Goal: Task Accomplishment & Management: Use online tool/utility

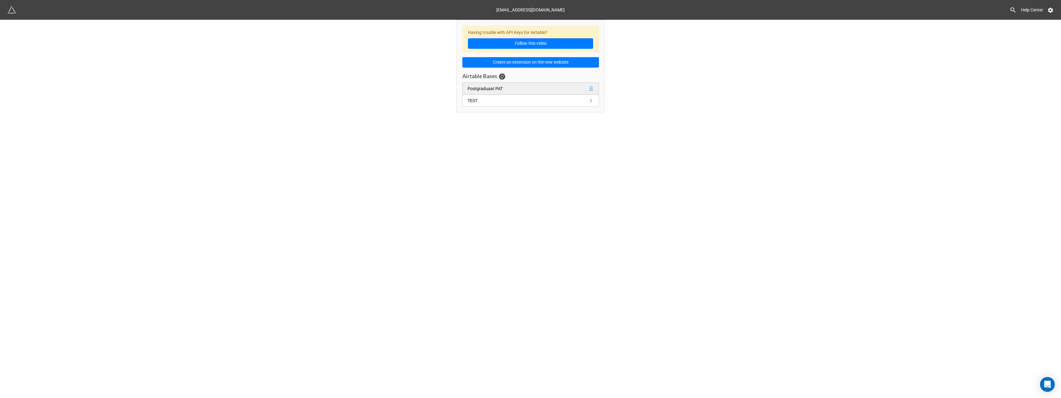
click at [486, 87] on div "Postgraduaat PAT" at bounding box center [485, 88] width 35 height 7
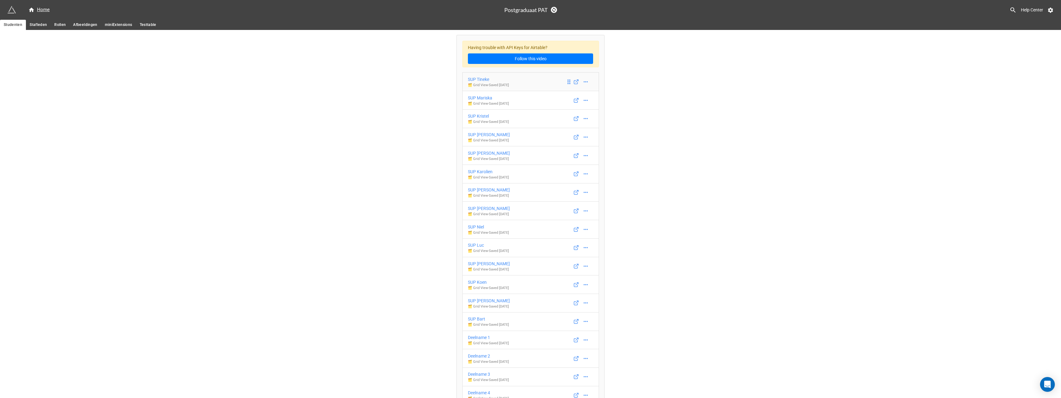
click at [481, 79] on div "SUP Tineke" at bounding box center [488, 79] width 41 height 7
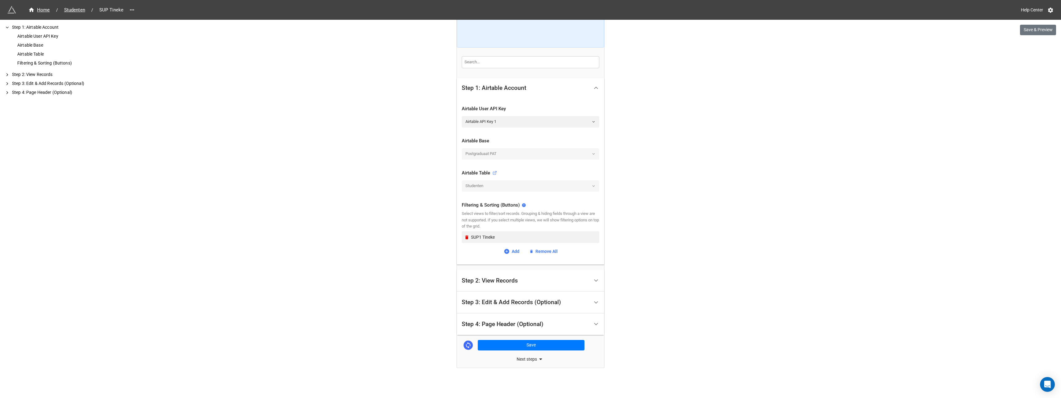
scroll to position [68, 0]
click at [499, 281] on div "Step 2: View Records" at bounding box center [490, 280] width 56 height 6
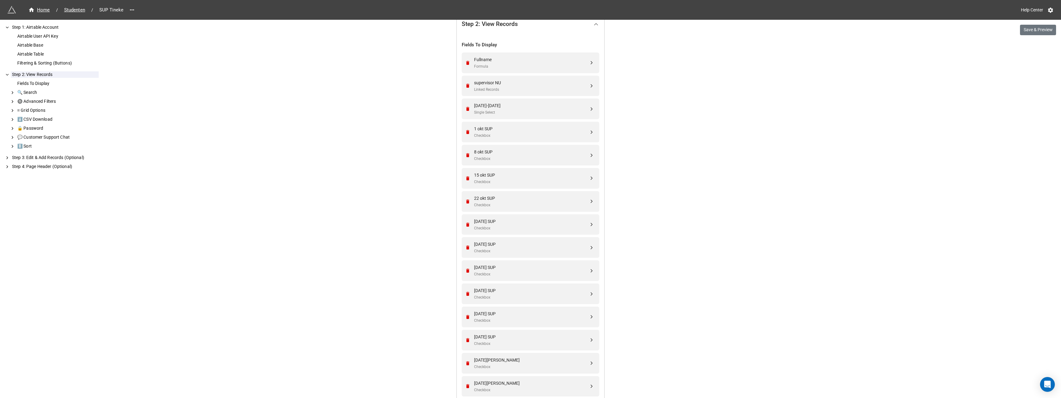
scroll to position [154, 0]
click at [532, 108] on div "2024-2025 Single Select" at bounding box center [531, 107] width 115 height 13
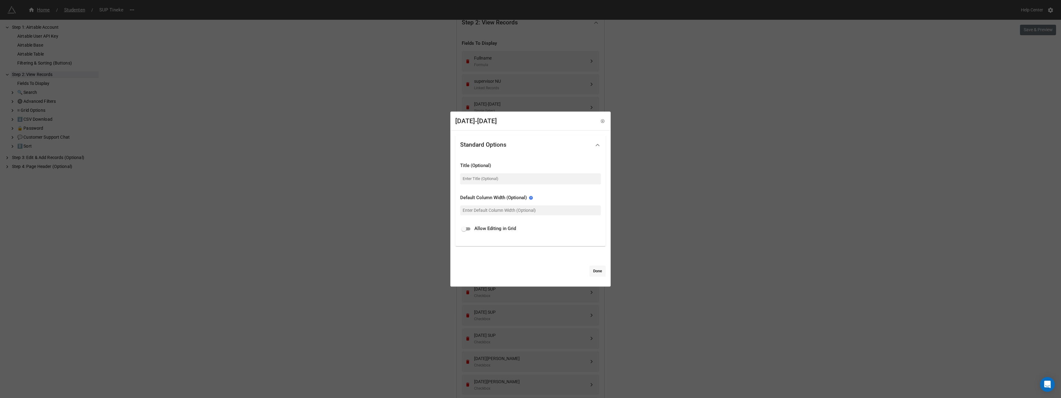
click at [593, 272] on link "Done" at bounding box center [598, 270] width 16 height 11
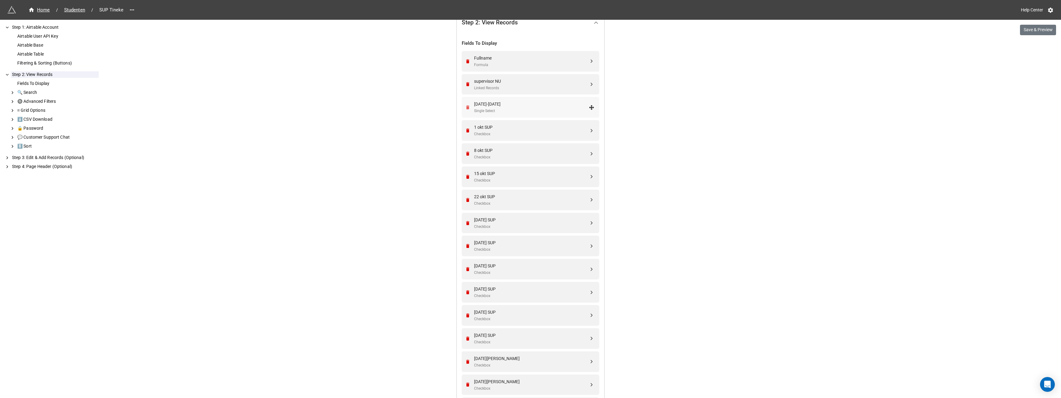
click at [466, 107] on icon "Remove" at bounding box center [467, 107] width 3 height 4
click at [466, 128] on icon "Remove" at bounding box center [467, 130] width 3 height 4
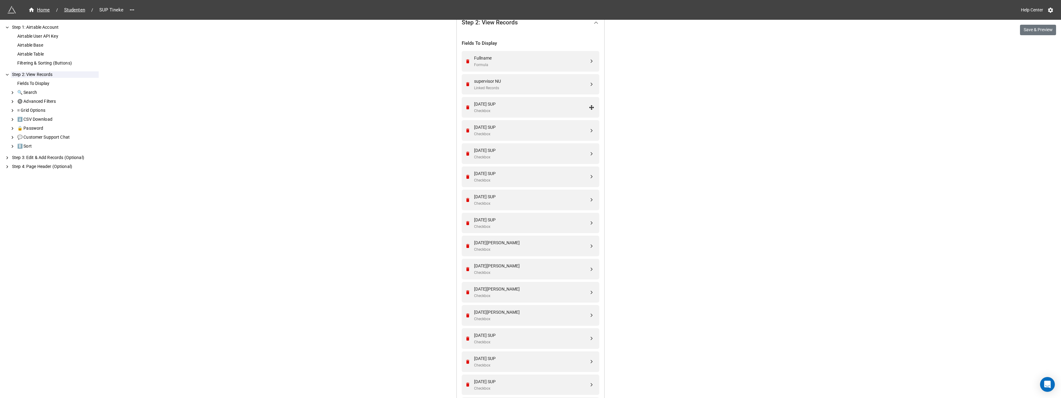
click at [466, 107] on icon "Remove" at bounding box center [467, 107] width 3 height 4
click at [466, 128] on icon "Remove" at bounding box center [467, 130] width 3 height 4
click at [466, 107] on icon "Remove" at bounding box center [467, 107] width 3 height 4
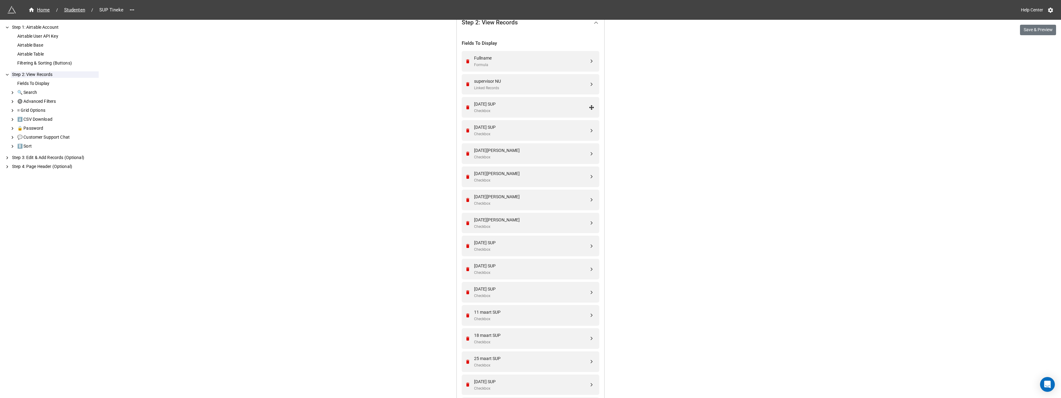
click at [466, 128] on icon "Remove" at bounding box center [467, 130] width 3 height 4
click at [466, 107] on icon "Remove" at bounding box center [467, 107] width 3 height 4
click at [466, 128] on icon "Remove" at bounding box center [467, 130] width 3 height 4
click at [466, 107] on icon "Remove" at bounding box center [467, 107] width 3 height 4
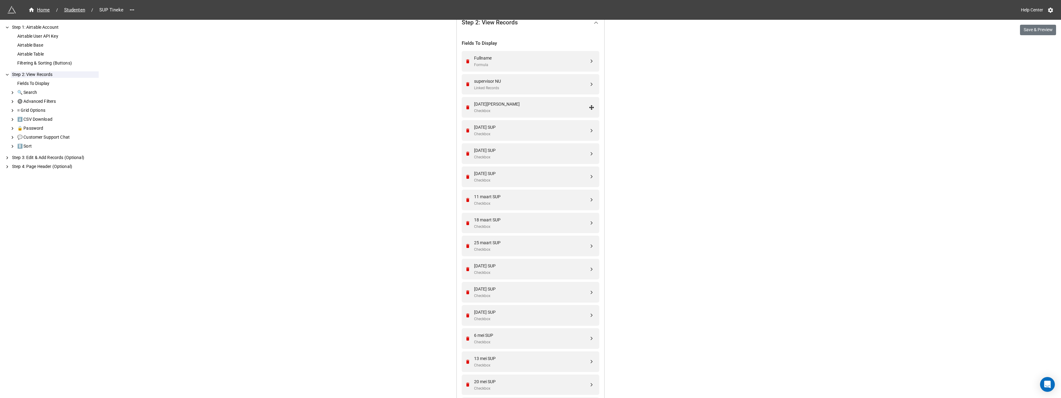
click at [466, 128] on icon "Remove" at bounding box center [467, 130] width 3 height 4
click at [466, 107] on icon "Remove" at bounding box center [467, 107] width 3 height 4
click at [466, 128] on icon "Remove" at bounding box center [467, 130] width 3 height 4
click at [466, 107] on icon "Remove" at bounding box center [467, 107] width 3 height 4
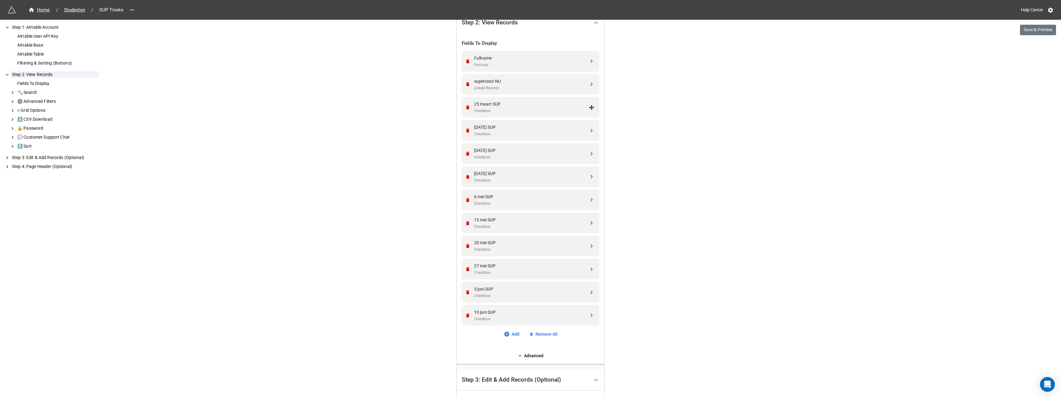
click at [466, 107] on icon "Remove" at bounding box center [467, 107] width 3 height 4
click at [466, 128] on icon "Remove" at bounding box center [467, 130] width 3 height 4
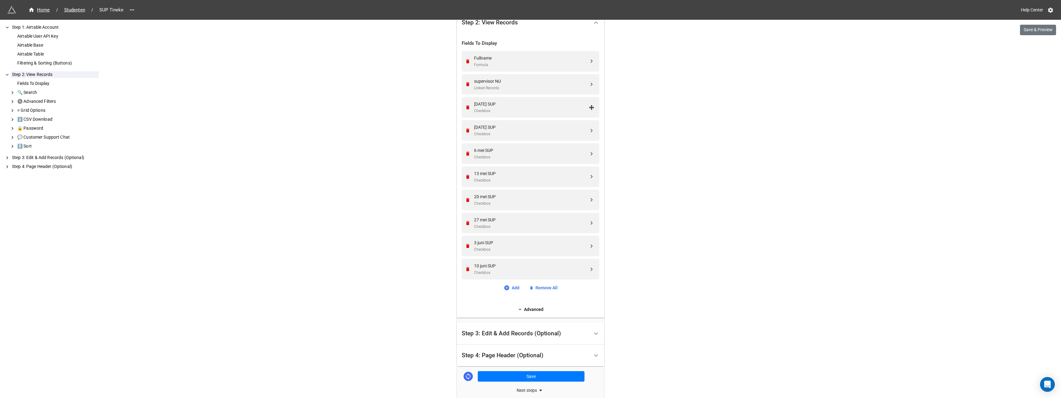
click at [466, 107] on icon "Remove" at bounding box center [467, 107] width 3 height 4
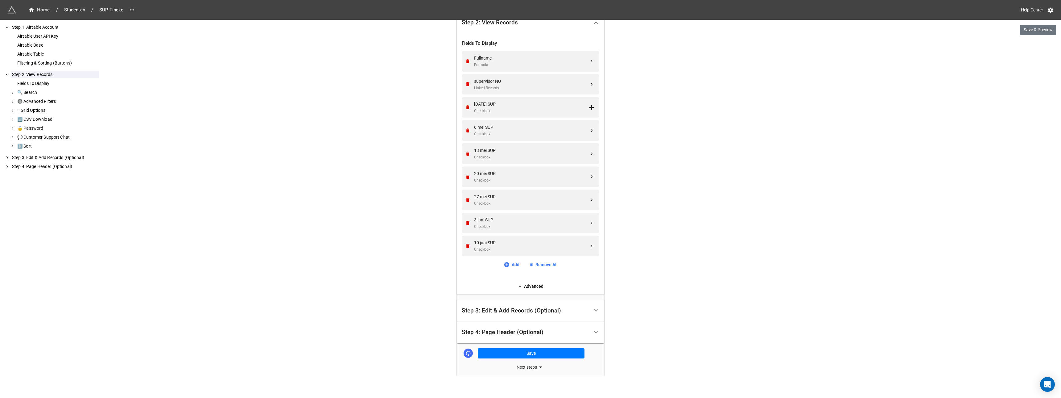
click at [466, 107] on icon "Remove" at bounding box center [467, 107] width 3 height 4
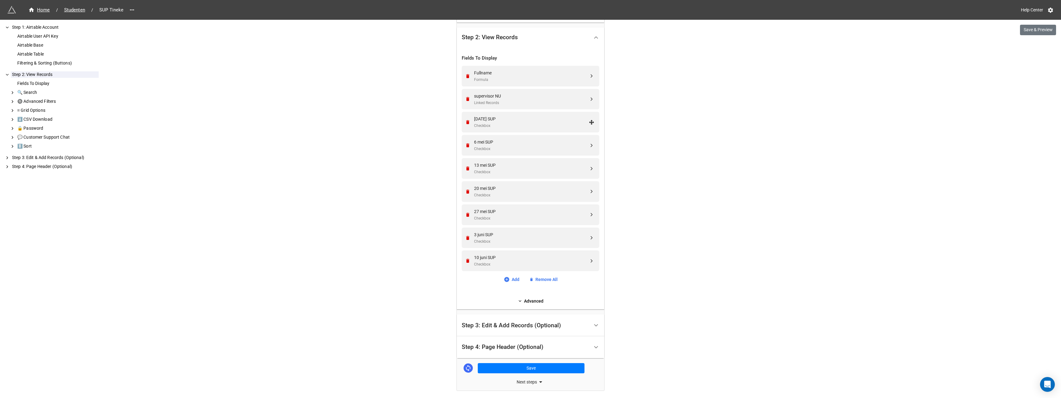
click at [466, 107] on div "supervisor NU Linked Records" at bounding box center [530, 99] width 130 height 21
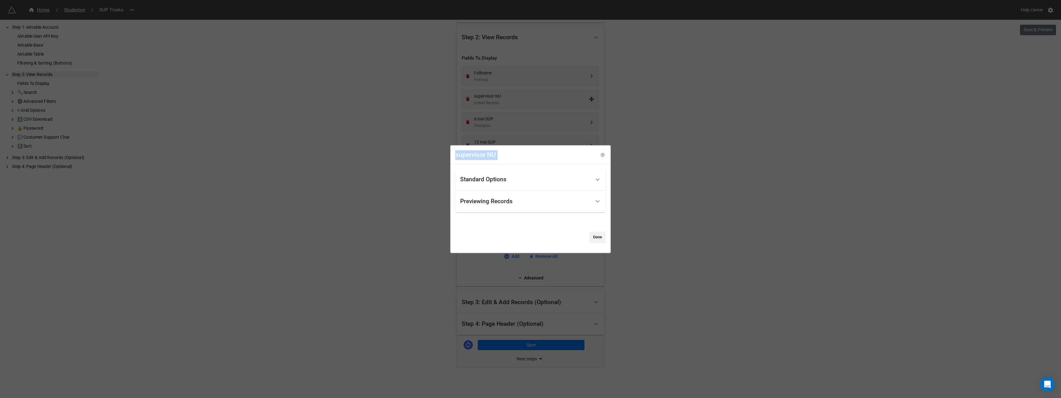
click at [466, 107] on div "supervisor NU Standard Options Title (Optional) Default Column Width (Optional)…" at bounding box center [530, 199] width 1061 height 398
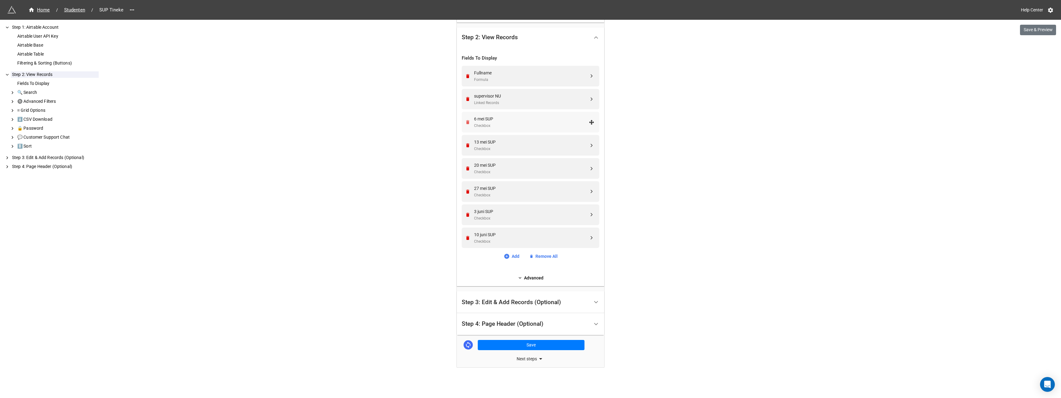
click at [466, 122] on icon "Remove" at bounding box center [467, 122] width 3 height 4
click at [467, 237] on icon "Remove" at bounding box center [467, 238] width 3 height 4
click at [466, 237] on icon "Remove" at bounding box center [467, 238] width 3 height 4
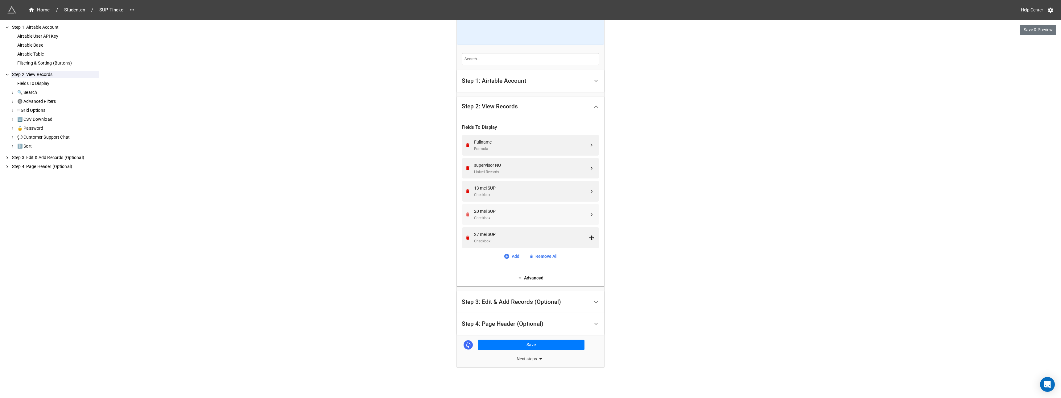
click at [467, 237] on icon "Remove" at bounding box center [467, 237] width 3 height 4
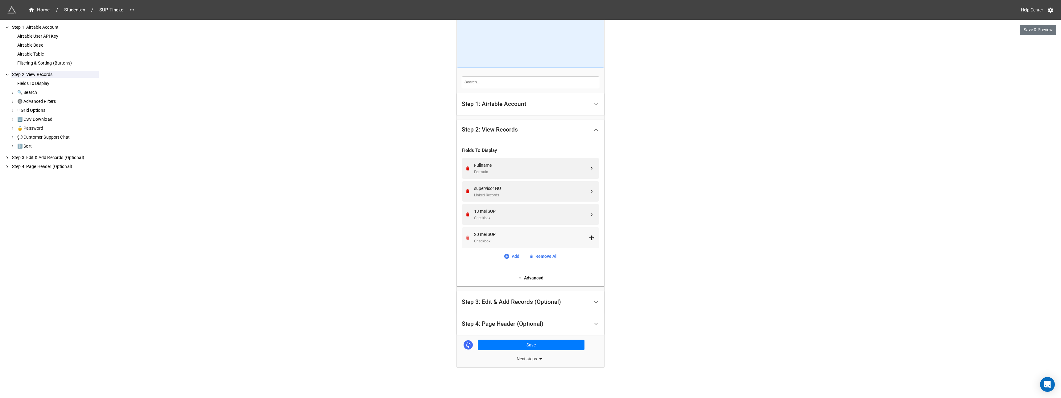
click at [467, 237] on icon "Remove" at bounding box center [467, 237] width 3 height 4
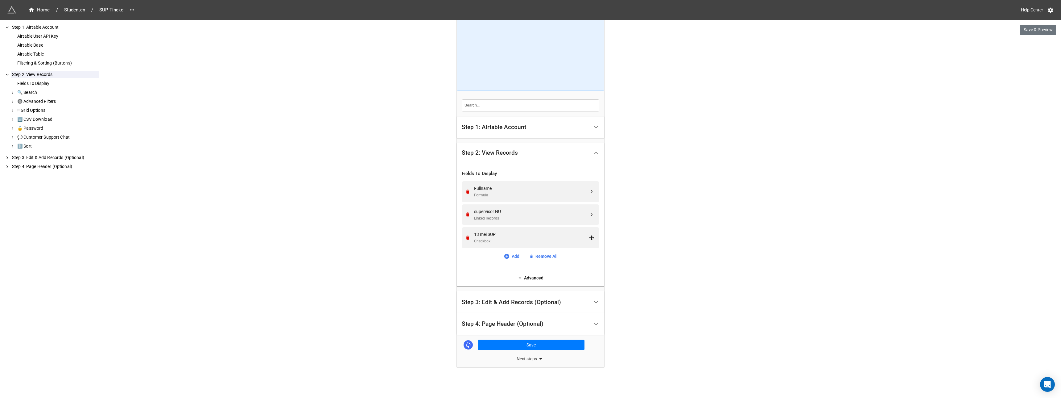
click at [467, 237] on icon "Remove" at bounding box center [467, 237] width 3 height 4
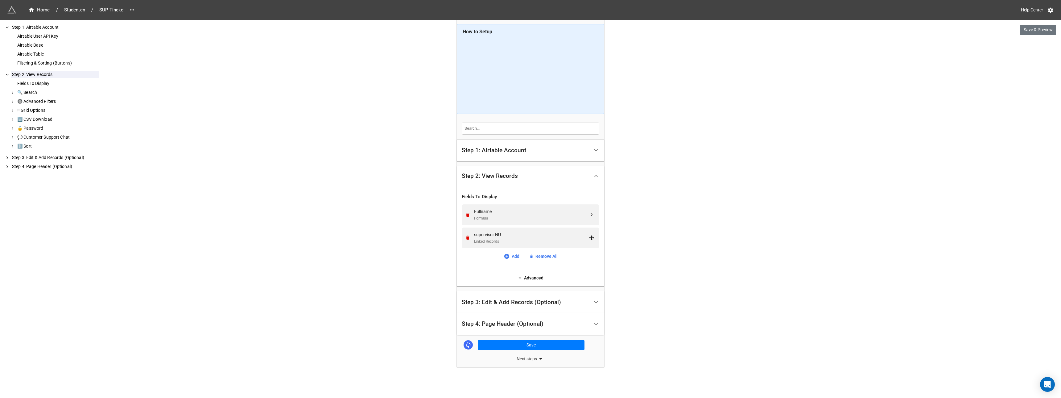
scroll to position [1, 0]
click at [509, 345] on button "Save" at bounding box center [531, 345] width 107 height 10
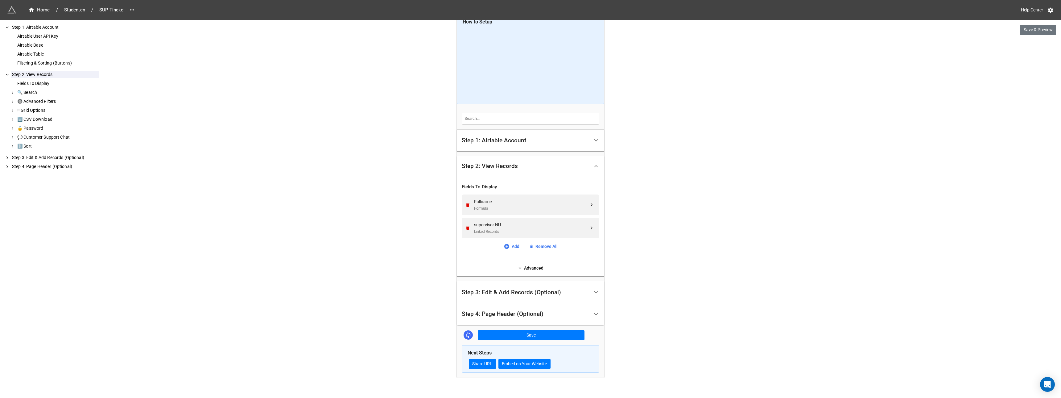
scroll to position [21, 0]
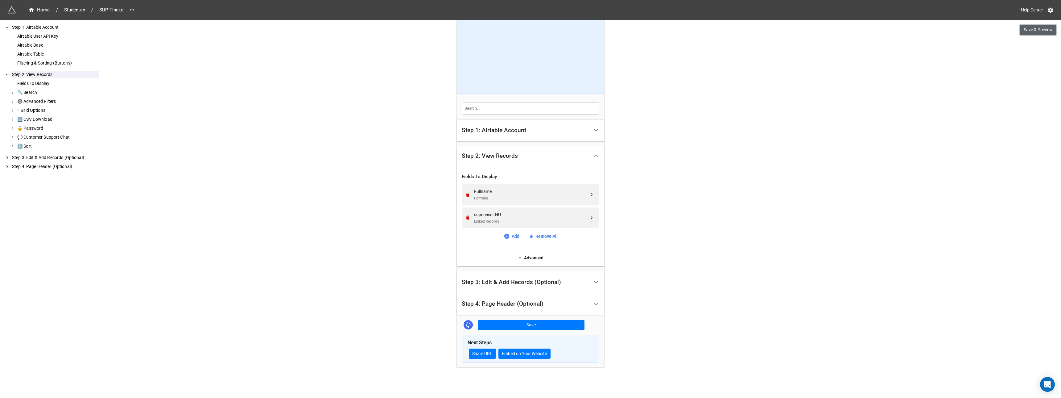
click at [1033, 30] on button "Save & Preview" at bounding box center [1038, 30] width 36 height 10
click at [514, 235] on link "Add" at bounding box center [512, 236] width 16 height 7
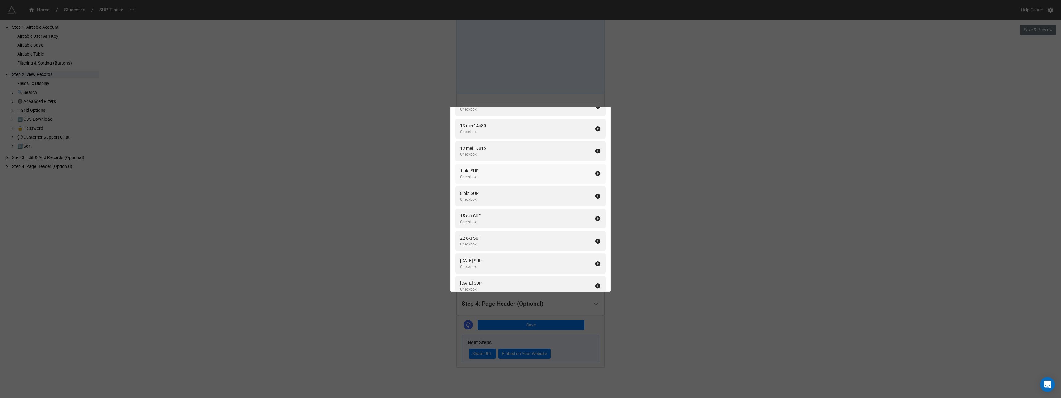
scroll to position [1944, 0]
click at [595, 170] on icon at bounding box center [598, 170] width 6 height 6
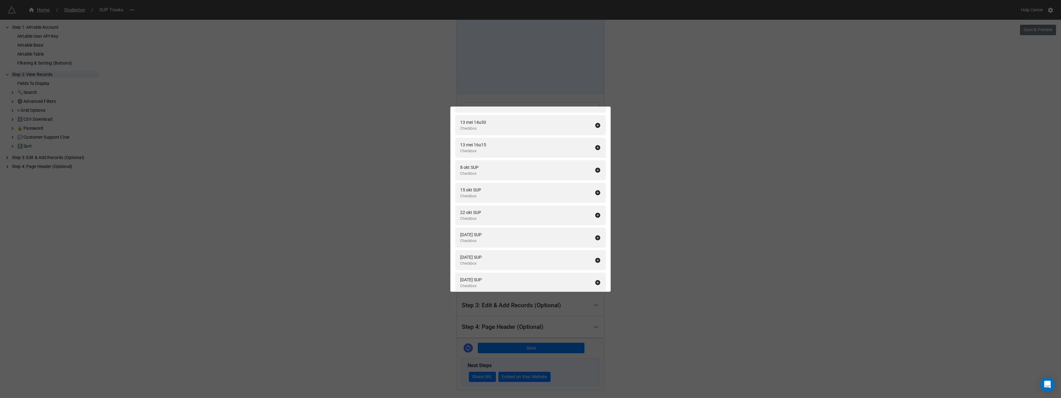
click at [647, 173] on div "Fields To Display Add All Naam Single Line Text Voornaam Single Line Text Email…" at bounding box center [530, 199] width 1061 height 398
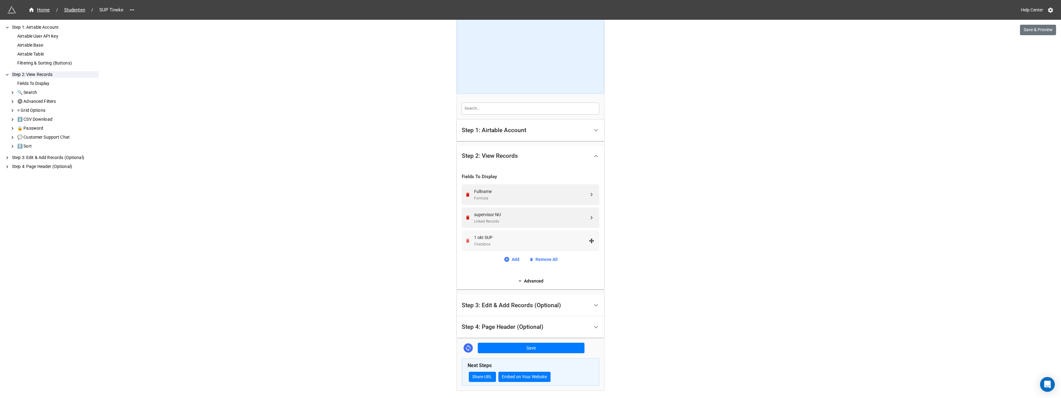
click at [466, 240] on icon "Remove" at bounding box center [467, 241] width 3 height 4
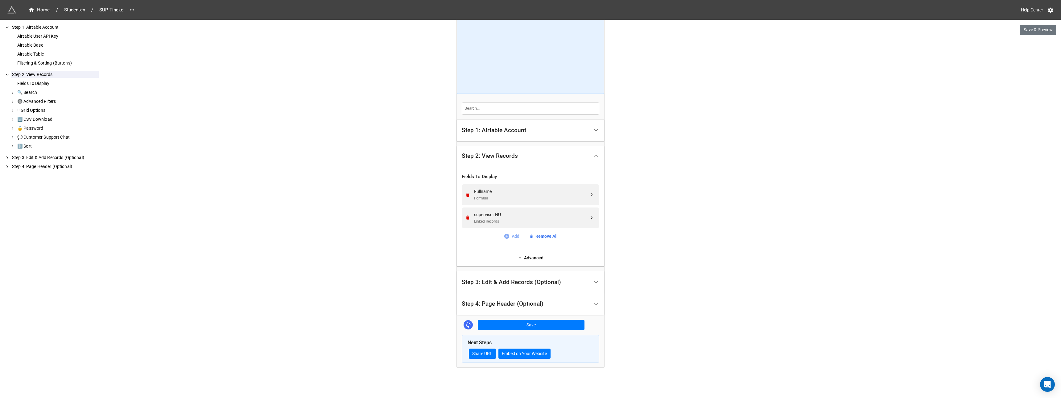
click at [514, 237] on link "Add" at bounding box center [512, 236] width 16 height 7
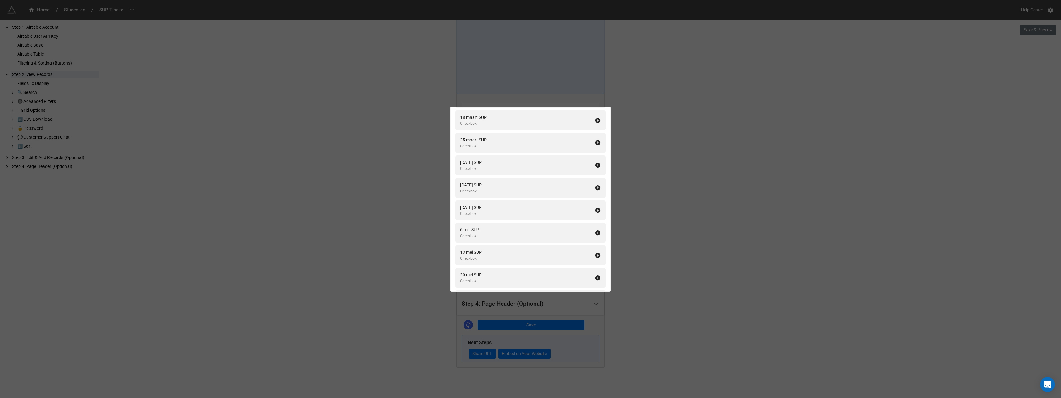
scroll to position [2484, 0]
click at [526, 280] on link "🔄 Sync/Add Airtable fields" at bounding box center [531, 279] width 54 height 7
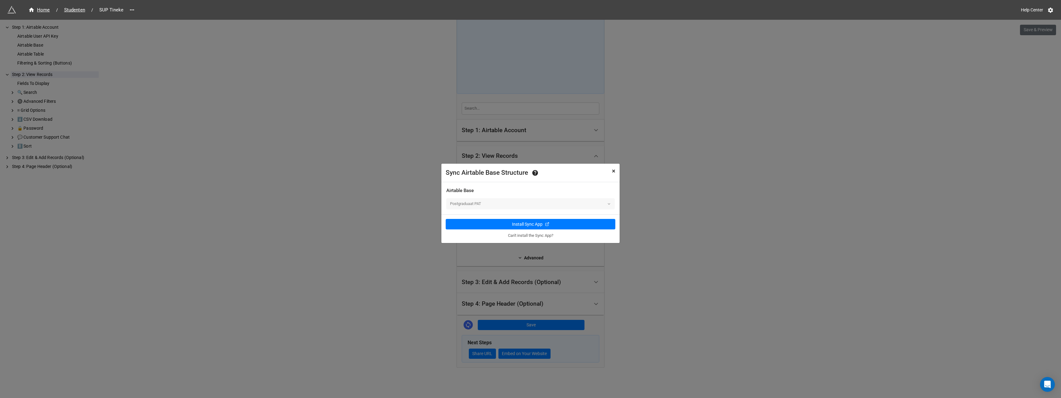
click at [613, 171] on span "×" at bounding box center [613, 170] width 3 height 7
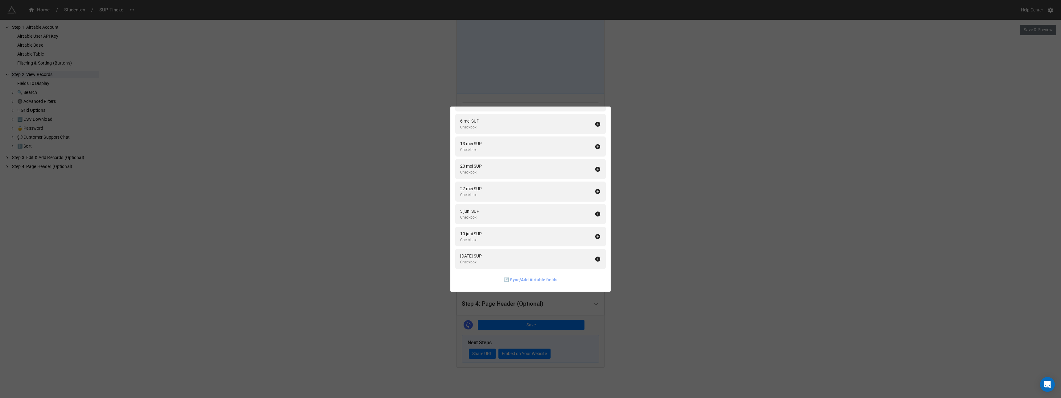
click at [524, 280] on link "🔄 Sync/Add Airtable fields" at bounding box center [531, 279] width 54 height 7
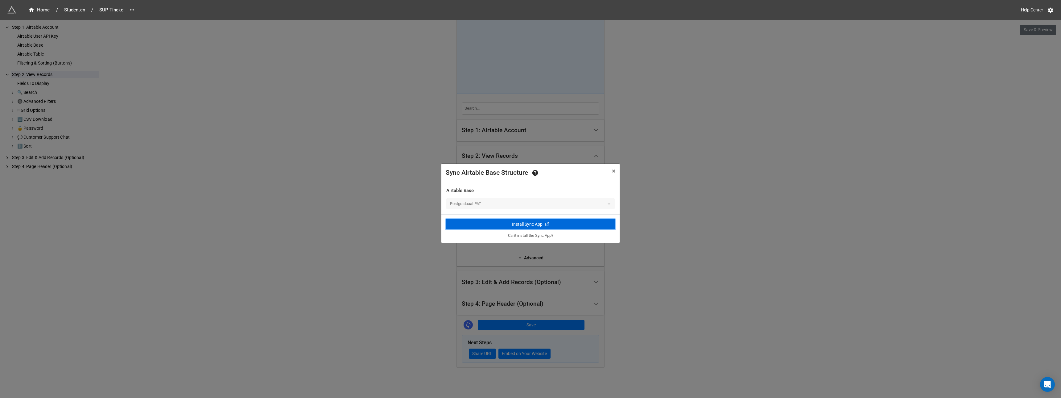
click at [528, 224] on div "Install Sync App" at bounding box center [527, 224] width 31 height 6
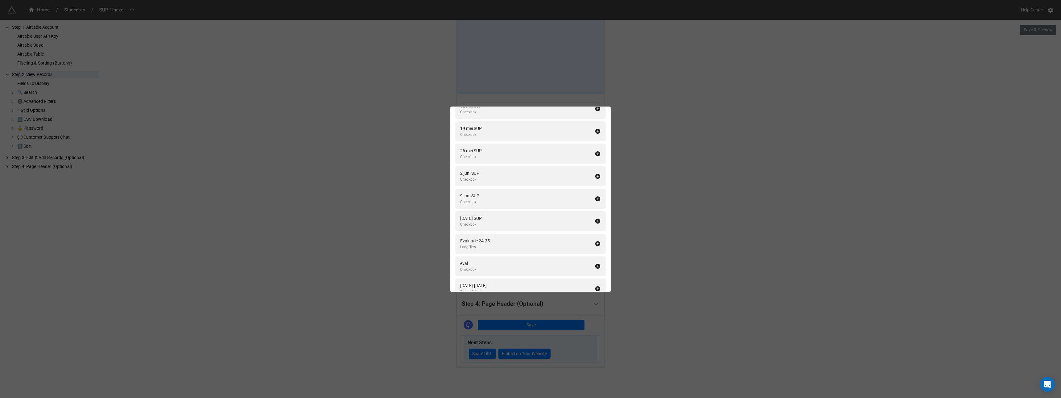
scroll to position [2552, 0]
click at [671, 212] on div "Fields To Display Add All Naam Single Line Text Voornaam Single Line Text Email…" at bounding box center [530, 199] width 1061 height 398
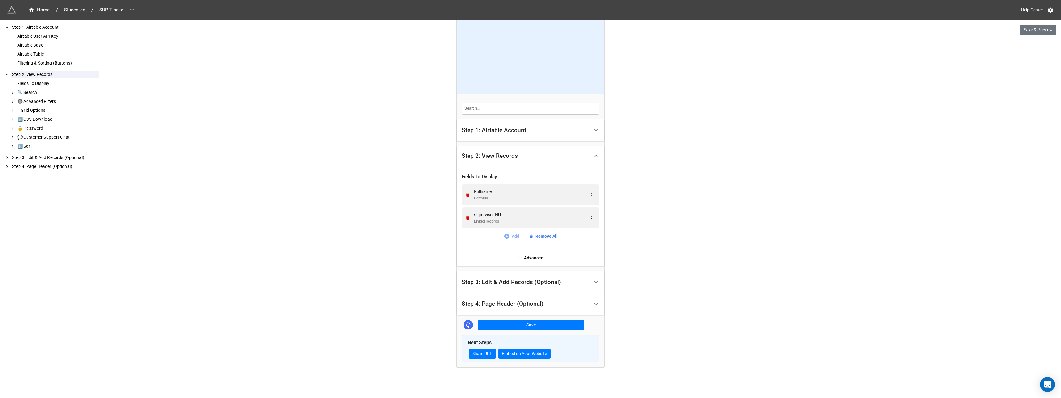
click at [513, 237] on link "Add" at bounding box center [512, 236] width 16 height 7
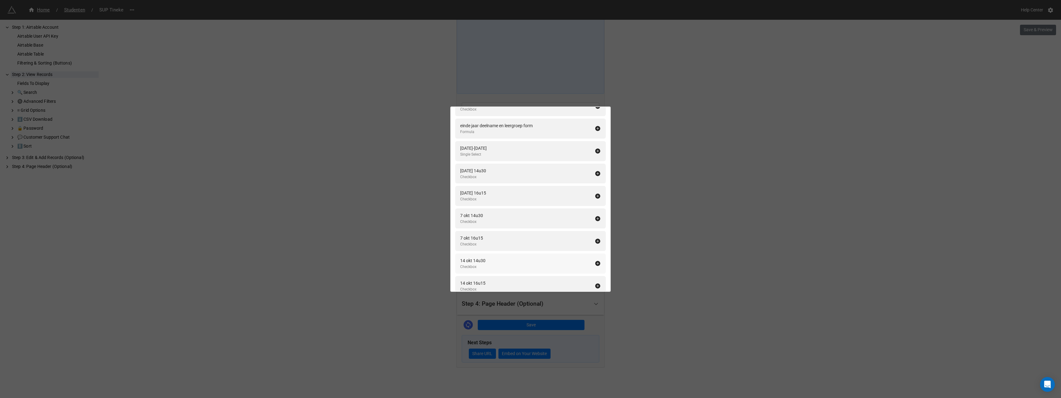
scroll to position [802, 0]
click at [679, 198] on div "Fields To Display Add All Naam Single Line Text Voornaam Single Line Text Email…" at bounding box center [530, 199] width 1061 height 398
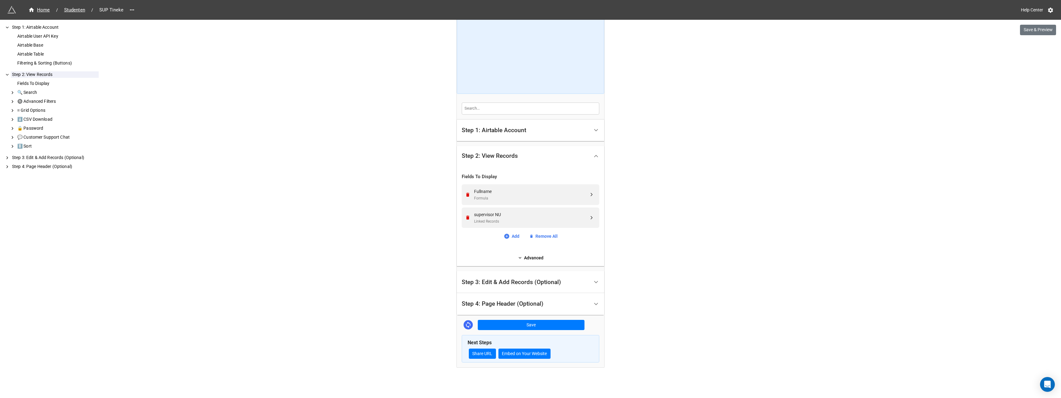
scroll to position [0, 0]
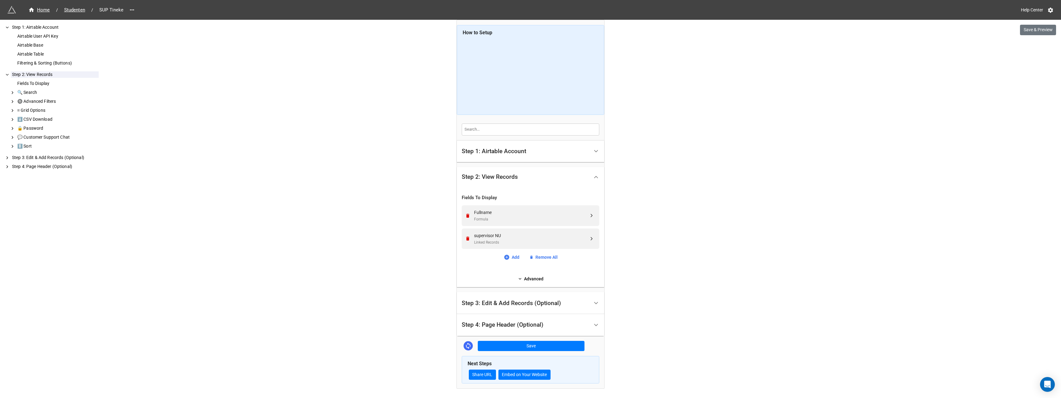
click at [513, 152] on div "Step 1: Airtable Account" at bounding box center [494, 151] width 64 height 6
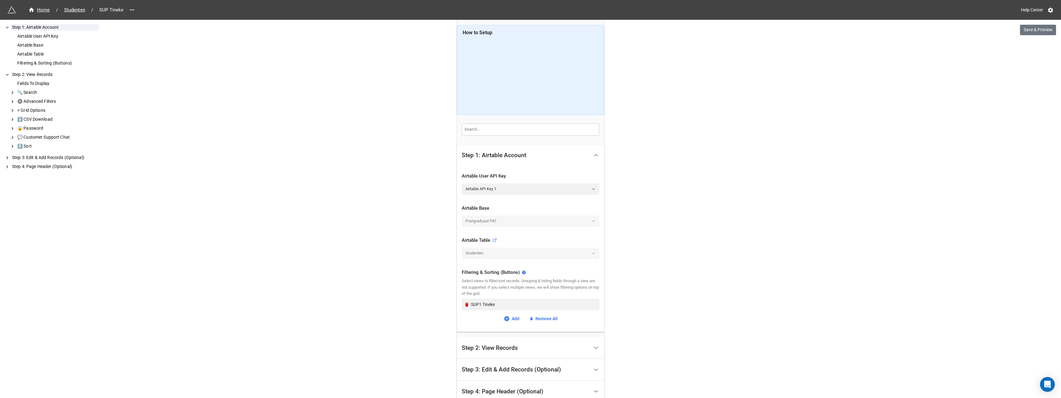
click at [482, 253] on div "Studenten" at bounding box center [531, 252] width 138 height 11
click at [338, 202] on div "Home / Studenten / SUP Tineke Help Center Save & Preview How to Setup Step 1: A…" at bounding box center [530, 242] width 1061 height 485
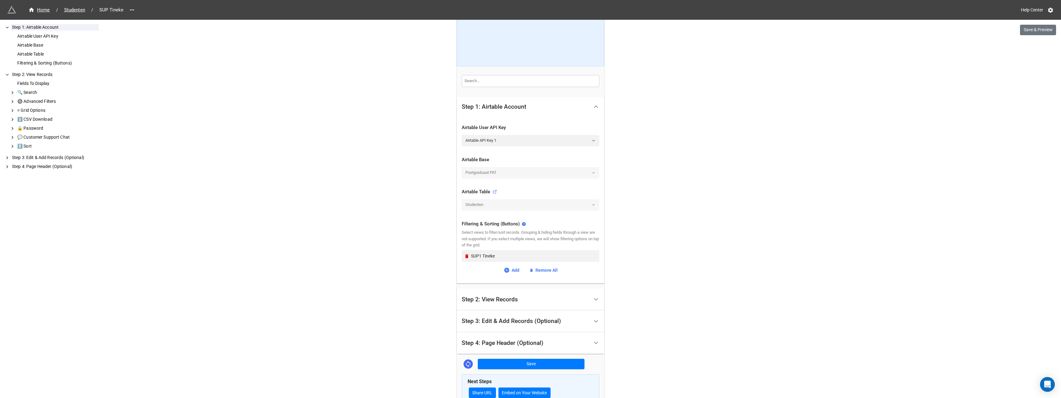
scroll to position [87, 0]
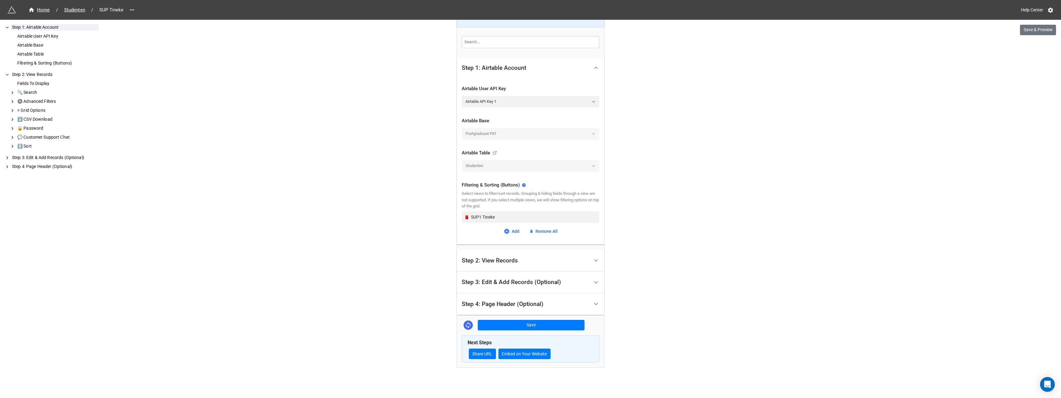
click at [499, 262] on div "Step 2: View Records" at bounding box center [490, 260] width 56 height 6
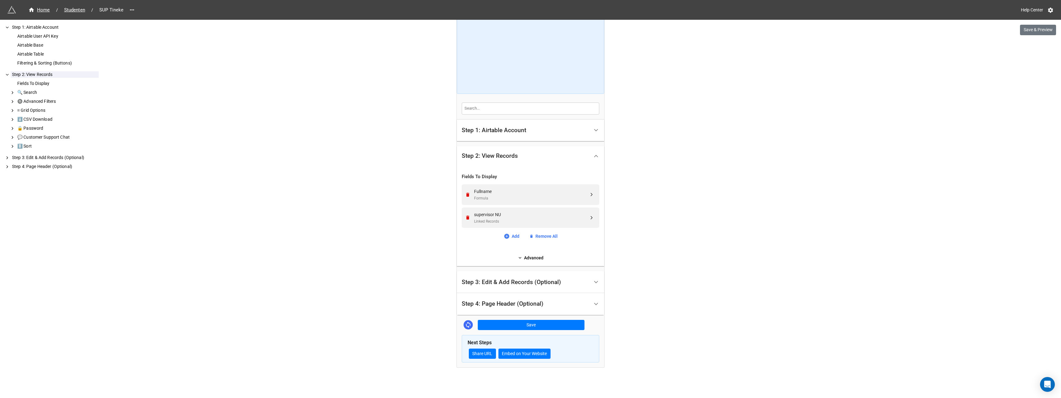
scroll to position [0, 0]
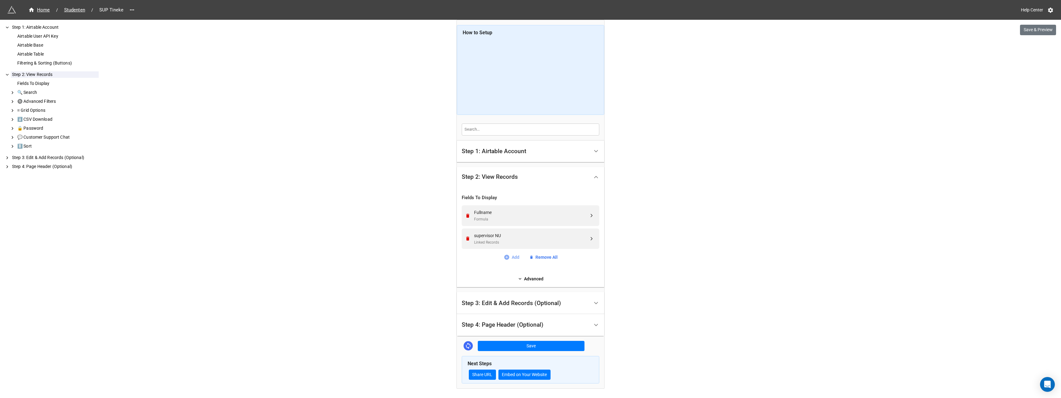
click at [512, 257] on link "Add" at bounding box center [512, 257] width 16 height 7
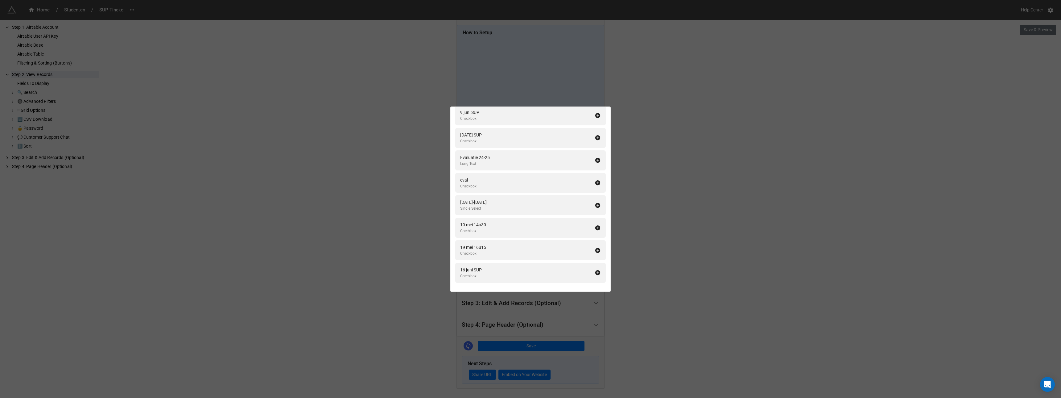
scroll to position [2524, 0]
click at [595, 219] on icon at bounding box center [598, 219] width 6 height 6
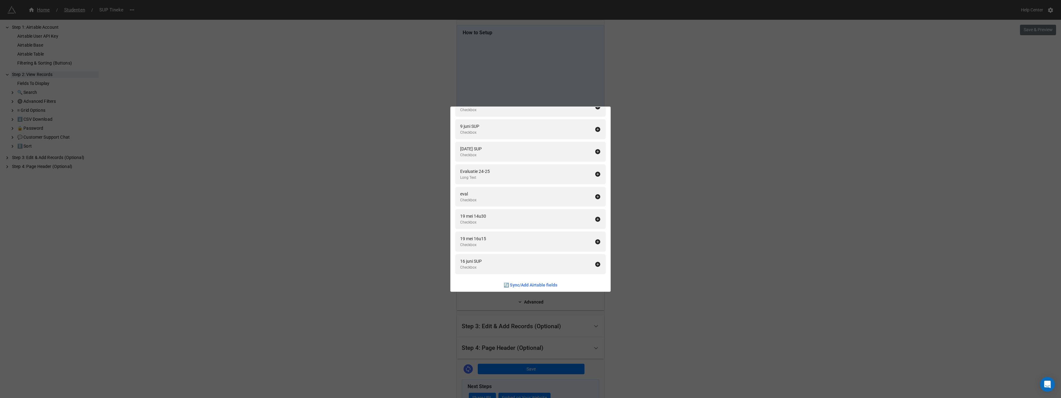
click at [672, 241] on div "Fields To Display Add All Naam Single Line Text Voornaam Single Line Text Email…" at bounding box center [530, 199] width 1061 height 398
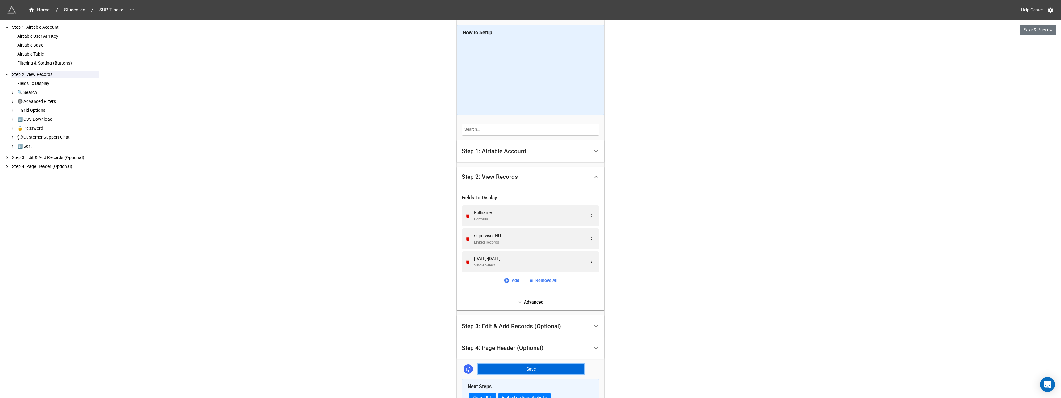
click at [513, 368] on button "Save" at bounding box center [531, 368] width 107 height 10
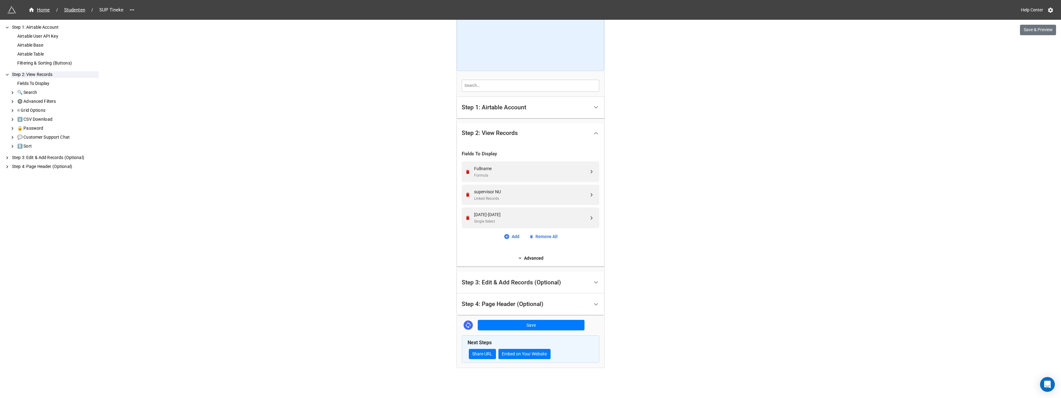
scroll to position [44, 0]
click at [514, 237] on link "Add" at bounding box center [512, 236] width 16 height 7
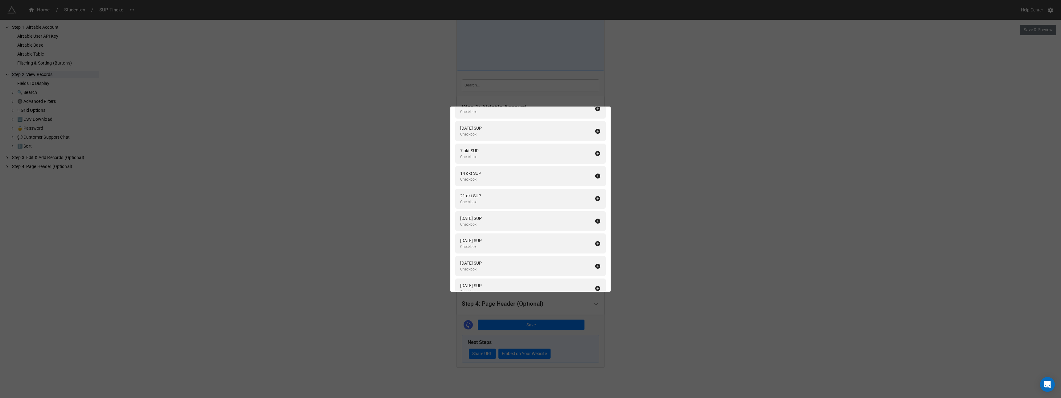
scroll to position [1943, 0]
click at [596, 127] on icon at bounding box center [598, 126] width 5 height 5
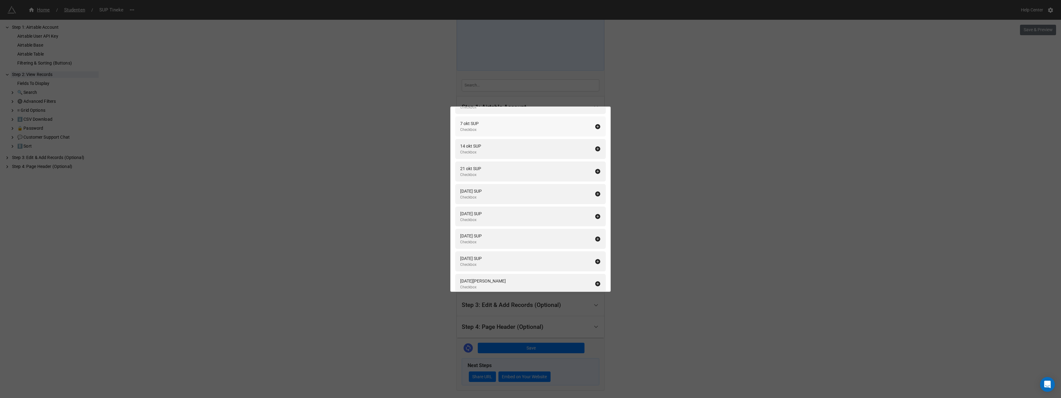
click at [595, 127] on icon at bounding box center [598, 126] width 6 height 6
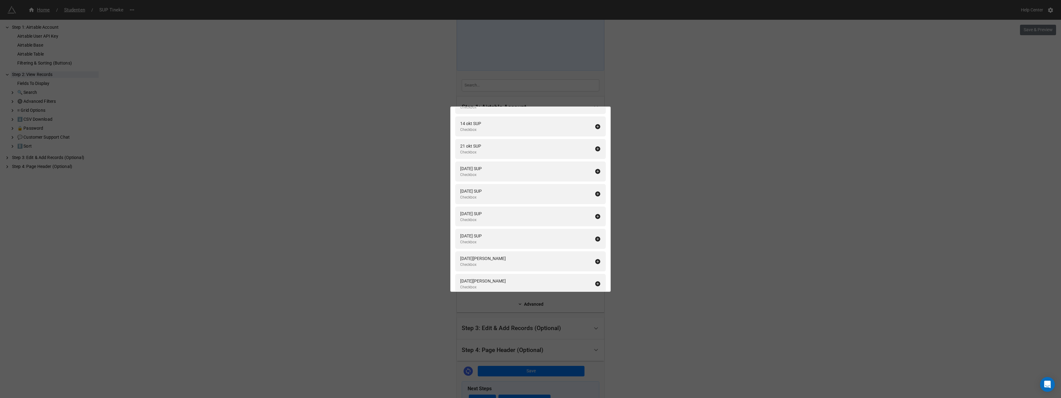
click at [595, 127] on icon at bounding box center [598, 126] width 6 height 6
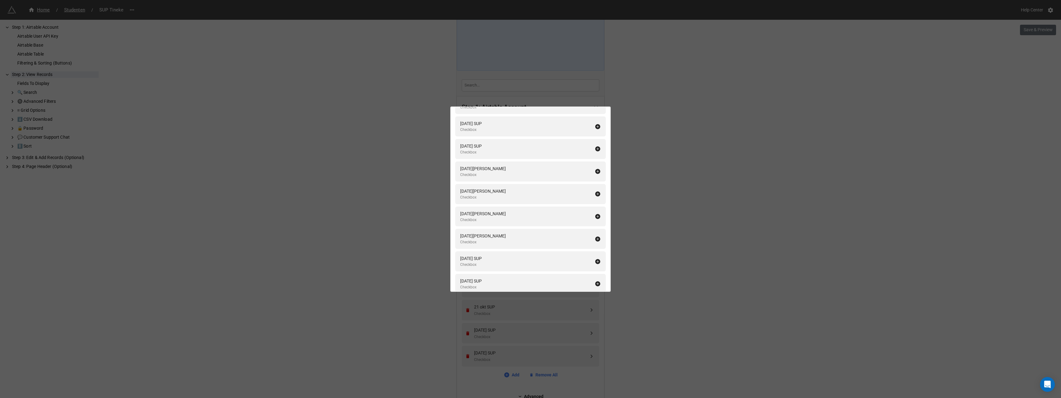
click at [595, 146] on icon at bounding box center [598, 149] width 6 height 6
click at [595, 127] on icon at bounding box center [598, 126] width 6 height 6
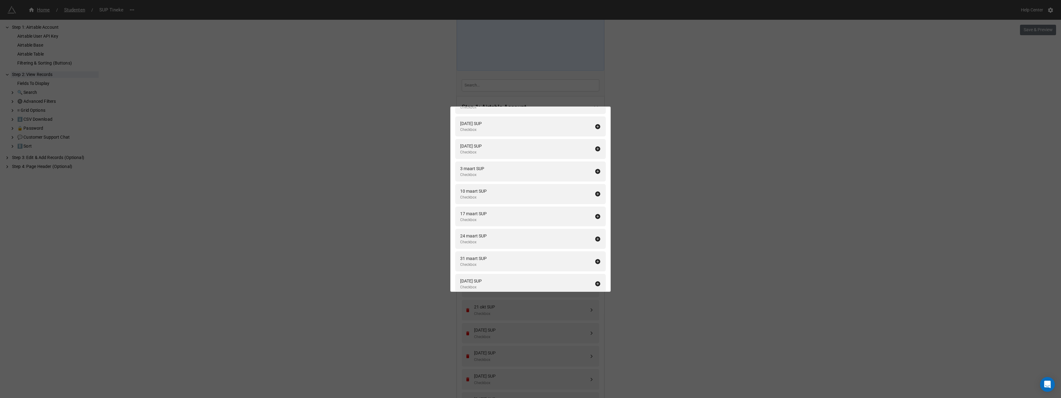
click at [595, 127] on icon at bounding box center [598, 126] width 6 height 6
click at [595, 146] on icon at bounding box center [598, 149] width 6 height 6
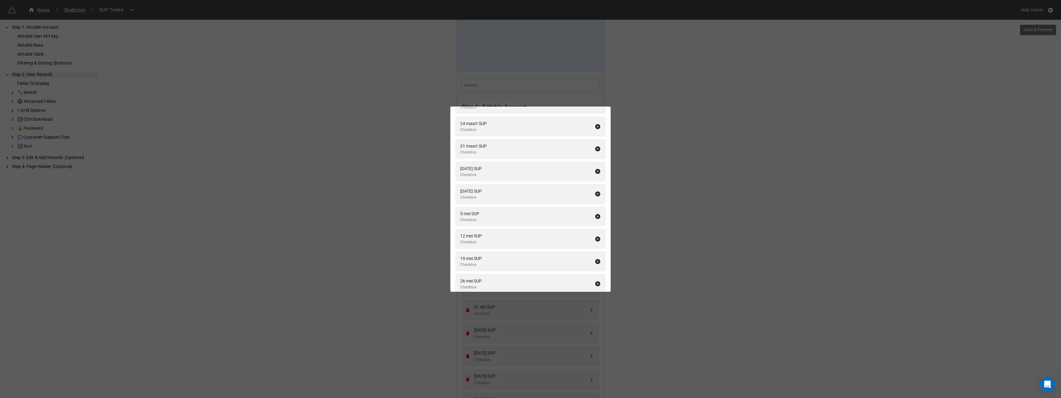
click at [595, 127] on icon at bounding box center [598, 126] width 6 height 6
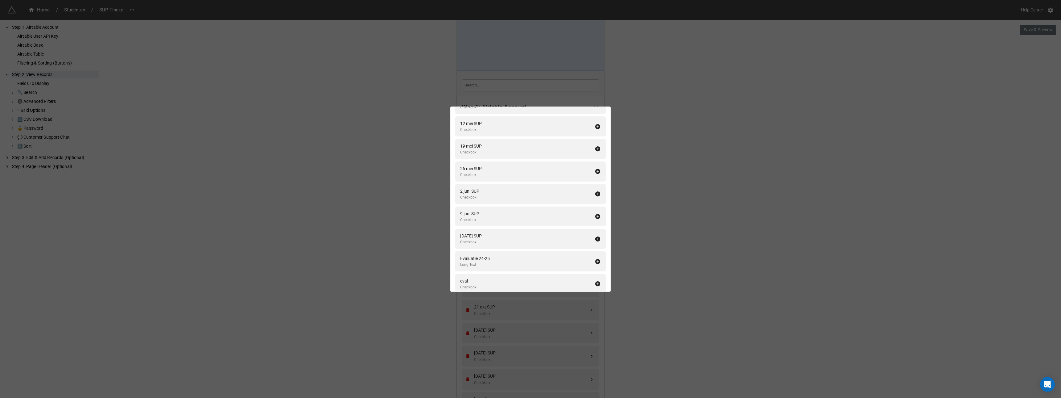
click at [595, 127] on icon at bounding box center [598, 126] width 6 height 6
click at [596, 127] on icon at bounding box center [598, 126] width 5 height 5
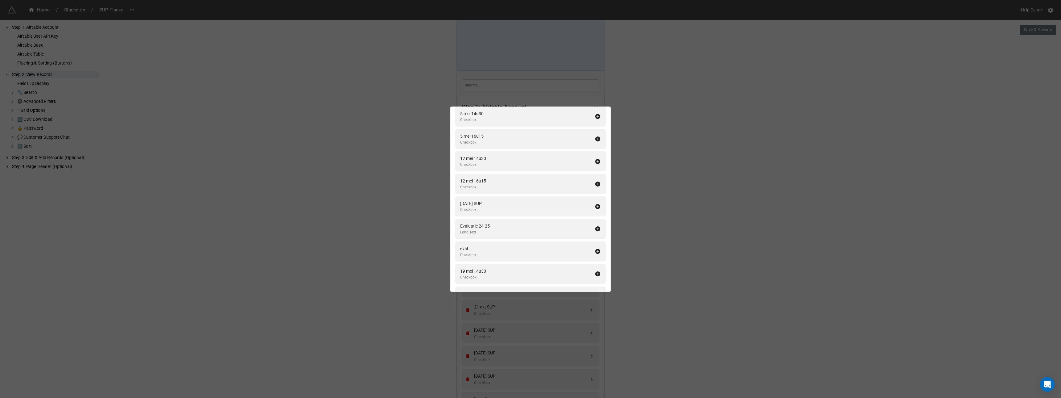
scroll to position [1852, 0]
click at [665, 200] on div "Fields To Display Add All Naam Single Line Text Voornaam Single Line Text Email…" at bounding box center [530, 199] width 1061 height 398
click at [646, 177] on div "Fields To Display Add All Naam Single Line Text Voornaam Single Line Text Email…" at bounding box center [530, 199] width 1061 height 398
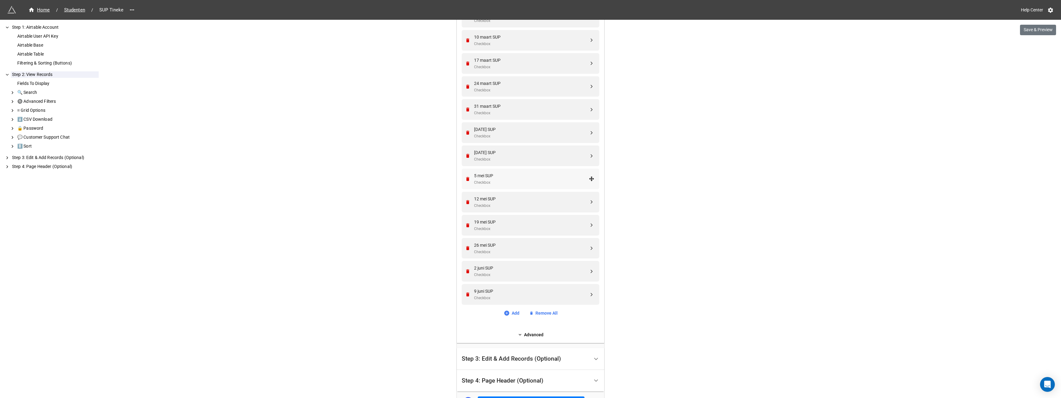
scroll to position [600, 0]
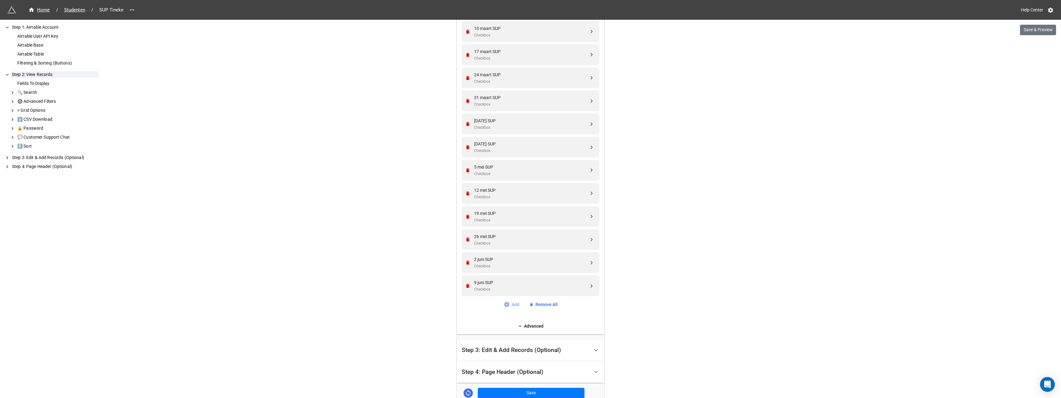
click at [512, 305] on link "Add" at bounding box center [512, 304] width 16 height 7
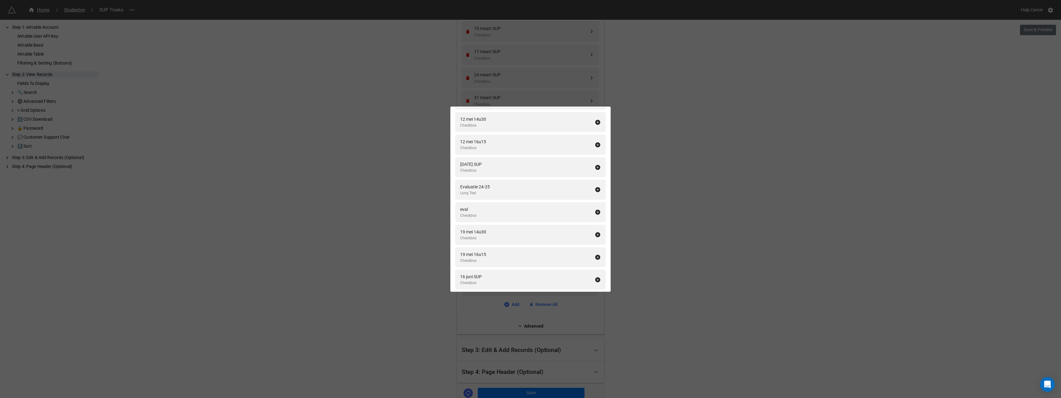
scroll to position [1898, 0]
click at [596, 170] on icon at bounding box center [598, 170] width 5 height 5
click at [667, 185] on div "Fields To Display Add All Naam Single Line Text Voornaam Single Line Text Email…" at bounding box center [530, 199] width 1061 height 398
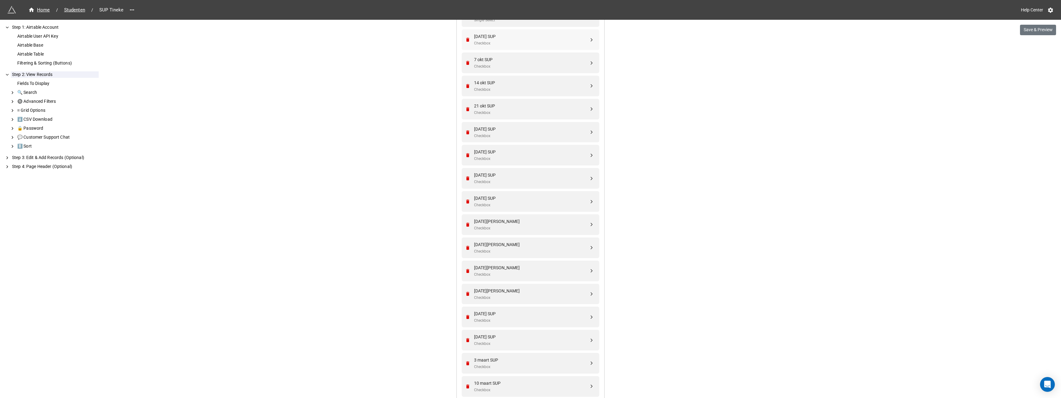
scroll to position [263, 0]
drag, startPoint x: 591, startPoint y: 309, endPoint x: 591, endPoint y: 135, distance: 174.6
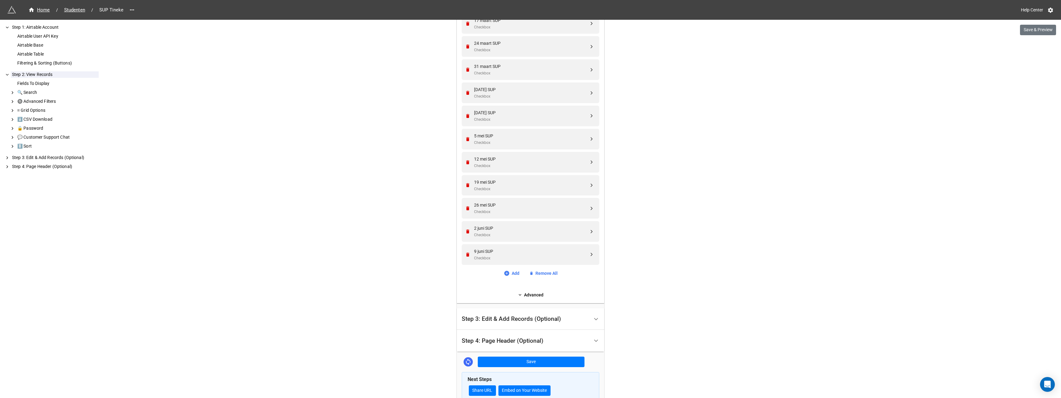
scroll to position [664, 0]
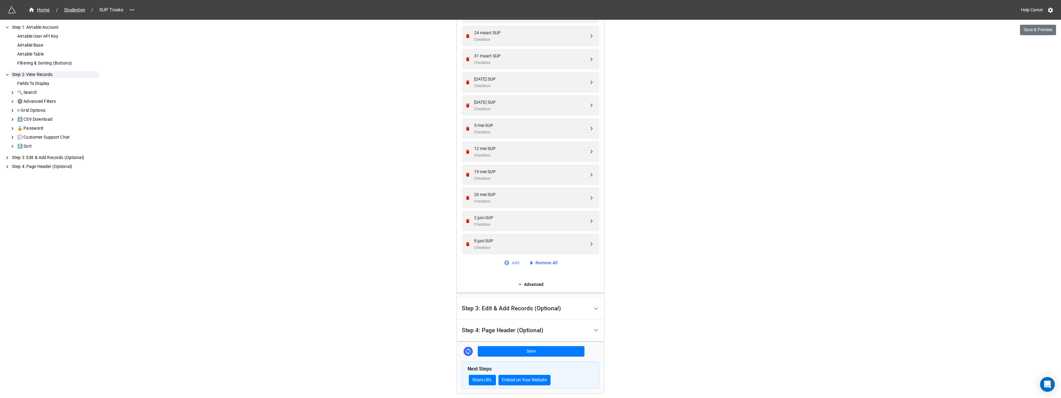
click at [514, 263] on link "Add" at bounding box center [512, 262] width 16 height 7
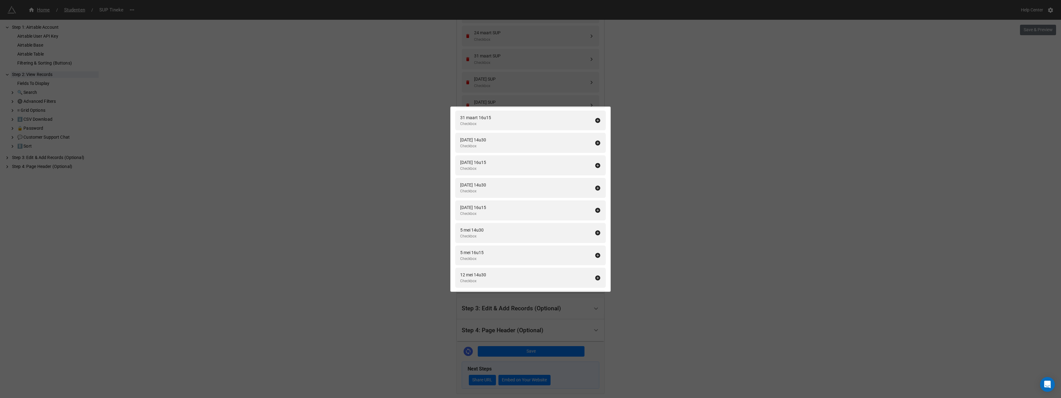
scroll to position [1900, 0]
click at [595, 259] on icon at bounding box center [598, 259] width 6 height 6
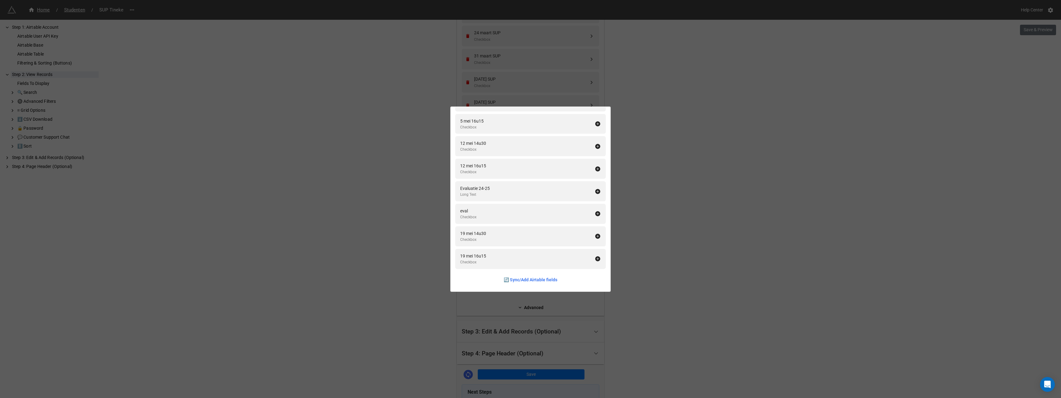
click at [673, 213] on div "Fields To Display Add All Naam Single Line Text Voornaam Single Line Text Email…" at bounding box center [530, 199] width 1061 height 398
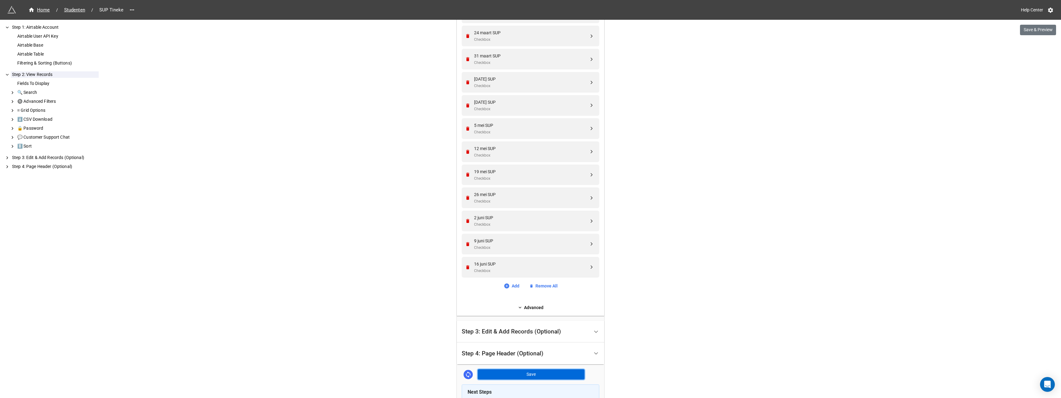
click at [523, 372] on button "Save" at bounding box center [531, 374] width 107 height 10
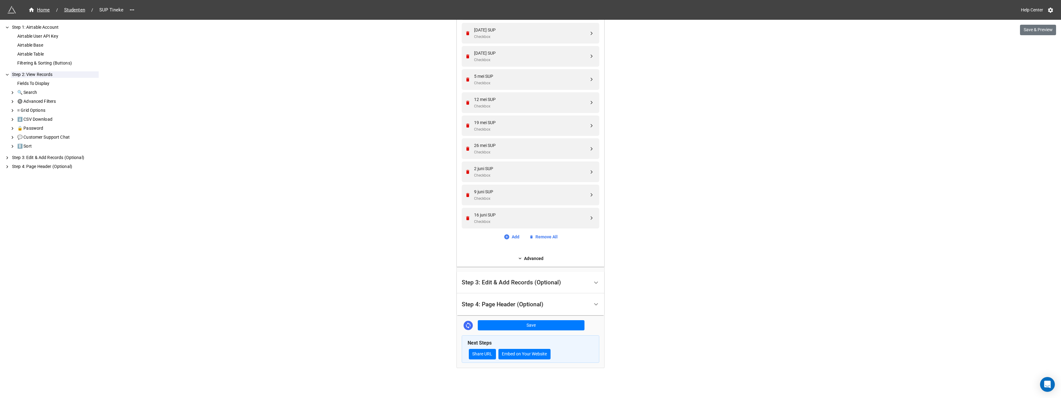
scroll to position [714, 0]
click at [507, 281] on div "Step 3: Edit & Add Records (Optional)" at bounding box center [511, 282] width 99 height 6
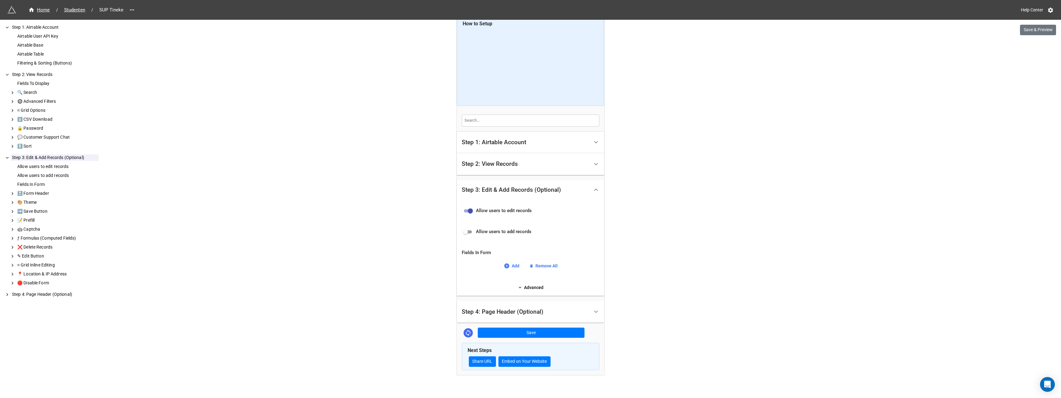
scroll to position [17, 0]
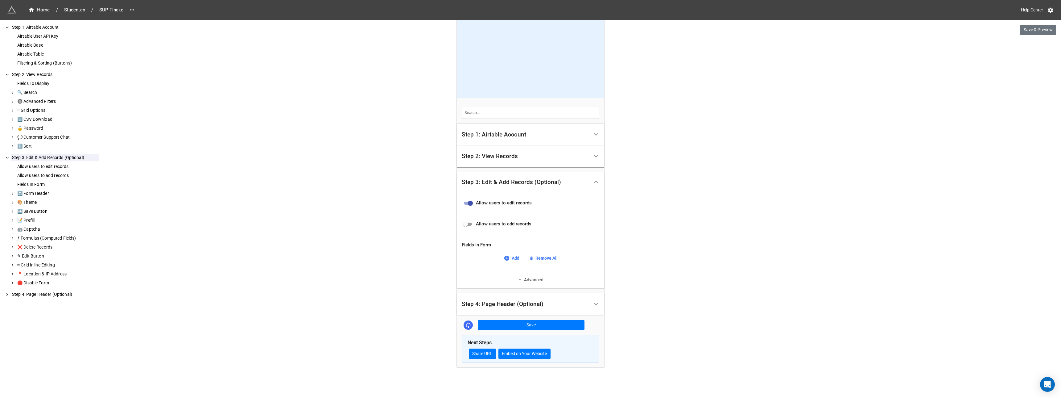
click at [528, 280] on link "Advanced" at bounding box center [531, 279] width 138 height 7
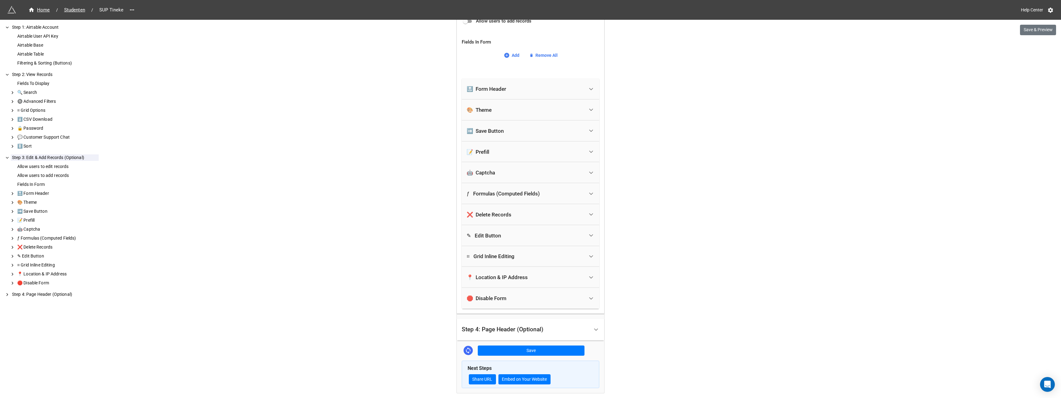
scroll to position [245, 0]
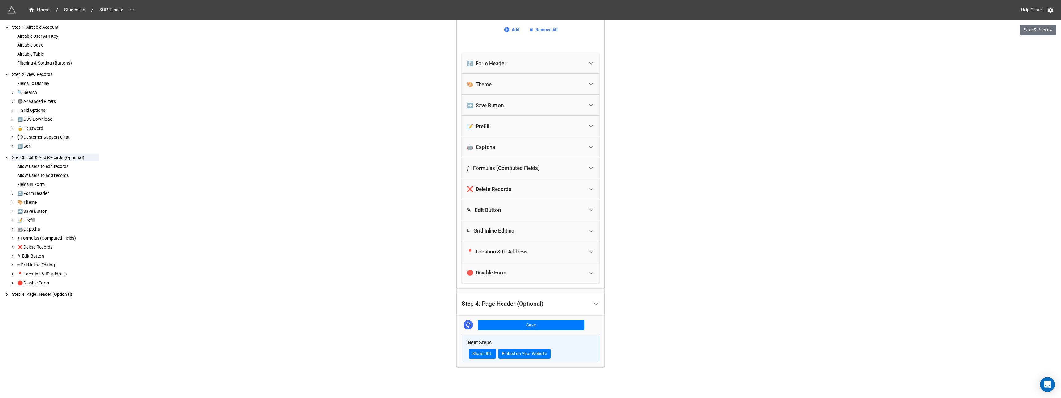
click at [590, 230] on icon at bounding box center [591, 230] width 6 height 6
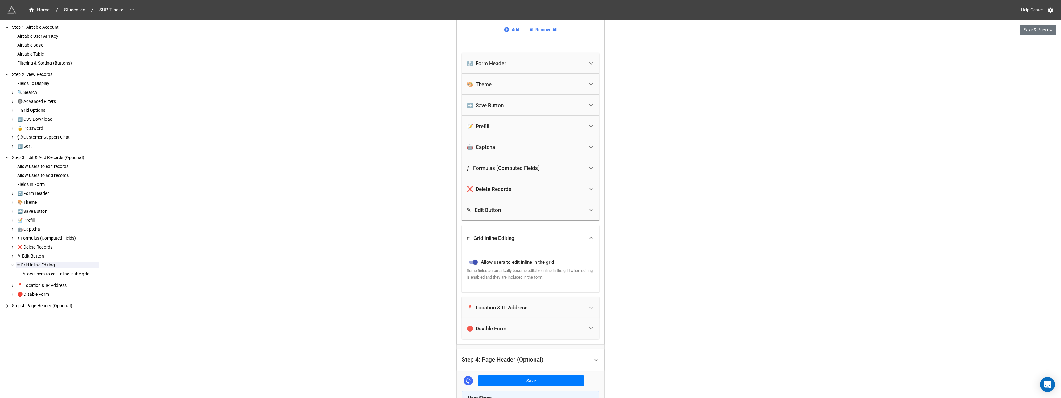
click at [591, 238] on polyline at bounding box center [591, 238] width 3 height 2
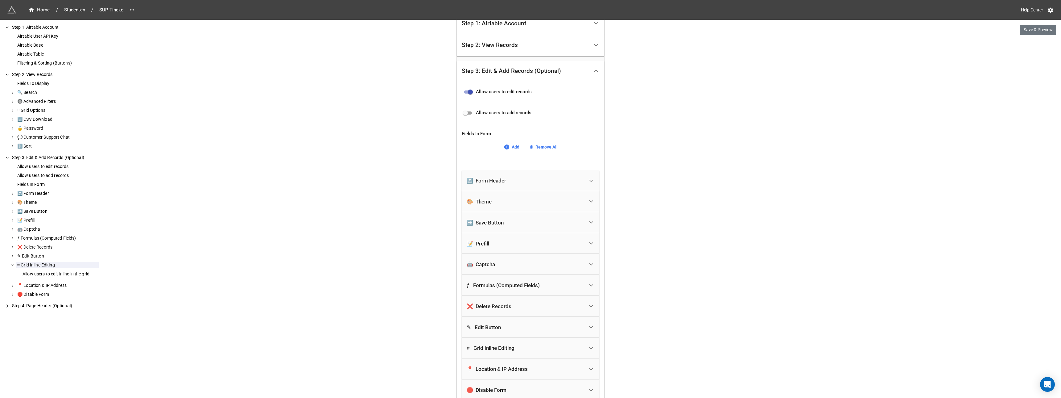
scroll to position [122, 0]
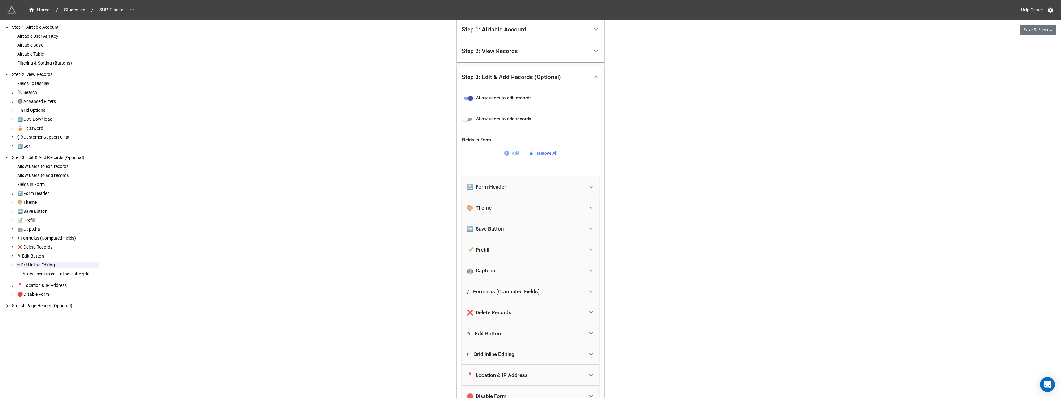
click at [511, 154] on link "Add" at bounding box center [512, 153] width 16 height 7
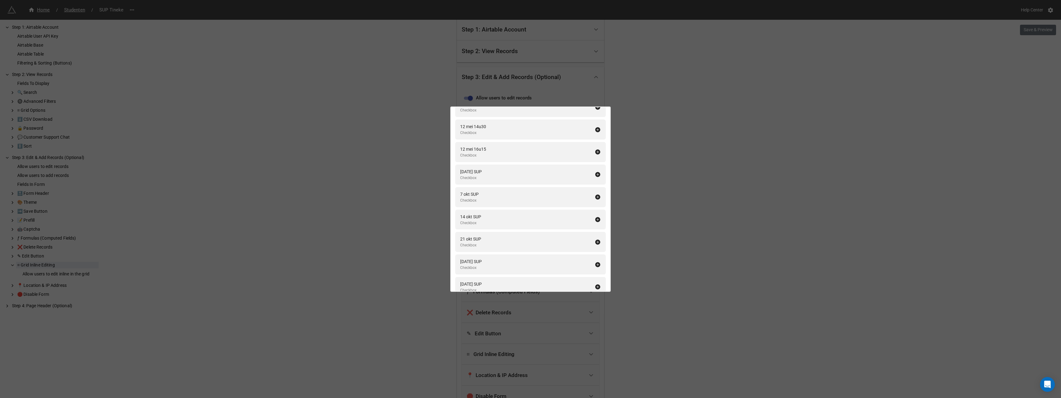
scroll to position [1958, 0]
click at [595, 156] on icon at bounding box center [598, 155] width 6 height 6
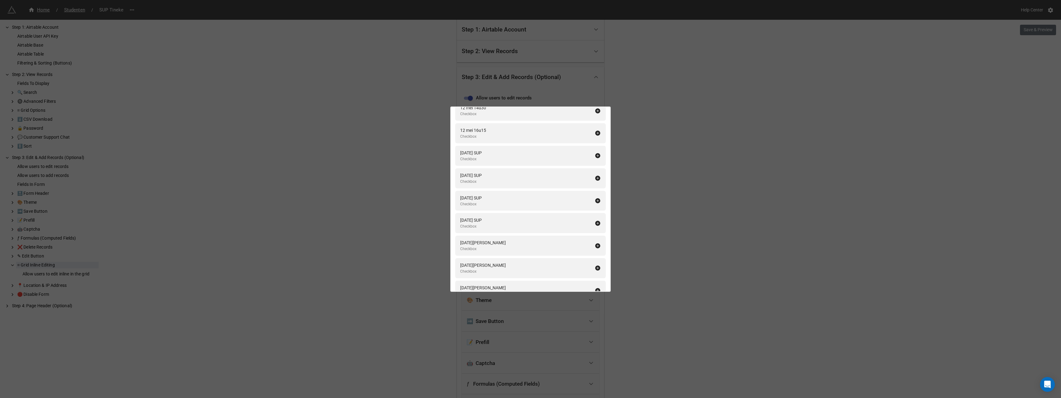
click at [595, 156] on icon at bounding box center [598, 155] width 6 height 6
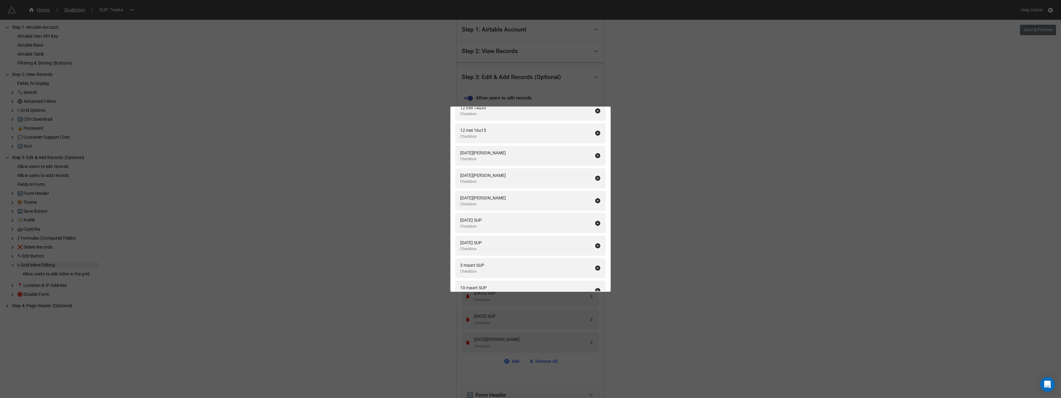
click at [595, 156] on icon at bounding box center [598, 155] width 6 height 6
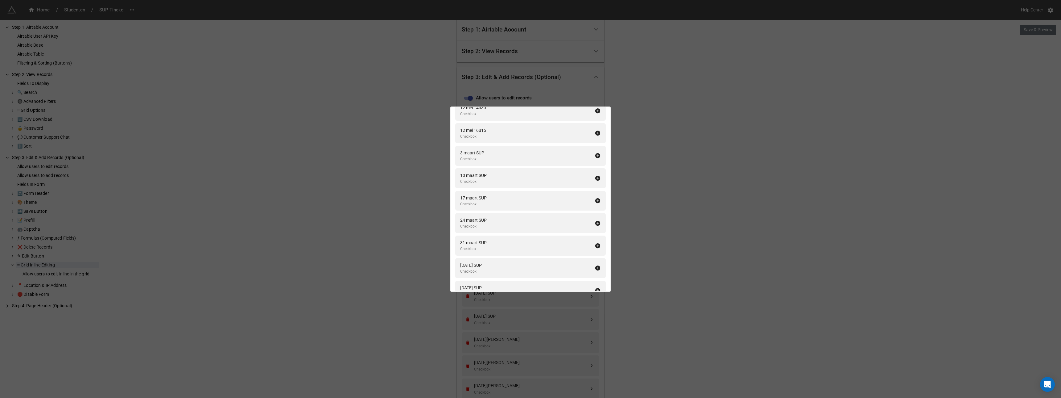
click at [595, 156] on icon at bounding box center [598, 155] width 6 height 6
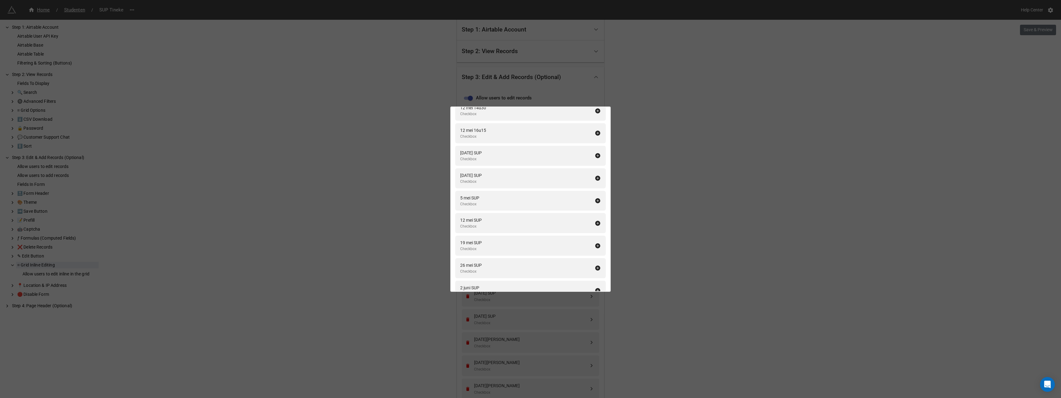
click at [595, 156] on icon at bounding box center [598, 155] width 6 height 6
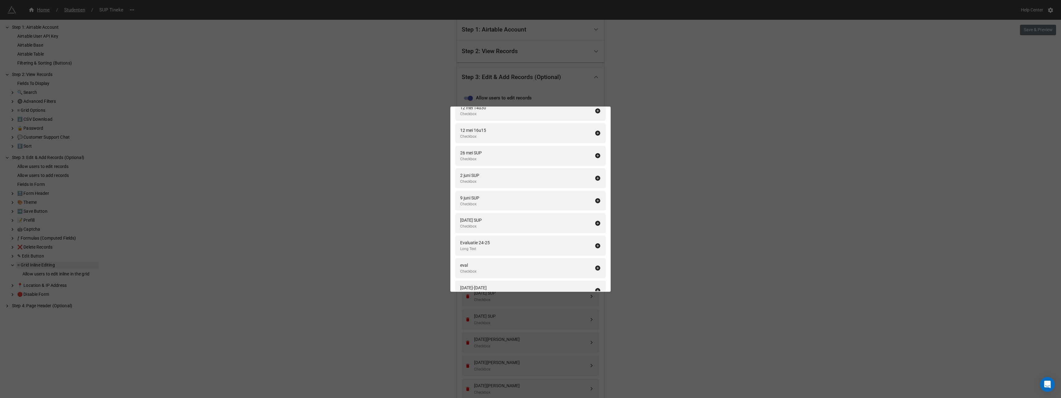
click at [595, 156] on icon at bounding box center [598, 155] width 6 height 6
click at [596, 155] on icon at bounding box center [598, 155] width 5 height 5
click at [596, 268] on icon at bounding box center [598, 267] width 5 height 5
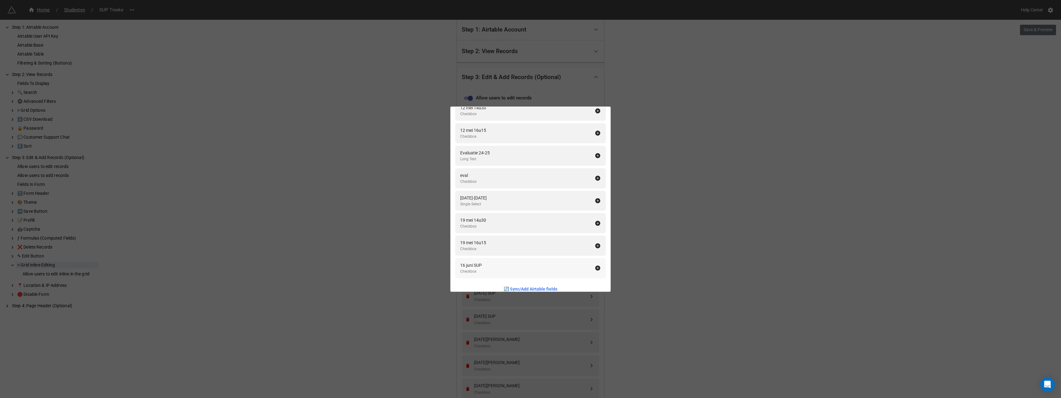
scroll to position [1945, 0]
click at [665, 226] on div "Fields In Form Add All Fullname Formula Naam Single Line Text Voornaam Single L…" at bounding box center [530, 199] width 1061 height 398
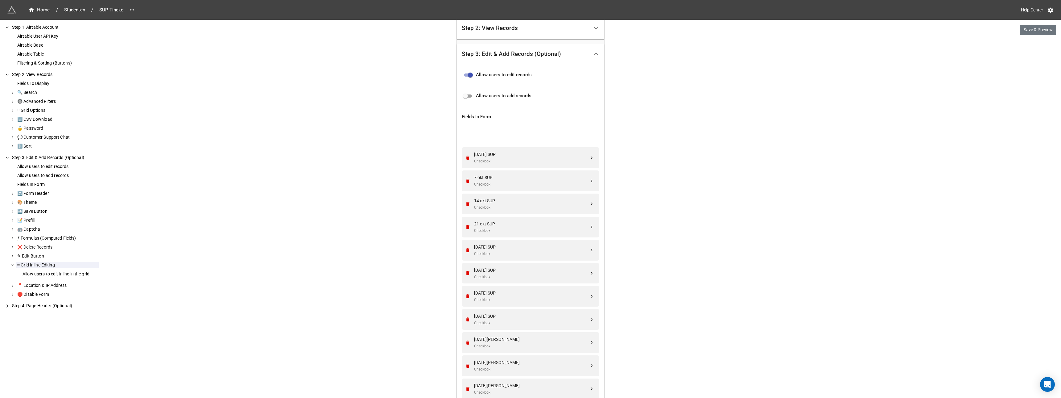
scroll to position [143, 0]
drag, startPoint x: 591, startPoint y: 320, endPoint x: 591, endPoint y: 250, distance: 69.7
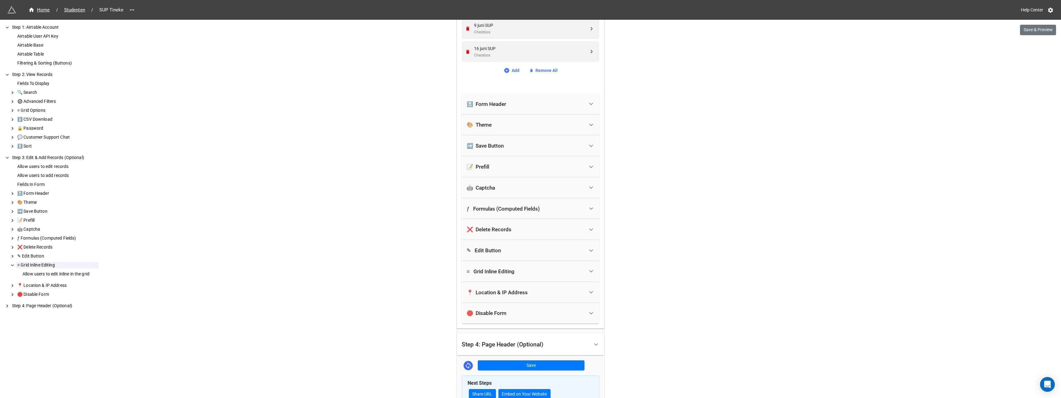
scroll to position [915, 0]
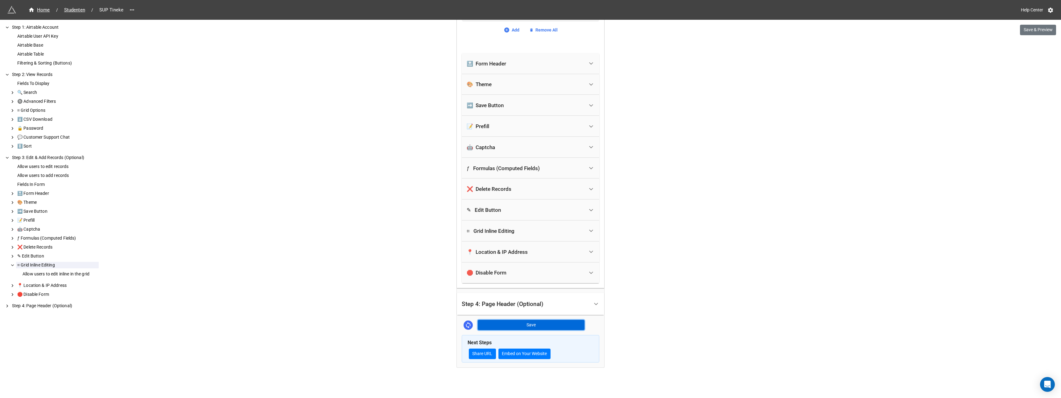
click at [522, 324] on button "Save" at bounding box center [531, 325] width 107 height 10
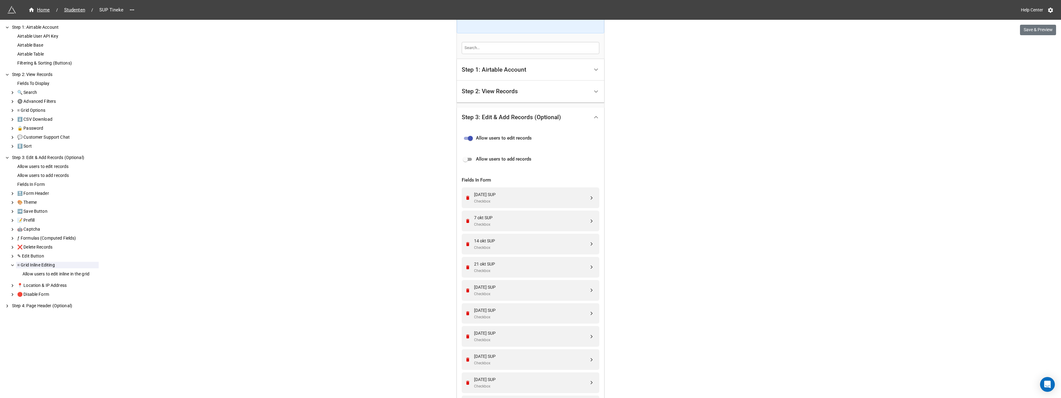
scroll to position [51, 0]
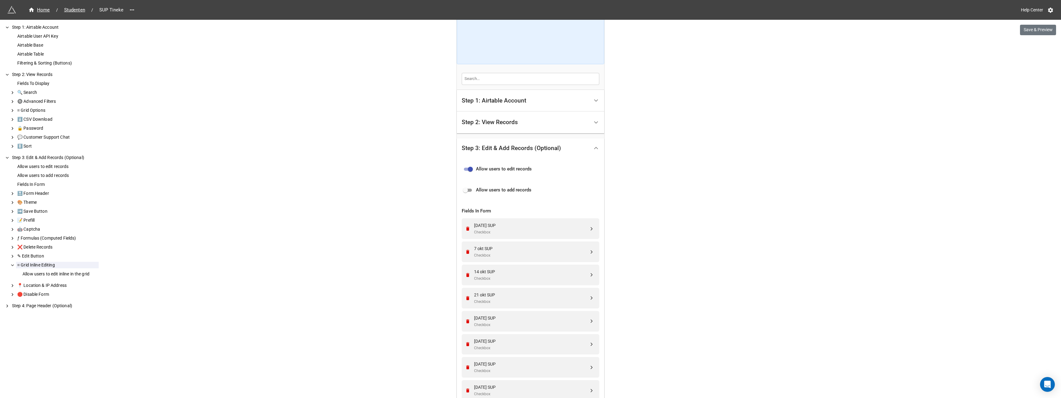
click at [540, 149] on div "Step 3: Edit & Add Records (Optional)" at bounding box center [511, 148] width 99 height 6
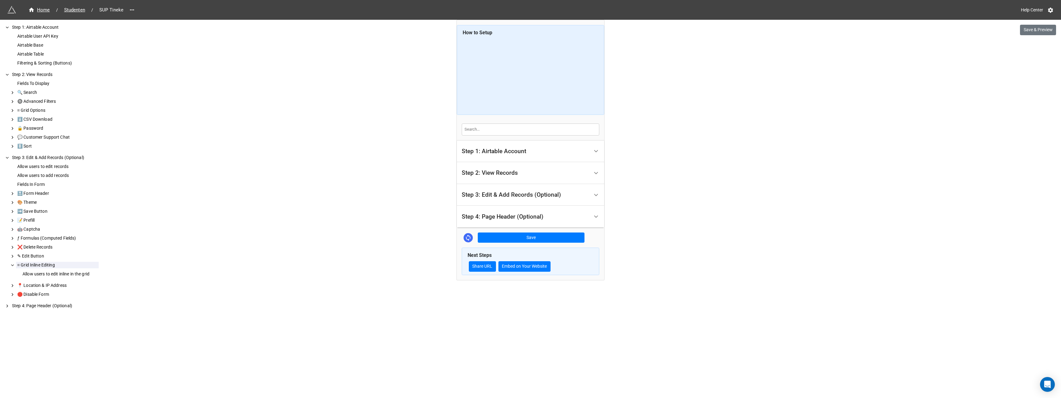
click at [512, 217] on div "Step 4: Page Header (Optional)" at bounding box center [503, 217] width 82 height 6
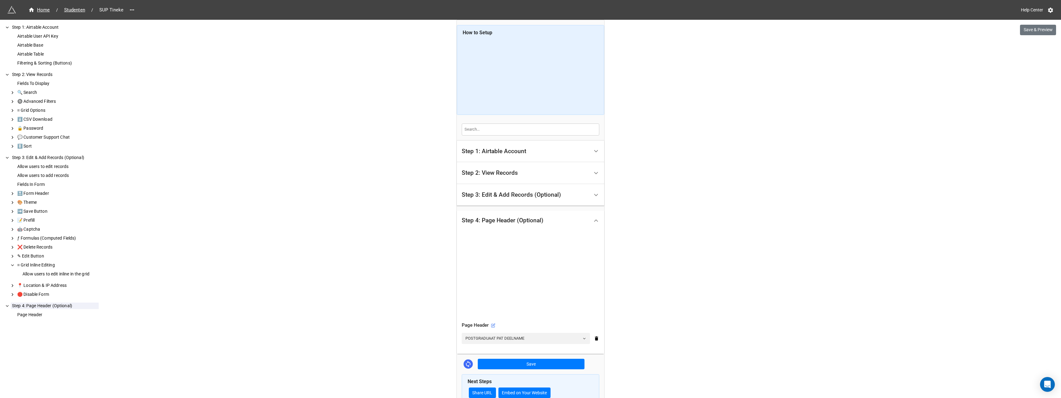
click at [494, 152] on div "Step 1: Airtable Account" at bounding box center [494, 151] width 64 height 6
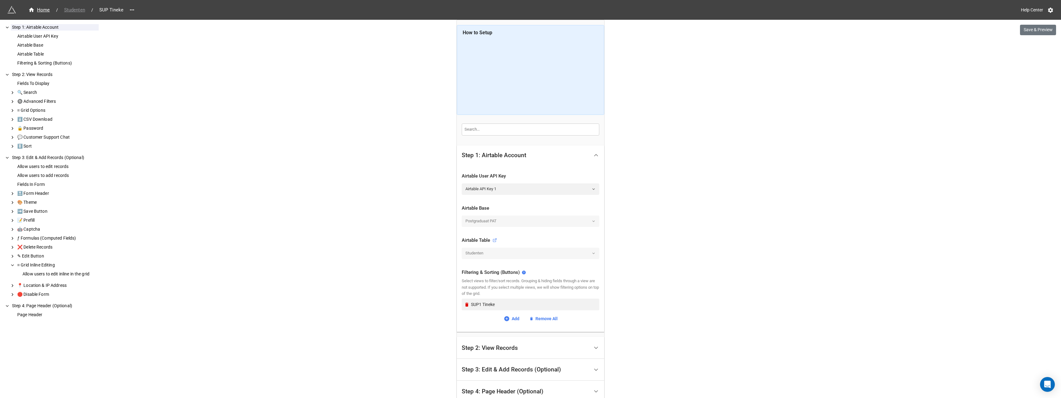
click at [74, 10] on span "Studenten" at bounding box center [74, 9] width 28 height 7
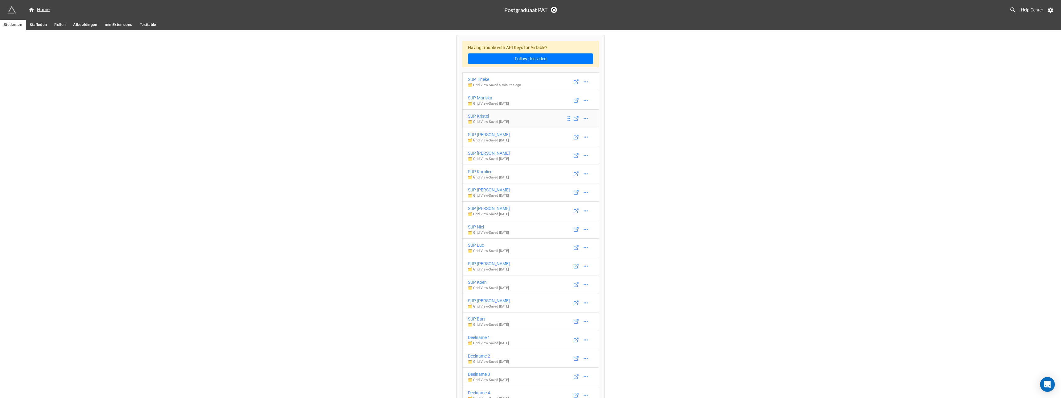
click at [481, 116] on div "SUP Kristel" at bounding box center [488, 116] width 41 height 7
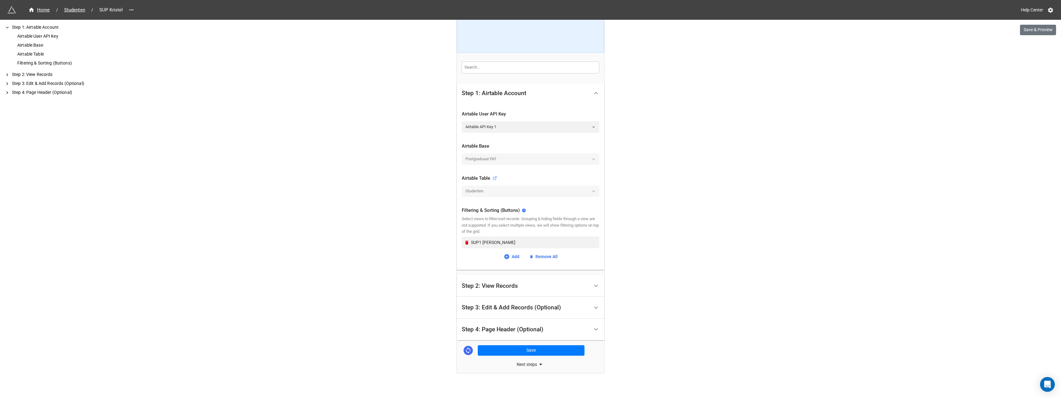
scroll to position [68, 0]
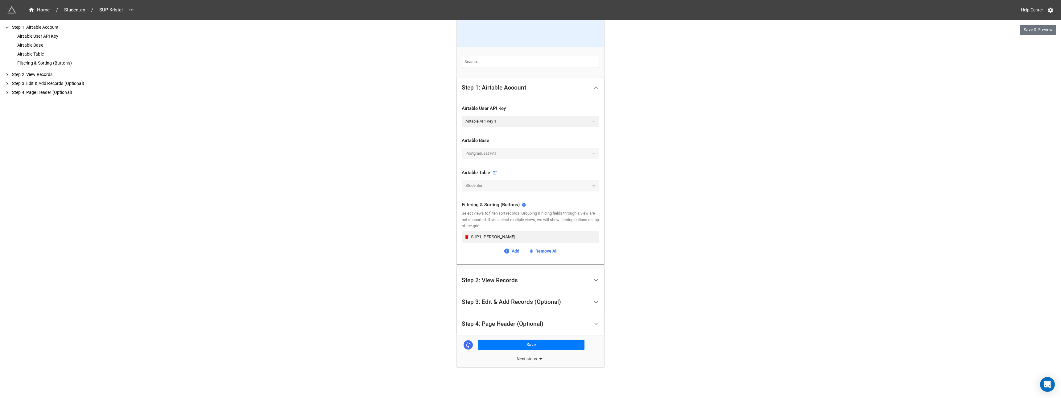
click at [502, 279] on div "Step 2: View Records" at bounding box center [490, 280] width 56 height 6
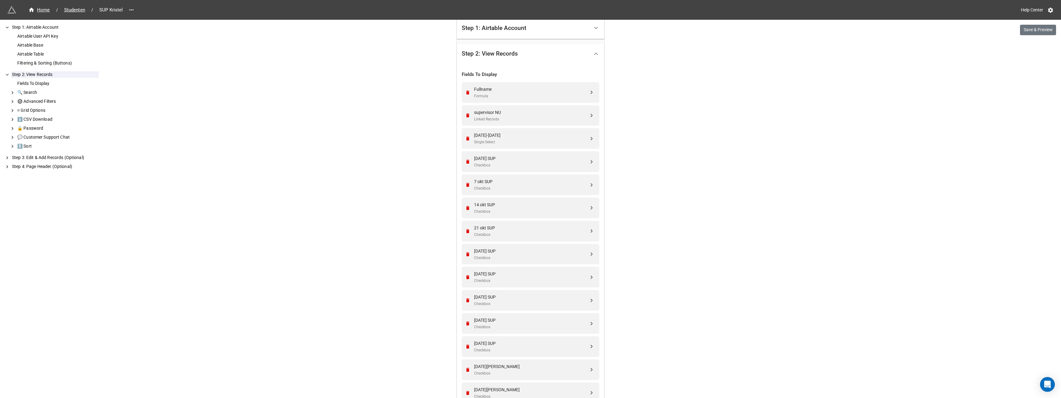
scroll to position [123, 0]
click at [466, 138] on icon "Remove" at bounding box center [467, 138] width 3 height 4
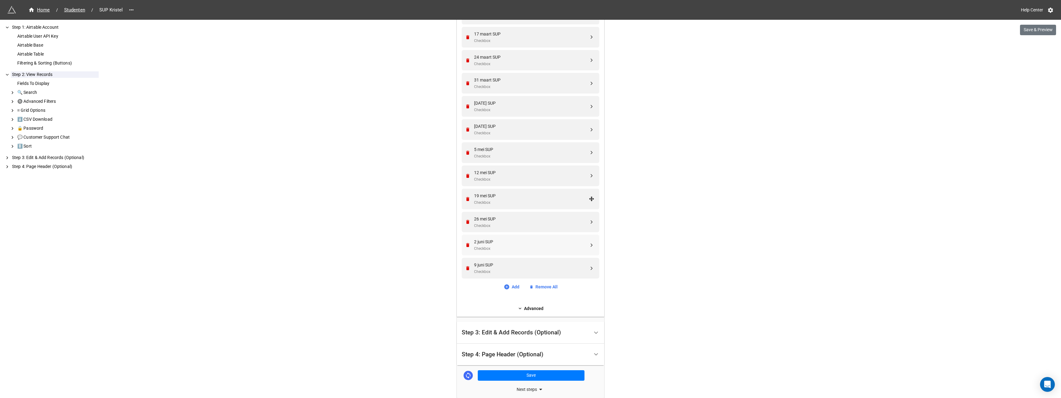
scroll to position [648, 0]
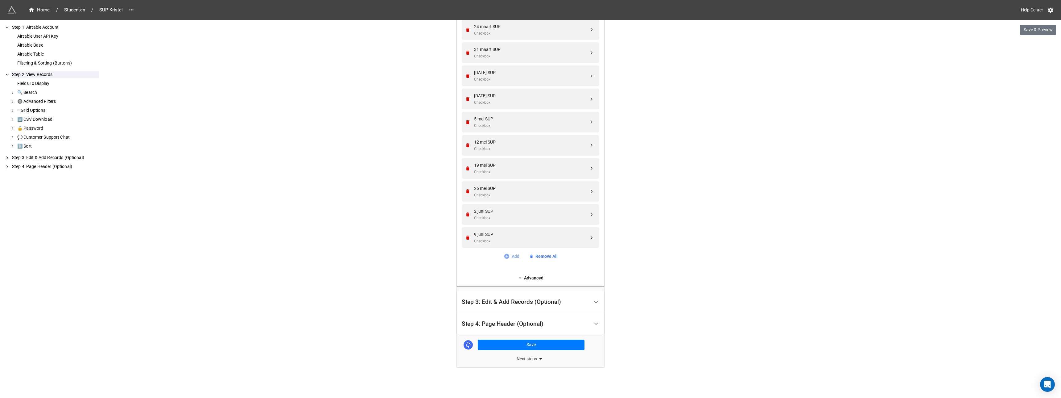
click at [512, 255] on link "Add" at bounding box center [512, 256] width 16 height 7
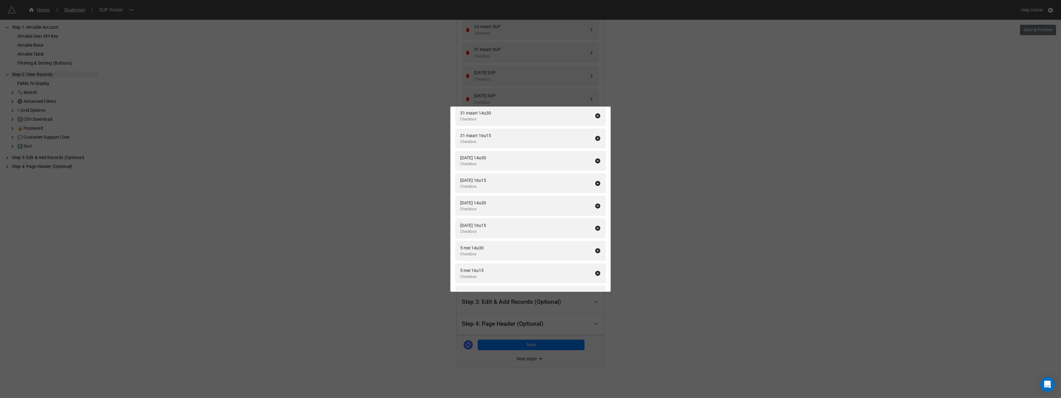
scroll to position [1923, 0]
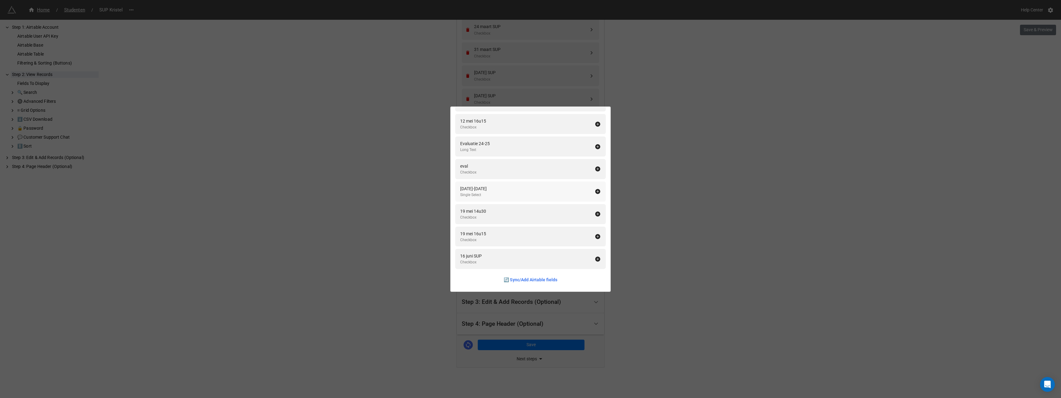
click at [595, 191] on icon at bounding box center [598, 191] width 6 height 6
click at [667, 192] on div "Fields To Display Add All Naam Single Line Text Voornaam Single Line Text Email…" at bounding box center [530, 199] width 1061 height 398
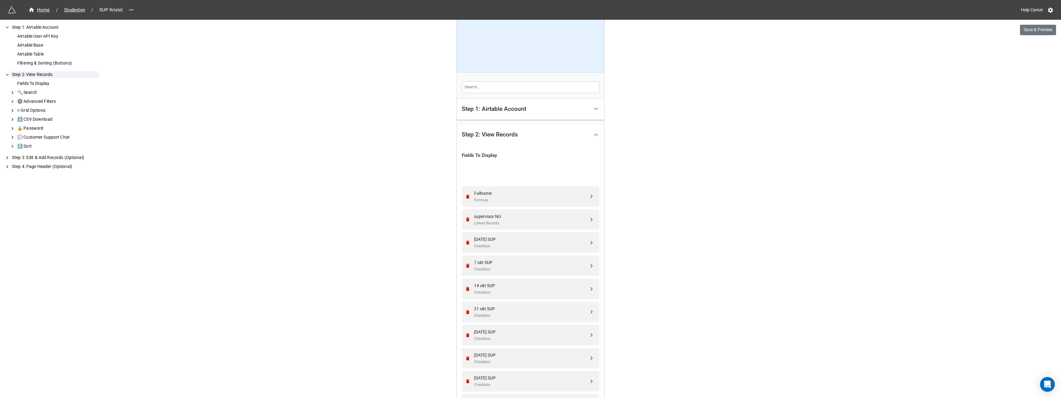
scroll to position [34, 0]
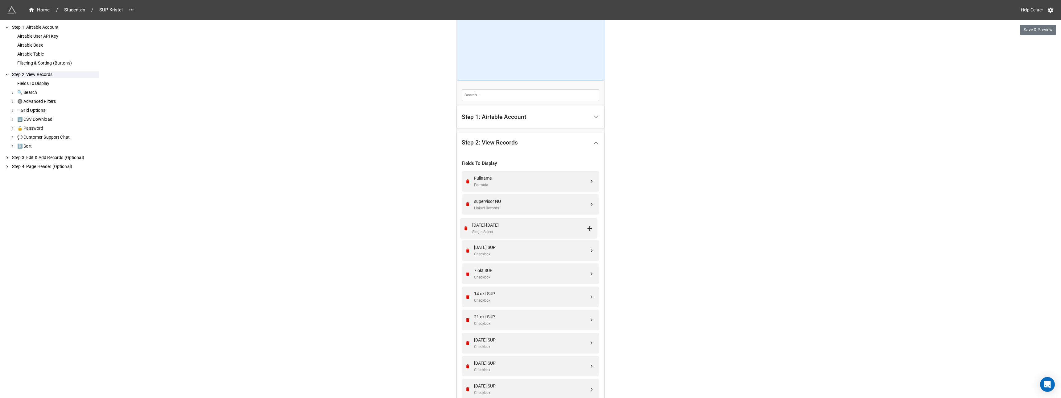
drag, startPoint x: 591, startPoint y: 262, endPoint x: 590, endPoint y: 229, distance: 32.7
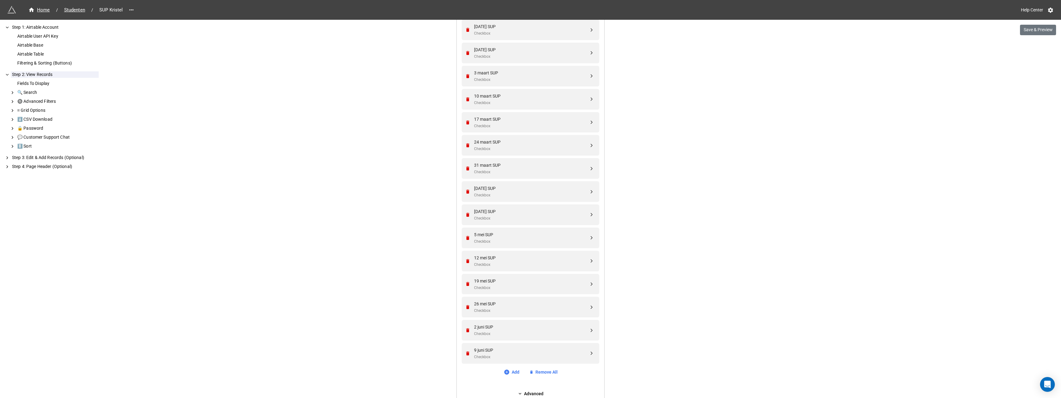
scroll to position [590, 0]
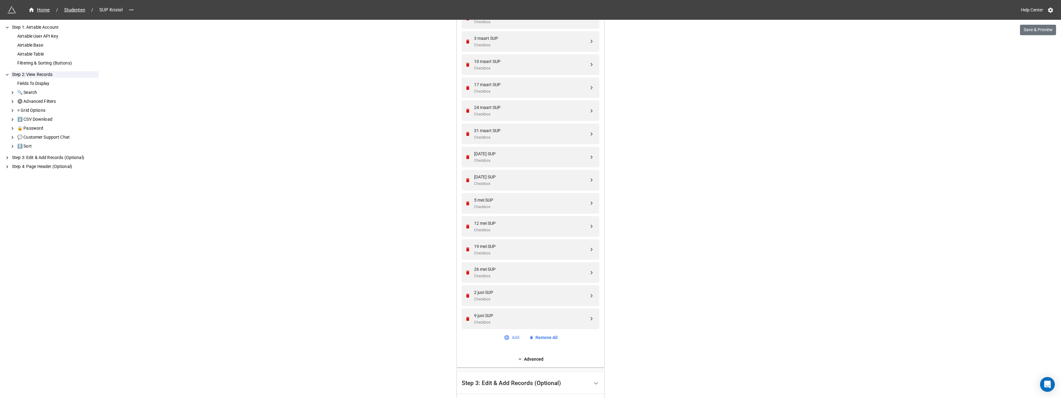
click at [511, 338] on link "Add" at bounding box center [512, 337] width 16 height 7
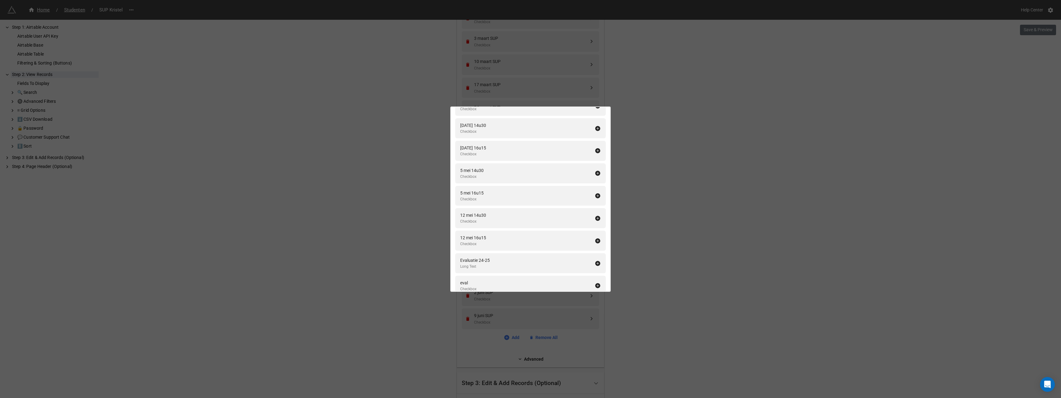
scroll to position [1900, 0]
click at [596, 259] on icon at bounding box center [598, 258] width 5 height 5
click at [664, 217] on div "Fields To Display Add All Naam Single Line Text Voornaam Single Line Text Email…" at bounding box center [530, 199] width 1061 height 398
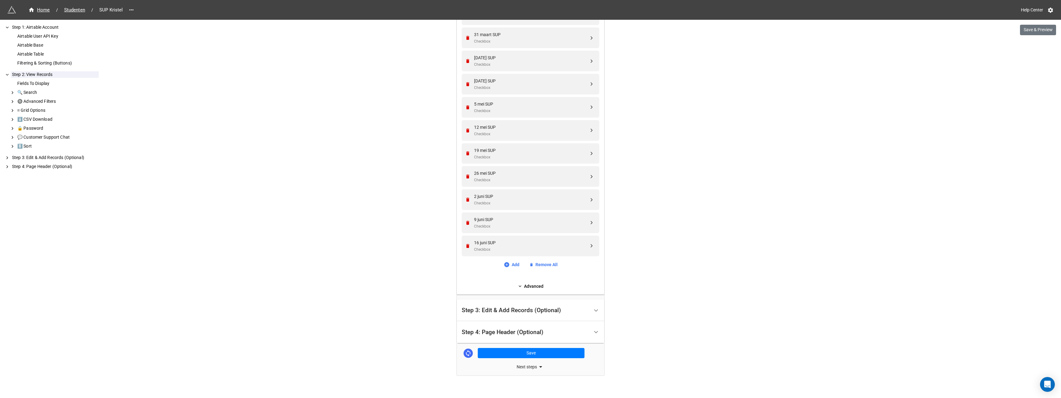
scroll to position [694, 0]
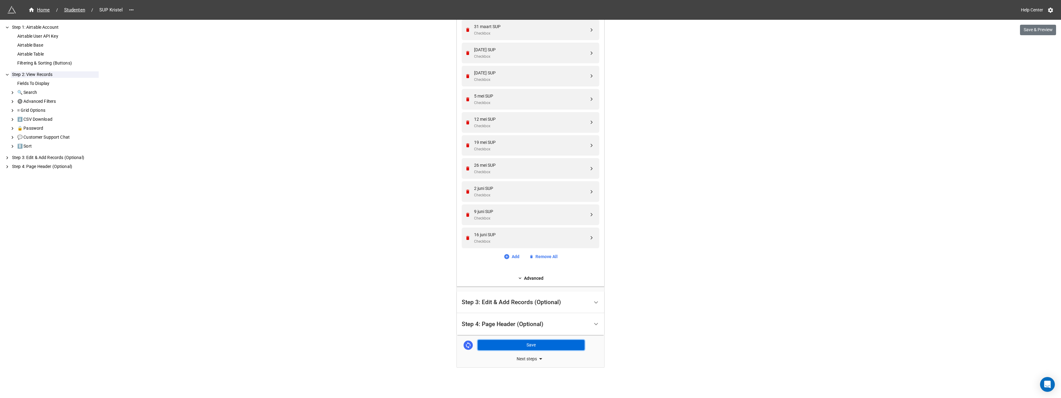
click at [525, 344] on button "Save" at bounding box center [531, 345] width 107 height 10
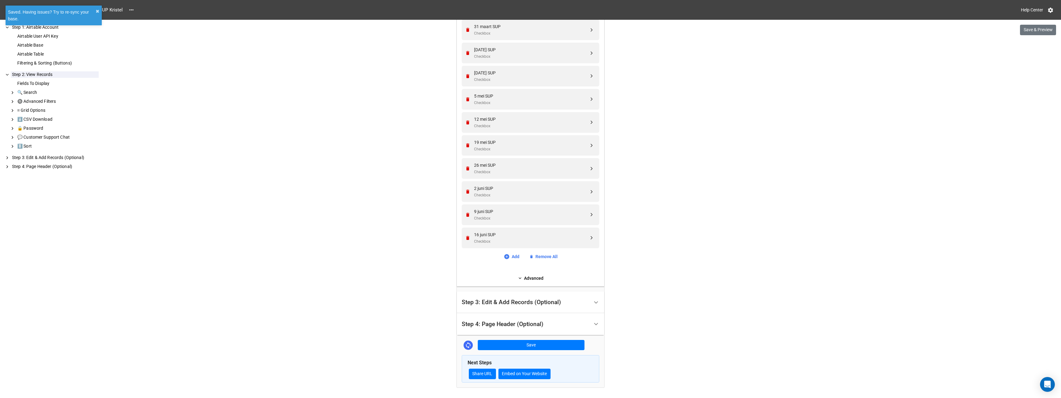
scroll to position [714, 0]
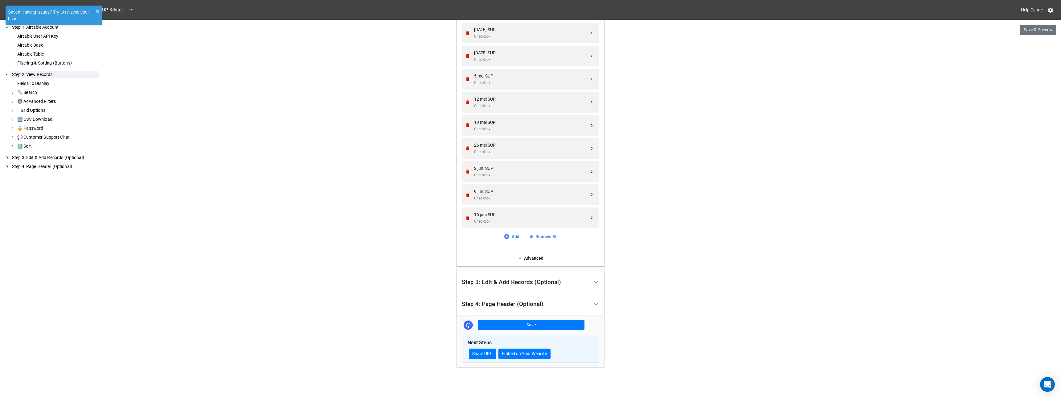
click at [514, 279] on div "Step 3: Edit & Add Records (Optional)" at bounding box center [511, 282] width 99 height 6
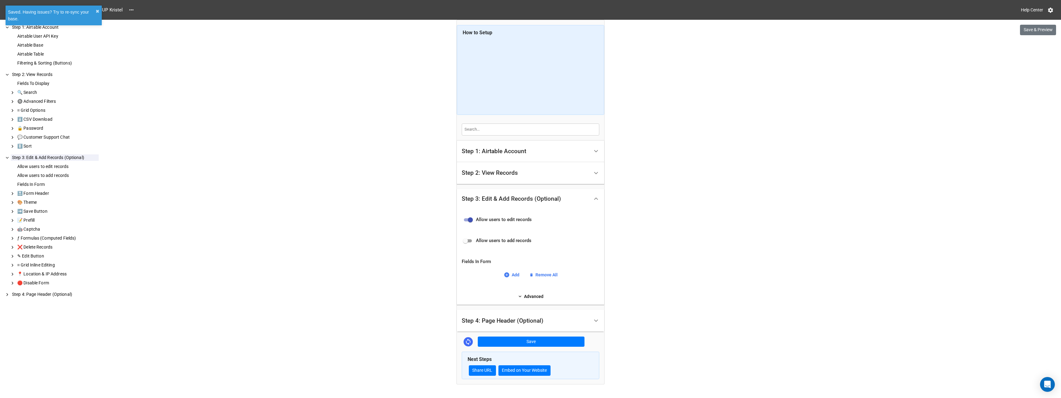
scroll to position [17, 0]
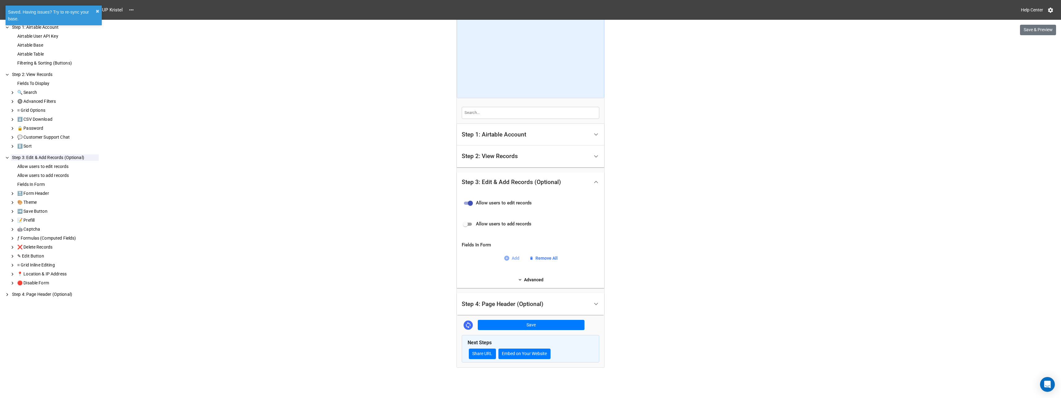
click at [511, 259] on link "Add" at bounding box center [512, 258] width 16 height 7
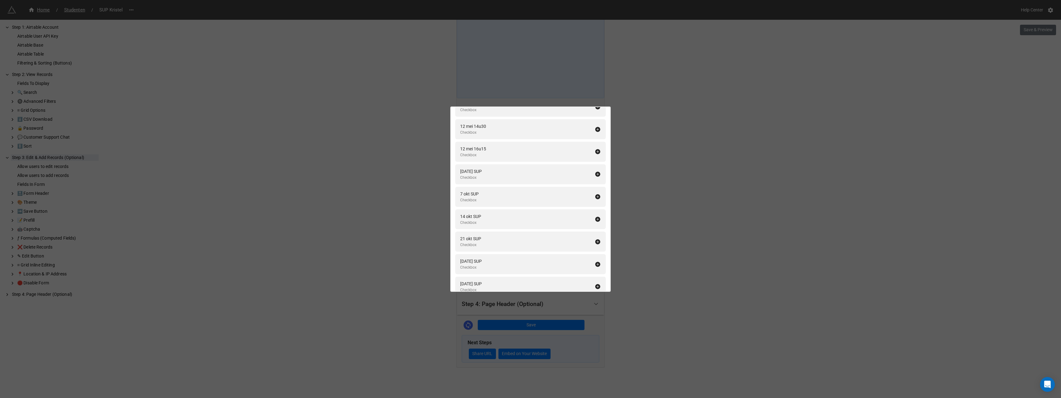
scroll to position [1953, 0]
click at [595, 161] on icon at bounding box center [598, 160] width 6 height 6
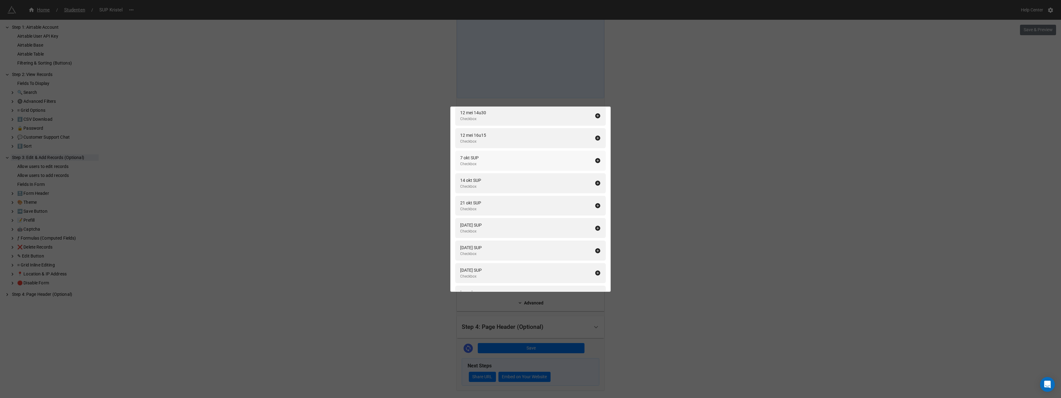
click at [596, 161] on icon at bounding box center [598, 160] width 5 height 5
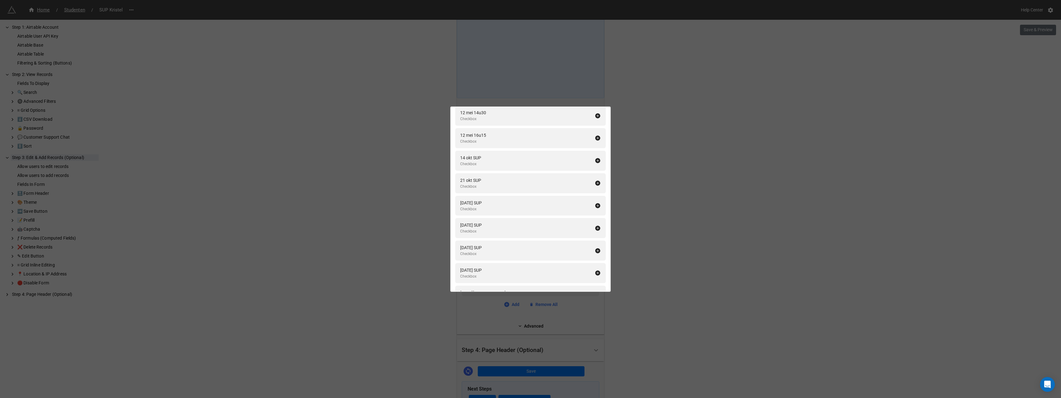
click at [596, 161] on icon at bounding box center [598, 160] width 5 height 5
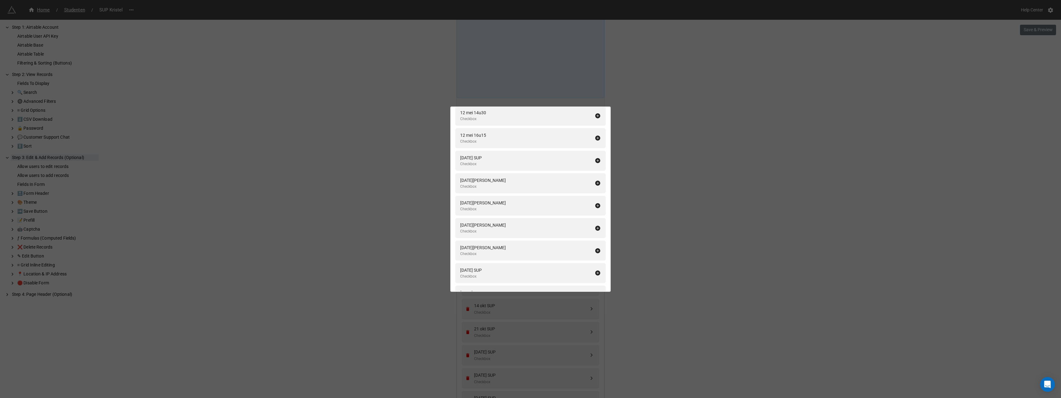
click at [596, 161] on icon at bounding box center [598, 160] width 5 height 5
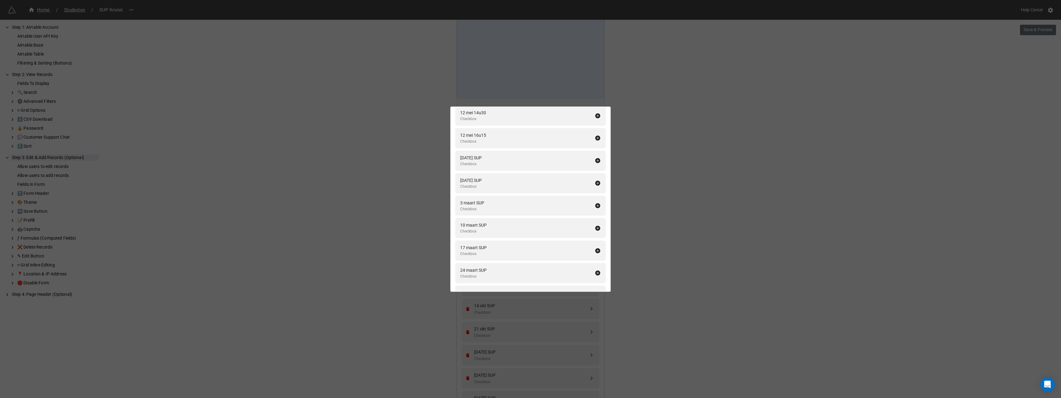
click at [596, 161] on icon at bounding box center [598, 160] width 5 height 5
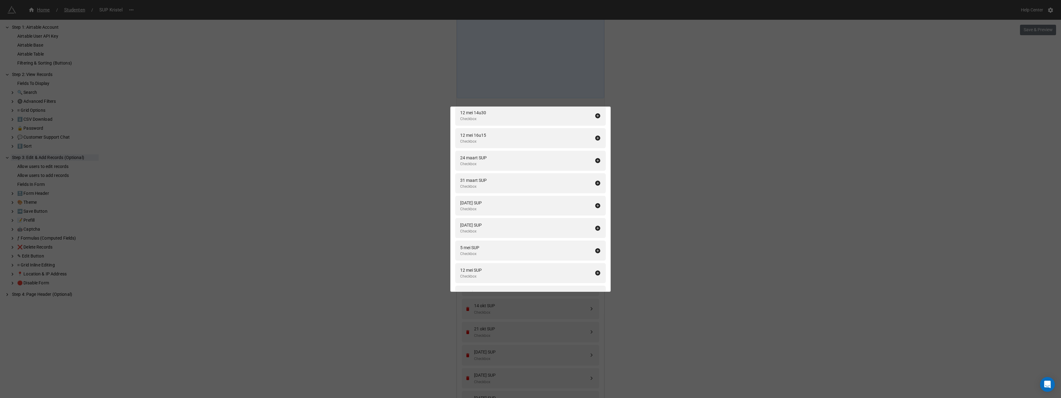
click at [596, 161] on icon at bounding box center [598, 160] width 5 height 5
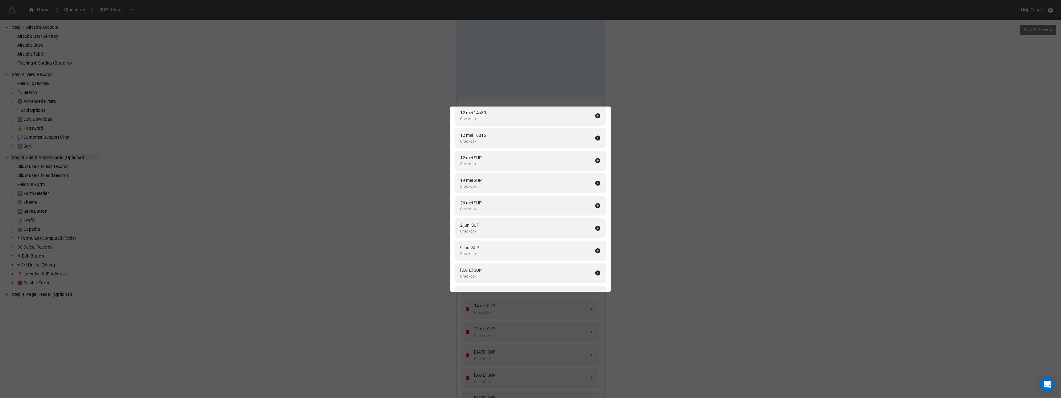
click at [596, 161] on icon at bounding box center [598, 160] width 5 height 5
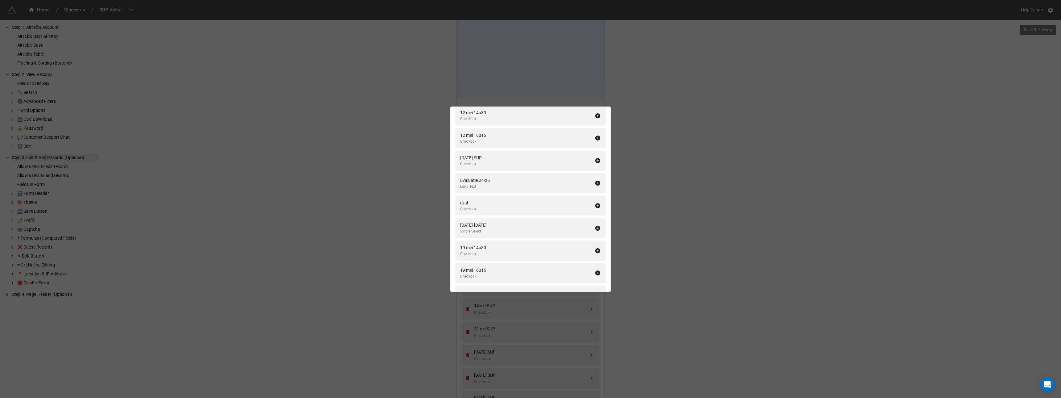
click at [596, 161] on icon at bounding box center [598, 160] width 5 height 5
click at [596, 273] on icon at bounding box center [598, 272] width 5 height 5
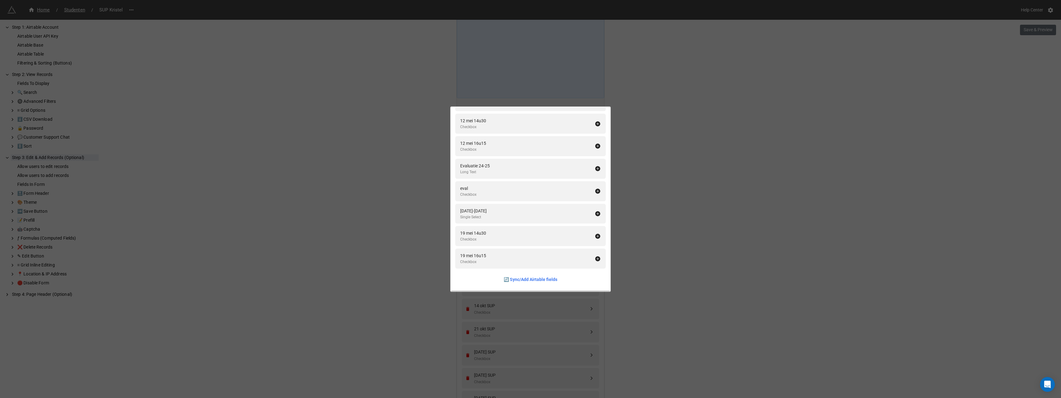
click at [687, 243] on div "Fields In Form Add All Fullname Formula Naam Single Line Text Voornaam Single L…" at bounding box center [530, 199] width 1061 height 398
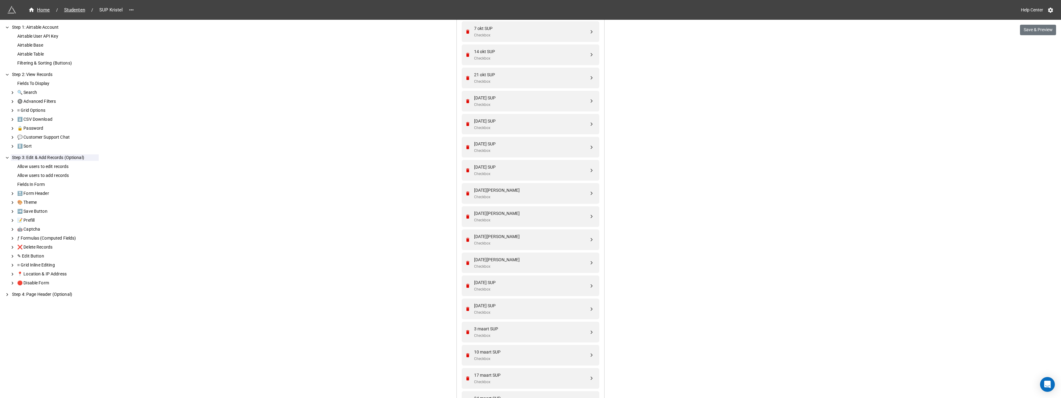
scroll to position [293, 0]
drag, startPoint x: 591, startPoint y: 217, endPoint x: 592, endPoint y: 104, distance: 113.2
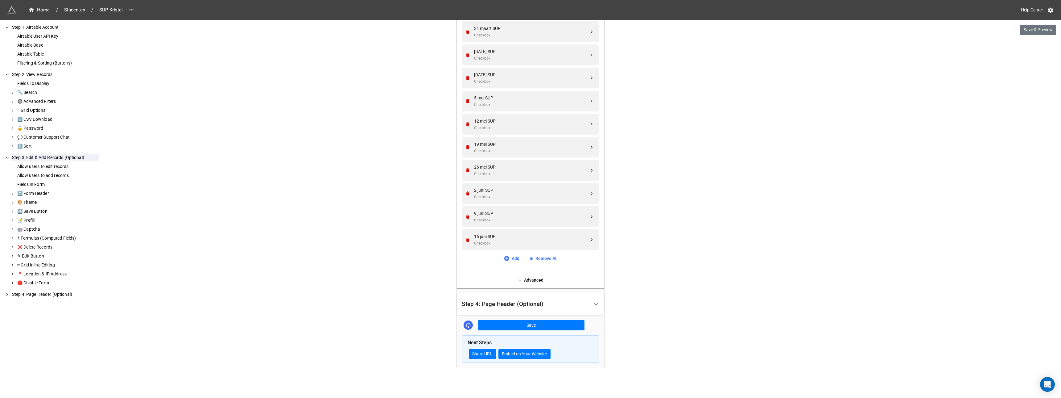
scroll to position [687, 0]
click at [528, 324] on button "Save" at bounding box center [531, 324] width 107 height 10
click at [1034, 29] on button "Save & Preview" at bounding box center [1038, 30] width 36 height 10
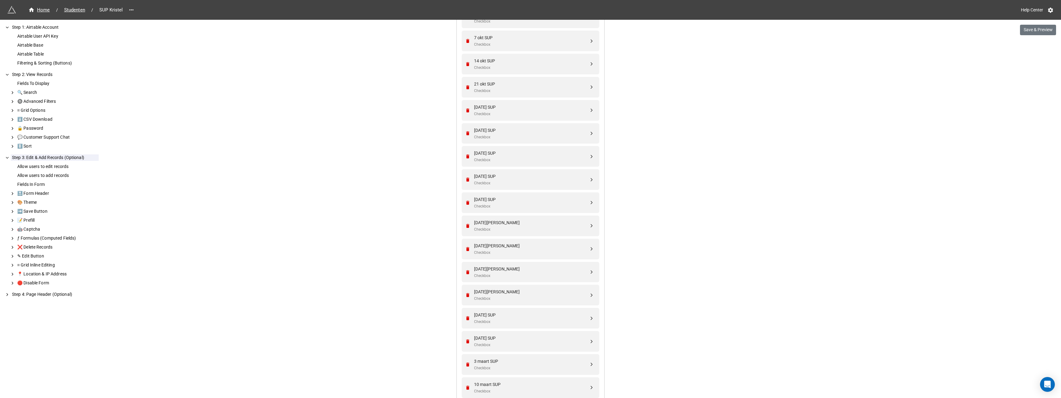
scroll to position [255, 0]
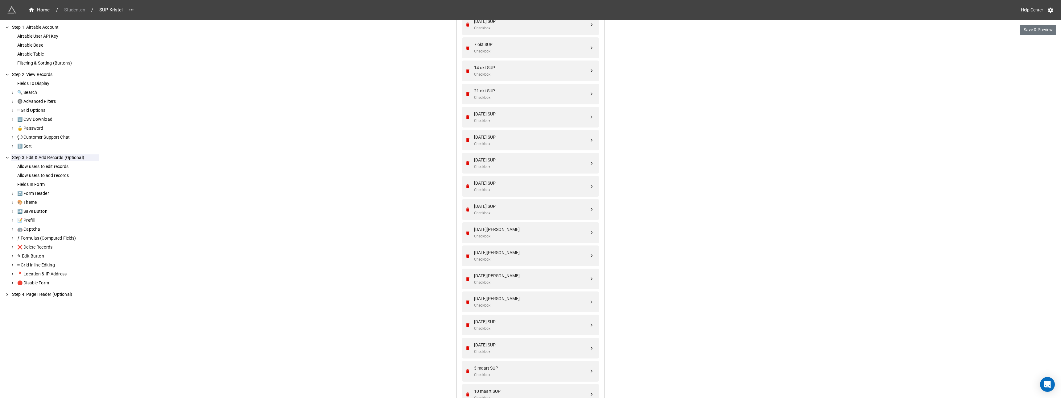
click at [79, 10] on span "Studenten" at bounding box center [74, 9] width 28 height 7
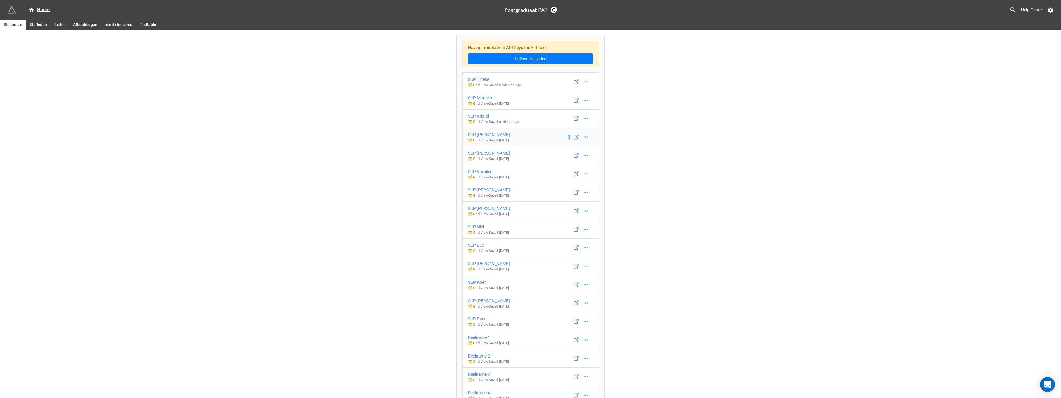
click at [483, 134] on div "SUP Ronny" at bounding box center [489, 134] width 42 height 7
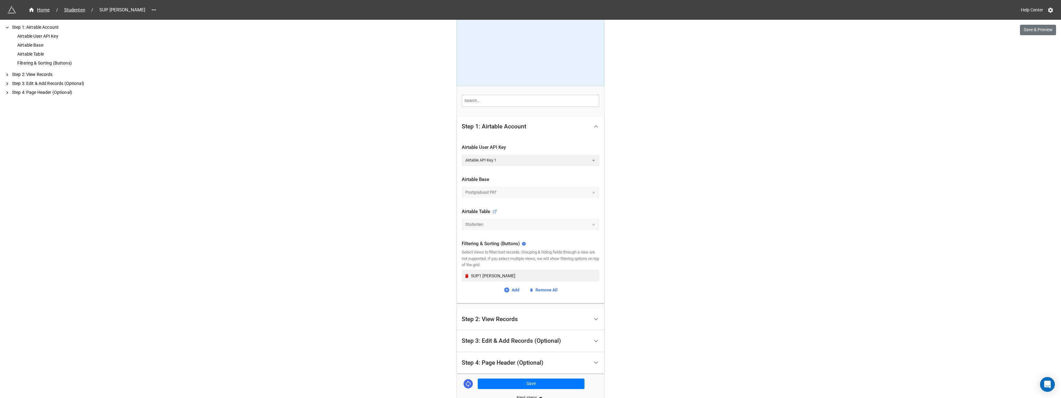
scroll to position [68, 0]
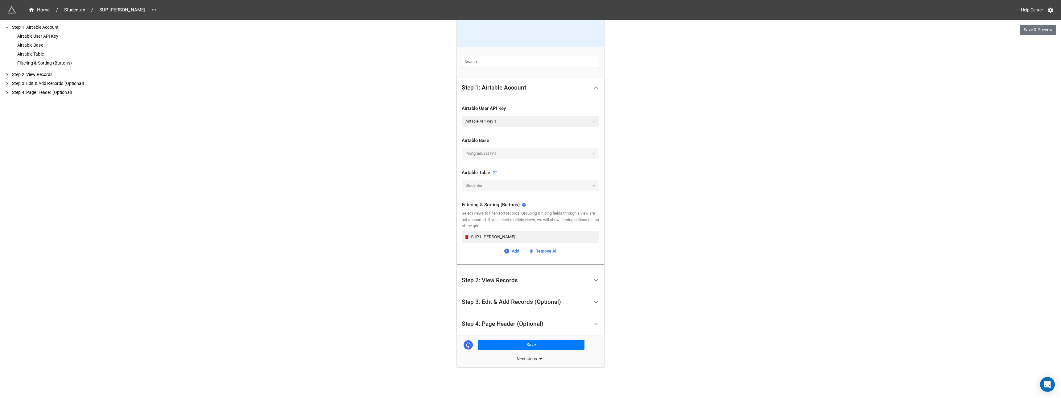
click at [494, 280] on div "Step 2: View Records" at bounding box center [490, 280] width 56 height 6
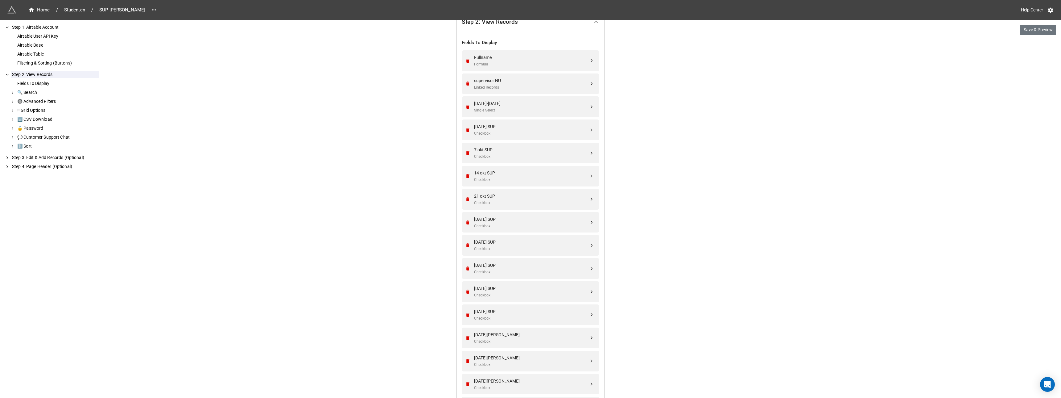
scroll to position [154, 0]
click at [466, 107] on icon "Remove" at bounding box center [467, 107] width 3 height 4
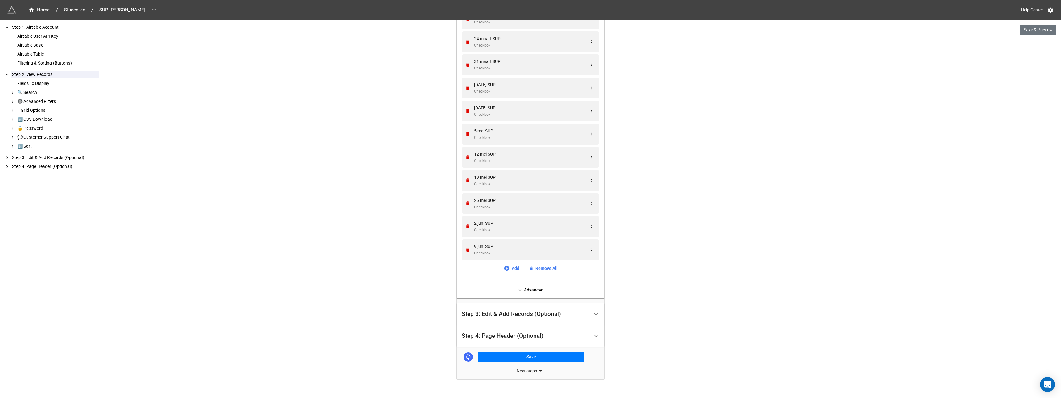
scroll to position [648, 0]
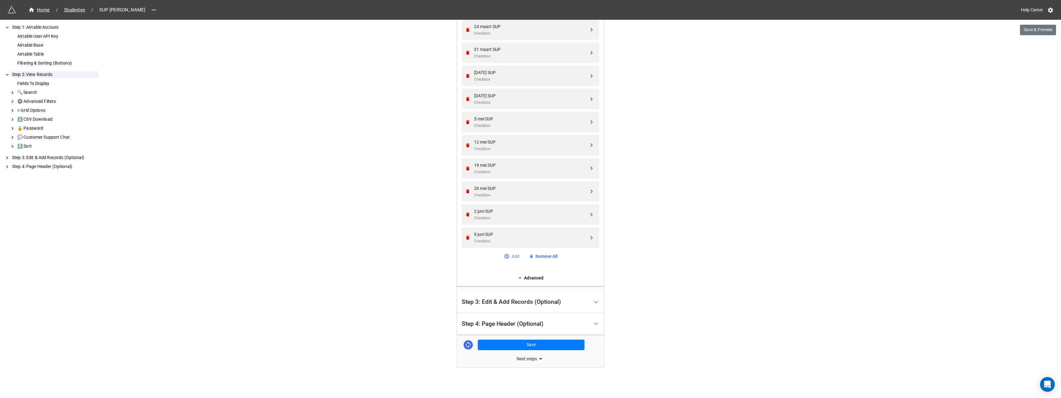
click at [512, 257] on link "Add" at bounding box center [512, 256] width 16 height 7
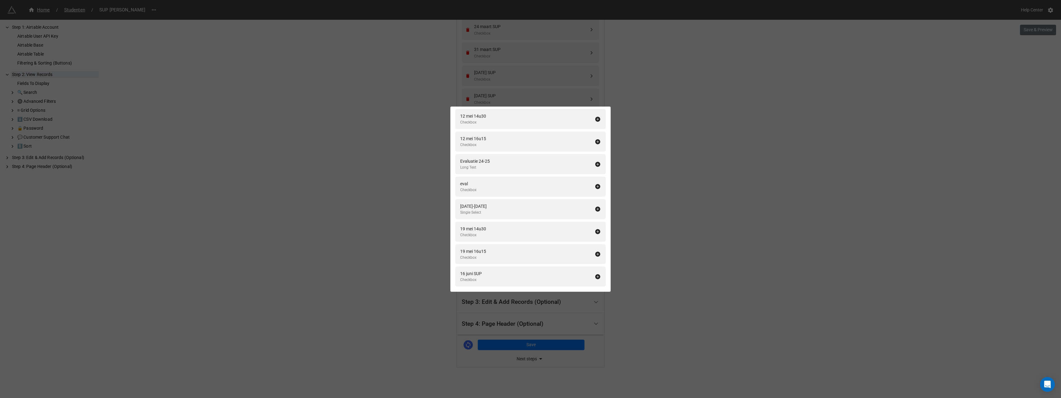
scroll to position [1923, 0]
click at [596, 258] on icon at bounding box center [598, 258] width 5 height 5
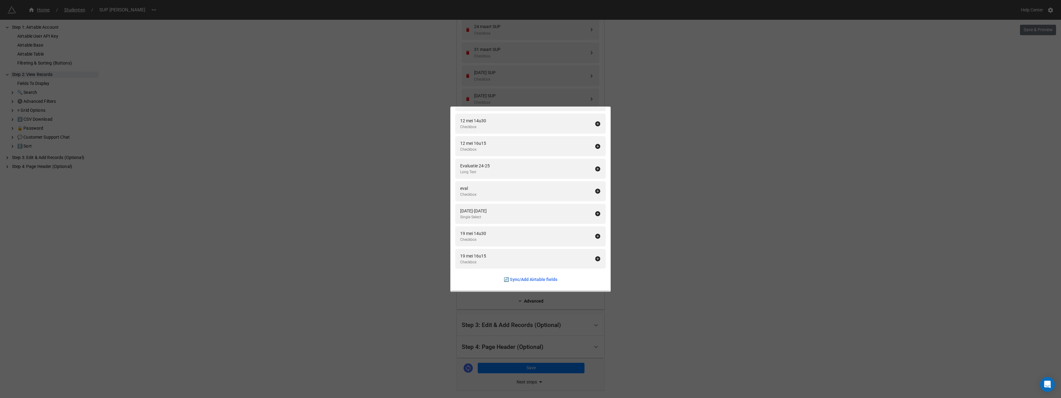
scroll to position [1900, 0]
click at [595, 213] on icon at bounding box center [598, 213] width 6 height 6
click at [645, 202] on div "Fields To Display Add All Naam Single Line Text Voornaam Single Line Text Email…" at bounding box center [530, 199] width 1061 height 398
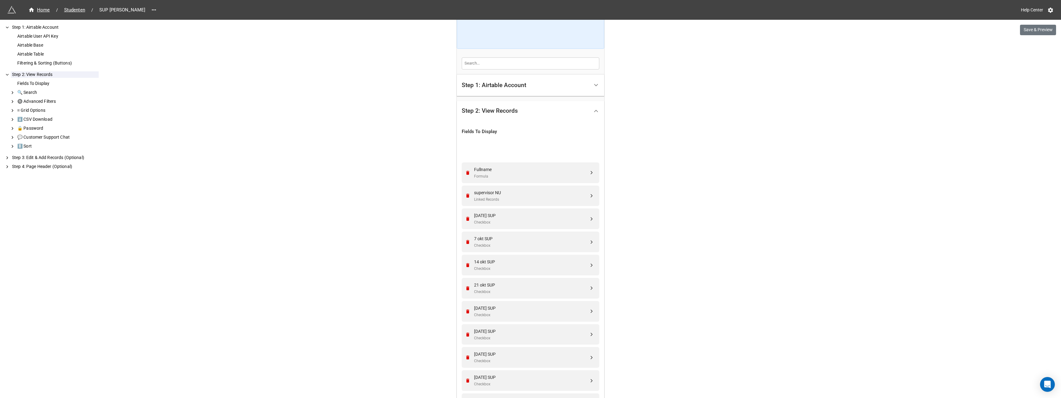
scroll to position [58, 0]
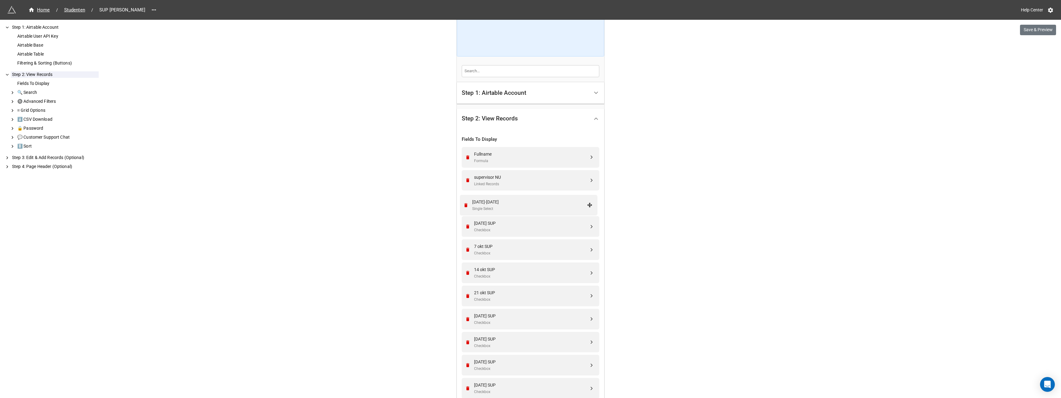
drag, startPoint x: 590, startPoint y: 284, endPoint x: 590, endPoint y: 205, distance: 78.7
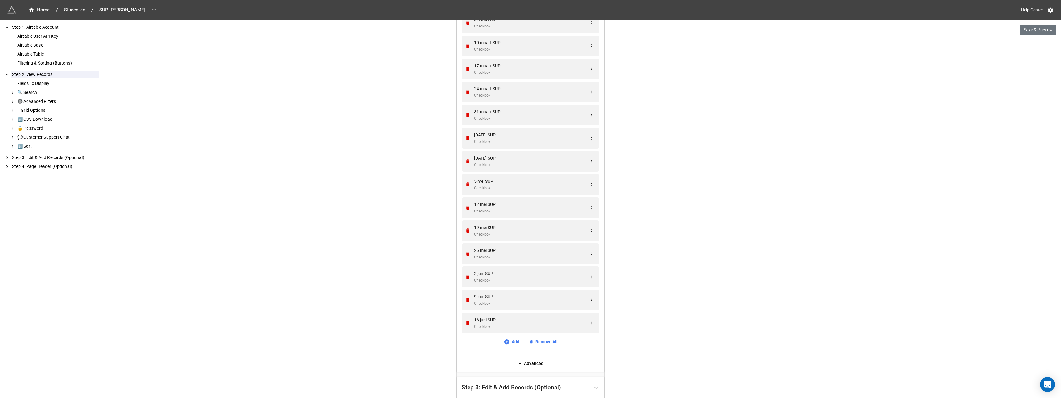
scroll to position [694, 0]
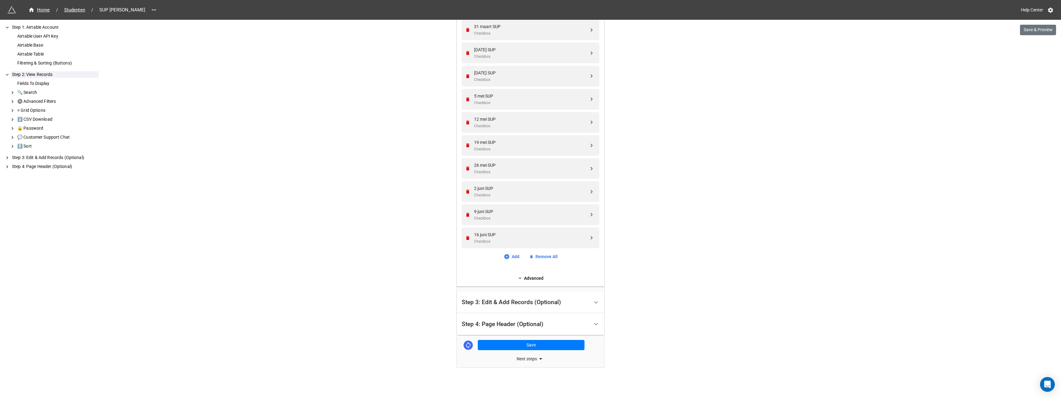
click at [508, 301] on div "Step 3: Edit & Add Records (Optional)" at bounding box center [511, 302] width 99 height 6
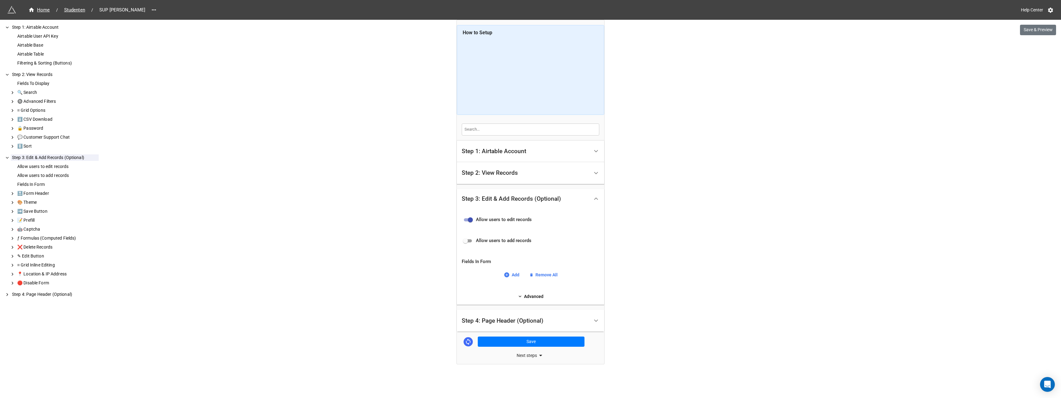
scroll to position [0, 0]
click at [511, 274] on link "Add" at bounding box center [512, 274] width 16 height 7
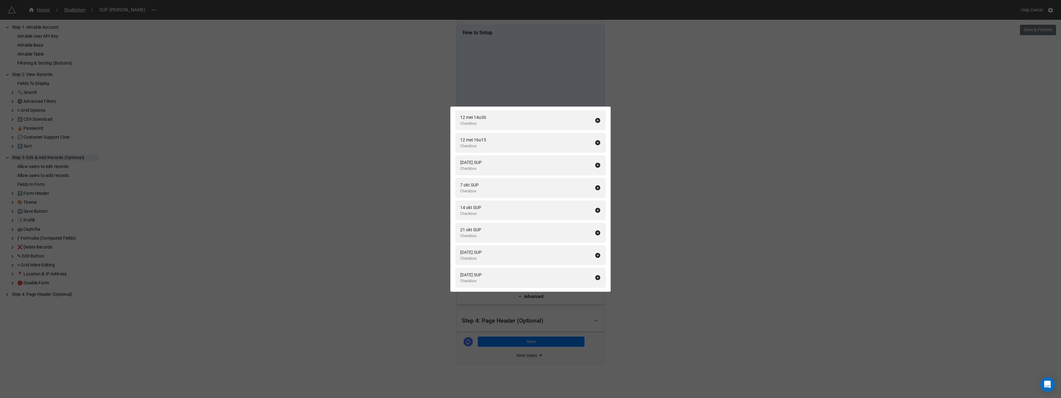
scroll to position [1954, 0]
click at [596, 160] on icon at bounding box center [598, 160] width 5 height 5
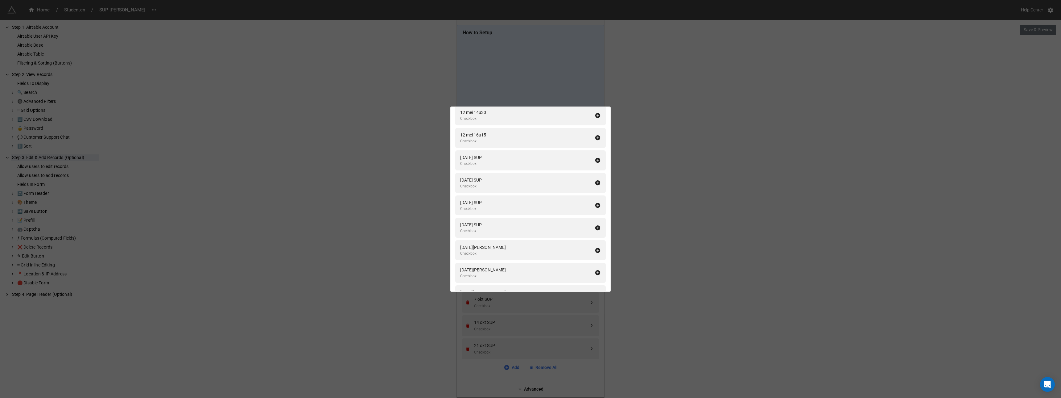
click at [596, 160] on icon at bounding box center [598, 160] width 5 height 5
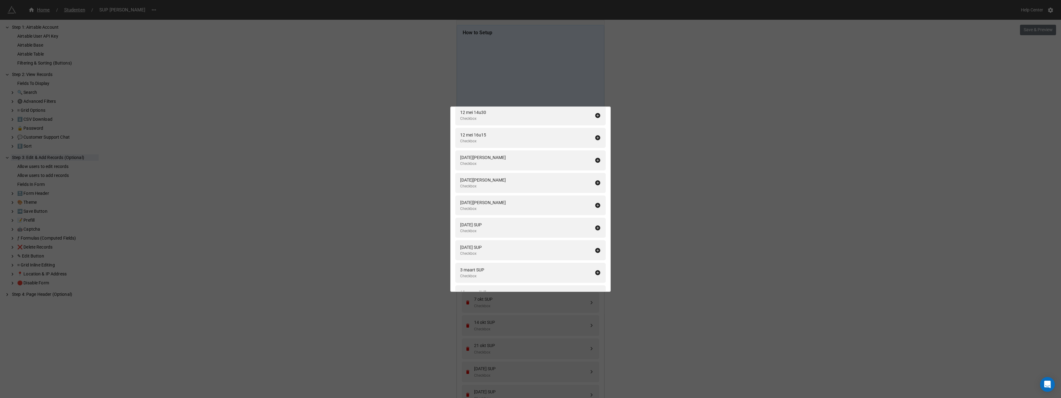
click at [596, 160] on icon at bounding box center [598, 160] width 5 height 5
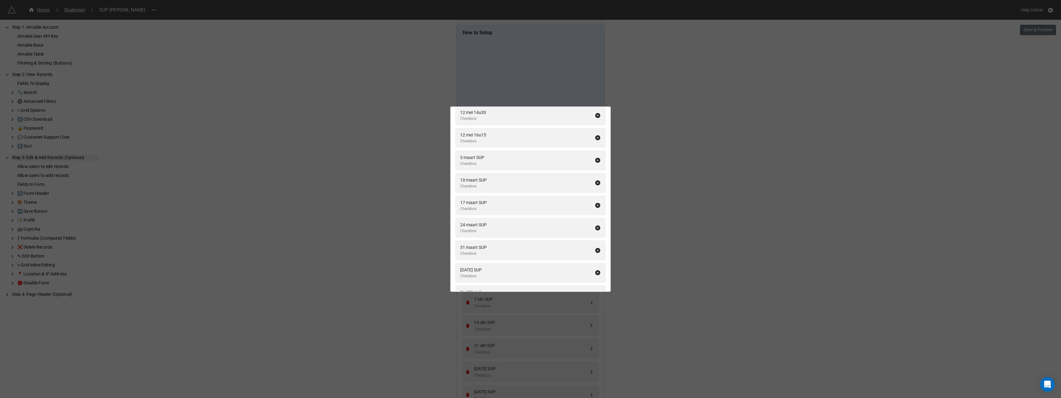
click at [596, 160] on icon at bounding box center [598, 160] width 5 height 5
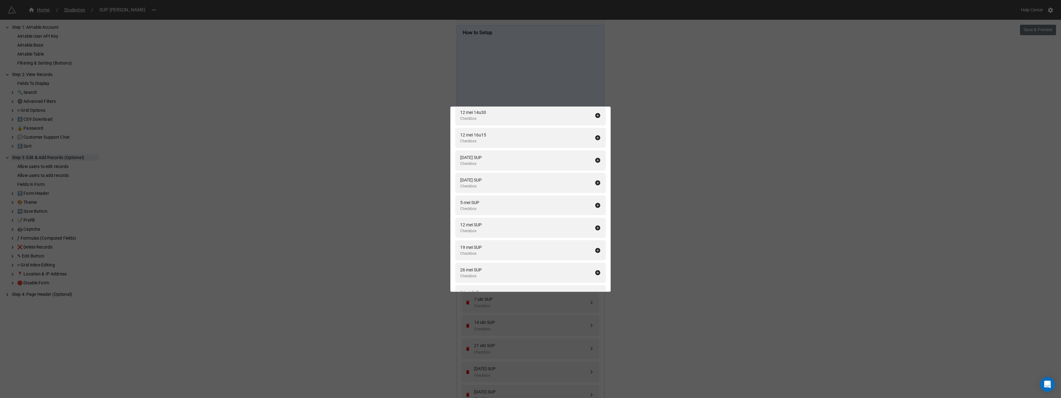
click at [596, 160] on icon at bounding box center [598, 160] width 5 height 5
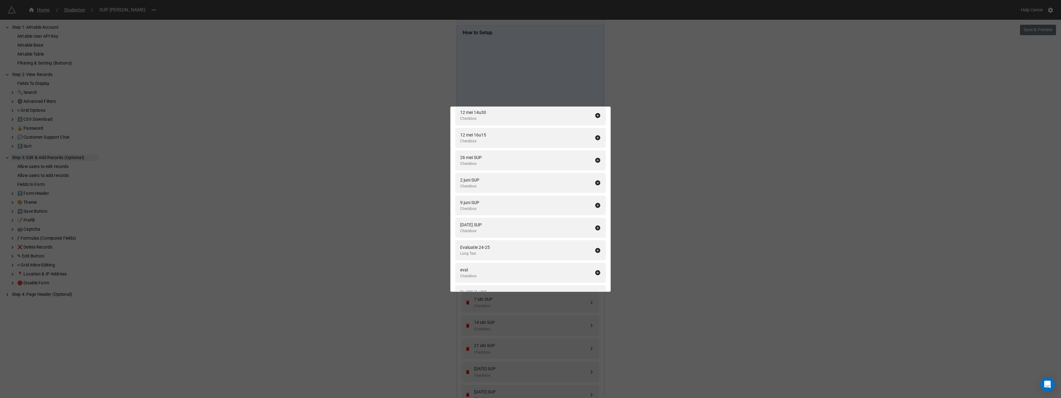
click at [596, 160] on icon at bounding box center [598, 160] width 5 height 5
click at [596, 272] on icon at bounding box center [598, 272] width 5 height 5
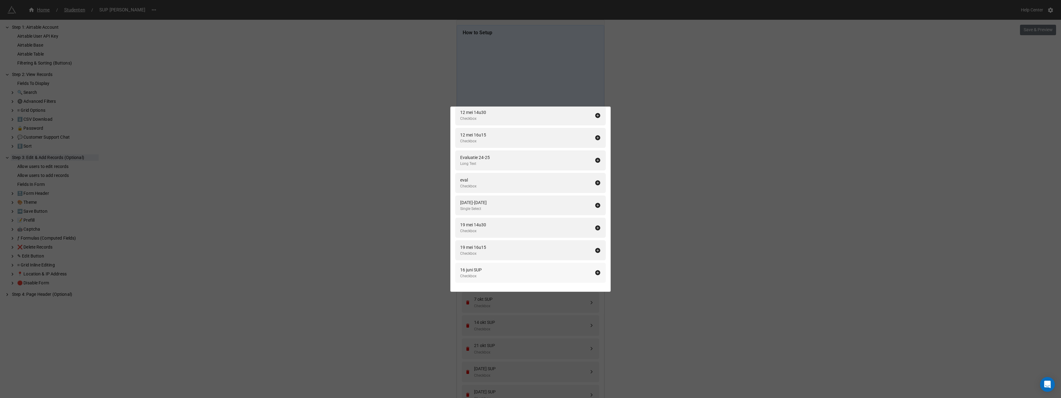
scroll to position [1945, 0]
click at [686, 232] on div "Fields In Form Add All Fullname Formula Naam Single Line Text Voornaam Single L…" at bounding box center [530, 199] width 1061 height 398
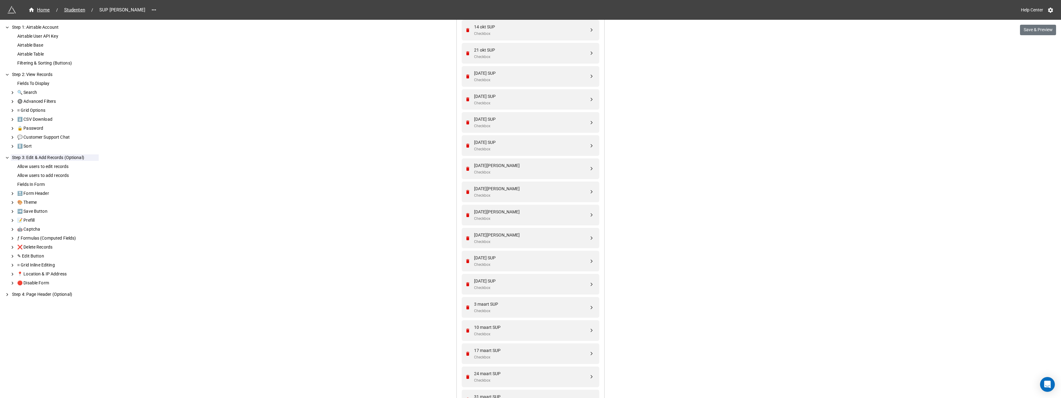
scroll to position [304, 0]
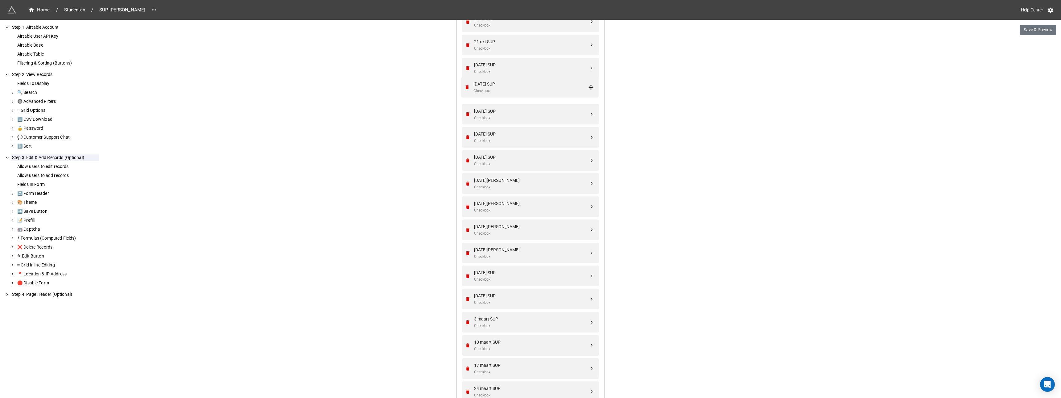
drag, startPoint x: 590, startPoint y: 237, endPoint x: 591, endPoint y: 88, distance: 149.3
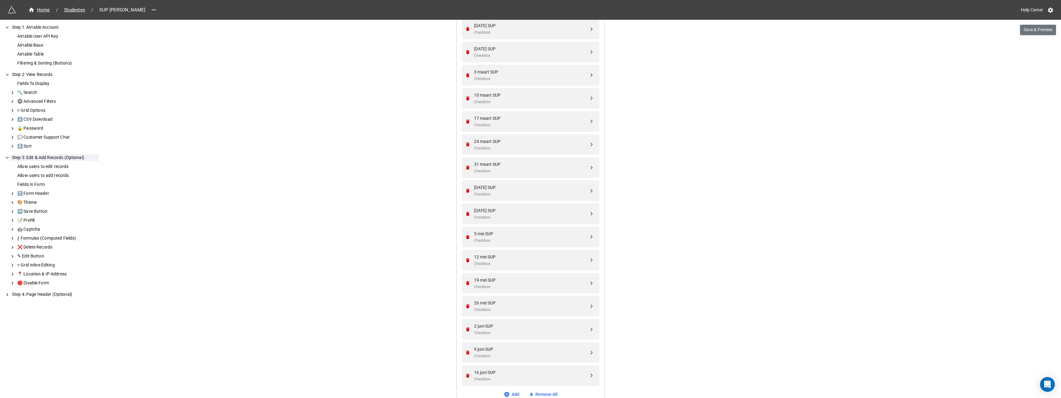
scroll to position [666, 0]
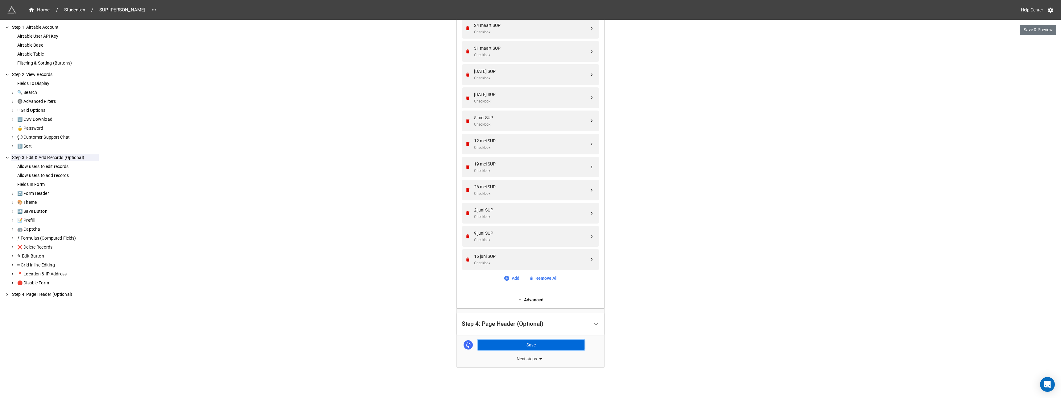
click at [521, 342] on button "Save" at bounding box center [531, 344] width 107 height 10
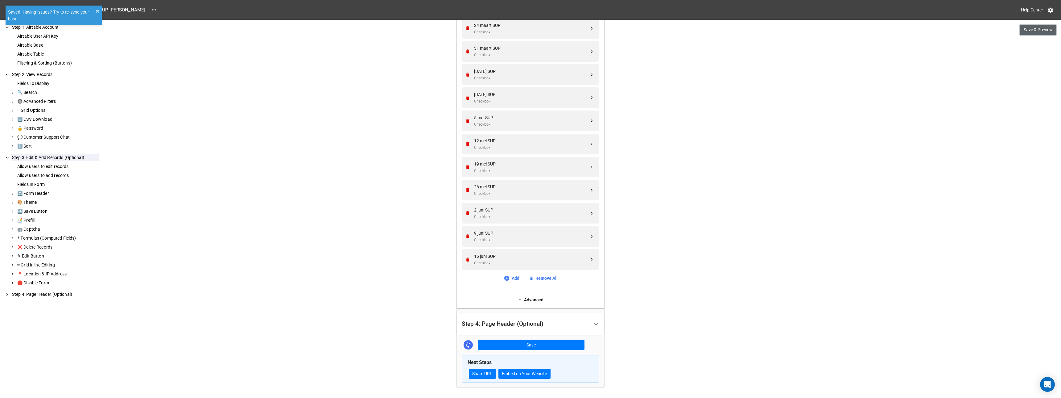
click at [1030, 30] on button "Save & Preview" at bounding box center [1038, 30] width 36 height 10
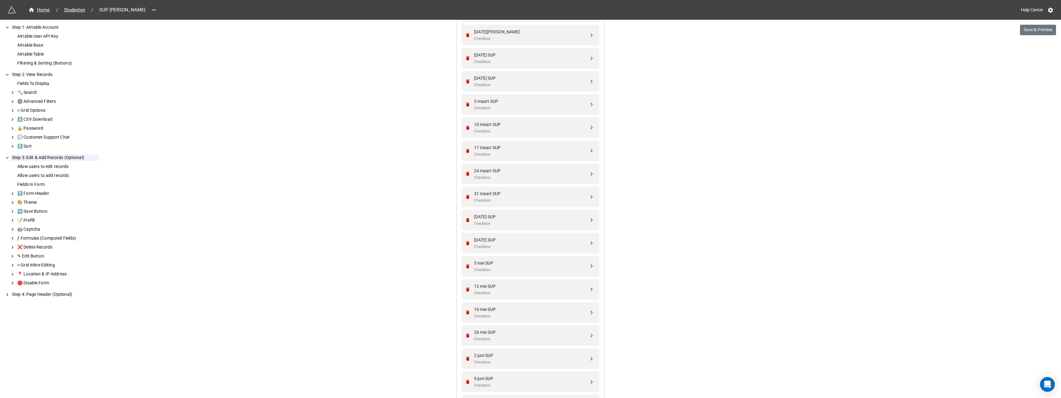
scroll to position [512, 0]
click at [75, 7] on span "Studenten" at bounding box center [74, 9] width 28 height 7
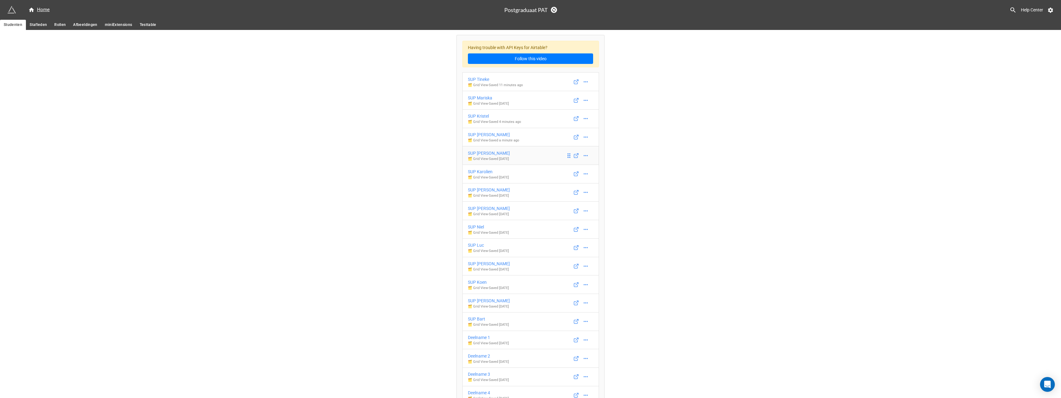
click at [484, 153] on div "SUP Myriam" at bounding box center [489, 153] width 42 height 7
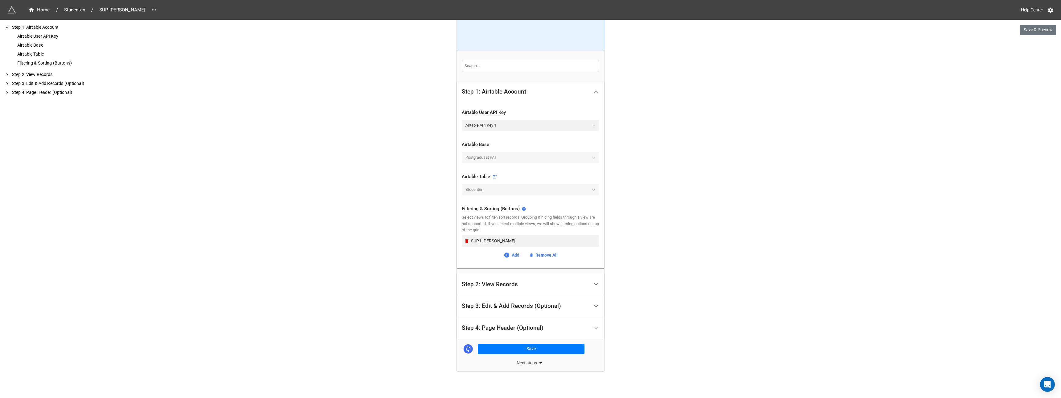
scroll to position [68, 0]
click at [495, 281] on div "Step 2: View Records" at bounding box center [490, 280] width 56 height 6
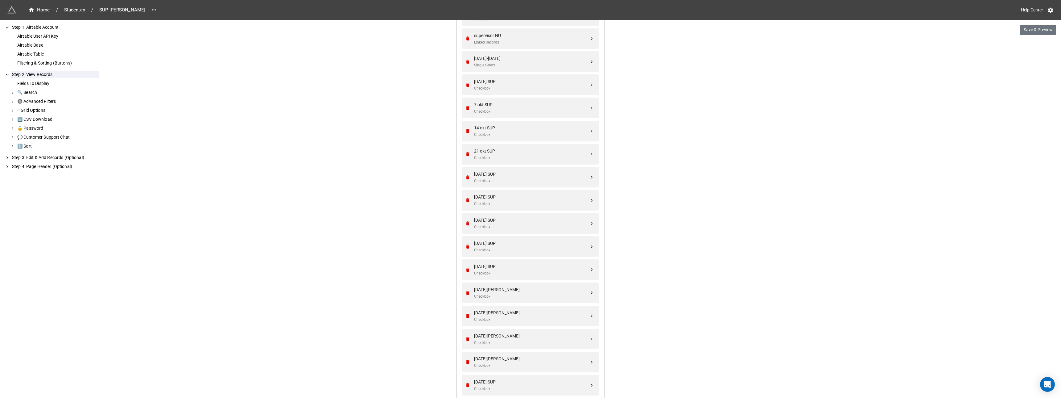
scroll to position [185, 0]
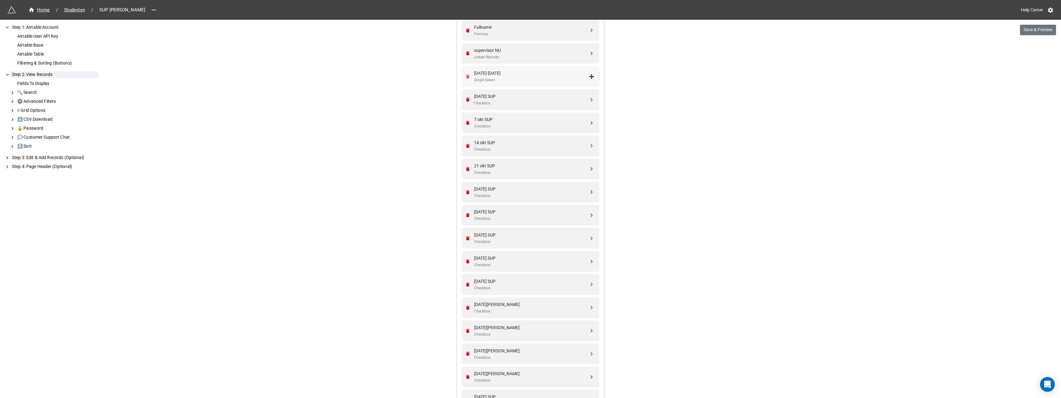
click at [466, 76] on icon "Remove" at bounding box center [467, 76] width 3 height 4
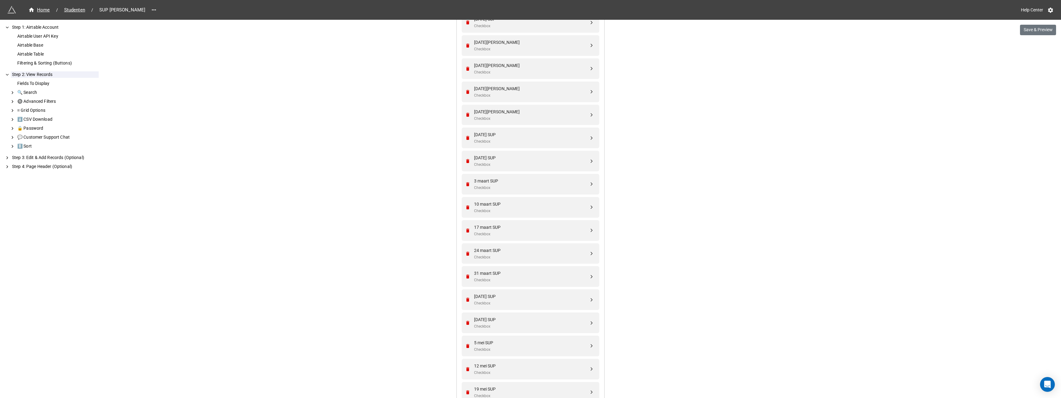
scroll to position [648, 0]
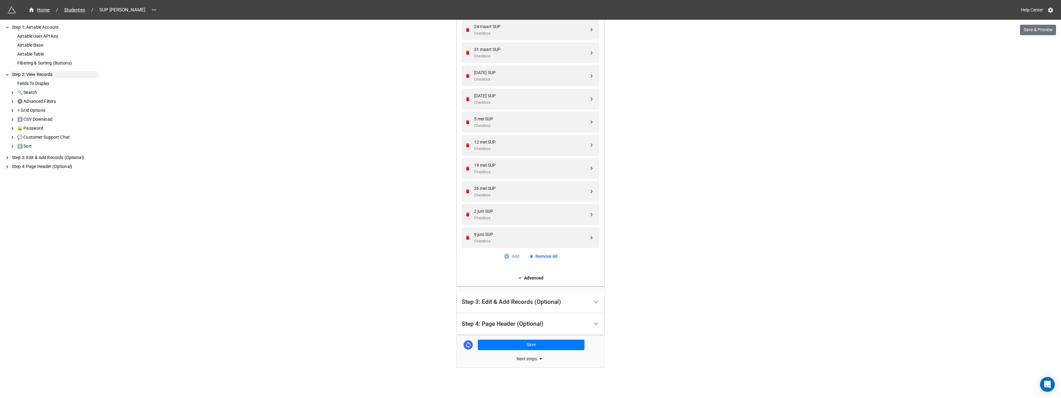
click at [515, 257] on link "Add" at bounding box center [512, 256] width 16 height 7
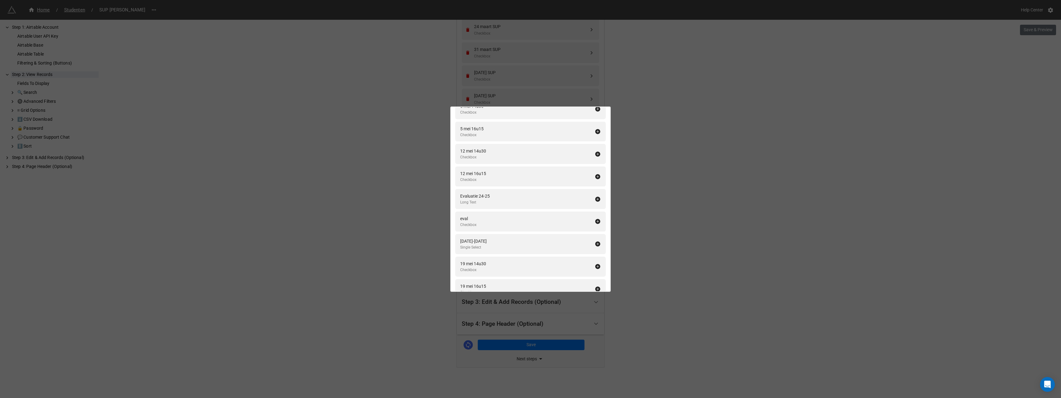
scroll to position [1923, 0]
click at [595, 259] on icon at bounding box center [598, 259] width 6 height 6
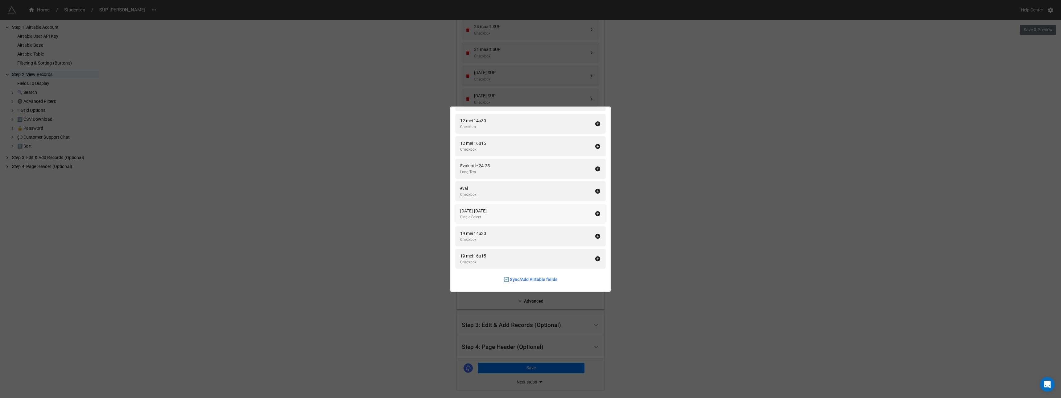
click at [596, 213] on icon at bounding box center [598, 213] width 5 height 5
click at [652, 214] on div "Fields To Display Add All Naam Single Line Text Voornaam Single Line Text Email…" at bounding box center [530, 199] width 1061 height 398
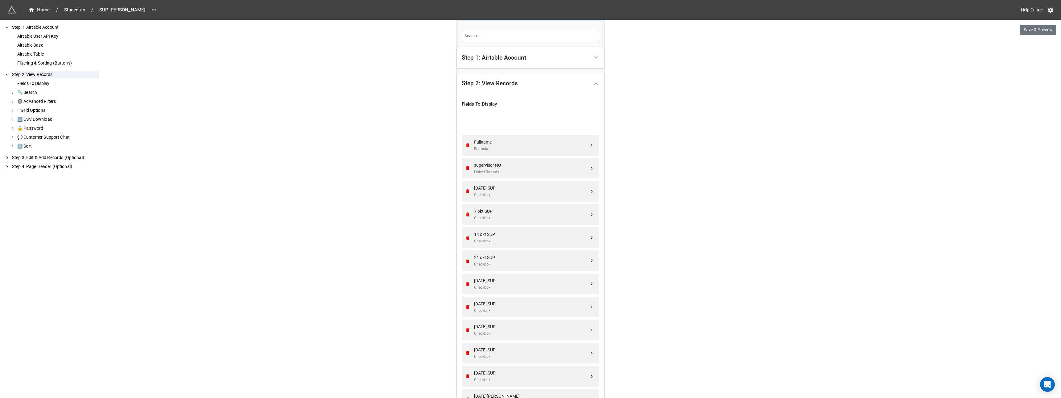
scroll to position [93, 0]
drag, startPoint x: 590, startPoint y: 284, endPoint x: 590, endPoint y: 165, distance: 118.8
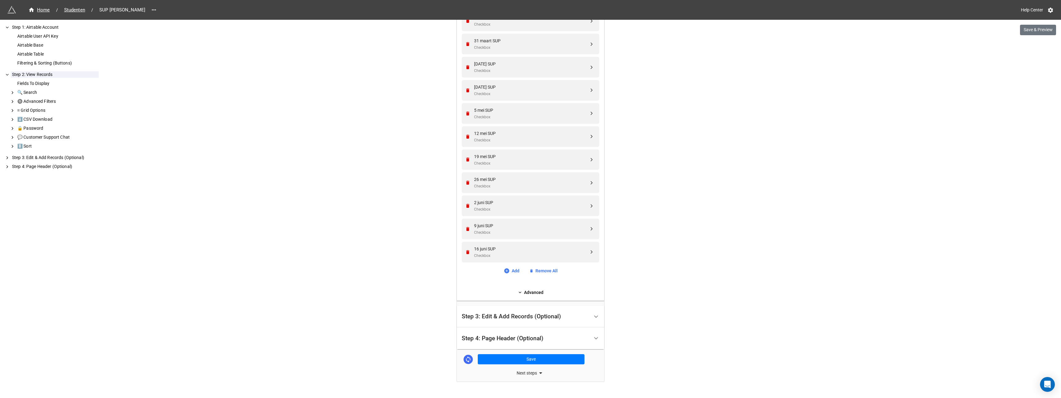
scroll to position [694, 0]
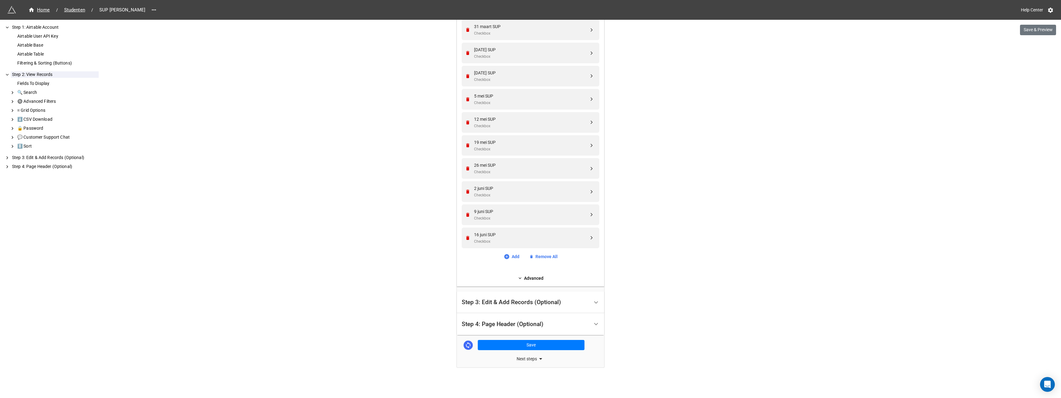
click at [510, 303] on div "Step 3: Edit & Add Records (Optional)" at bounding box center [511, 302] width 99 height 6
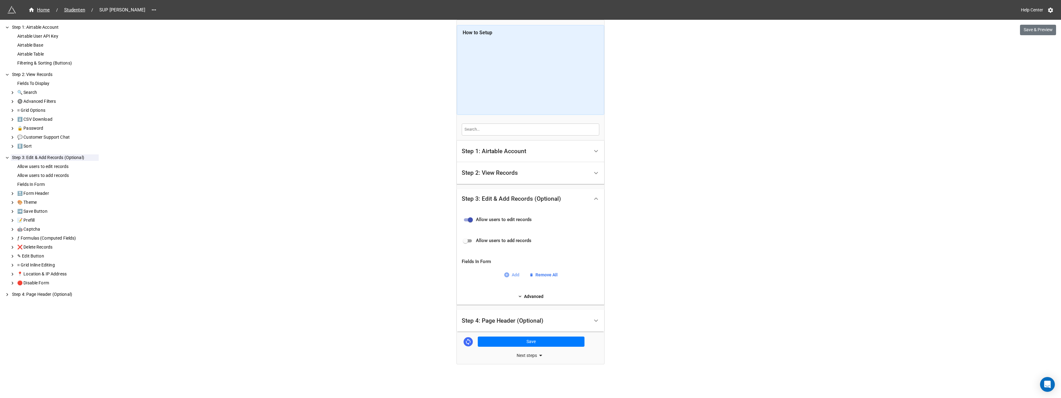
click at [508, 275] on icon at bounding box center [506, 274] width 5 height 5
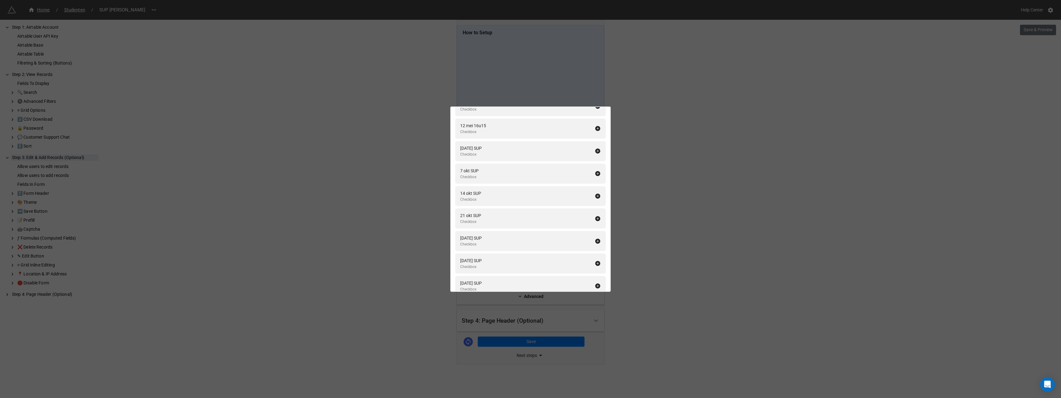
scroll to position [1968, 0]
click at [596, 146] on icon at bounding box center [598, 146] width 5 height 5
click at [596, 166] on icon at bounding box center [598, 168] width 5 height 5
click at [596, 146] on icon at bounding box center [598, 146] width 5 height 5
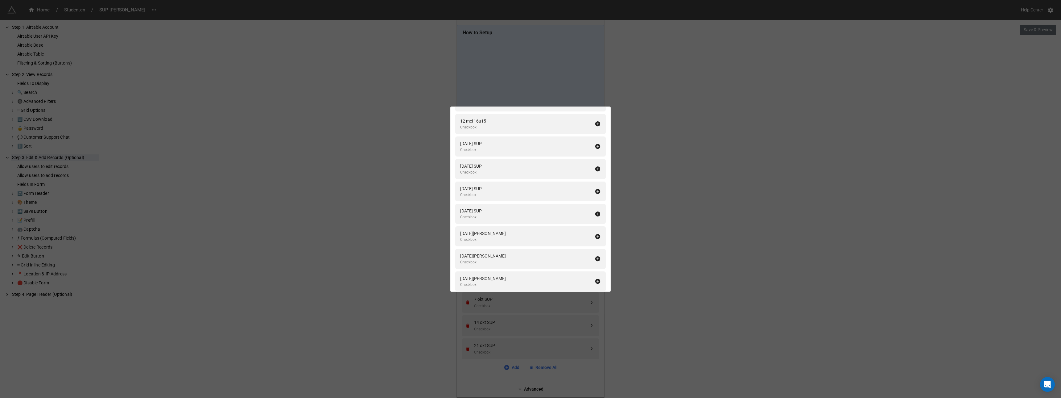
click at [596, 146] on icon at bounding box center [598, 146] width 5 height 5
click at [596, 166] on icon at bounding box center [598, 168] width 5 height 5
click at [596, 146] on icon at bounding box center [598, 146] width 5 height 5
click at [596, 166] on icon at bounding box center [598, 168] width 5 height 5
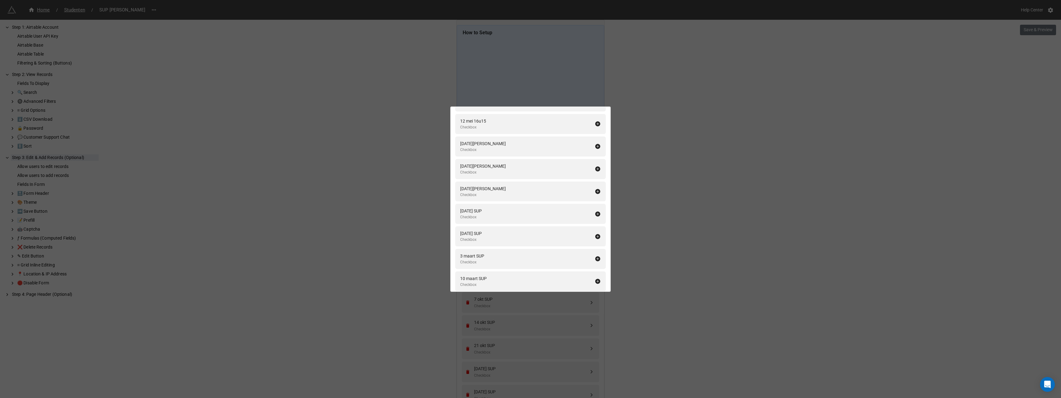
click at [596, 146] on icon at bounding box center [598, 146] width 5 height 5
click at [596, 166] on icon at bounding box center [598, 168] width 5 height 5
click at [596, 146] on icon at bounding box center [598, 146] width 5 height 5
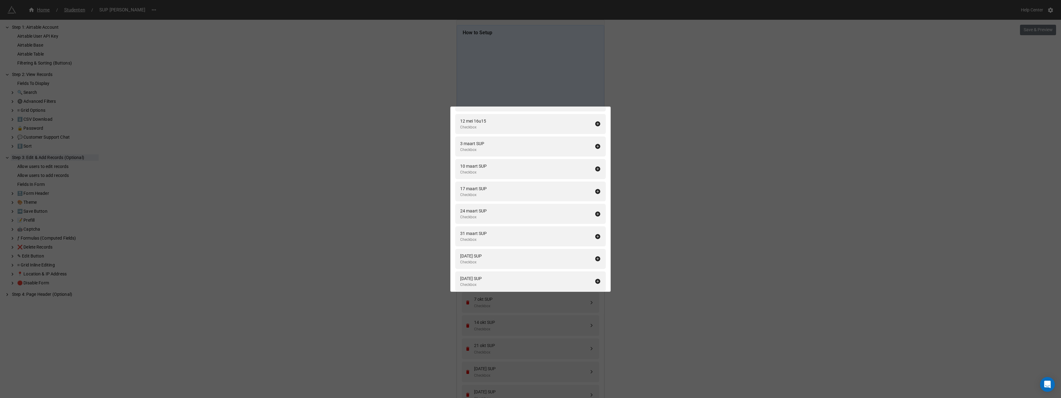
click at [596, 146] on icon at bounding box center [598, 146] width 5 height 5
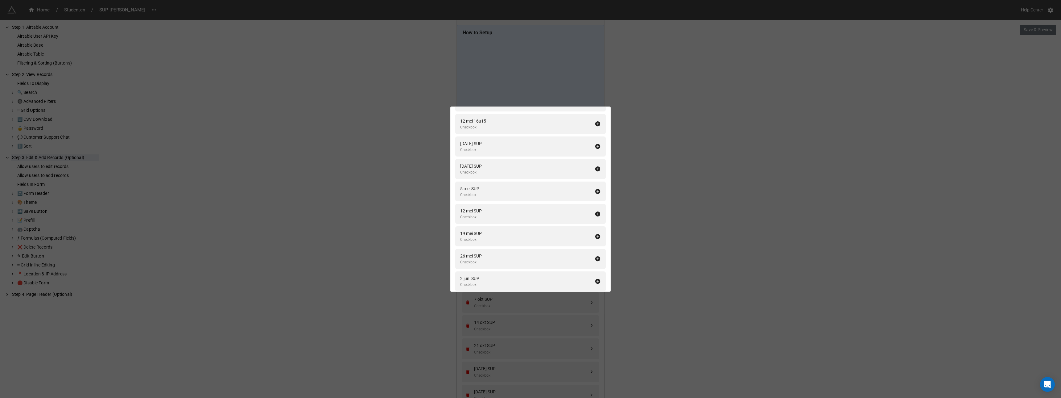
click at [596, 146] on icon at bounding box center [598, 146] width 5 height 5
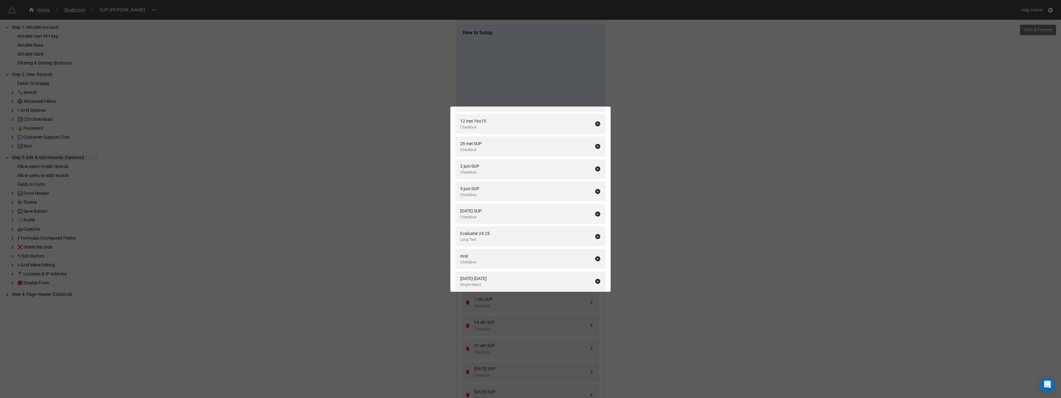
click at [596, 146] on icon at bounding box center [598, 146] width 5 height 5
click at [595, 258] on icon at bounding box center [598, 258] width 6 height 6
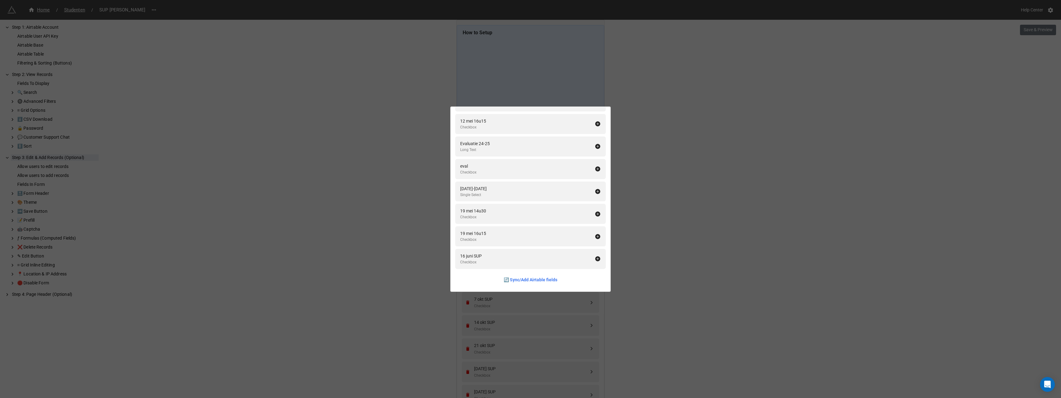
scroll to position [1945, 0]
click at [682, 241] on div "Fields In Form Add All Fullname Formula Naam Single Line Text Voornaam Single L…" at bounding box center [530, 199] width 1061 height 398
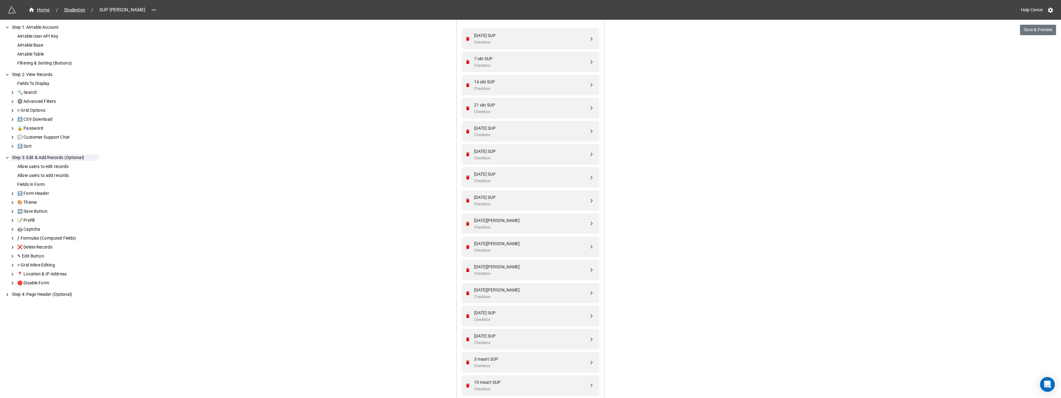
scroll to position [263, 0]
drag, startPoint x: 590, startPoint y: 237, endPoint x: 593, endPoint y: 132, distance: 105.0
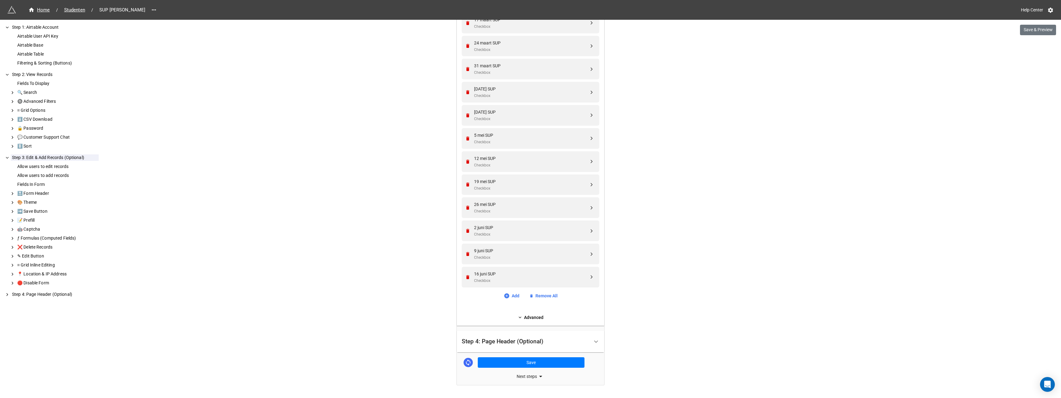
scroll to position [664, 0]
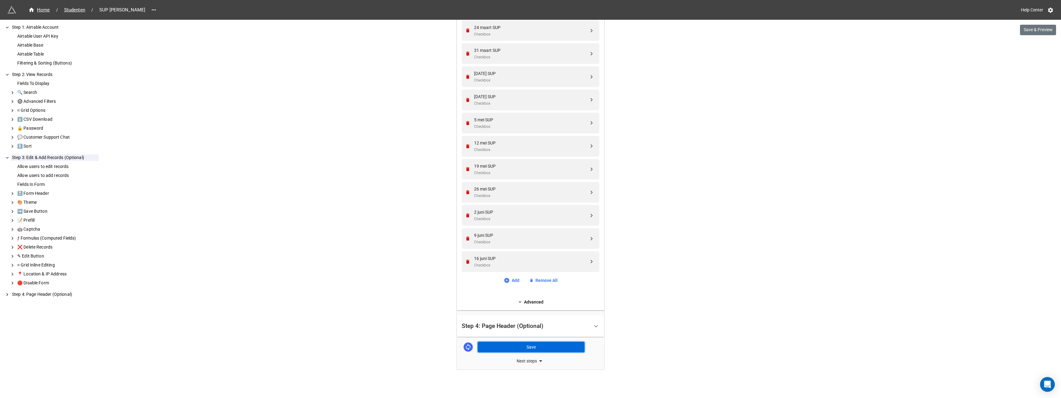
click at [527, 346] on button "Save" at bounding box center [531, 347] width 107 height 10
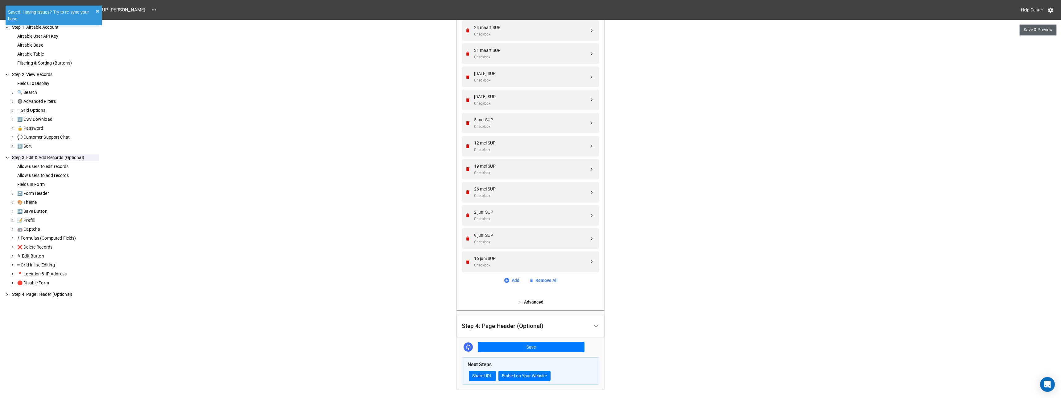
click at [1032, 30] on button "Save & Preview" at bounding box center [1038, 30] width 36 height 10
click at [72, 10] on span "Studenten" at bounding box center [74, 9] width 28 height 7
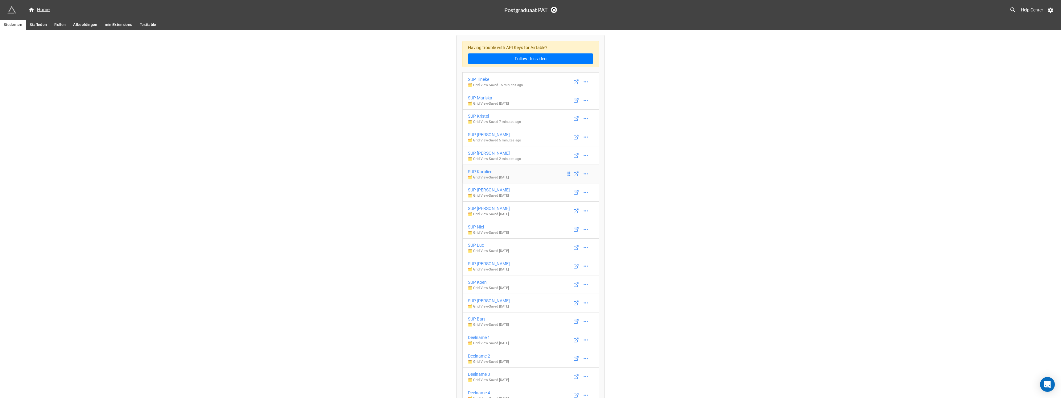
click at [480, 172] on div "SUP Karolien" at bounding box center [488, 171] width 41 height 7
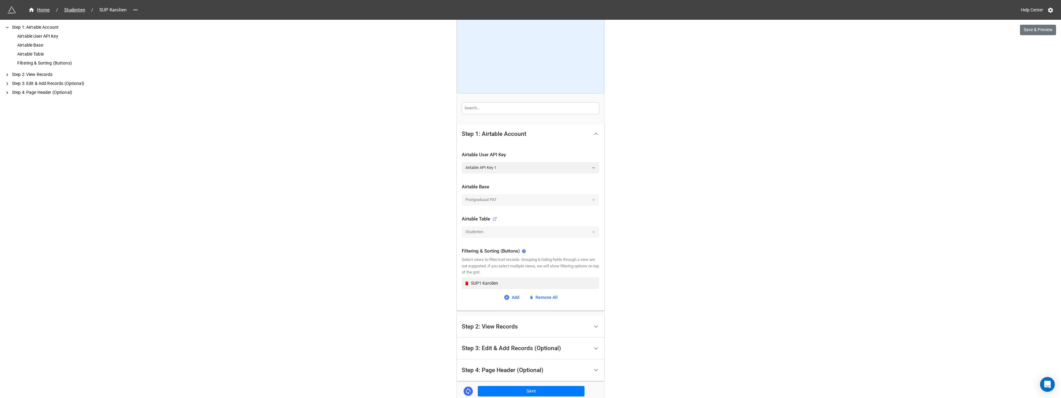
scroll to position [68, 0]
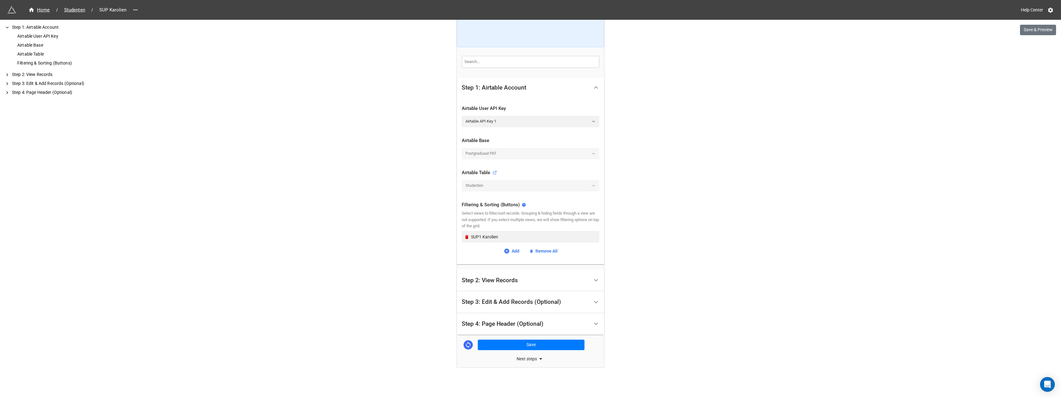
click at [493, 282] on div "Step 2: View Records" at bounding box center [490, 280] width 56 height 6
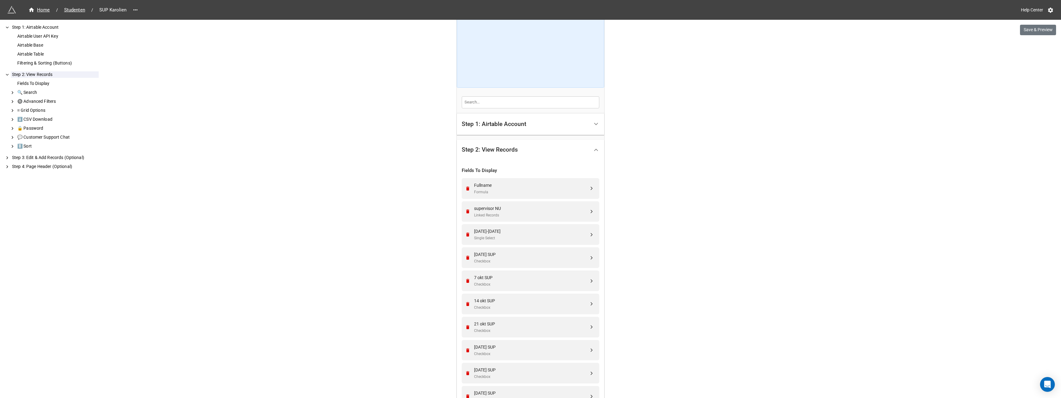
scroll to position [123, 0]
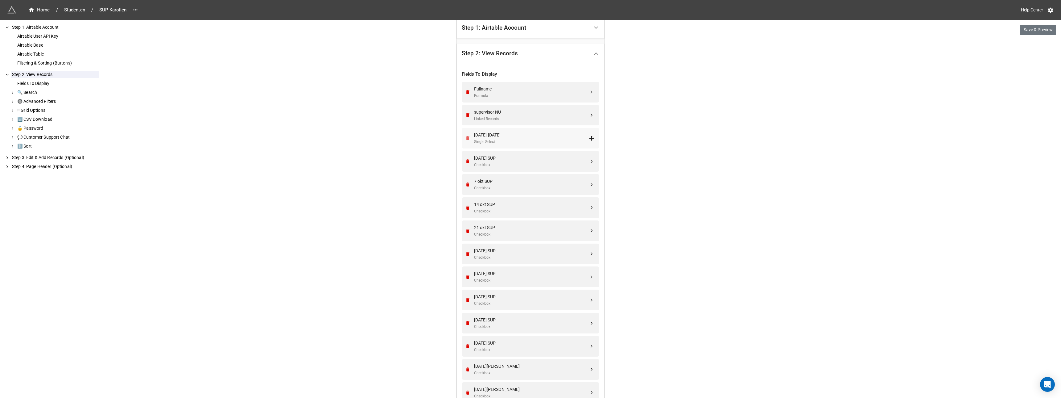
click at [466, 139] on icon "Remove" at bounding box center [467, 138] width 3 height 4
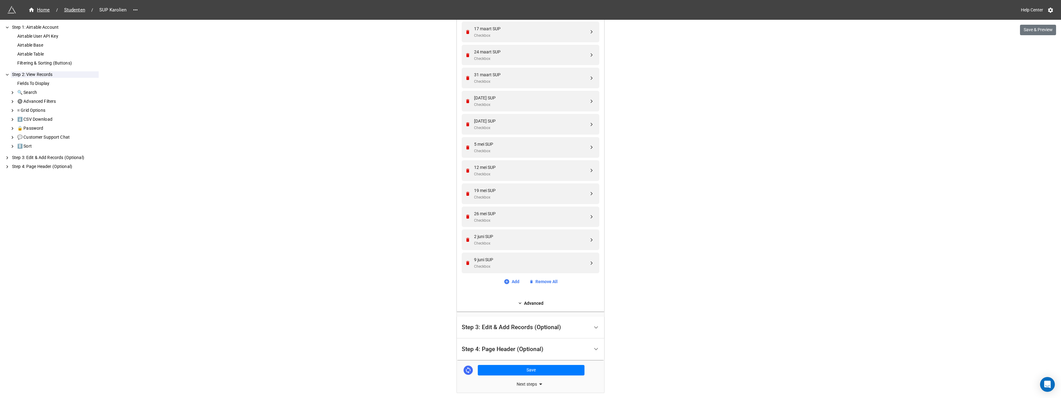
scroll to position [648, 0]
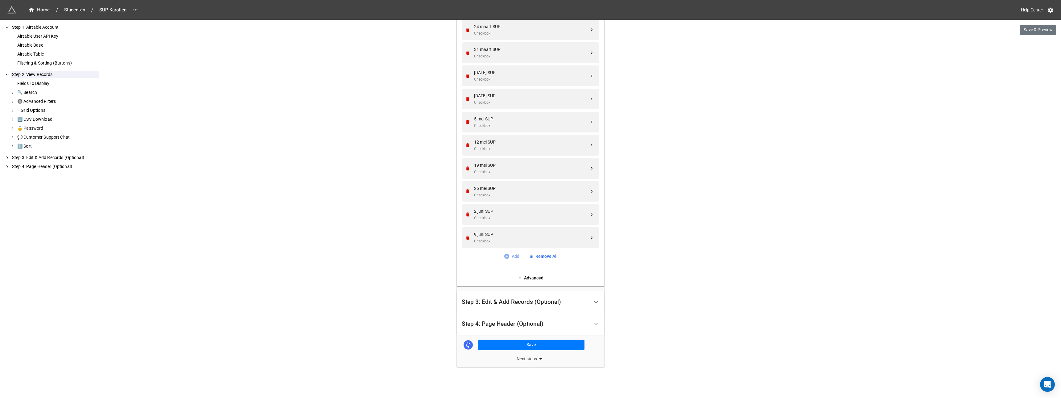
click at [513, 256] on link "Add" at bounding box center [512, 256] width 16 height 7
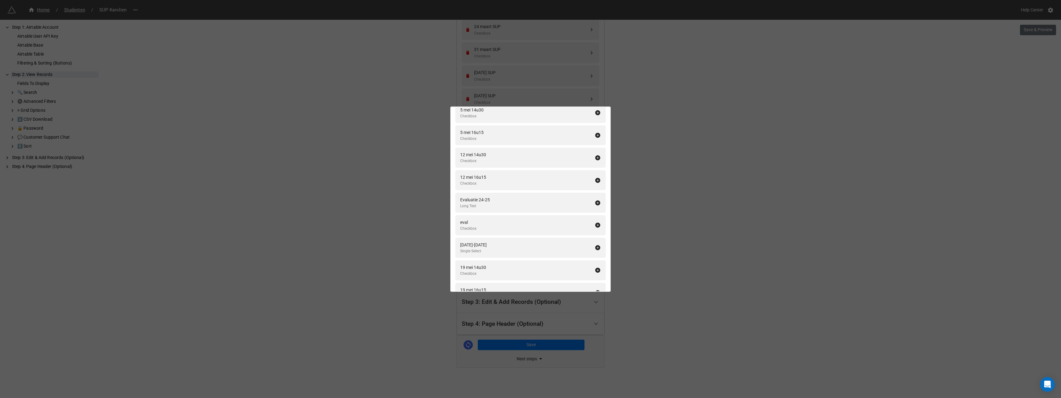
scroll to position [1923, 0]
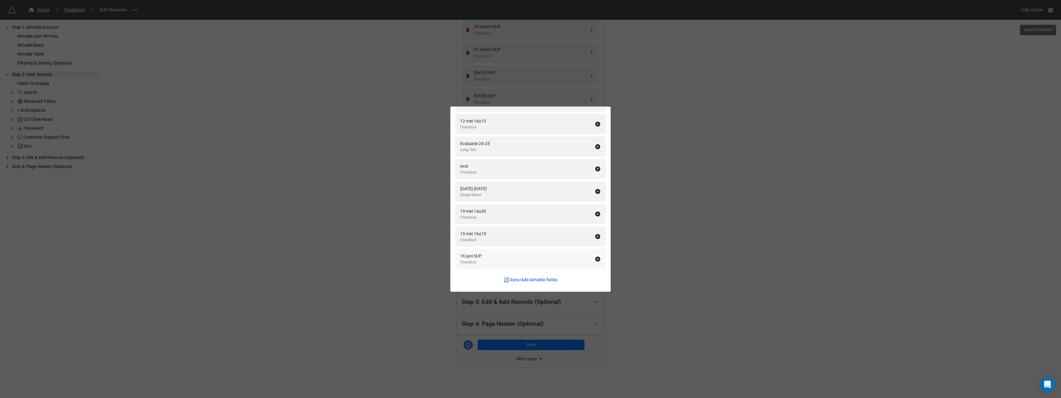
click at [595, 259] on icon at bounding box center [598, 259] width 6 height 6
click at [596, 212] on icon at bounding box center [598, 213] width 5 height 5
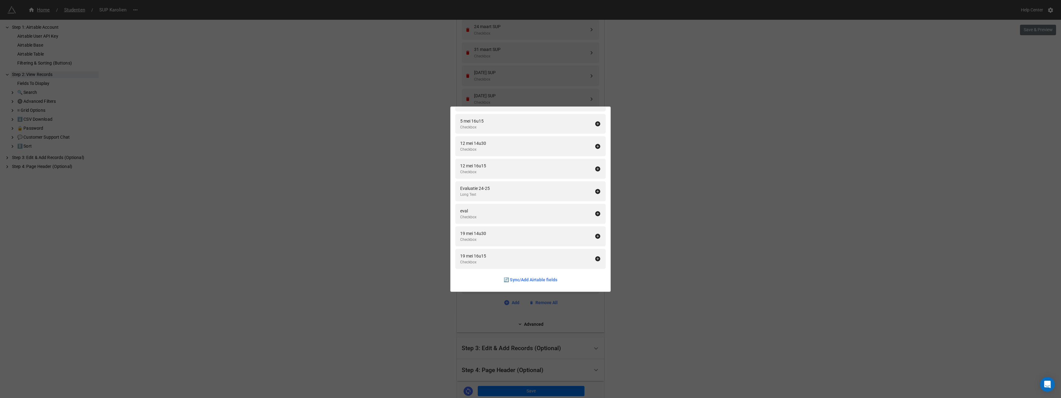
click at [643, 201] on div "Fields To Display Add All Naam Single Line Text Voornaam Single Line Text Email…" at bounding box center [530, 199] width 1061 height 398
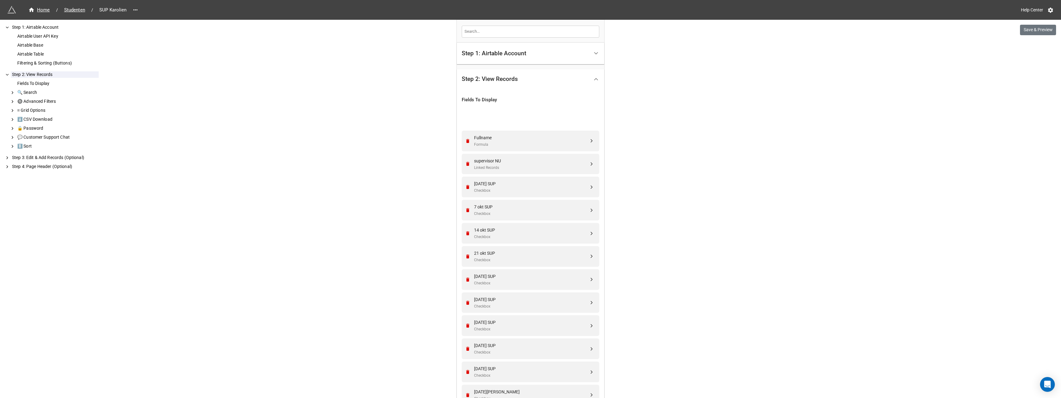
scroll to position [85, 0]
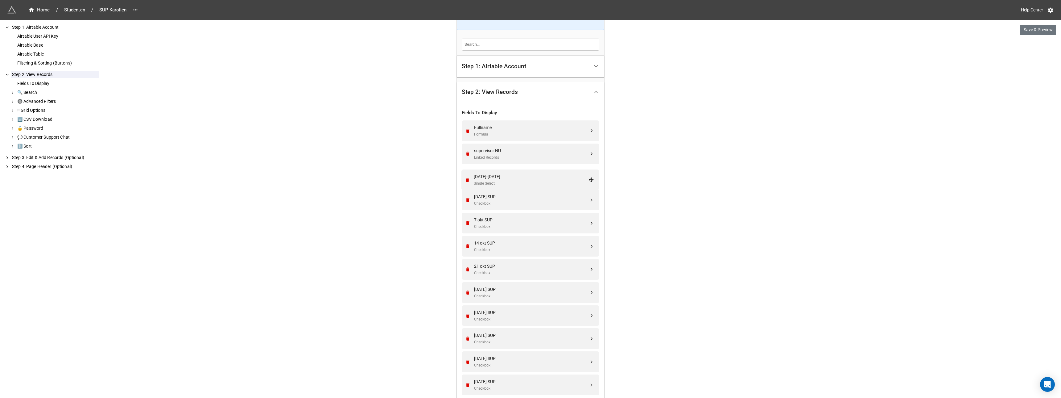
drag, startPoint x: 590, startPoint y: 284, endPoint x: 591, endPoint y: 180, distance: 104.3
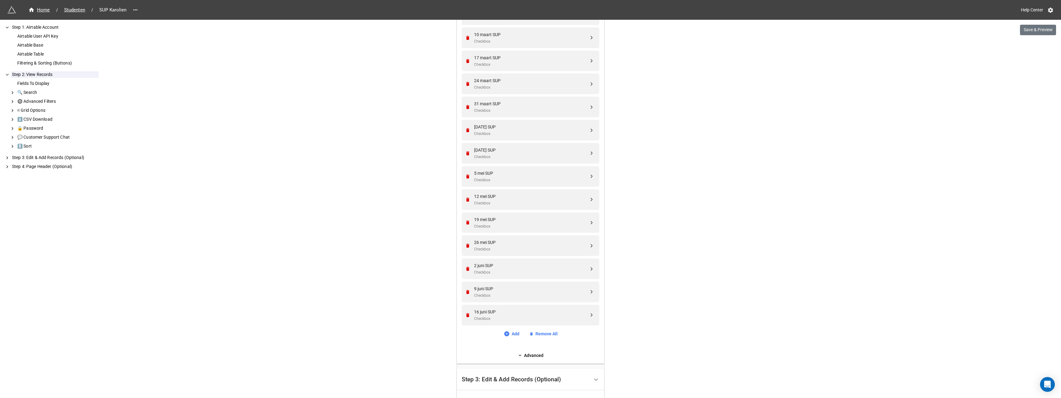
scroll to position [694, 0]
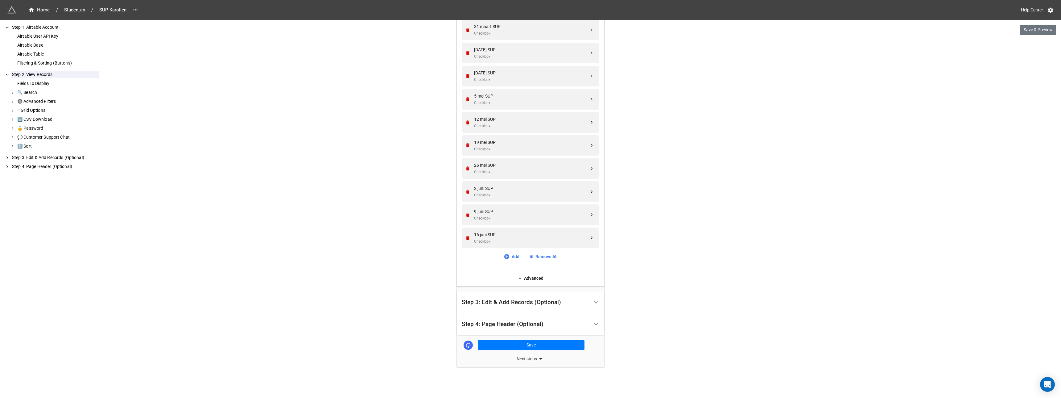
click at [508, 301] on div "Step 3: Edit & Add Records (Optional)" at bounding box center [511, 302] width 99 height 6
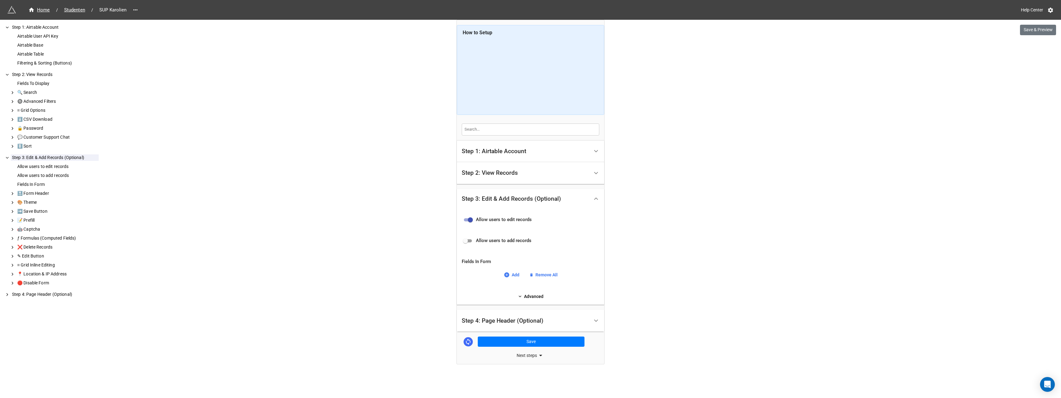
scroll to position [0, 0]
click at [513, 275] on link "Add" at bounding box center [512, 274] width 16 height 7
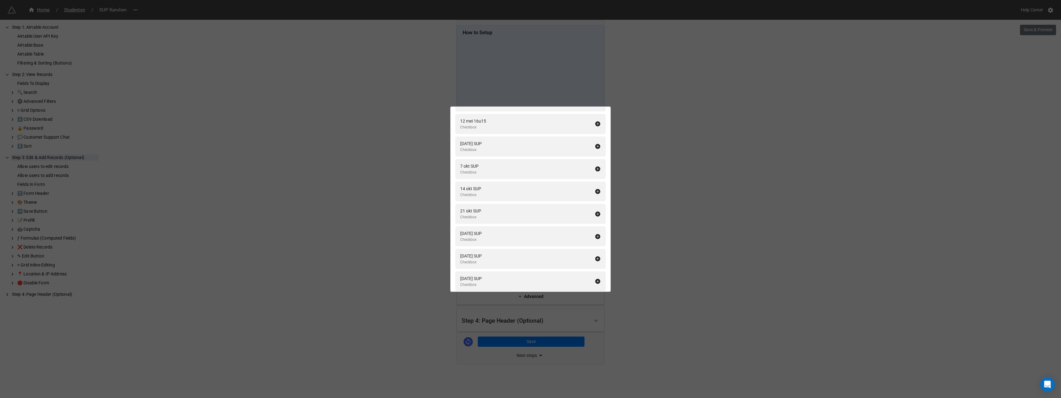
scroll to position [1977, 0]
click at [596, 137] on icon at bounding box center [598, 137] width 5 height 5
click at [596, 157] on icon at bounding box center [598, 159] width 5 height 5
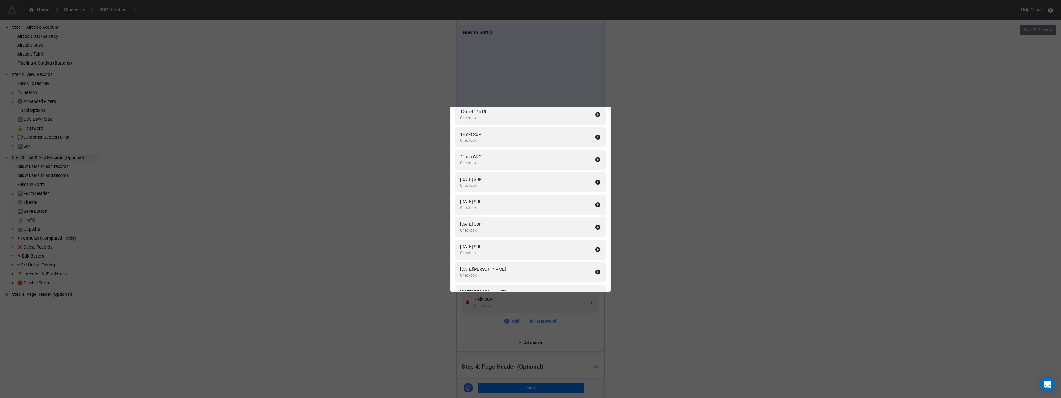
click at [596, 137] on icon at bounding box center [598, 137] width 5 height 5
click at [596, 157] on icon at bounding box center [598, 159] width 5 height 5
click at [596, 137] on icon at bounding box center [598, 137] width 5 height 5
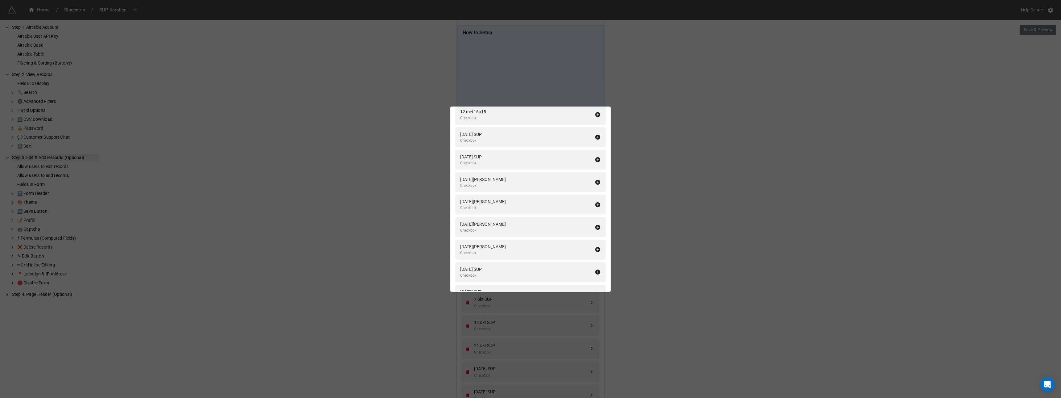
click at [596, 157] on icon at bounding box center [598, 159] width 5 height 5
click at [596, 137] on icon at bounding box center [598, 137] width 5 height 5
click at [596, 157] on icon at bounding box center [598, 159] width 5 height 5
click at [596, 137] on icon at bounding box center [598, 137] width 5 height 5
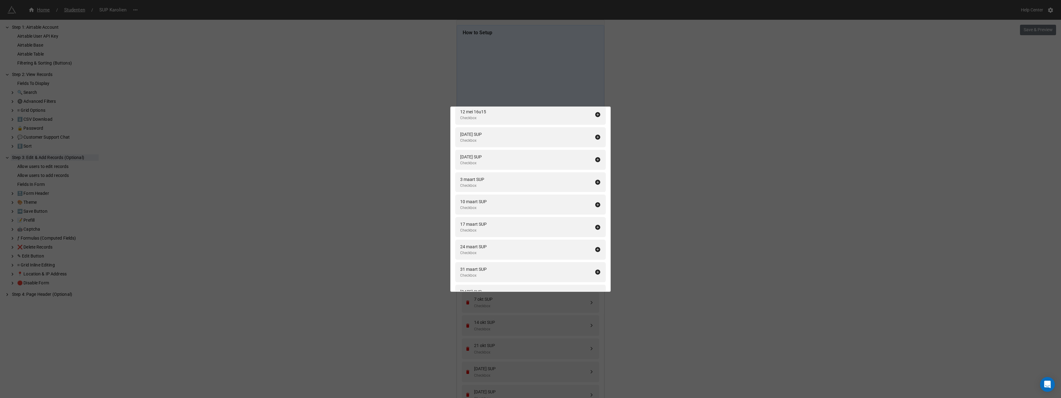
click at [596, 137] on icon at bounding box center [598, 137] width 5 height 5
click at [596, 157] on icon at bounding box center [598, 159] width 5 height 5
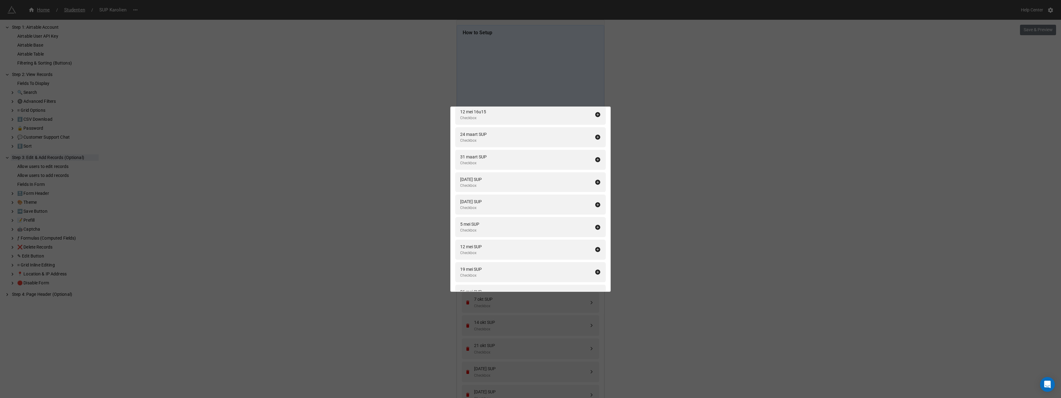
click at [596, 137] on icon at bounding box center [598, 137] width 5 height 5
click at [596, 157] on icon at bounding box center [598, 159] width 5 height 5
click at [596, 137] on icon at bounding box center [598, 137] width 5 height 5
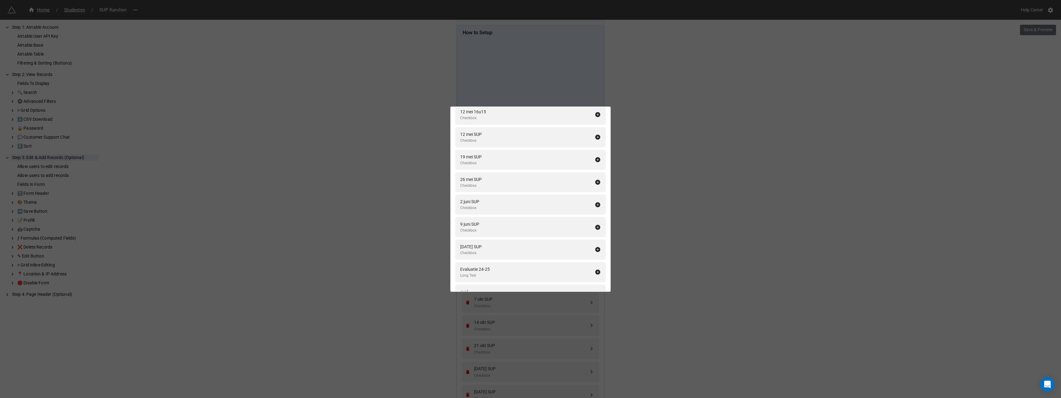
click at [596, 137] on icon at bounding box center [598, 137] width 5 height 5
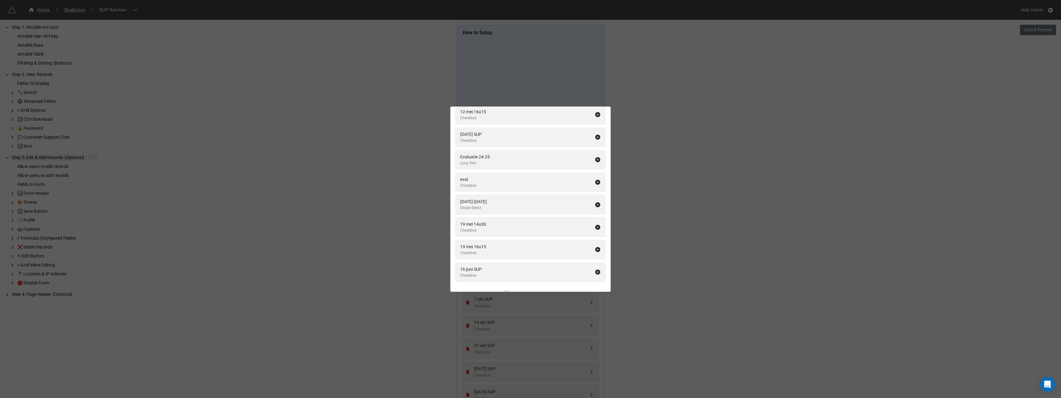
click at [596, 137] on icon at bounding box center [598, 137] width 5 height 5
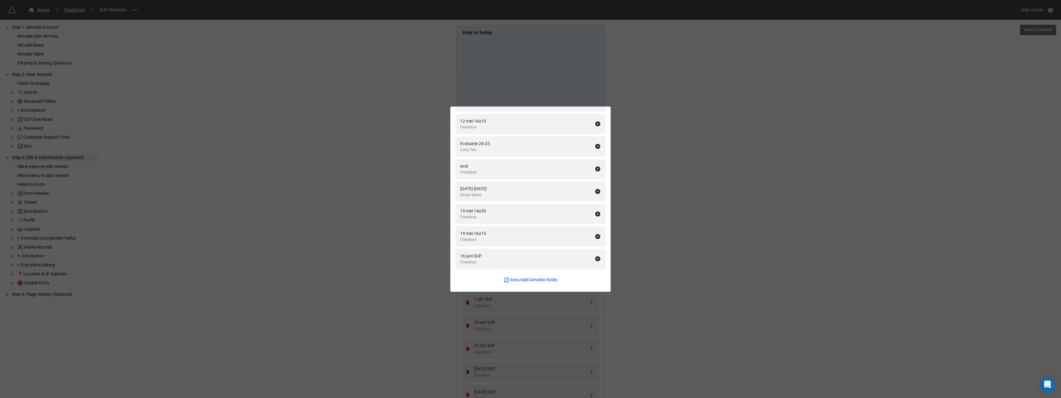
scroll to position [1968, 0]
click at [596, 259] on icon at bounding box center [598, 258] width 6 height 6
click at [645, 255] on div "Fields In Form Add All Fullname Formula Naam Single Line Text Voornaam Single L…" at bounding box center [530, 199] width 1061 height 398
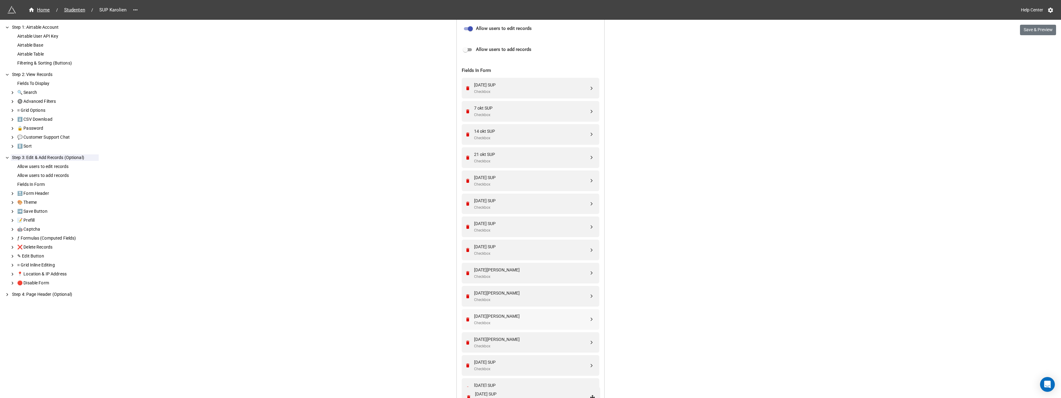
scroll to position [197, 0]
drag, startPoint x: 591, startPoint y: 237, endPoint x: 590, endPoint y: 197, distance: 39.5
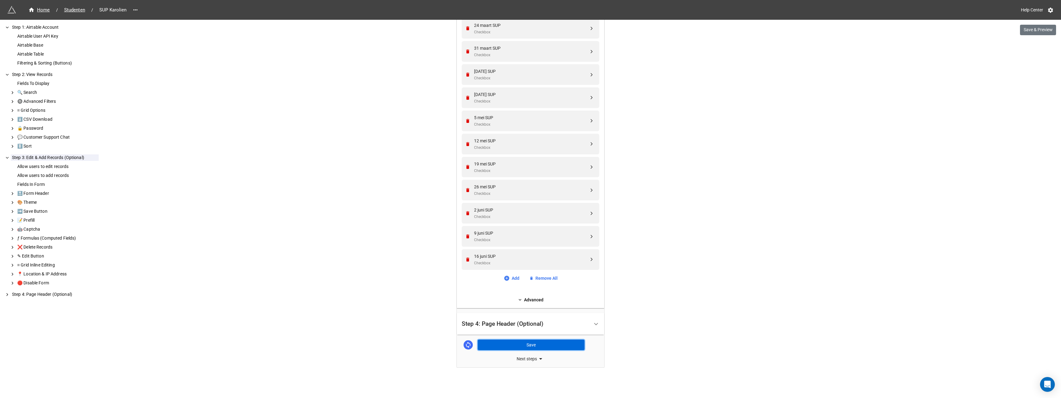
click at [513, 345] on button "Save" at bounding box center [531, 344] width 107 height 10
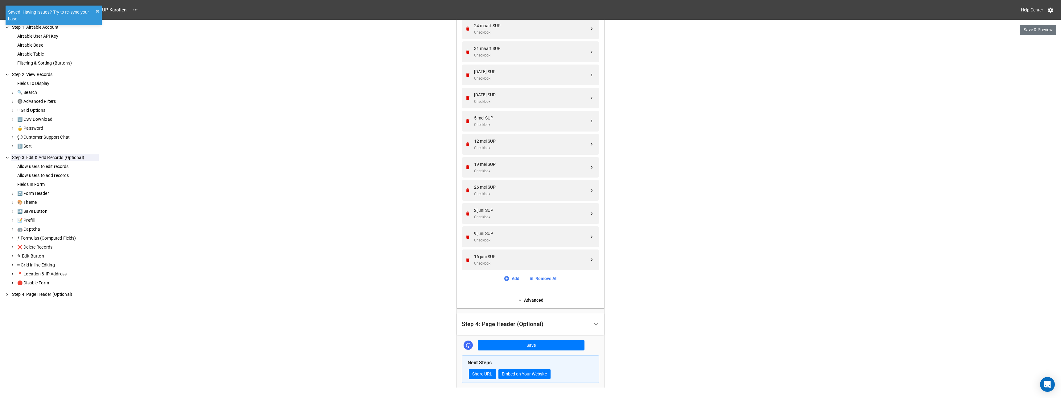
scroll to position [666, 0]
click at [1035, 29] on button "Save & Preview" at bounding box center [1038, 30] width 36 height 10
click at [74, 11] on span "Studenten" at bounding box center [74, 9] width 28 height 7
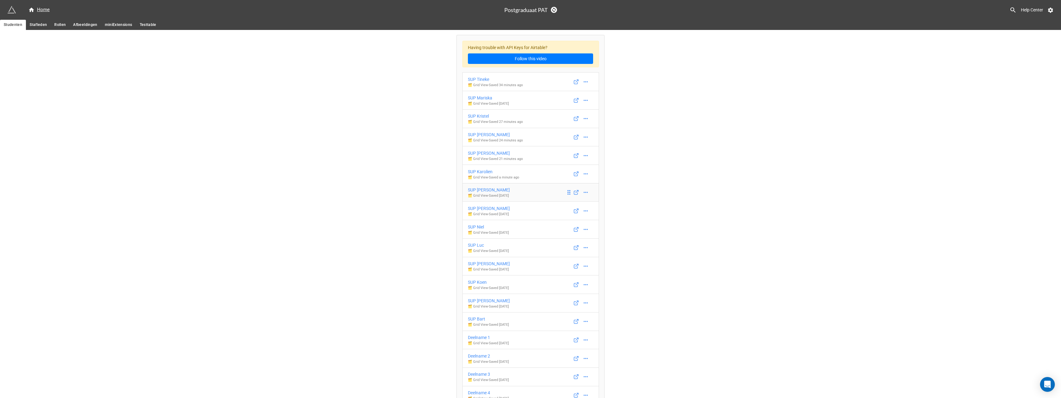
click at [482, 189] on div "SUP Martine" at bounding box center [489, 189] width 42 height 7
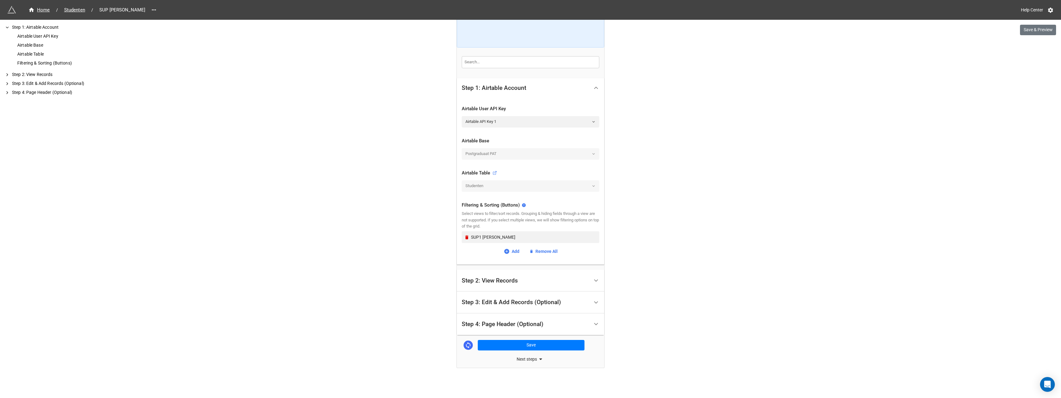
scroll to position [68, 0]
click at [496, 278] on div "Step 2: View Records" at bounding box center [490, 280] width 56 height 6
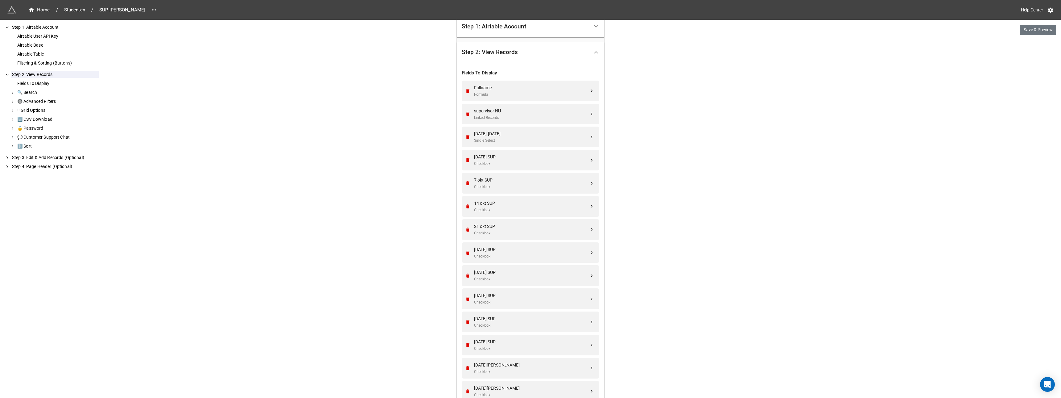
scroll to position [123, 0]
click at [467, 138] on icon "Remove" at bounding box center [467, 138] width 3 height 4
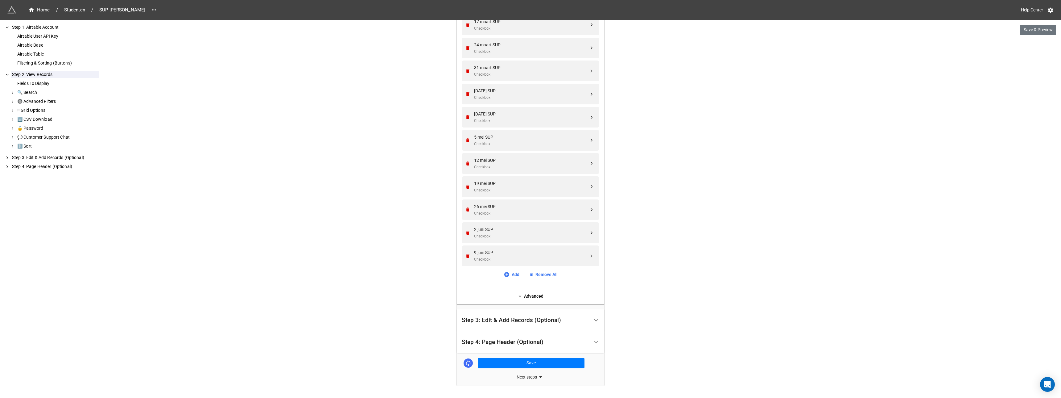
scroll to position [648, 0]
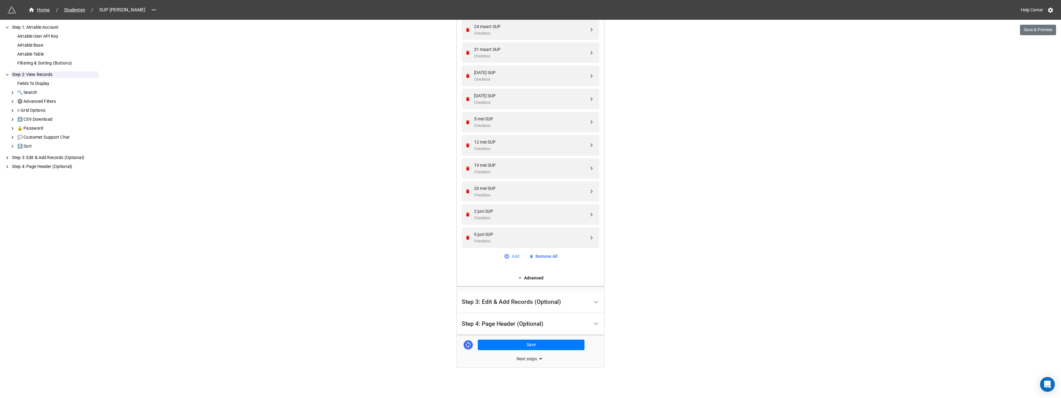
click at [516, 257] on link "Add" at bounding box center [512, 256] width 16 height 7
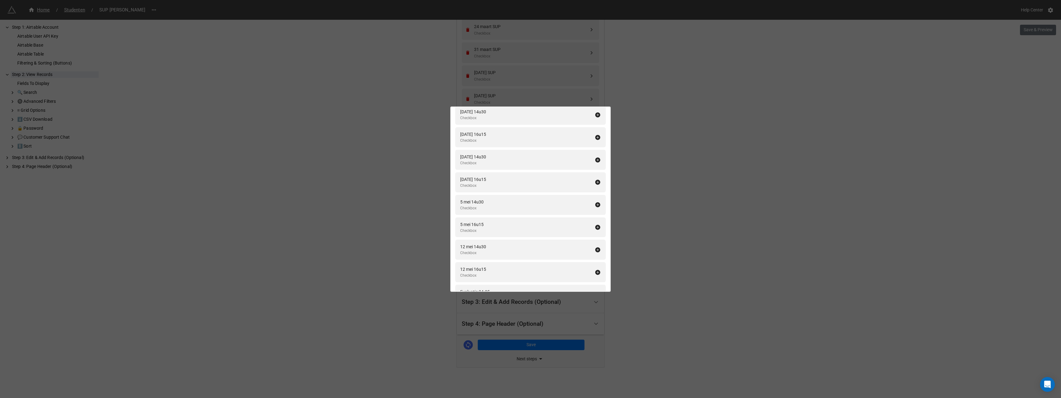
scroll to position [1923, 0]
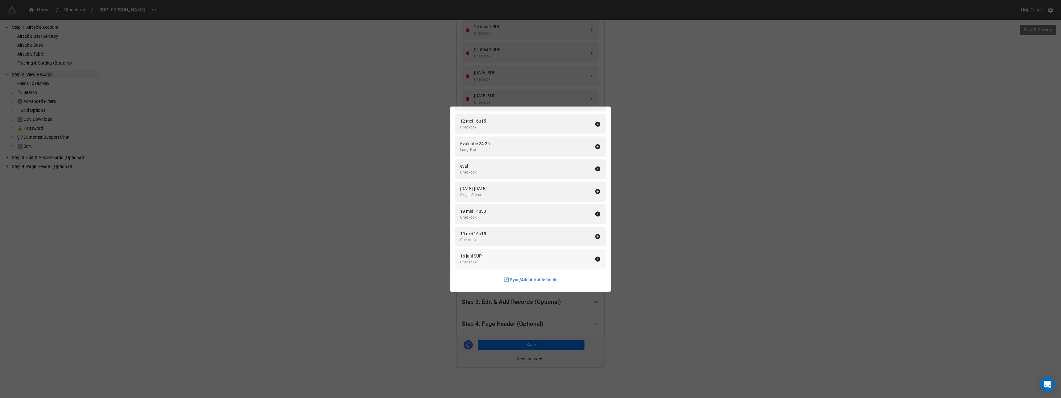
click at [596, 259] on icon at bounding box center [598, 258] width 5 height 5
click at [595, 213] on icon at bounding box center [598, 213] width 6 height 6
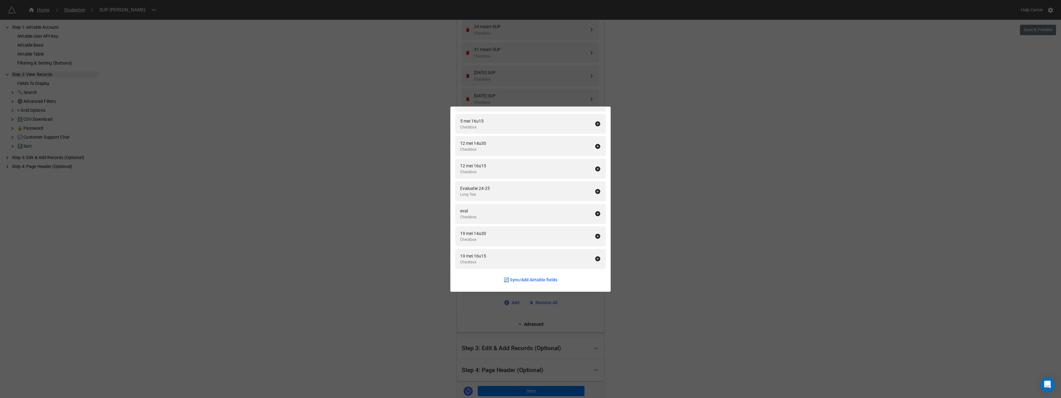
click at [639, 211] on div "Fields To Display Add All Naam Single Line Text Voornaam Single Line Text Email…" at bounding box center [530, 199] width 1061 height 398
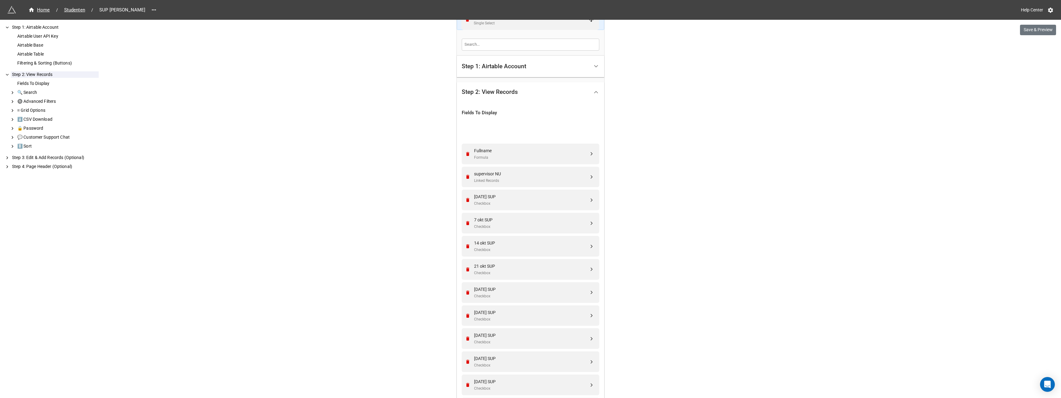
scroll to position [81, 0]
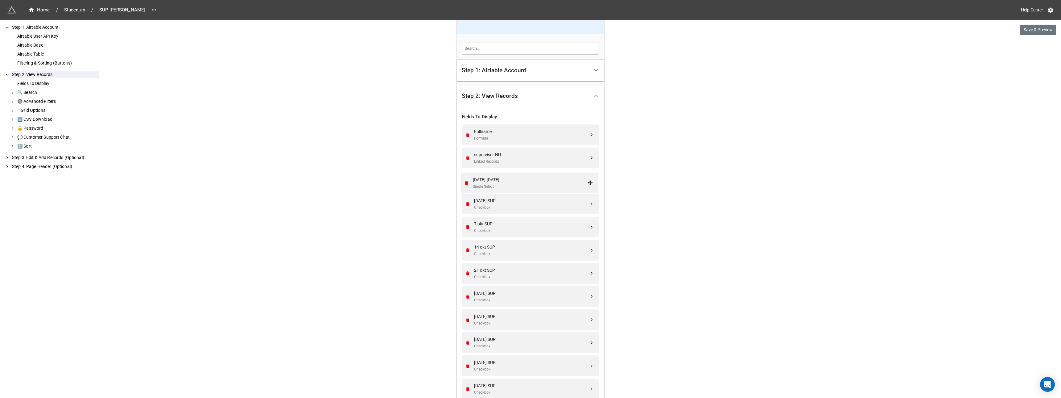
drag, startPoint x: 590, startPoint y: 284, endPoint x: 591, endPoint y: 183, distance: 101.5
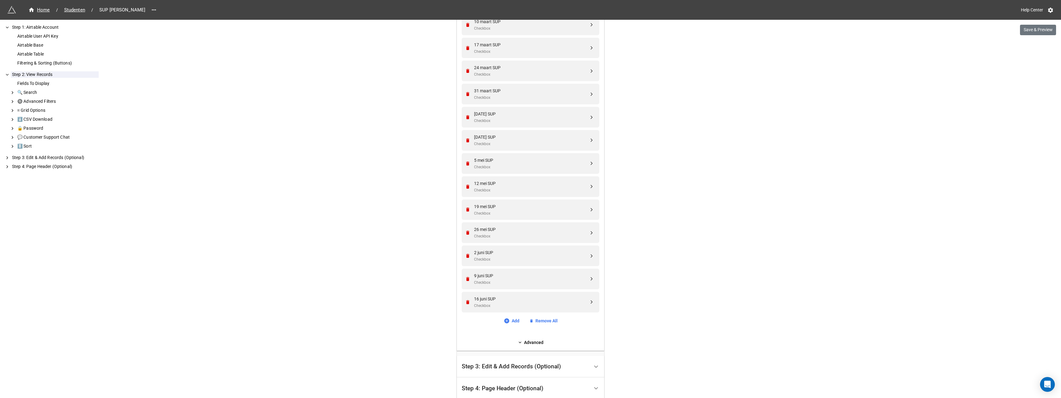
scroll to position [694, 0]
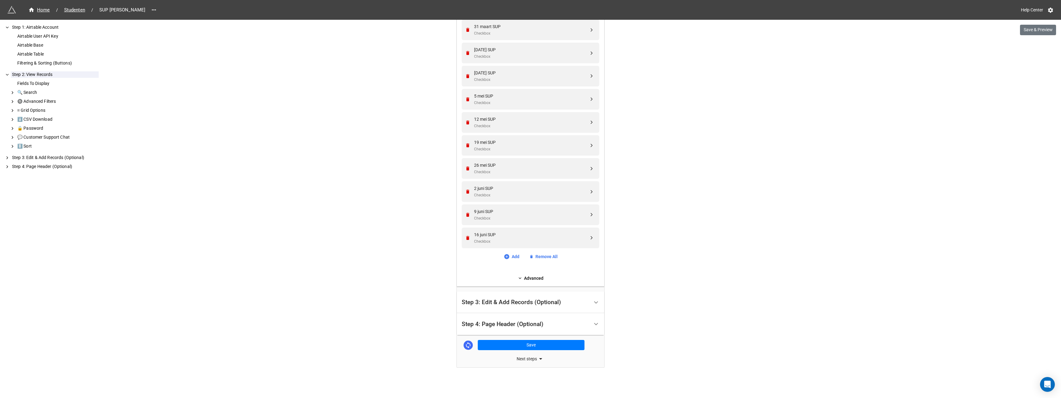
click at [502, 301] on div "Step 3: Edit & Add Records (Optional)" at bounding box center [511, 302] width 99 height 6
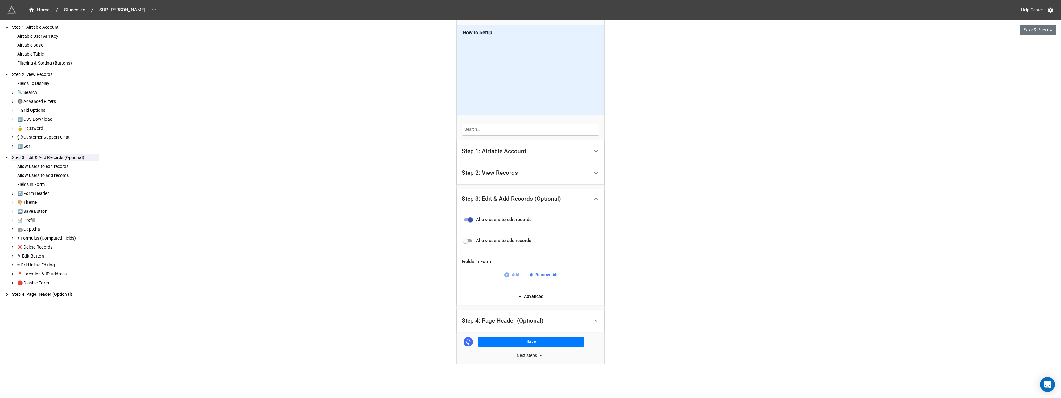
click at [513, 274] on link "Add" at bounding box center [512, 274] width 16 height 7
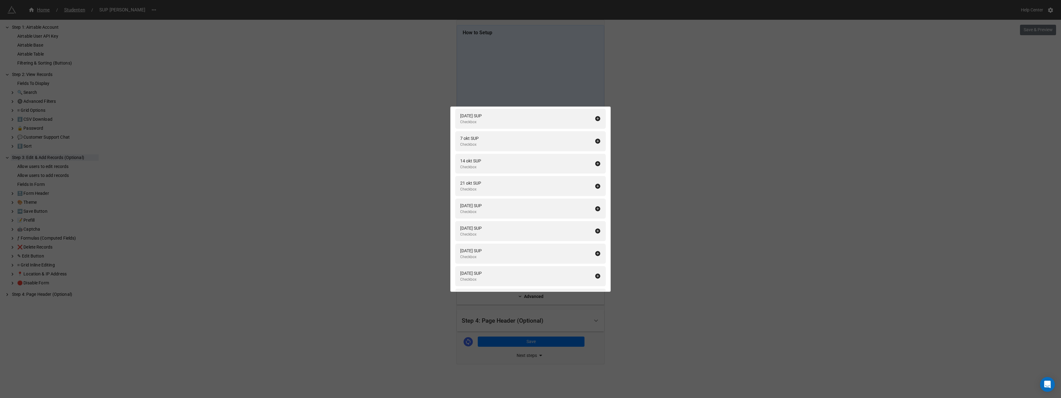
scroll to position [1982, 0]
click at [596, 133] on icon at bounding box center [598, 132] width 5 height 5
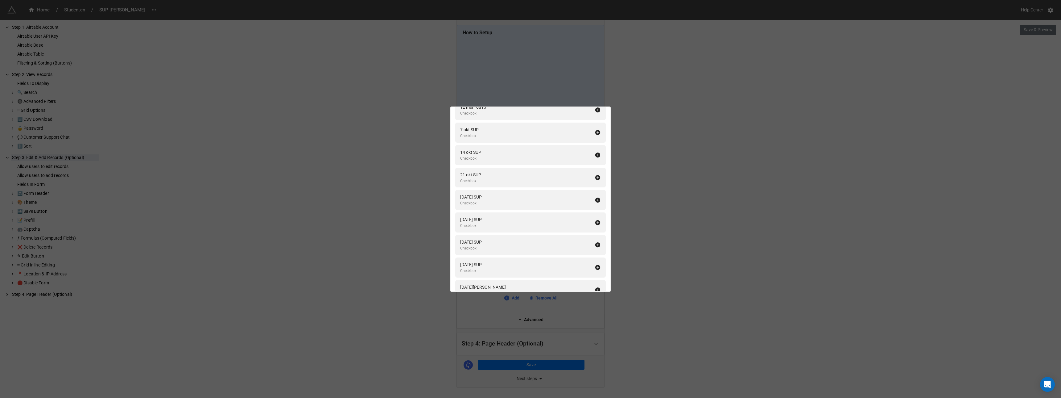
click at [596, 133] on icon at bounding box center [598, 132] width 5 height 5
click at [596, 152] on icon at bounding box center [598, 154] width 5 height 5
click at [596, 133] on icon at bounding box center [598, 132] width 5 height 5
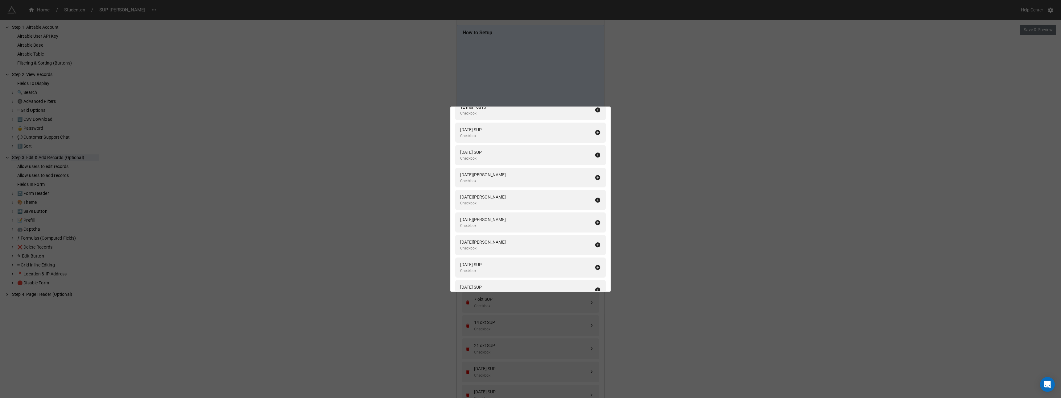
click at [596, 133] on icon at bounding box center [598, 132] width 5 height 5
click at [596, 152] on icon at bounding box center [598, 154] width 5 height 5
click at [596, 133] on icon at bounding box center [598, 132] width 5 height 5
click at [596, 152] on icon at bounding box center [598, 154] width 5 height 5
click at [596, 133] on icon at bounding box center [598, 132] width 5 height 5
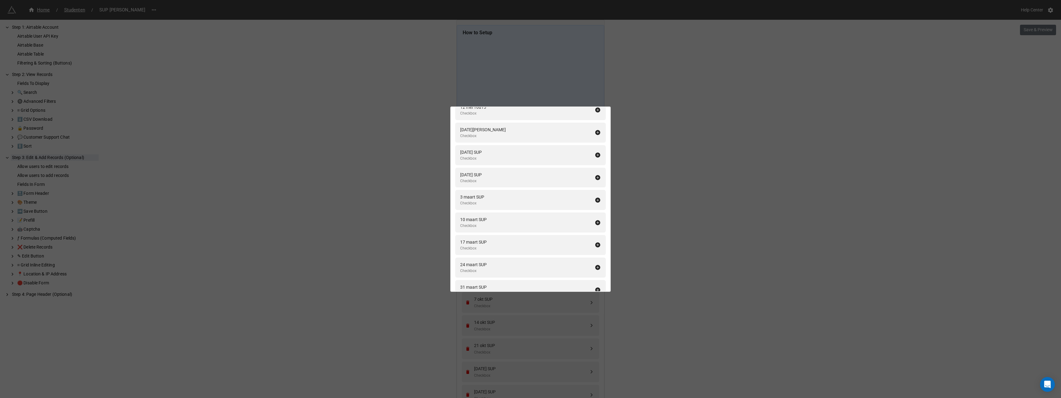
click at [596, 133] on icon at bounding box center [598, 132] width 5 height 5
click at [596, 152] on icon at bounding box center [598, 154] width 5 height 5
click at [596, 133] on icon at bounding box center [598, 132] width 5 height 5
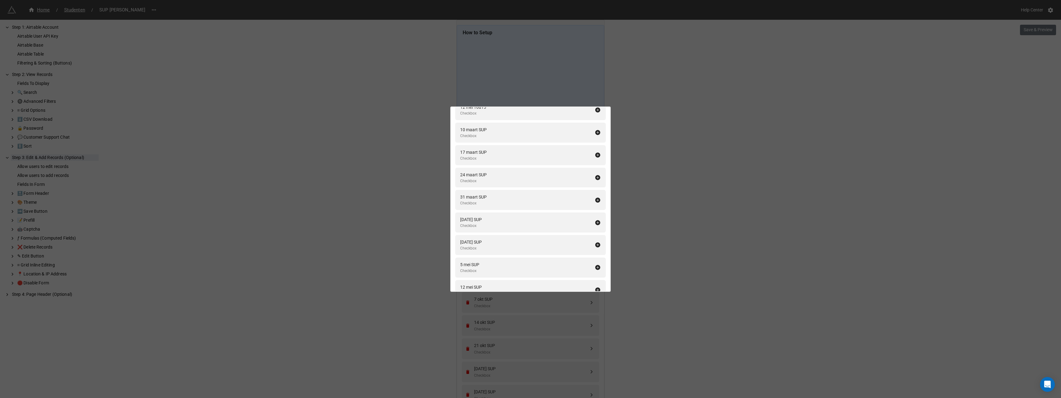
click at [596, 152] on icon at bounding box center [598, 154] width 5 height 5
click at [596, 133] on icon at bounding box center [598, 132] width 5 height 5
click at [596, 152] on icon at bounding box center [598, 154] width 5 height 5
click at [596, 133] on icon at bounding box center [598, 132] width 5 height 5
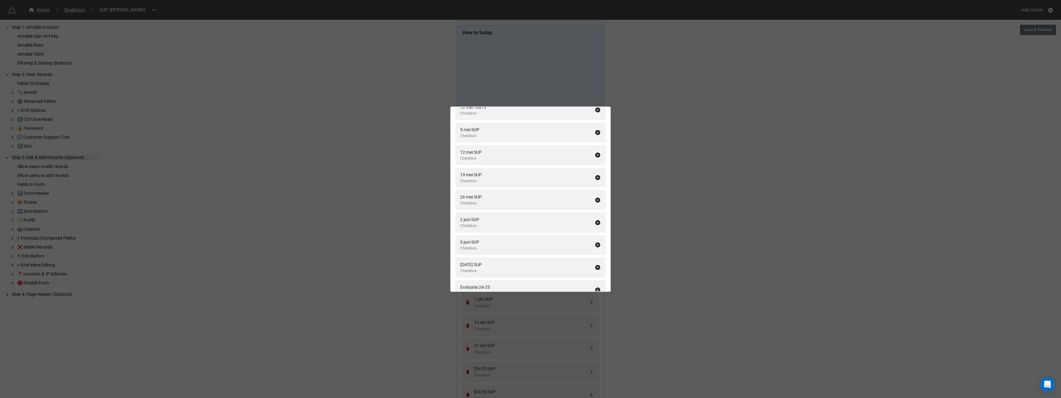
click at [596, 133] on icon at bounding box center [598, 132] width 5 height 5
click at [596, 152] on icon at bounding box center [598, 154] width 5 height 5
click at [596, 133] on icon at bounding box center [598, 132] width 5 height 5
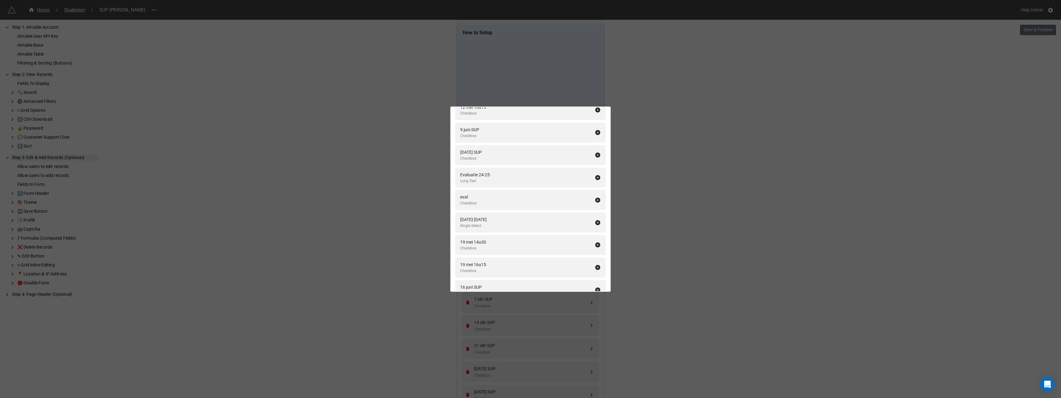
click at [596, 133] on icon at bounding box center [598, 132] width 5 height 5
click at [596, 258] on icon at bounding box center [598, 258] width 5 height 5
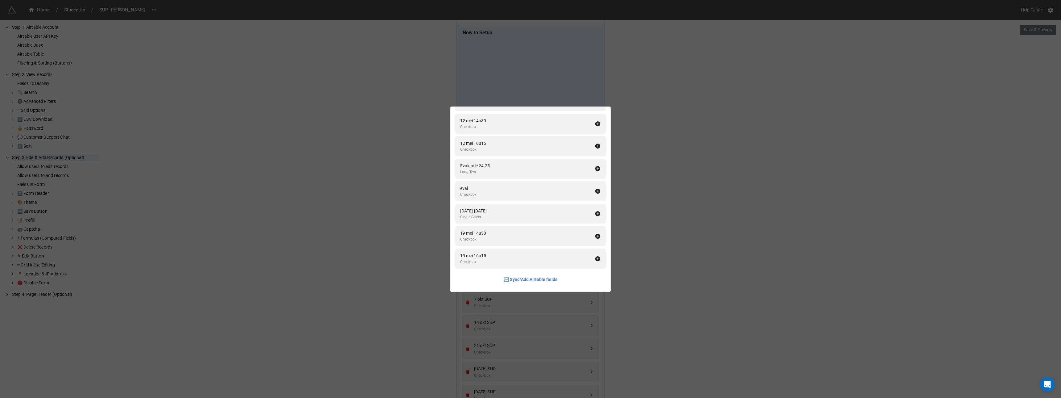
click at [648, 238] on div "Fields In Form Add All Fullname Formula Naam Single Line Text Voornaam Single L…" at bounding box center [530, 199] width 1061 height 398
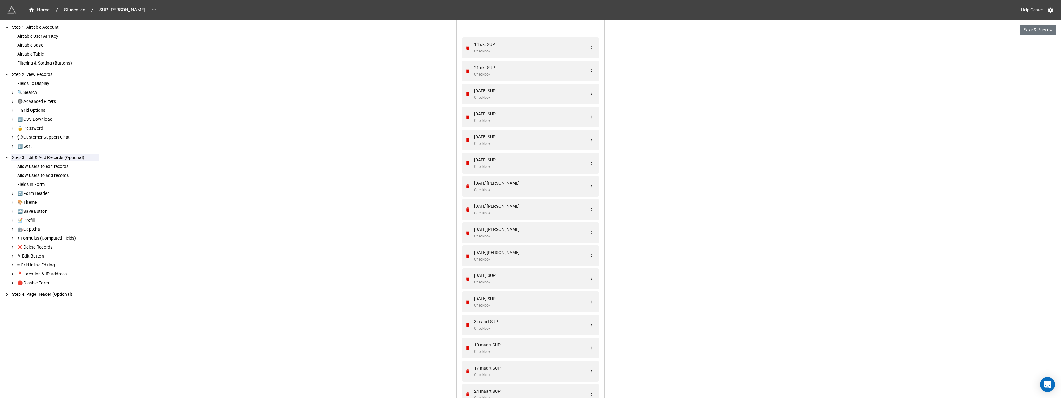
scroll to position [299, 0]
drag, startPoint x: 590, startPoint y: 316, endPoint x: 589, endPoint y: 100, distance: 216.0
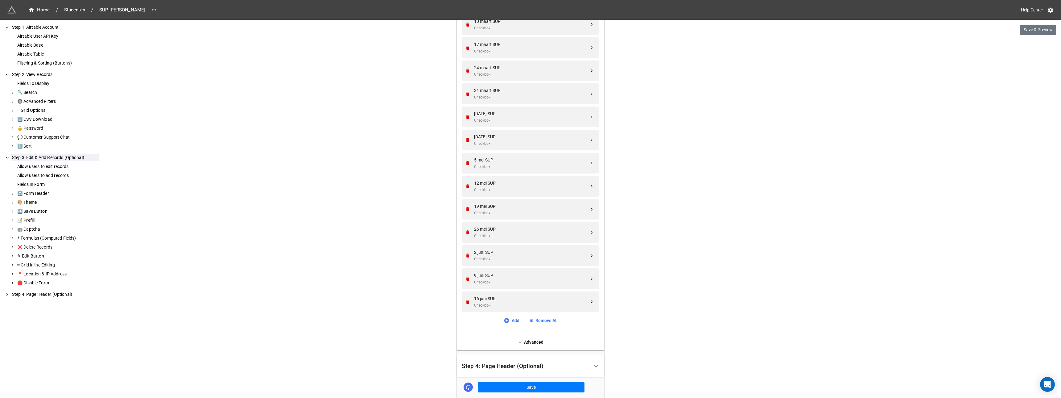
scroll to position [666, 0]
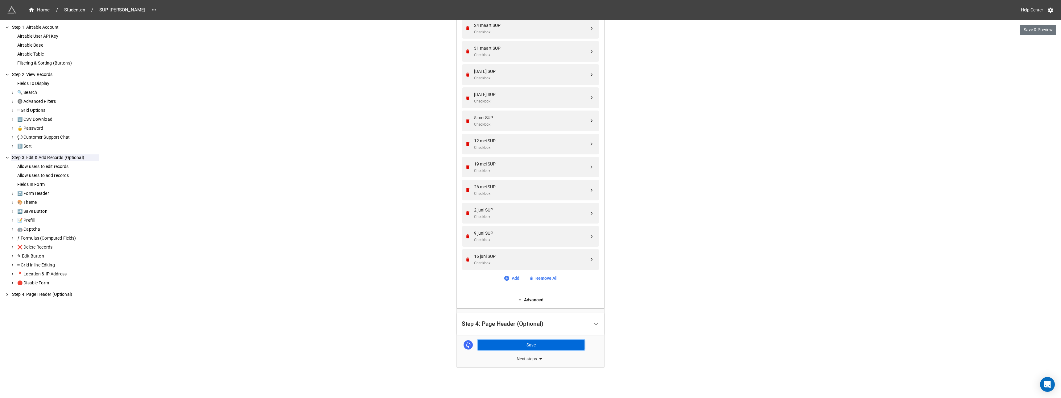
click at [524, 344] on button "Save" at bounding box center [531, 344] width 107 height 10
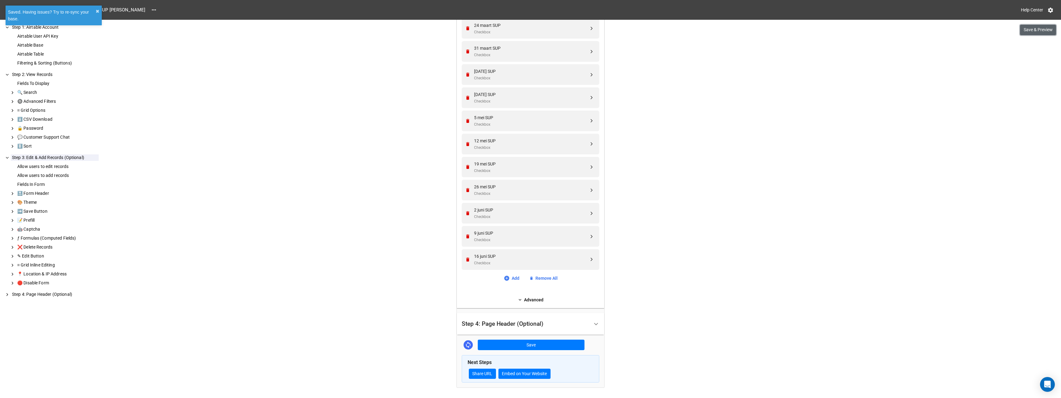
click at [1036, 33] on button "Save & Preview" at bounding box center [1038, 30] width 36 height 10
click at [73, 10] on span "Studenten" at bounding box center [74, 9] width 28 height 7
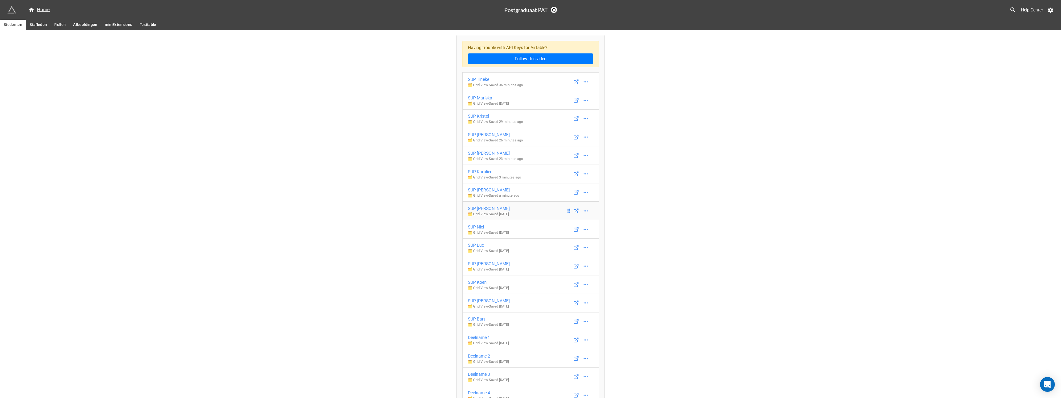
click at [483, 208] on div "SUP Kathleen" at bounding box center [489, 208] width 42 height 7
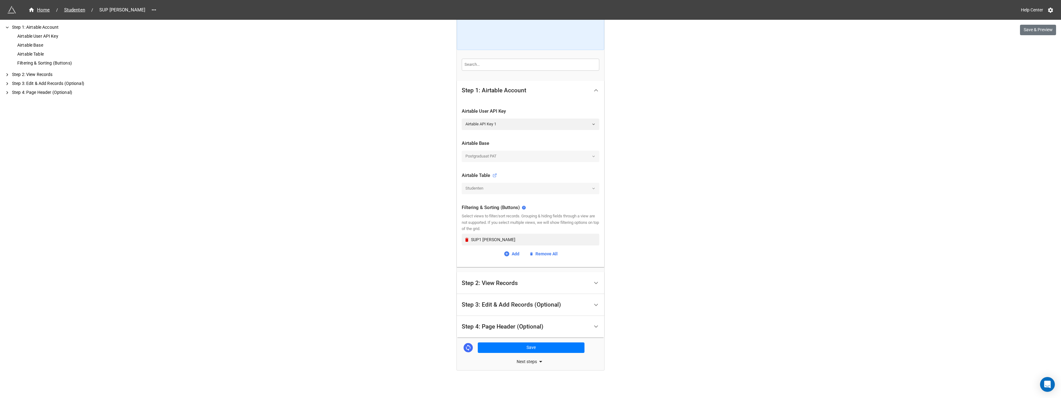
scroll to position [68, 0]
click at [490, 279] on div "Step 2: View Records" at bounding box center [490, 280] width 56 height 6
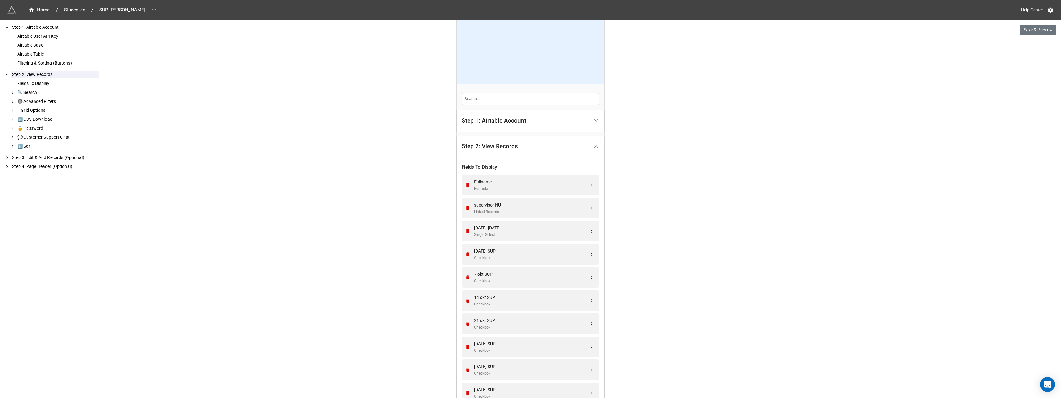
scroll to position [154, 0]
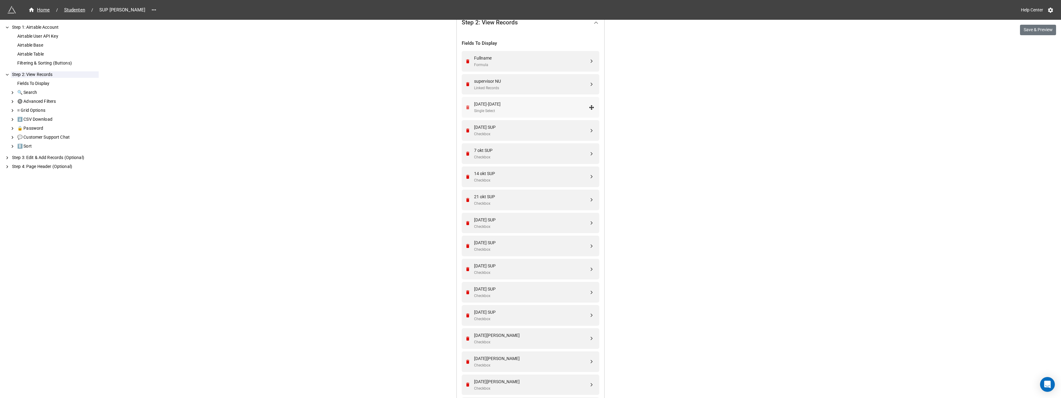
click at [467, 107] on icon "Remove" at bounding box center [467, 107] width 3 height 4
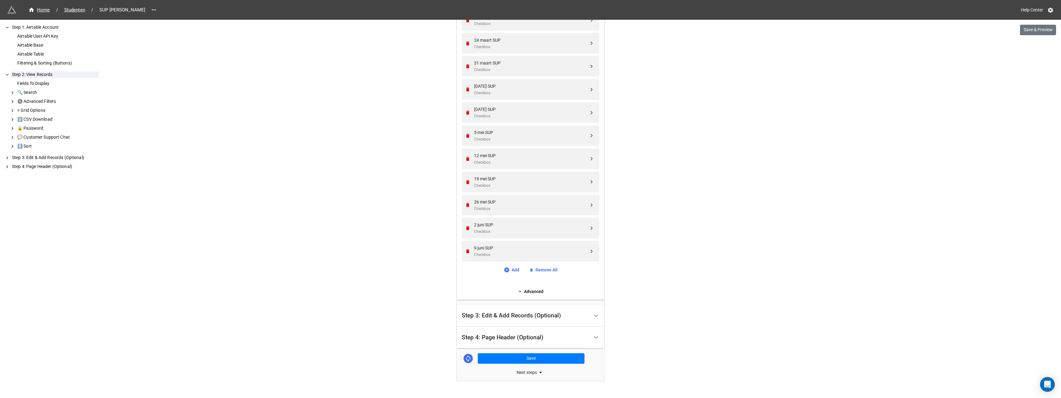
scroll to position [648, 0]
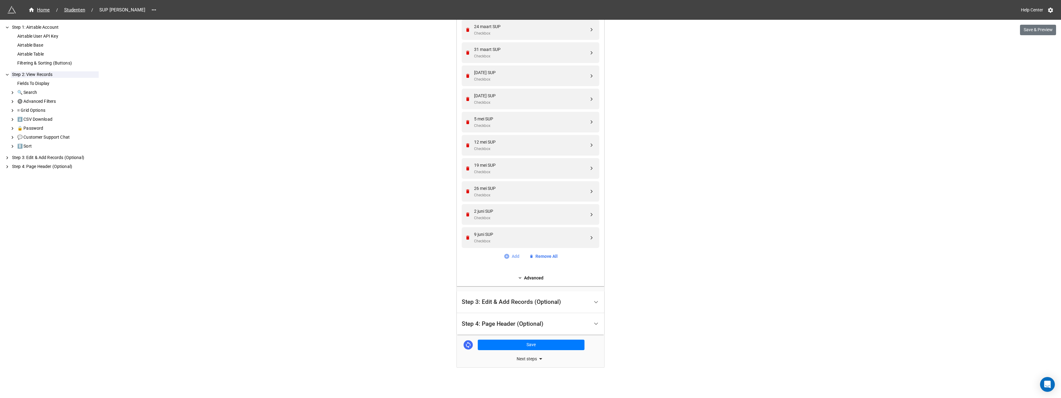
click at [513, 256] on link "Add" at bounding box center [512, 256] width 16 height 7
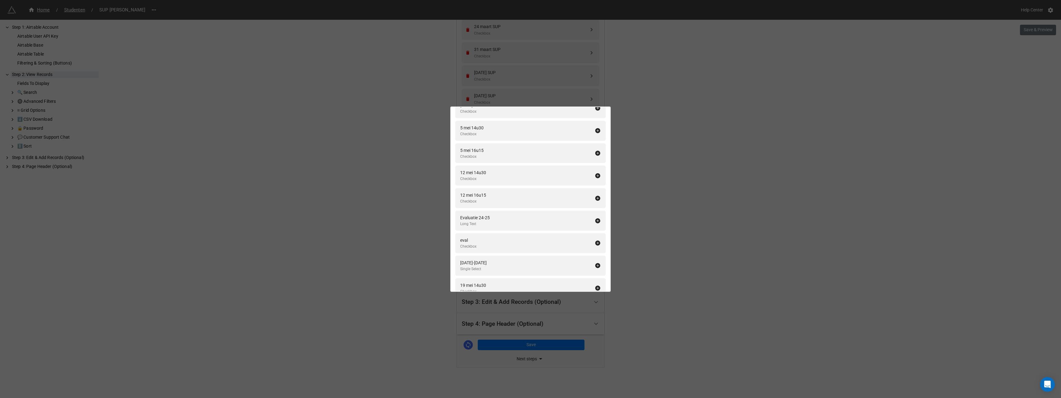
scroll to position [1923, 0]
click at [595, 259] on icon at bounding box center [598, 259] width 6 height 6
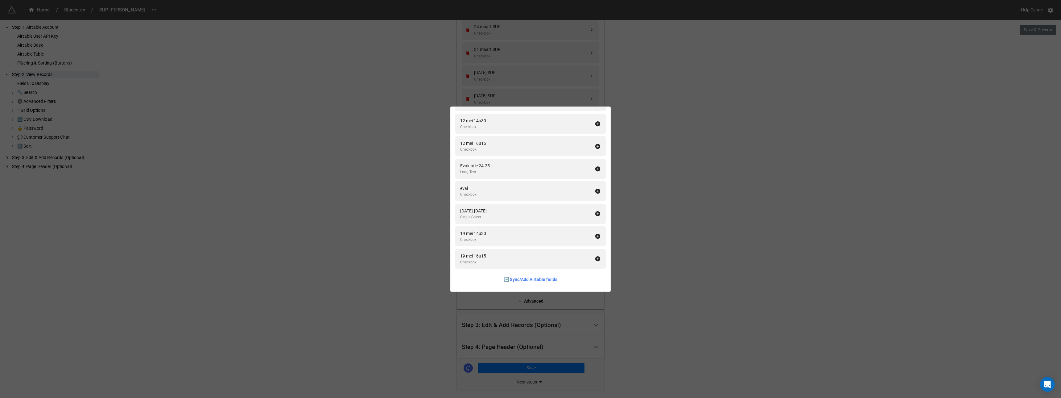
drag, startPoint x: 595, startPoint y: 213, endPoint x: 604, endPoint y: 213, distance: 8.3
click at [596, 213] on icon at bounding box center [598, 213] width 5 height 5
click at [648, 214] on div "Fields To Display Add All Naam Single Line Text Voornaam Single Line Text Email…" at bounding box center [530, 199] width 1061 height 398
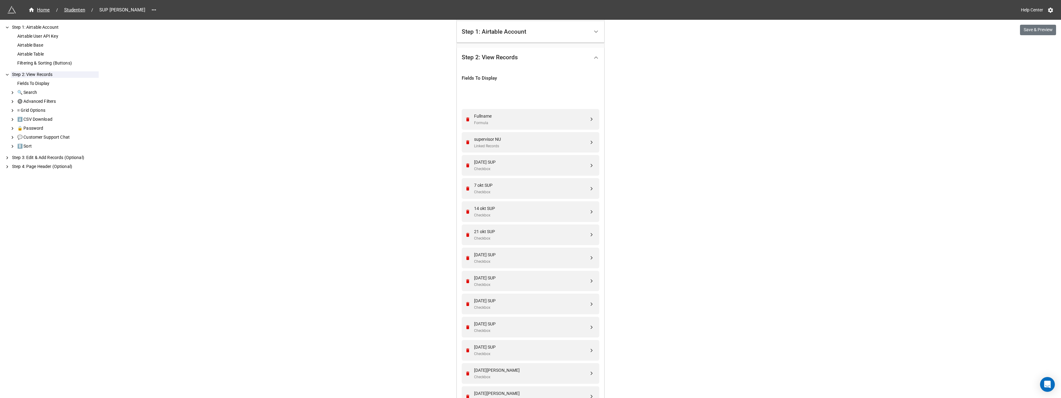
scroll to position [0, 0]
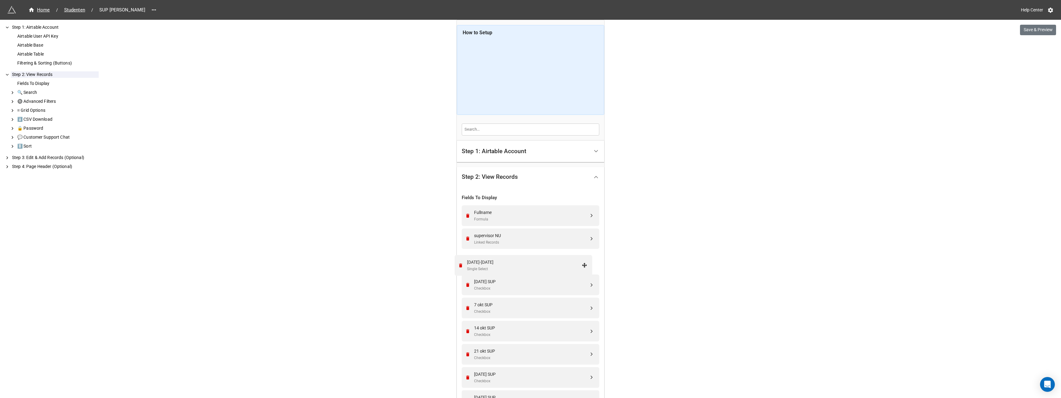
drag, startPoint x: 590, startPoint y: 283, endPoint x: 586, endPoint y: 262, distance: 21.2
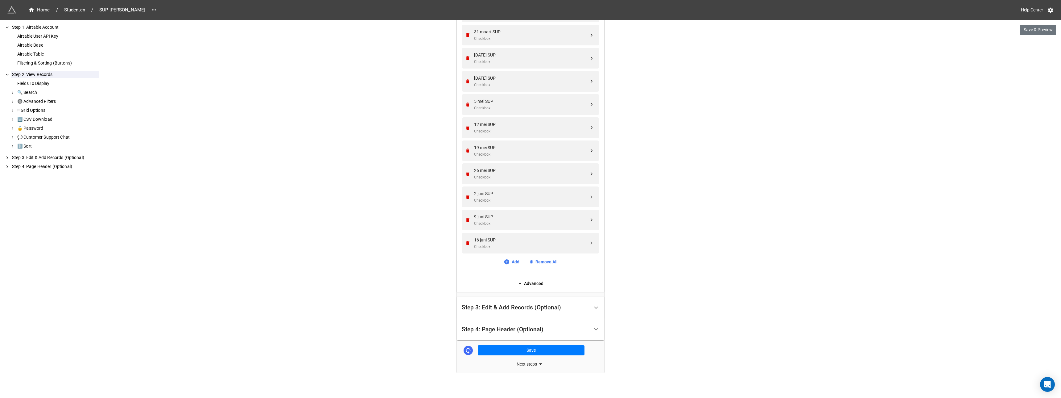
scroll to position [694, 0]
click at [500, 303] on div "Step 3: Edit & Add Records (Optional)" at bounding box center [511, 302] width 99 height 6
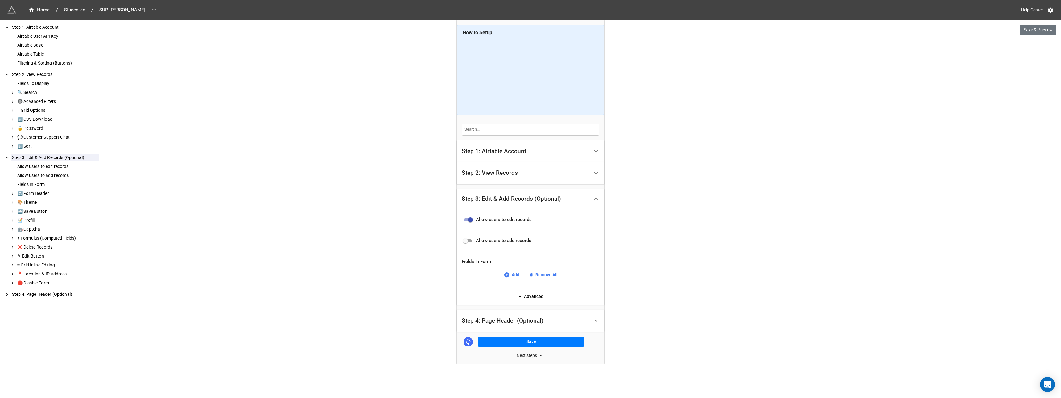
scroll to position [0, 0]
click at [512, 275] on link "Add" at bounding box center [512, 274] width 16 height 7
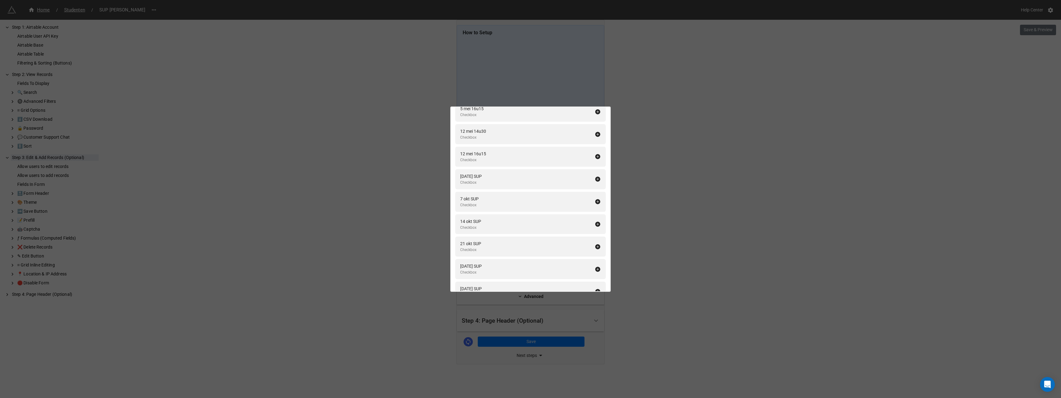
scroll to position [1949, 0]
click at [596, 165] on icon at bounding box center [598, 164] width 5 height 5
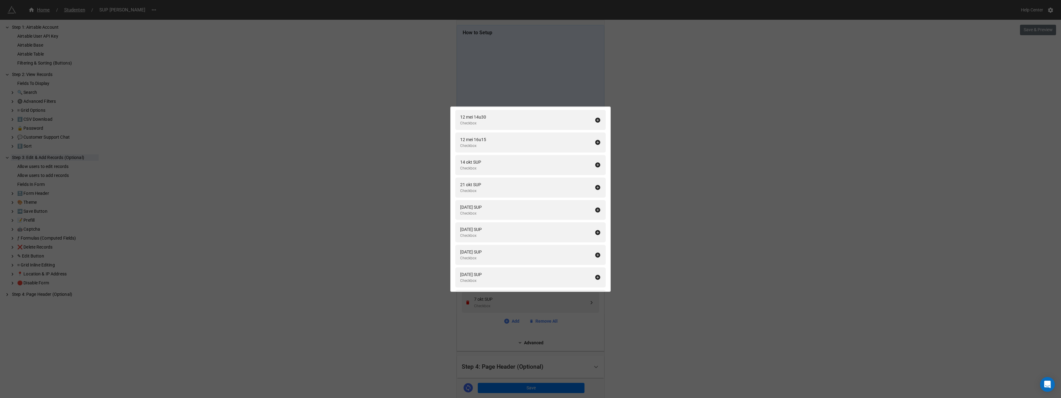
click at [596, 165] on icon at bounding box center [598, 164] width 5 height 5
click at [596, 185] on icon at bounding box center [598, 187] width 5 height 5
click at [596, 165] on icon at bounding box center [598, 164] width 5 height 5
click at [596, 185] on icon at bounding box center [598, 187] width 5 height 5
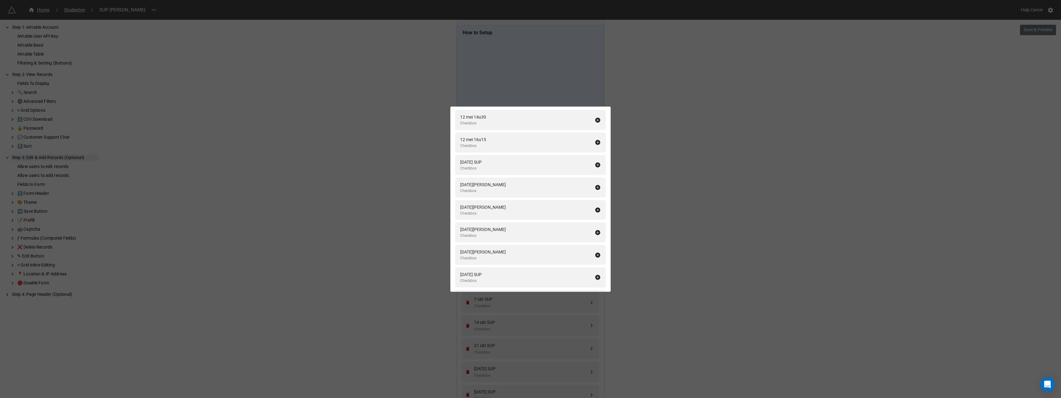
click at [596, 165] on icon at bounding box center [598, 164] width 5 height 5
click at [596, 185] on icon at bounding box center [598, 187] width 5 height 5
click at [596, 165] on icon at bounding box center [598, 164] width 5 height 5
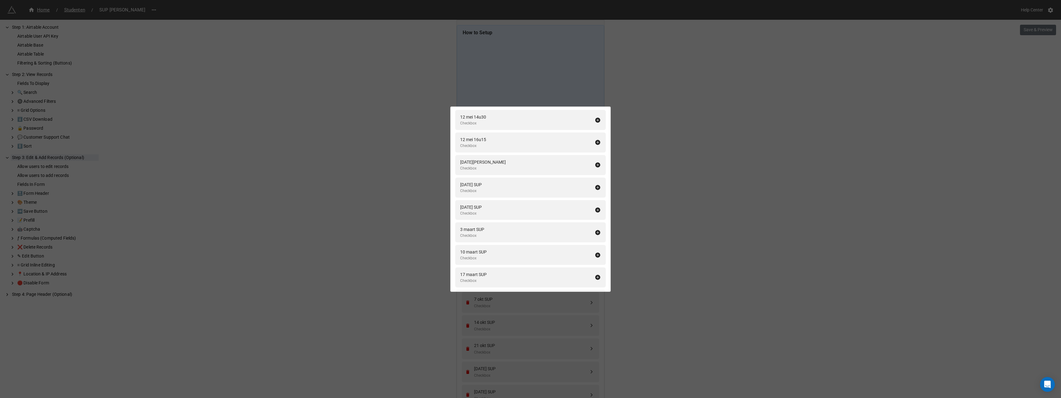
click at [596, 185] on icon at bounding box center [598, 187] width 5 height 5
click at [596, 165] on icon at bounding box center [598, 164] width 5 height 5
click at [596, 185] on icon at bounding box center [598, 187] width 5 height 5
click at [596, 165] on icon at bounding box center [598, 164] width 5 height 5
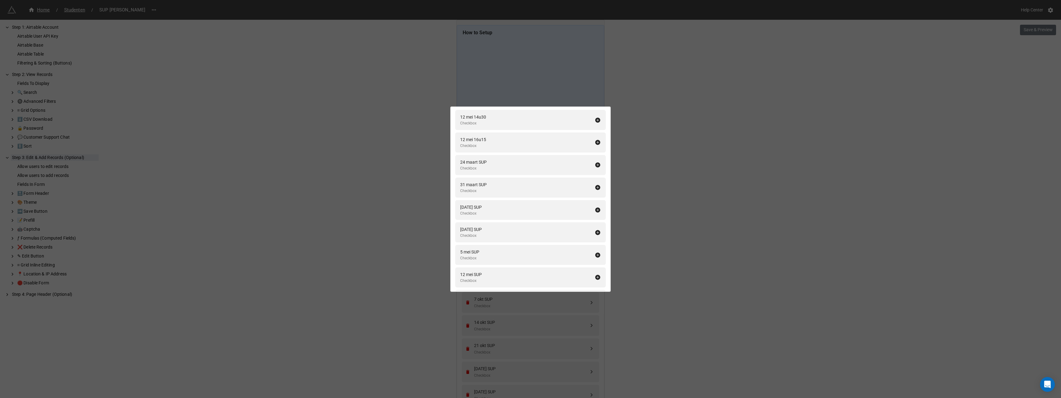
click at [596, 165] on icon at bounding box center [598, 164] width 5 height 5
click at [596, 185] on icon at bounding box center [598, 187] width 5 height 5
click at [596, 165] on icon at bounding box center [598, 164] width 5 height 5
click at [596, 185] on icon at bounding box center [598, 187] width 5 height 5
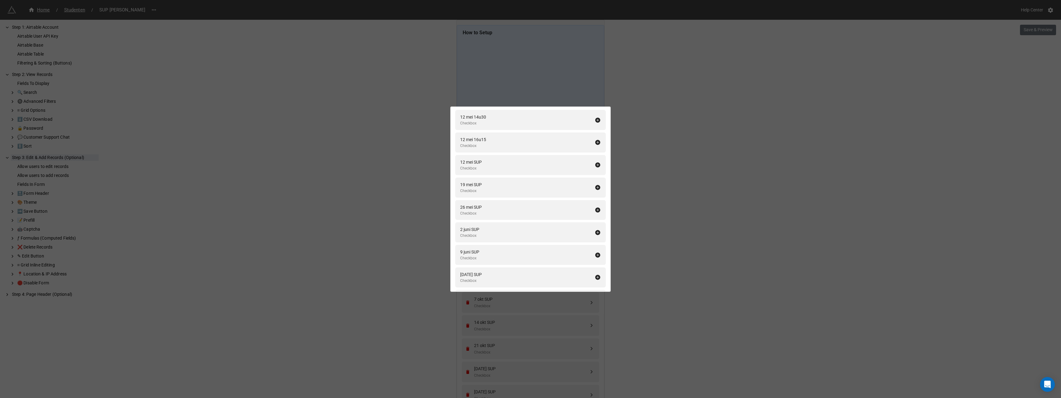
click at [596, 165] on icon at bounding box center [598, 164] width 5 height 5
click at [596, 185] on icon at bounding box center [598, 187] width 5 height 5
click at [596, 165] on icon at bounding box center [598, 164] width 5 height 5
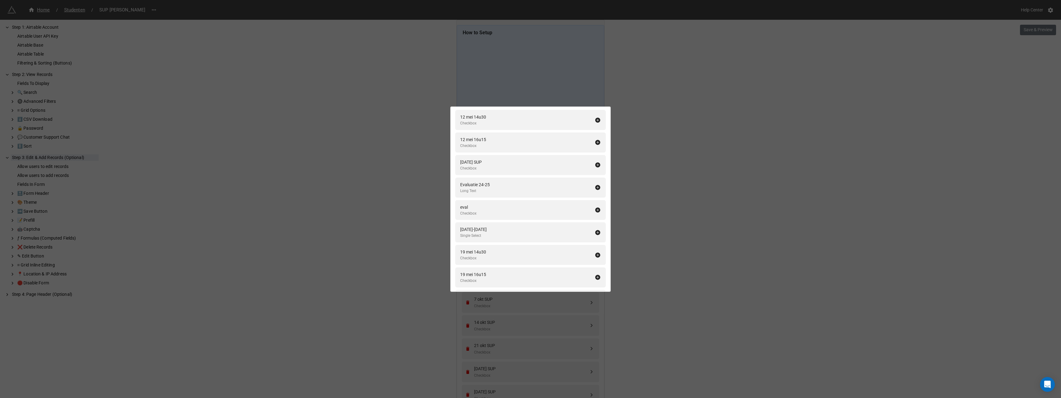
click at [596, 165] on icon at bounding box center [598, 164] width 5 height 5
click at [595, 277] on icon at bounding box center [598, 277] width 6 height 6
click at [650, 276] on div "Fields In Form Add All Fullname Formula Naam Single Line Text Voornaam Single L…" at bounding box center [530, 199] width 1061 height 398
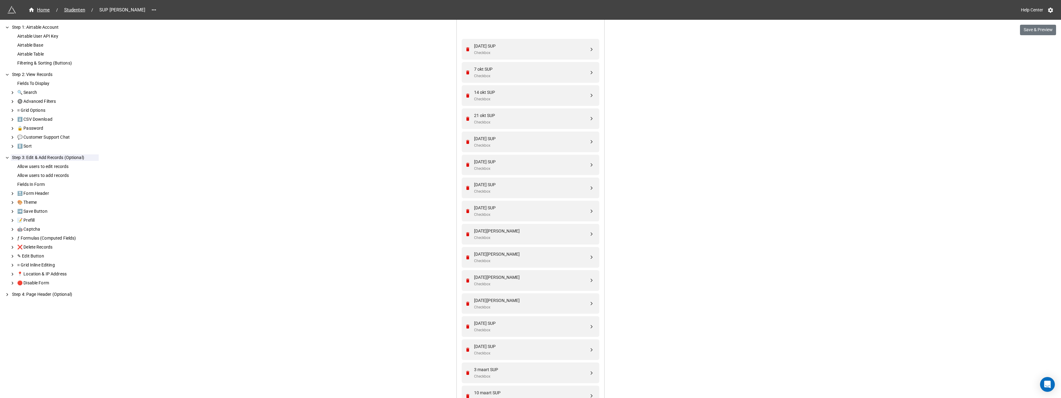
scroll to position [237, 0]
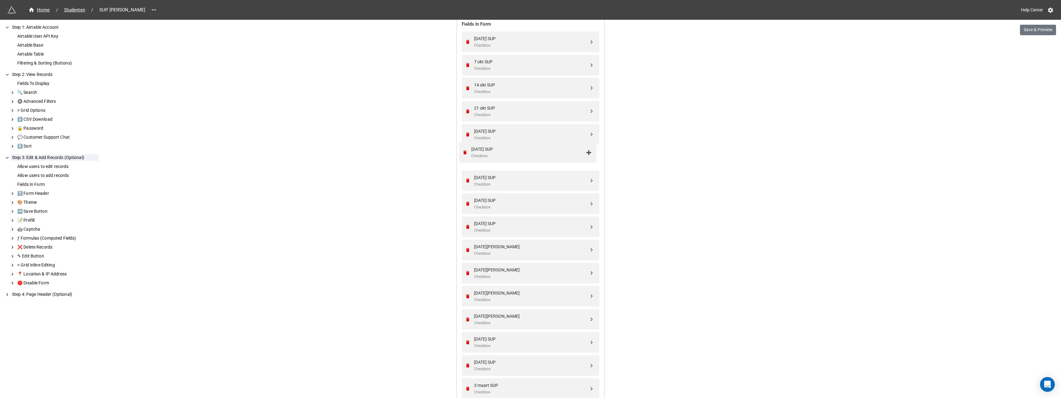
drag, startPoint x: 590, startPoint y: 285, endPoint x: 589, endPoint y: 151, distance: 133.6
click at [658, 161] on div "Home / Studenten / SUP Kathleen Help Center Save & Preview How to Setup Step 1:…" at bounding box center [530, 295] width 1061 height 1064
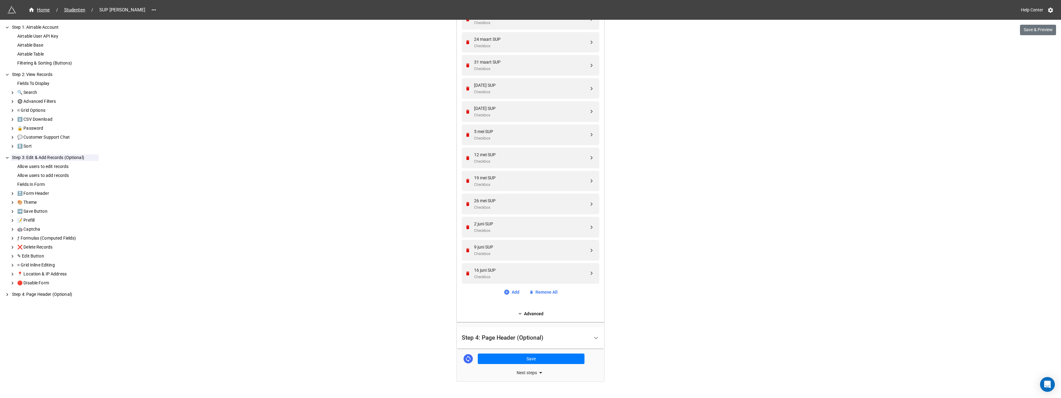
scroll to position [666, 0]
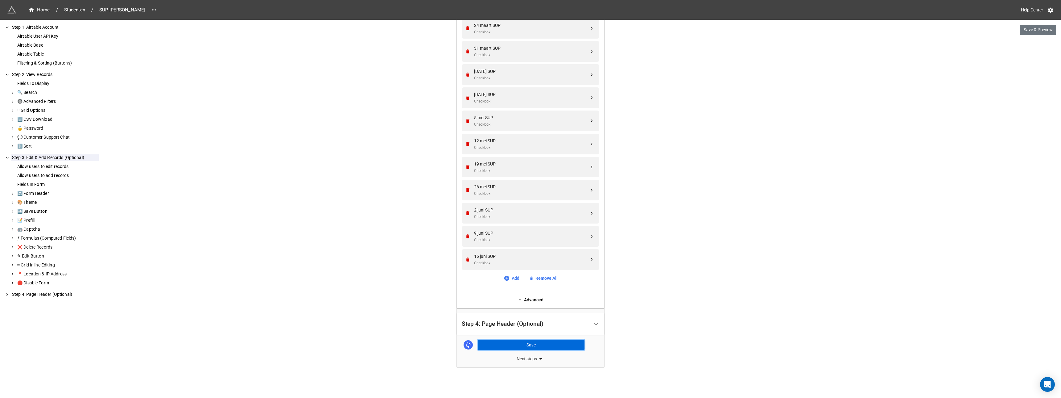
click at [525, 344] on button "Save" at bounding box center [531, 344] width 107 height 10
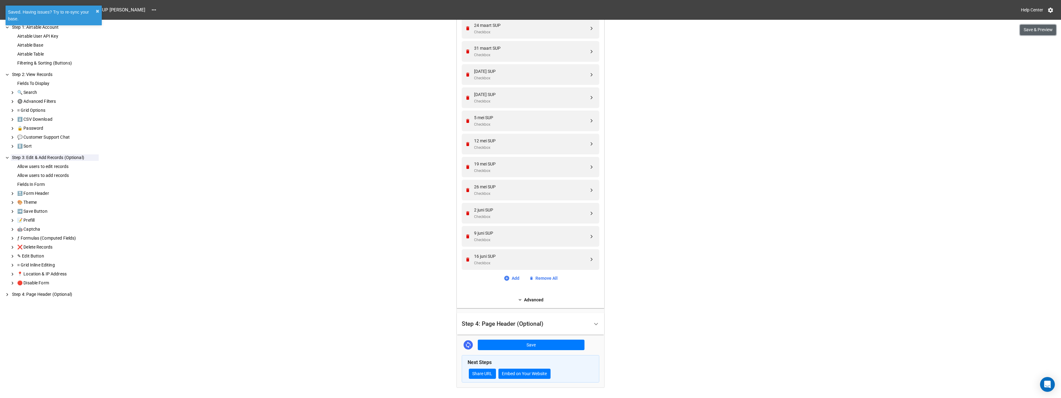
click at [1029, 30] on button "Save & Preview" at bounding box center [1038, 30] width 36 height 10
click at [73, 11] on span "Studenten" at bounding box center [74, 9] width 28 height 7
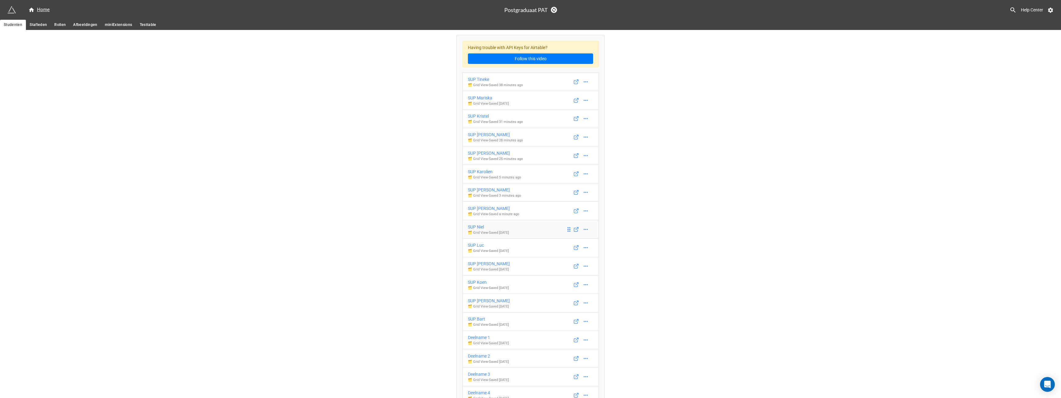
click at [479, 227] on div "SUP Niel" at bounding box center [488, 226] width 41 height 7
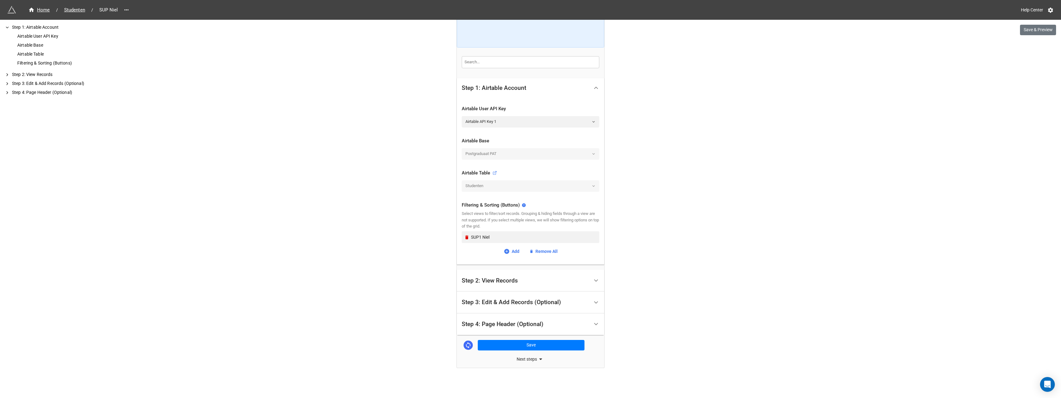
scroll to position [68, 0]
click at [501, 281] on div "Step 2: View Records" at bounding box center [490, 280] width 56 height 6
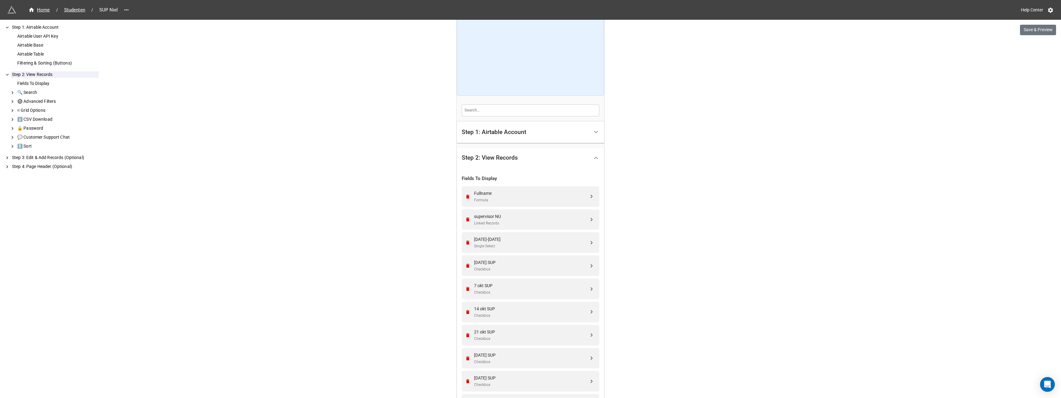
scroll to position [154, 0]
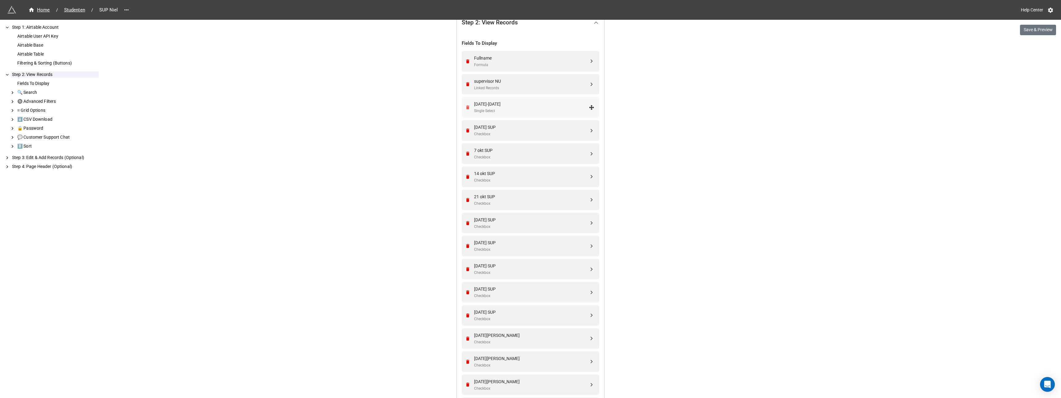
click at [466, 108] on icon "Remove" at bounding box center [467, 107] width 3 height 4
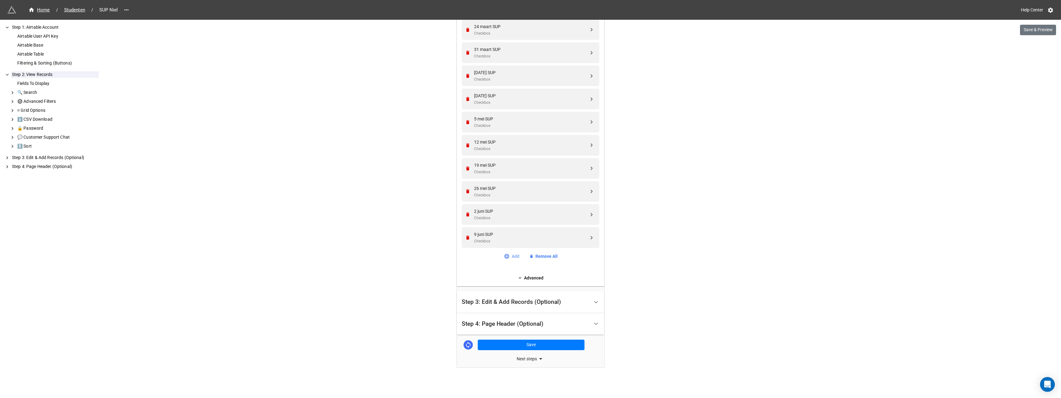
click at [513, 256] on link "Add" at bounding box center [512, 256] width 16 height 7
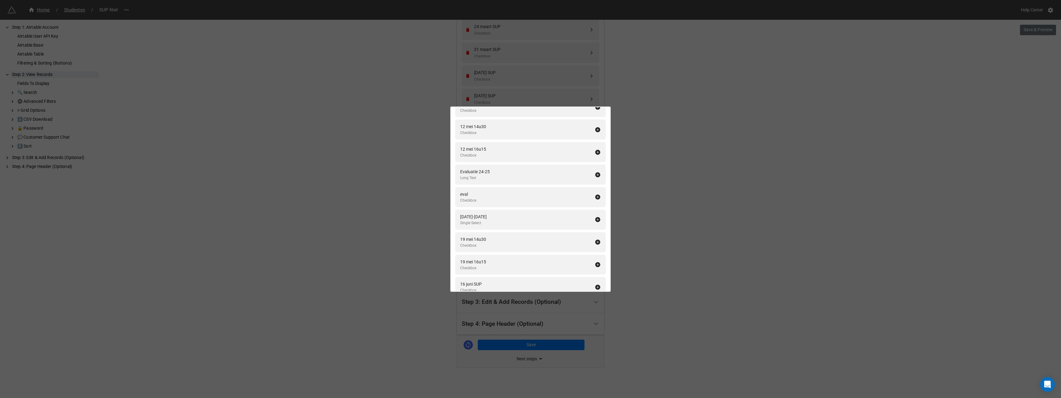
scroll to position [1923, 0]
click at [596, 258] on icon at bounding box center [598, 258] width 5 height 5
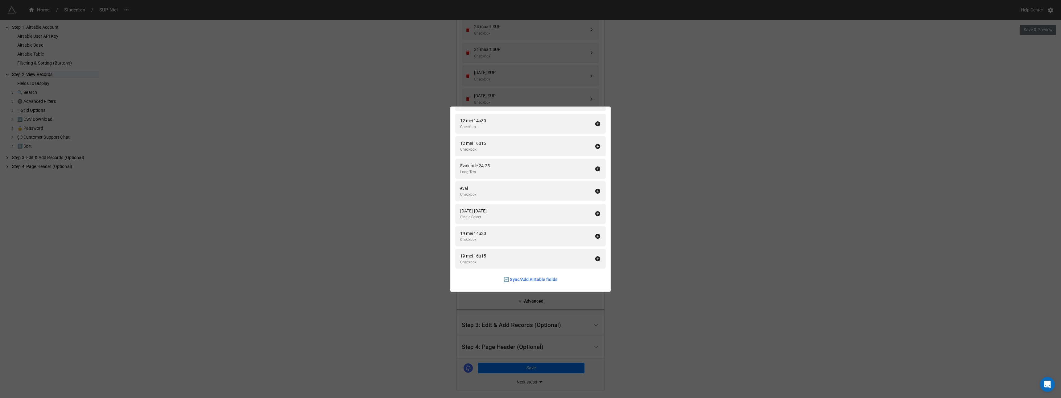
scroll to position [1900, 0]
click at [595, 214] on icon at bounding box center [598, 213] width 6 height 6
click at [651, 217] on div "Fields To Display Add All Naam Single Line Text Voornaam Single Line Text Email…" at bounding box center [530, 199] width 1061 height 398
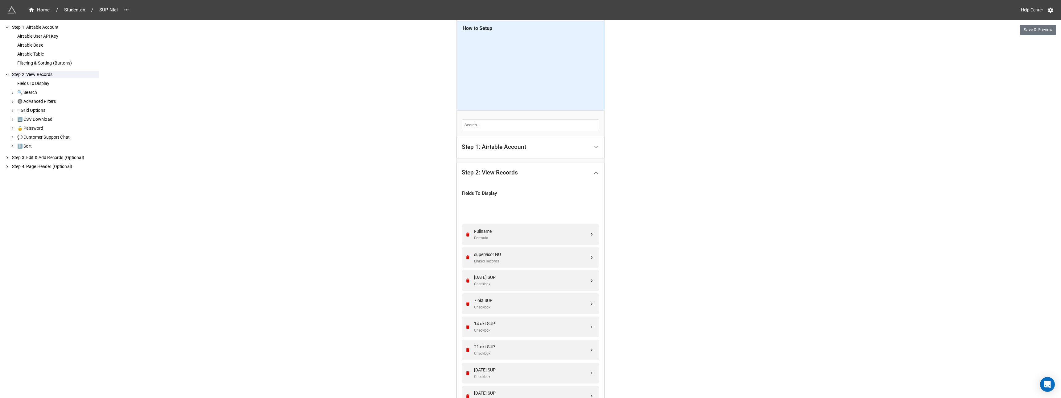
scroll to position [0, 0]
drag, startPoint x: 590, startPoint y: 284, endPoint x: 582, endPoint y: 266, distance: 20.6
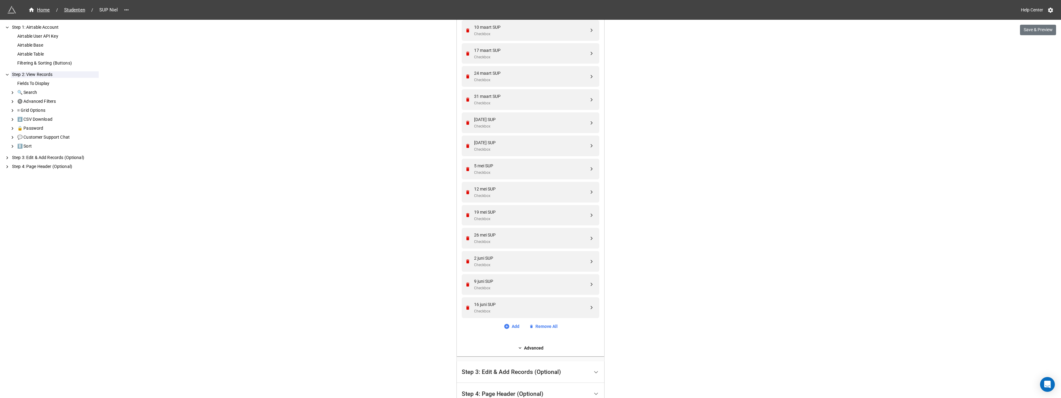
scroll to position [694, 0]
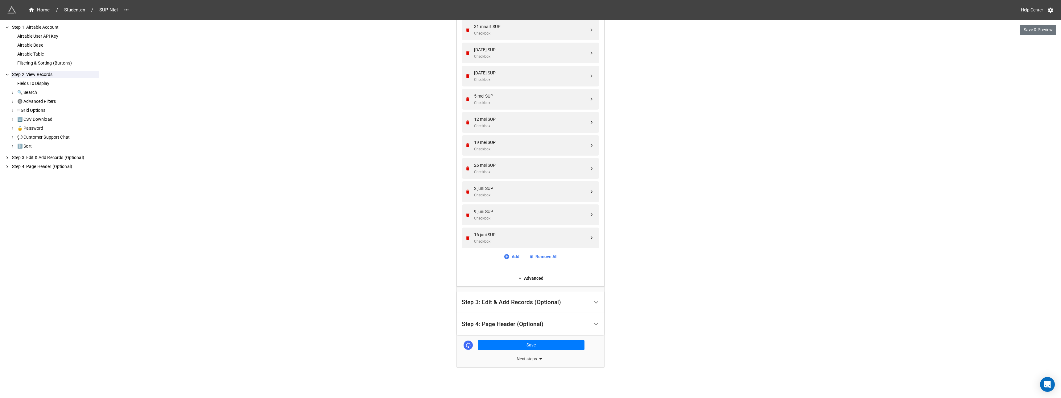
click at [509, 304] on div "Step 3: Edit & Add Records (Optional)" at bounding box center [511, 302] width 99 height 6
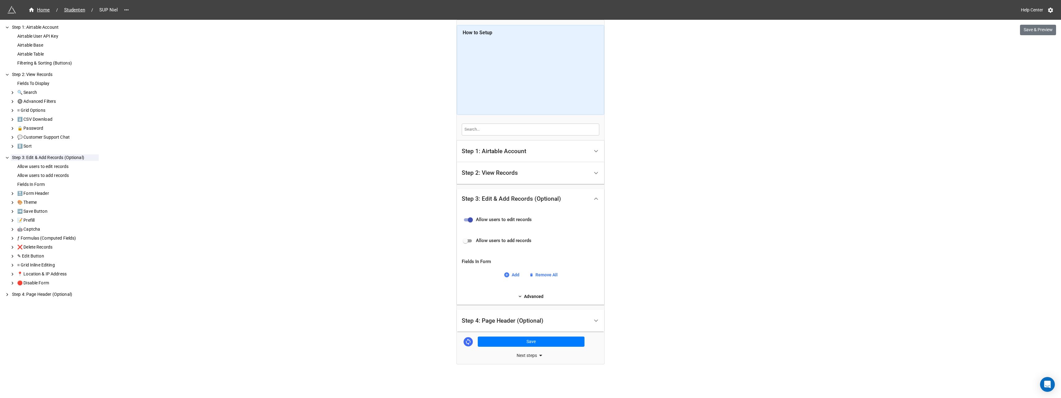
click at [513, 280] on div "Fields In Form Add Remove All" at bounding box center [531, 268] width 138 height 30
click at [515, 275] on link "Add" at bounding box center [512, 274] width 16 height 7
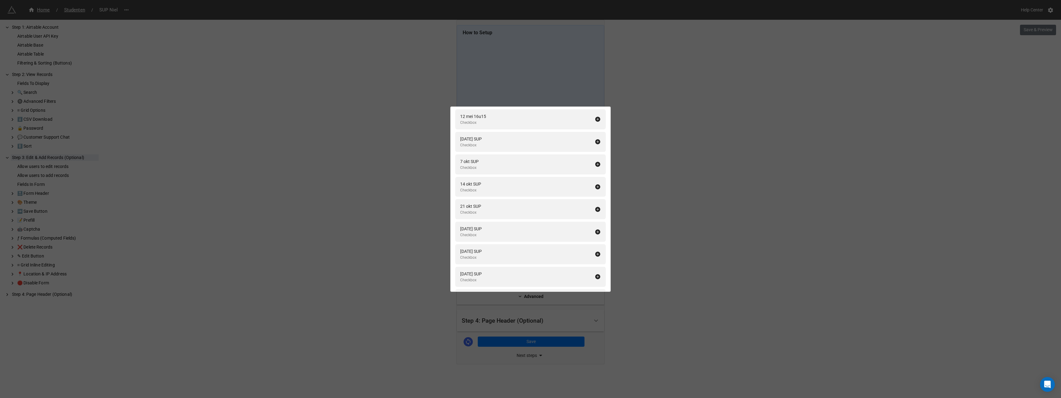
scroll to position [1986, 0]
click at [596, 127] on icon at bounding box center [598, 127] width 5 height 5
click at [596, 147] on icon at bounding box center [598, 149] width 5 height 5
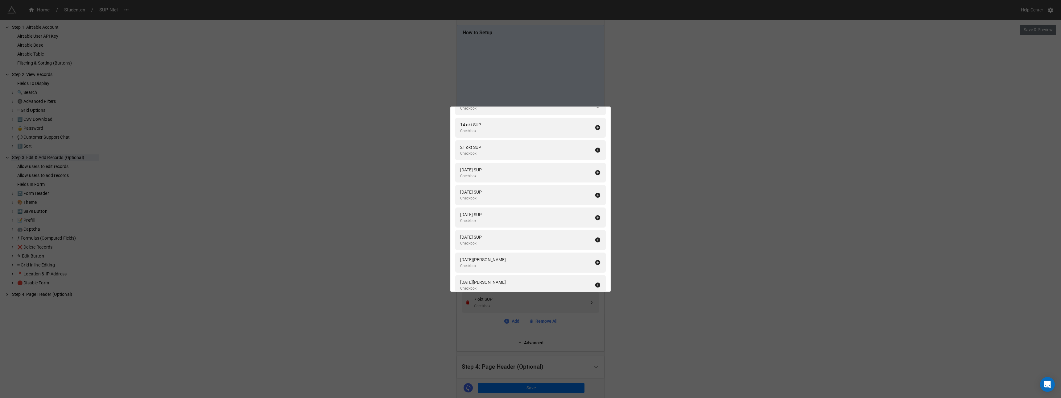
click at [596, 127] on icon at bounding box center [598, 127] width 5 height 5
click at [596, 147] on icon at bounding box center [598, 149] width 5 height 5
click at [596, 127] on icon at bounding box center [598, 127] width 5 height 5
click at [596, 147] on icon at bounding box center [598, 149] width 5 height 5
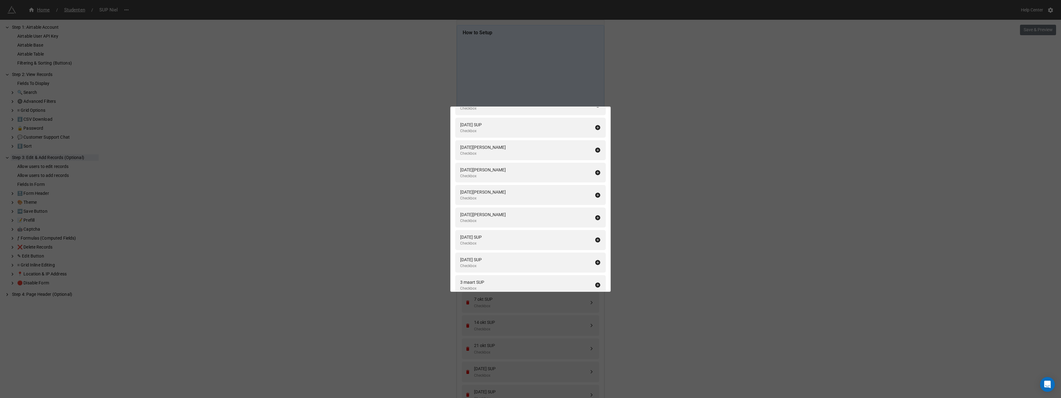
click at [596, 127] on icon at bounding box center [598, 127] width 5 height 5
click at [596, 147] on icon at bounding box center [598, 149] width 5 height 5
click at [596, 127] on icon at bounding box center [598, 127] width 5 height 5
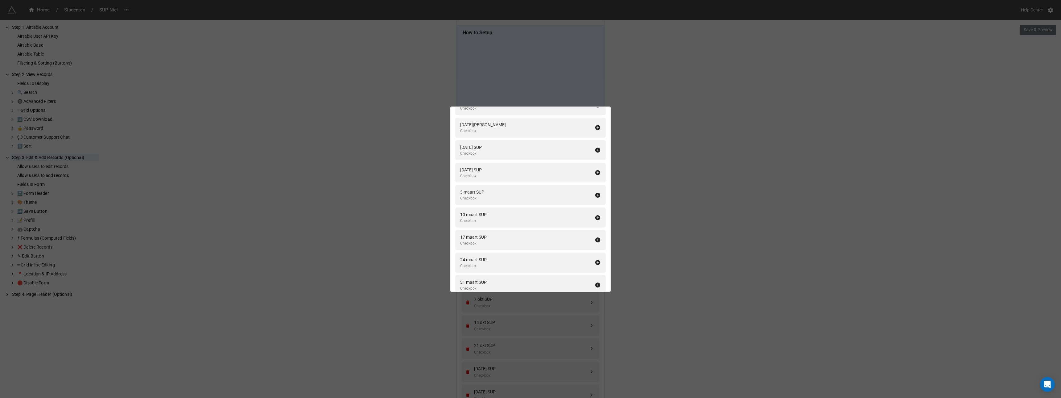
click at [596, 147] on icon at bounding box center [598, 149] width 5 height 5
click at [596, 127] on icon at bounding box center [598, 127] width 5 height 5
click at [596, 147] on icon at bounding box center [598, 149] width 5 height 5
click at [596, 127] on icon at bounding box center [598, 127] width 5 height 5
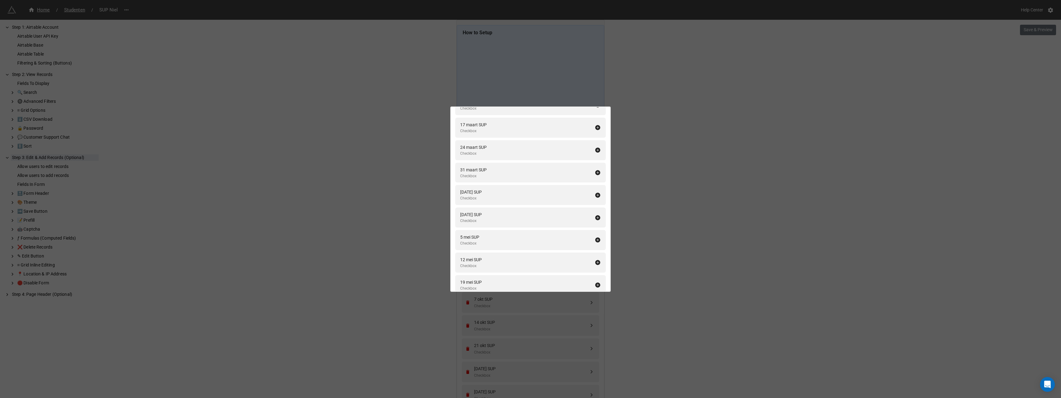
click at [596, 147] on icon at bounding box center [598, 149] width 5 height 5
click at [596, 127] on icon at bounding box center [598, 127] width 5 height 5
click at [596, 147] on icon at bounding box center [598, 149] width 5 height 5
click at [596, 127] on icon at bounding box center [598, 127] width 5 height 5
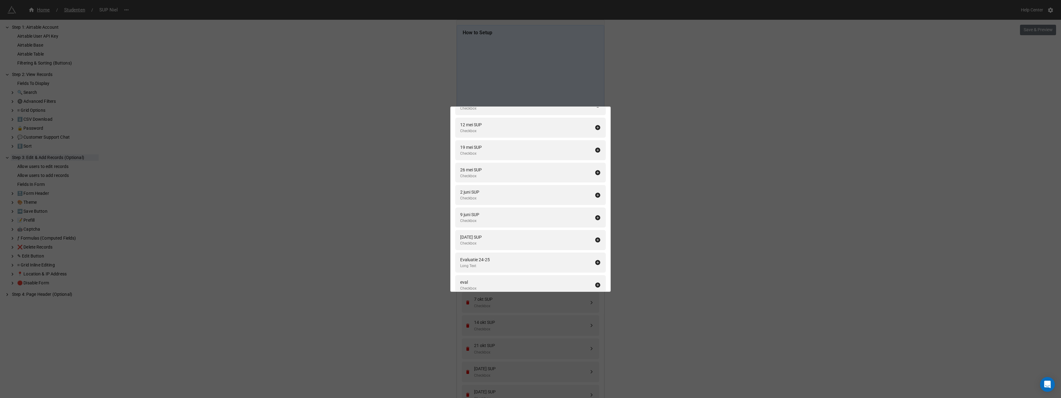
click at [596, 127] on icon at bounding box center [598, 127] width 5 height 5
click at [596, 147] on icon at bounding box center [598, 149] width 5 height 5
click at [596, 127] on icon at bounding box center [598, 127] width 5 height 5
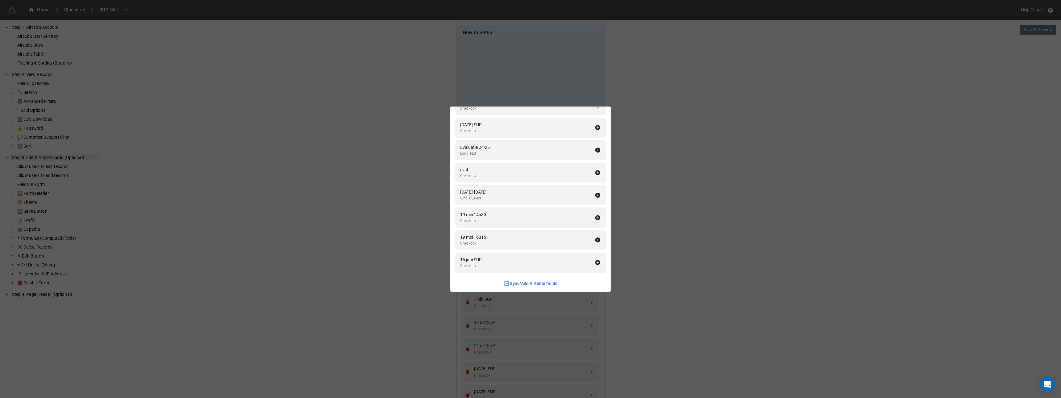
click at [596, 127] on icon at bounding box center [598, 127] width 5 height 5
click at [595, 259] on icon at bounding box center [598, 258] width 6 height 6
click at [658, 257] on div "Fields In Form Add All Fullname Formula Naam Single Line Text Voornaam Single L…" at bounding box center [530, 199] width 1061 height 398
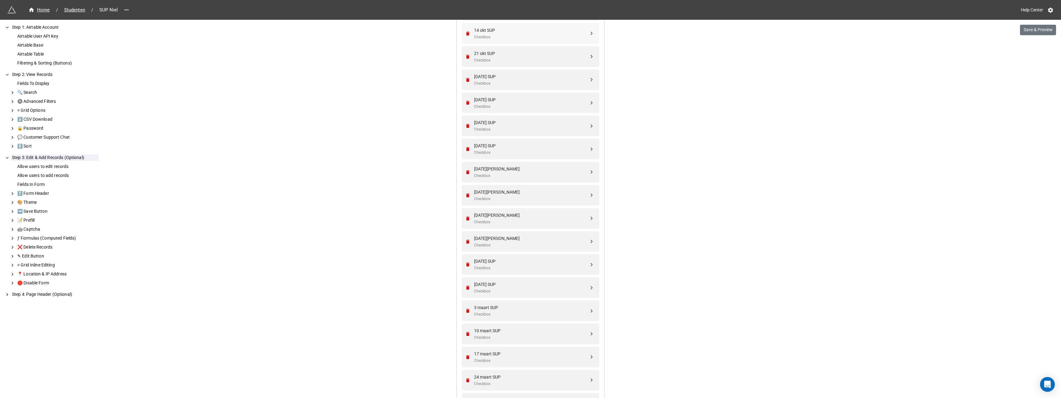
scroll to position [309, 0]
drag, startPoint x: 590, startPoint y: 237, endPoint x: 591, endPoint y: 82, distance: 154.6
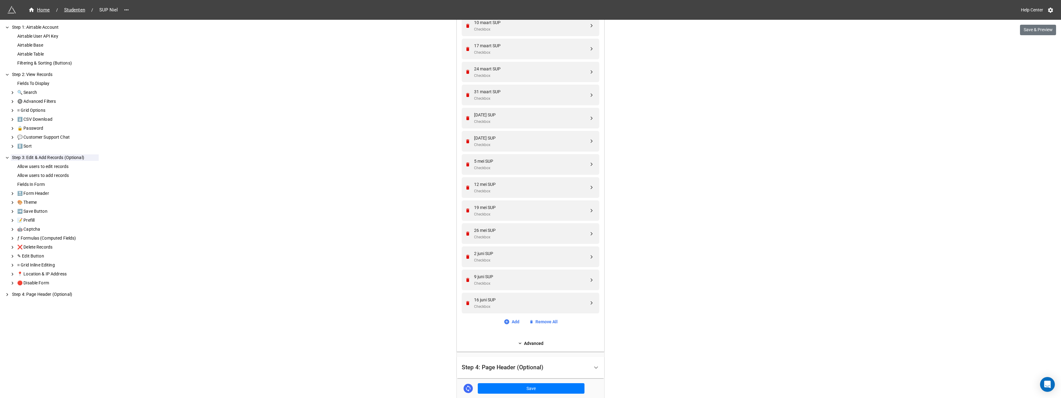
scroll to position [666, 0]
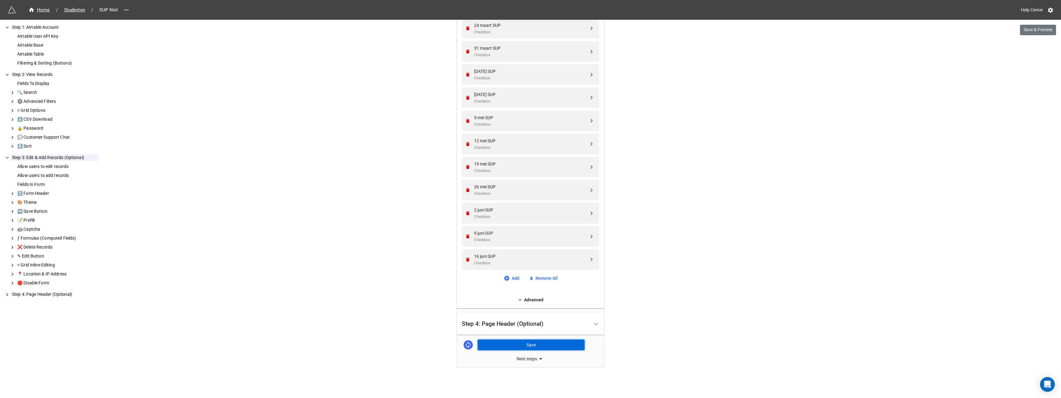
click at [523, 343] on button "Save" at bounding box center [531, 344] width 107 height 10
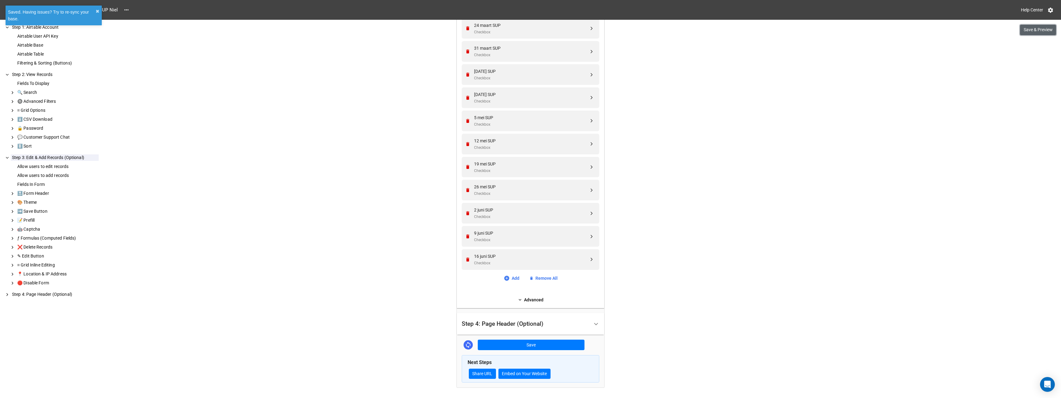
click at [1035, 30] on button "Save & Preview" at bounding box center [1038, 30] width 36 height 10
click at [73, 9] on span "Studenten" at bounding box center [74, 9] width 28 height 7
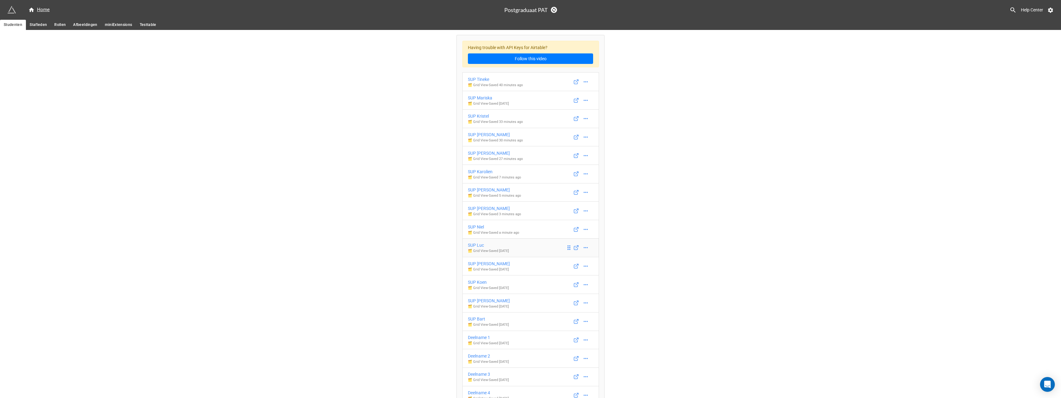
click at [479, 243] on div "SUP Luc" at bounding box center [488, 245] width 41 height 7
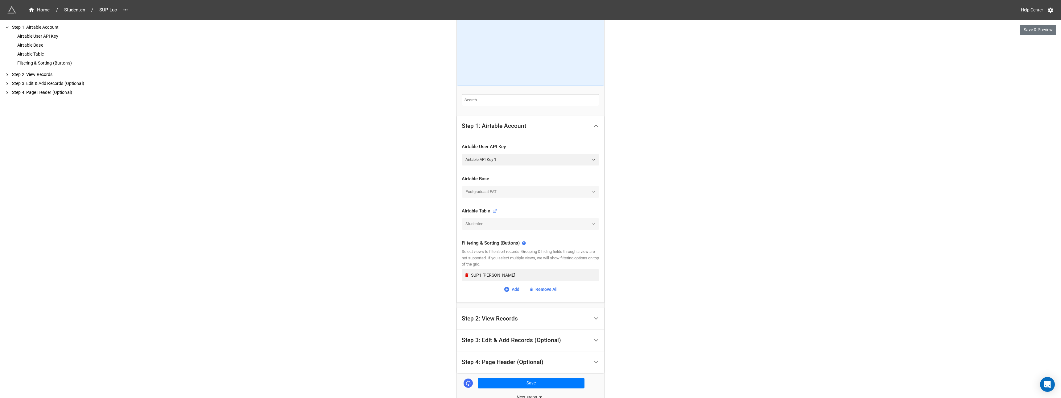
scroll to position [68, 0]
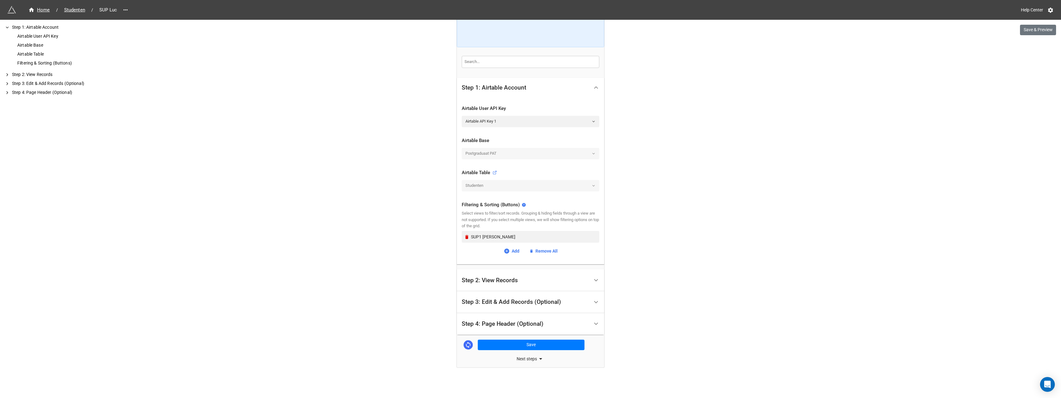
click at [488, 280] on div "Step 2: View Records" at bounding box center [490, 280] width 56 height 6
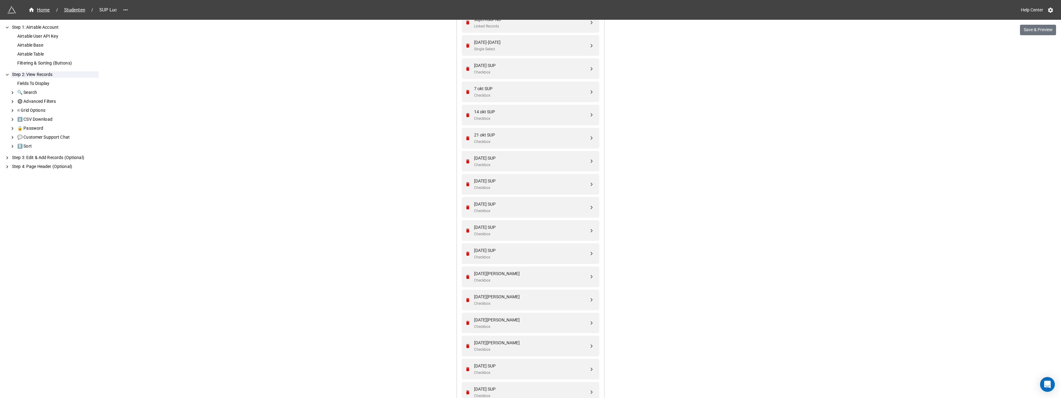
scroll to position [185, 0]
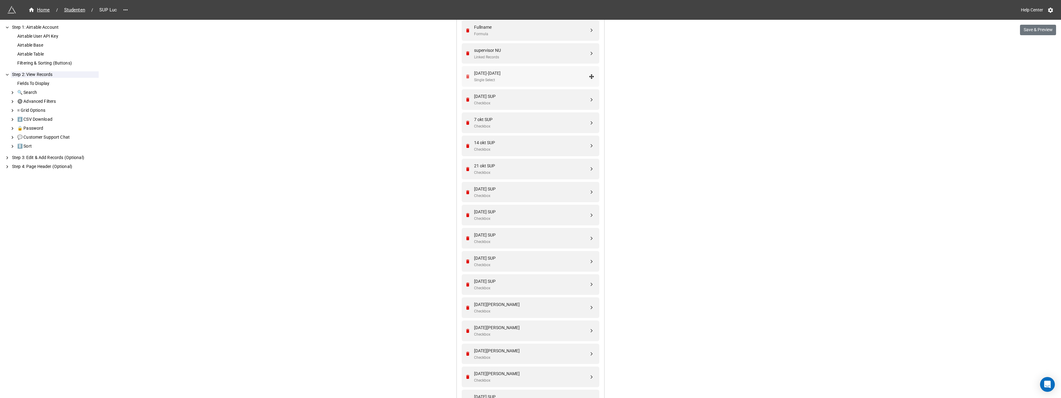
click at [467, 75] on icon "Remove" at bounding box center [467, 76] width 5 height 5
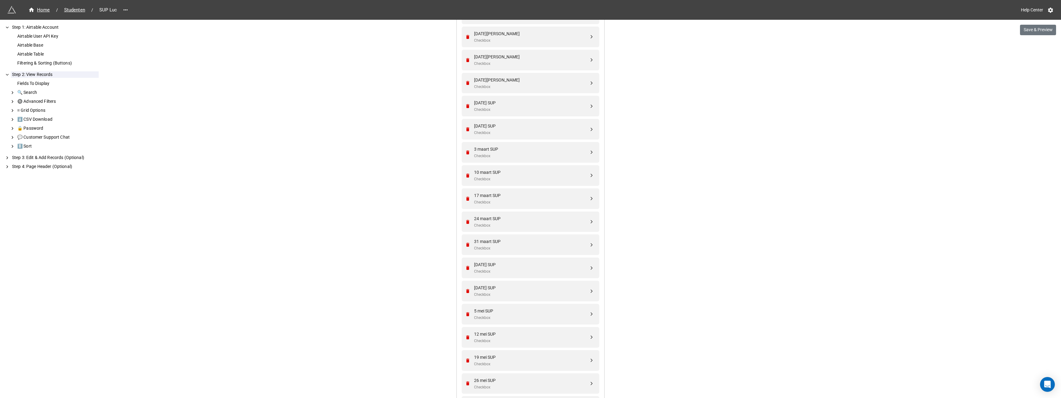
scroll to position [617, 0]
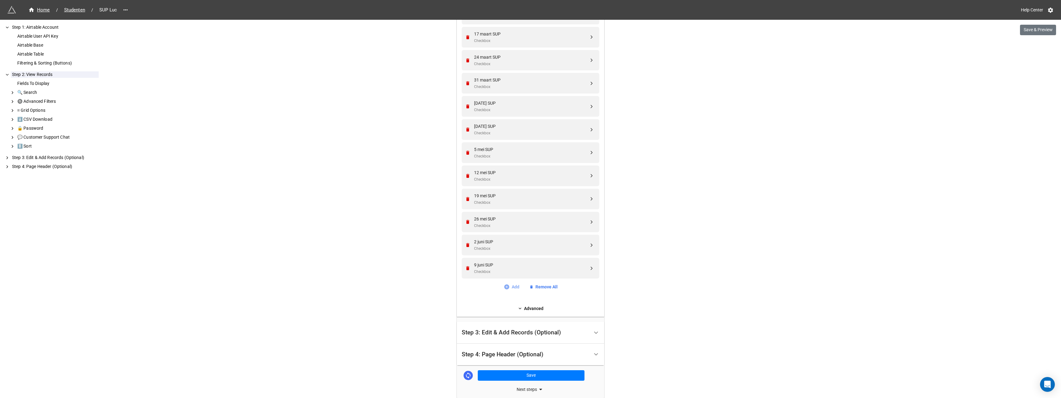
click at [512, 287] on link "Add" at bounding box center [512, 286] width 16 height 7
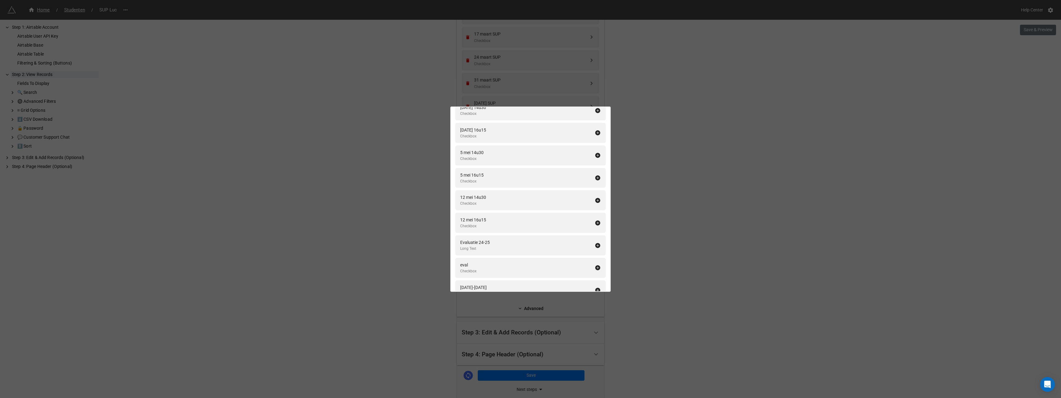
scroll to position [1923, 0]
click at [596, 259] on icon at bounding box center [598, 259] width 6 height 6
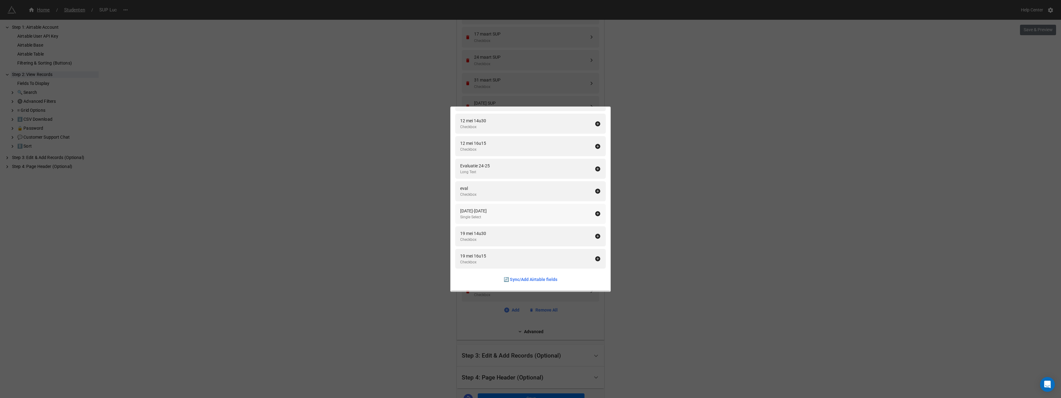
click at [596, 213] on icon at bounding box center [598, 213] width 5 height 5
click at [661, 200] on div "Fields To Display Add All Naam Single Line Text Voornaam Single Line Text Email…" at bounding box center [530, 199] width 1061 height 398
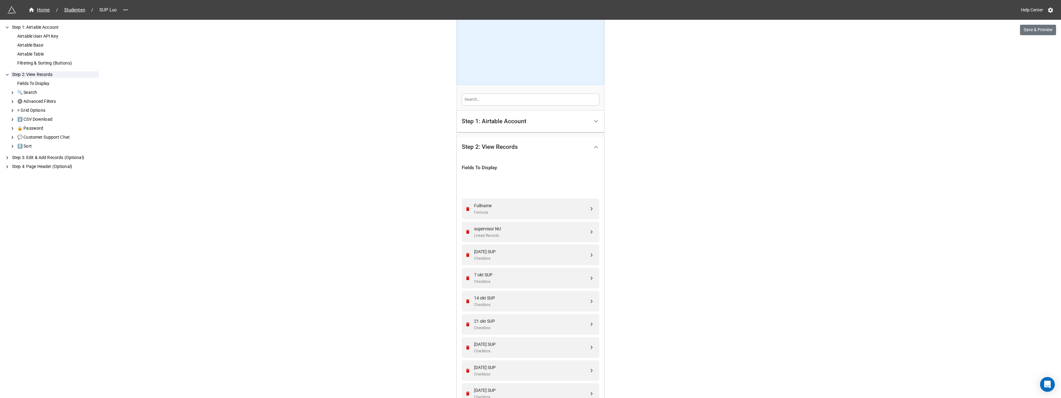
scroll to position [8, 0]
drag, startPoint x: 590, startPoint y: 314, endPoint x: 593, endPoint y: 256, distance: 58.1
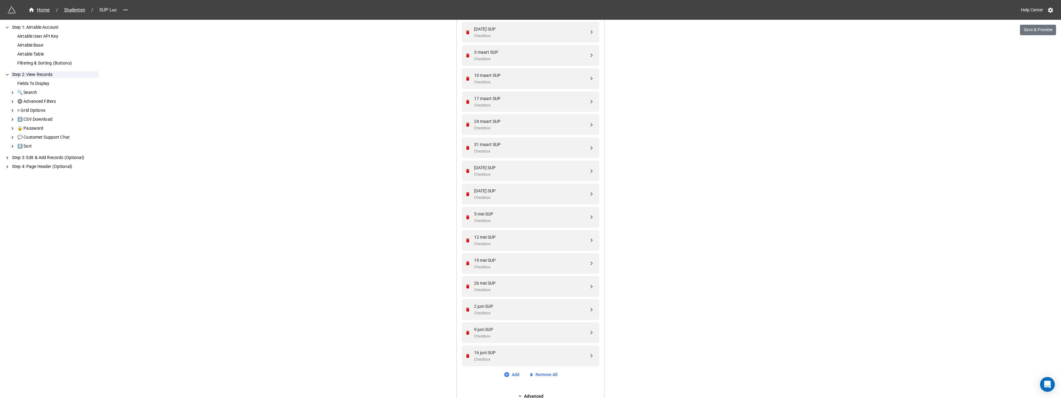
scroll to position [694, 0]
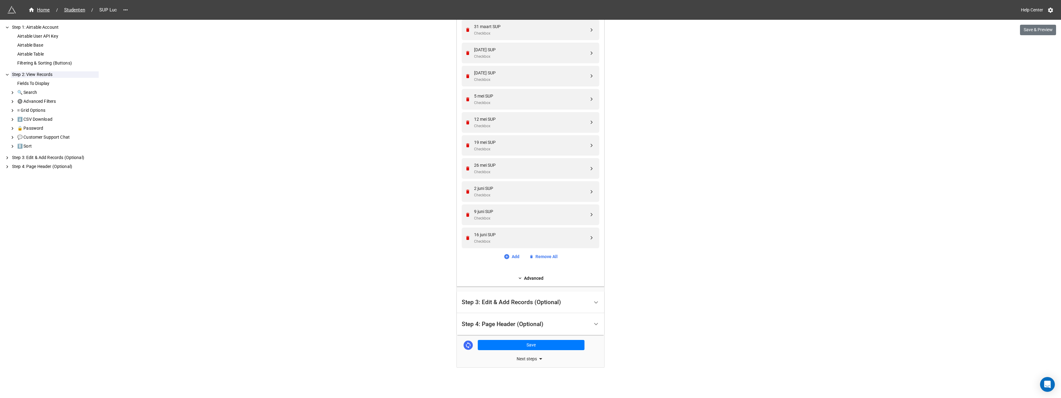
click at [513, 302] on div "Step 3: Edit & Add Records (Optional)" at bounding box center [511, 302] width 99 height 6
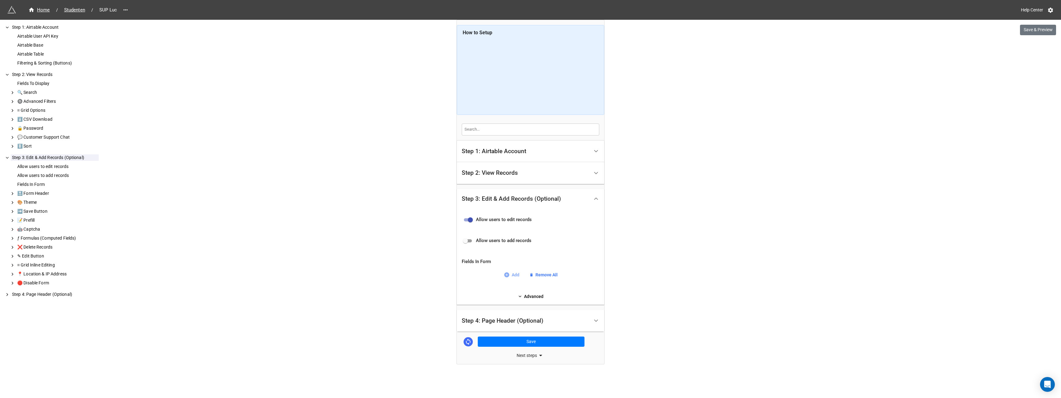
click at [513, 274] on link "Add" at bounding box center [512, 274] width 16 height 7
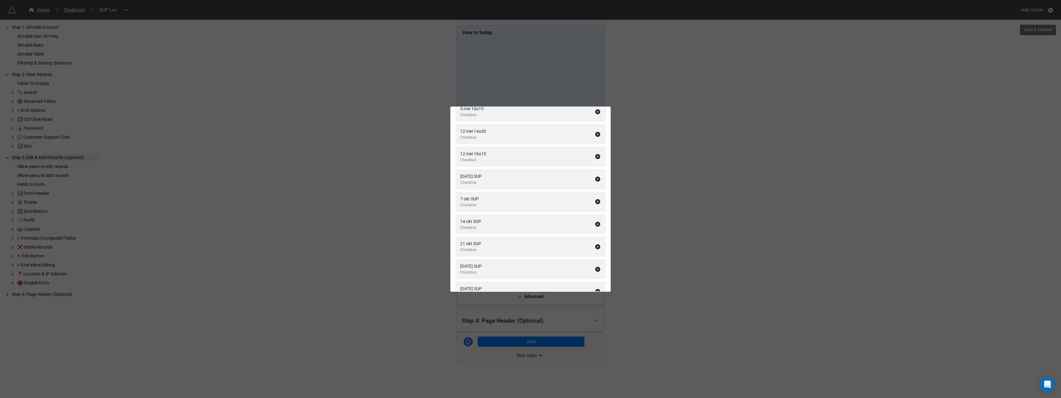
scroll to position [1968, 0]
click at [595, 146] on icon at bounding box center [598, 146] width 6 height 6
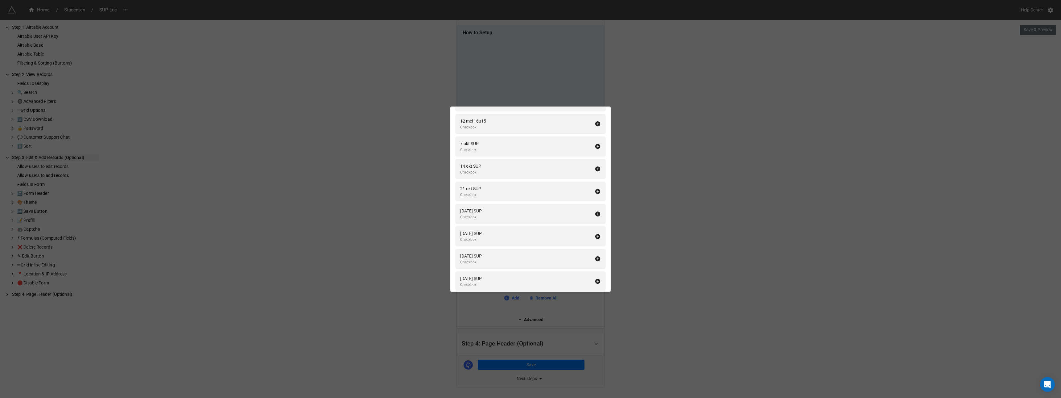
click at [595, 146] on icon at bounding box center [598, 146] width 6 height 6
click at [595, 166] on icon at bounding box center [598, 169] width 6 height 6
click at [595, 146] on icon at bounding box center [598, 146] width 6 height 6
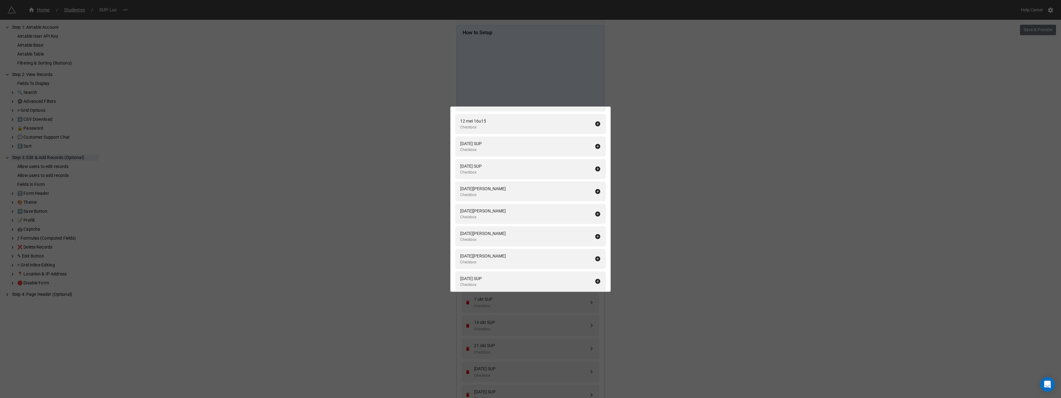
click at [595, 146] on icon at bounding box center [598, 146] width 6 height 6
click at [595, 166] on icon at bounding box center [598, 169] width 6 height 6
click at [595, 146] on icon at bounding box center [598, 146] width 6 height 6
click at [595, 166] on icon at bounding box center [598, 169] width 6 height 6
click at [595, 146] on icon at bounding box center [598, 146] width 6 height 6
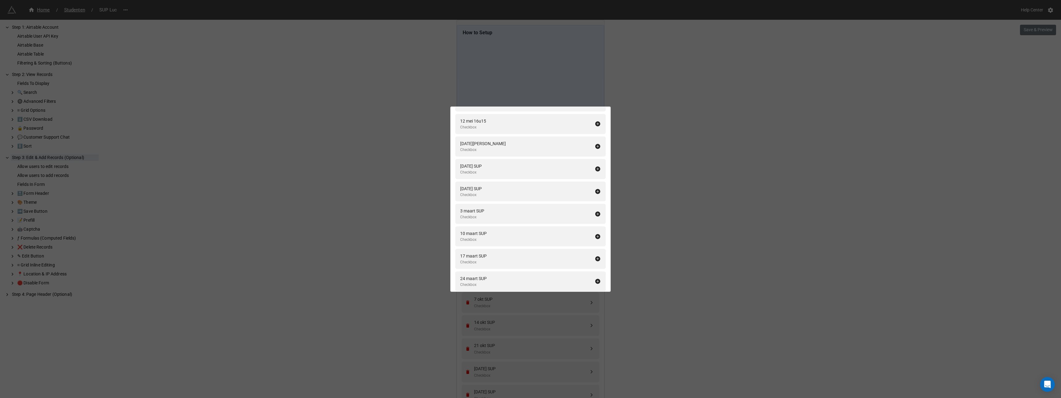
click at [595, 146] on icon at bounding box center [598, 146] width 6 height 6
click at [595, 166] on icon at bounding box center [598, 169] width 6 height 6
click at [595, 146] on icon at bounding box center [598, 146] width 6 height 6
click at [595, 166] on icon at bounding box center [598, 169] width 6 height 6
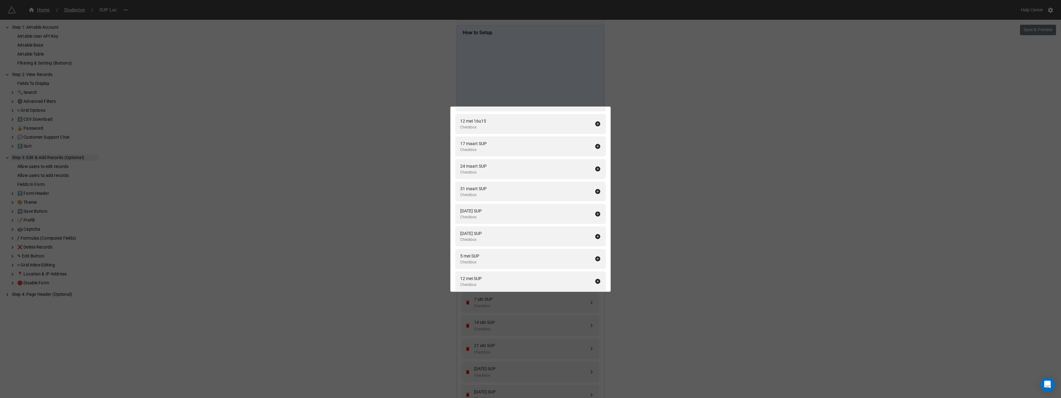
click at [595, 146] on icon at bounding box center [598, 146] width 6 height 6
click at [595, 166] on icon at bounding box center [598, 169] width 6 height 6
click at [595, 146] on icon at bounding box center [598, 146] width 6 height 6
click at [595, 166] on icon at bounding box center [598, 169] width 6 height 6
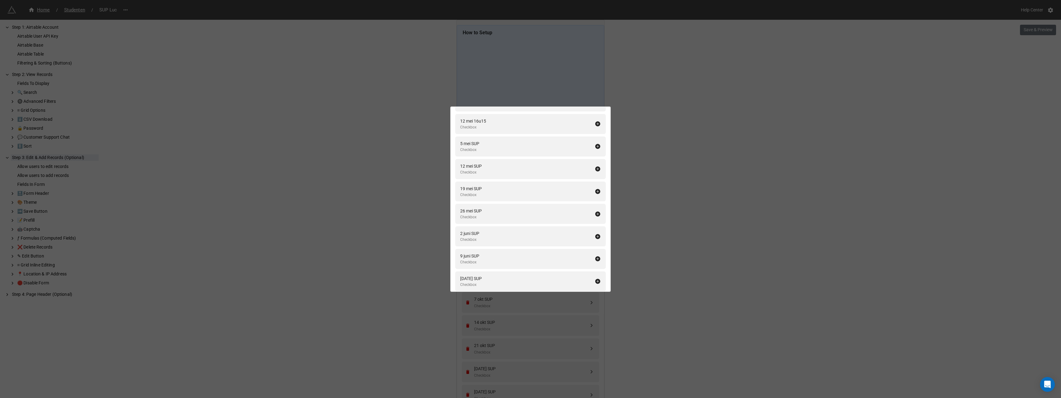
click at [595, 146] on icon at bounding box center [598, 146] width 6 height 6
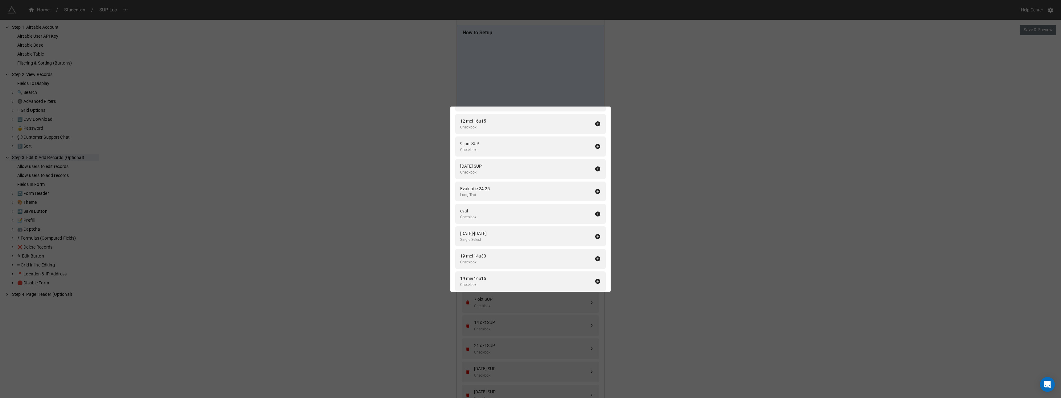
click at [595, 146] on icon at bounding box center [598, 146] width 6 height 6
click at [595, 259] on icon at bounding box center [598, 258] width 6 height 6
click at [650, 247] on div "Fields In Form Add All Fullname Formula Naam Single Line Text Voornaam Single L…" at bounding box center [530, 199] width 1061 height 398
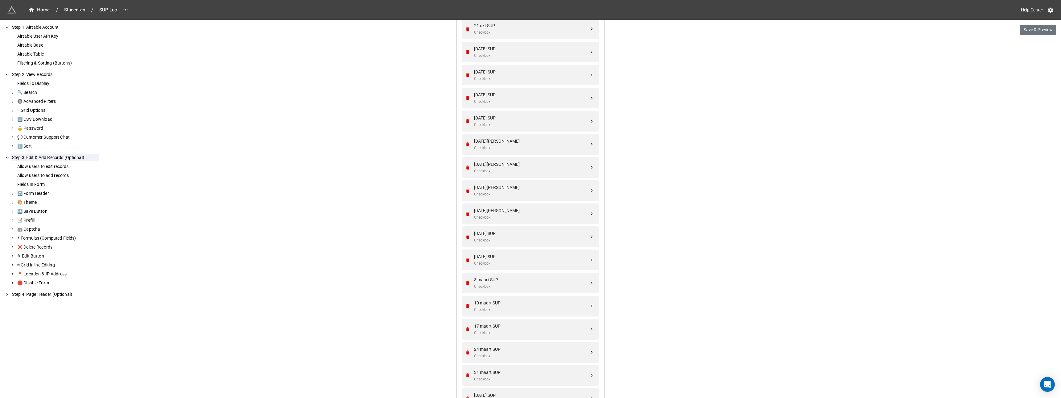
scroll to position [326, 0]
drag, startPoint x: 591, startPoint y: 237, endPoint x: 589, endPoint y: 69, distance: 167.6
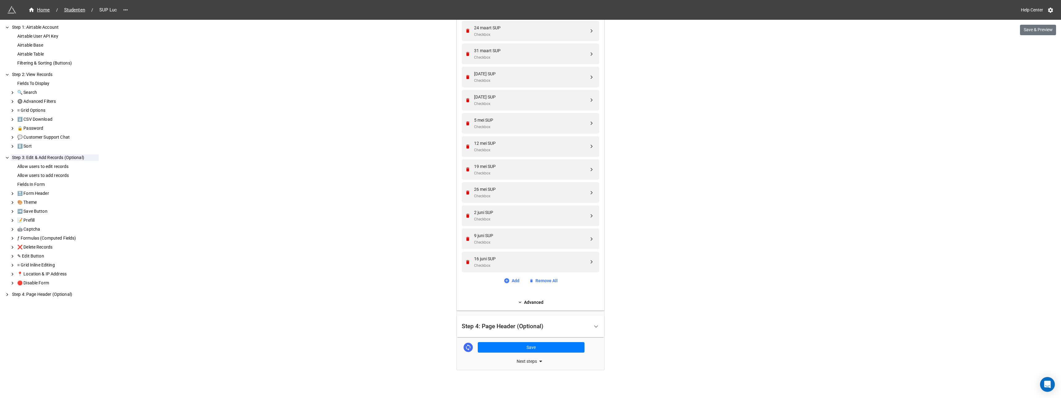
scroll to position [666, 0]
click at [528, 343] on button "Save" at bounding box center [531, 344] width 107 height 10
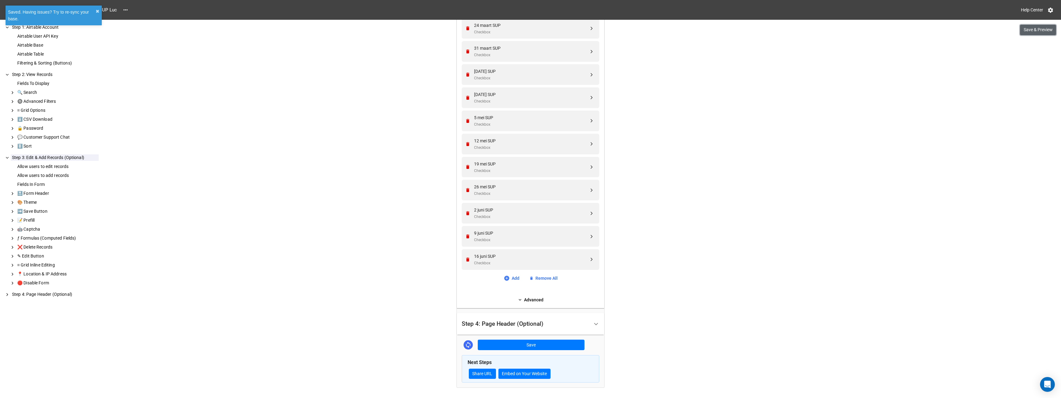
click at [1031, 31] on button "Save & Preview" at bounding box center [1038, 30] width 36 height 10
click at [74, 9] on span "Studenten" at bounding box center [74, 9] width 28 height 7
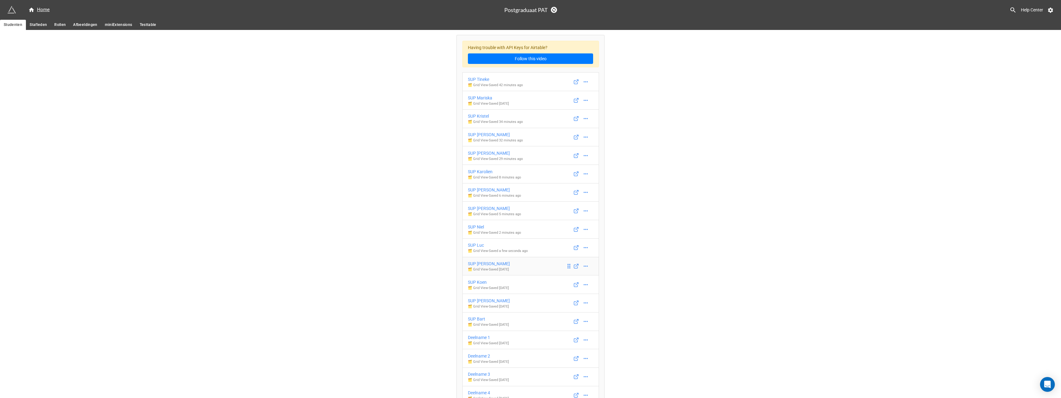
click at [483, 263] on div "SUP Claudia" at bounding box center [489, 263] width 42 height 7
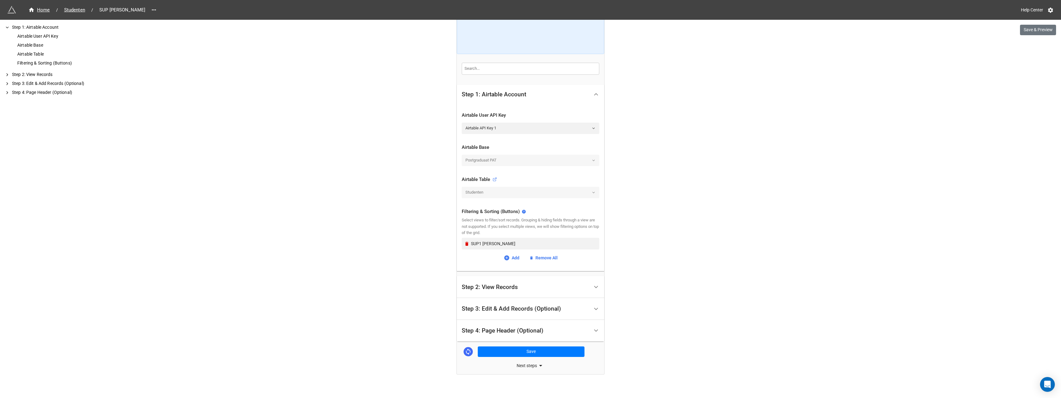
scroll to position [68, 0]
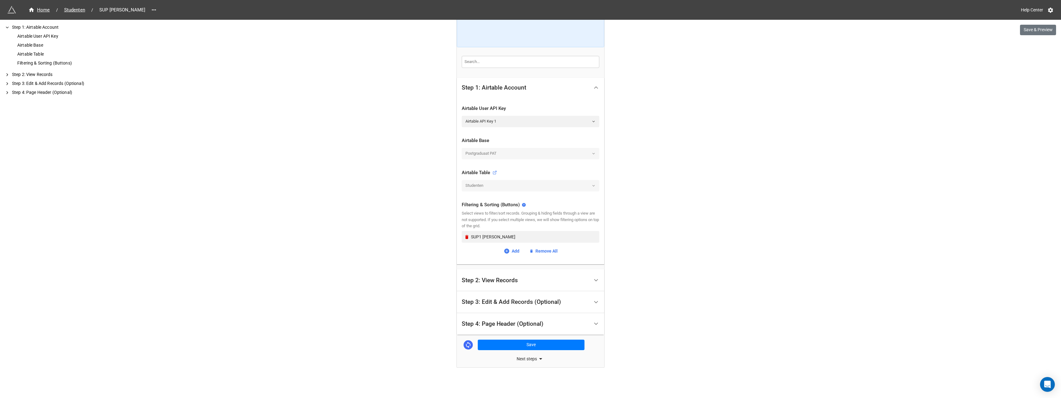
click at [495, 281] on div "Step 2: View Records" at bounding box center [490, 280] width 56 height 6
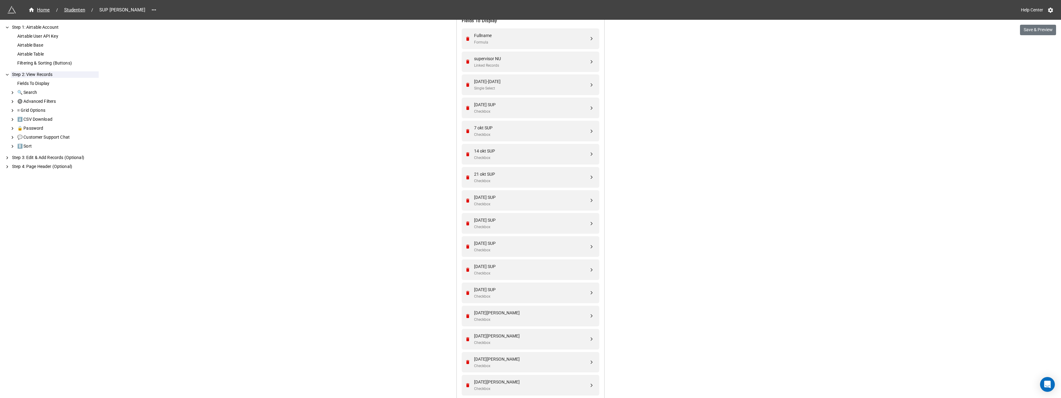
scroll to position [154, 0]
click at [466, 106] on icon "Remove" at bounding box center [467, 107] width 3 height 4
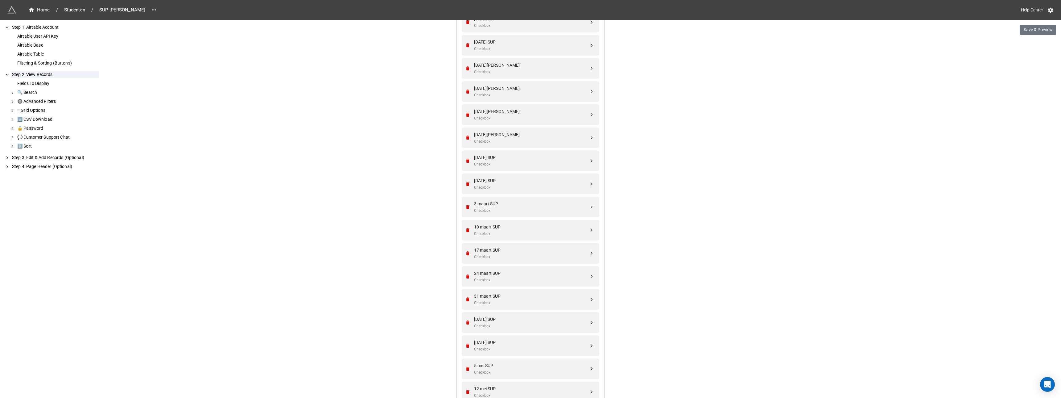
scroll to position [555, 0]
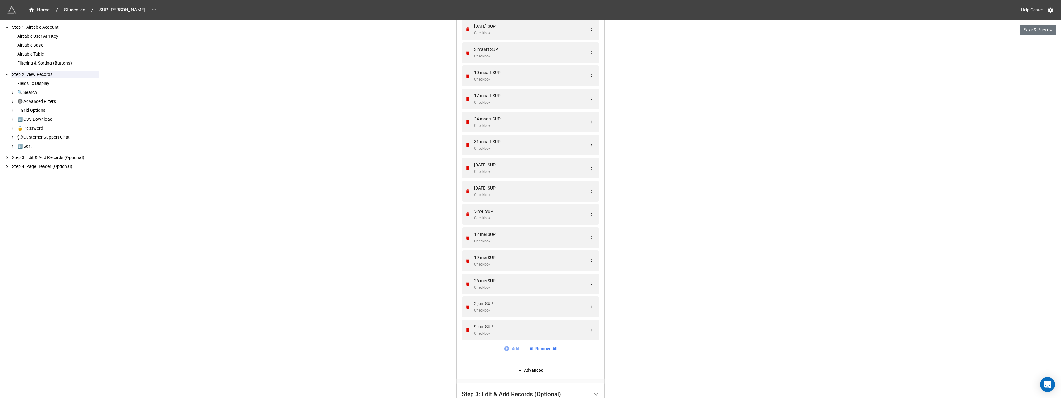
click at [515, 348] on link "Add" at bounding box center [512, 348] width 16 height 7
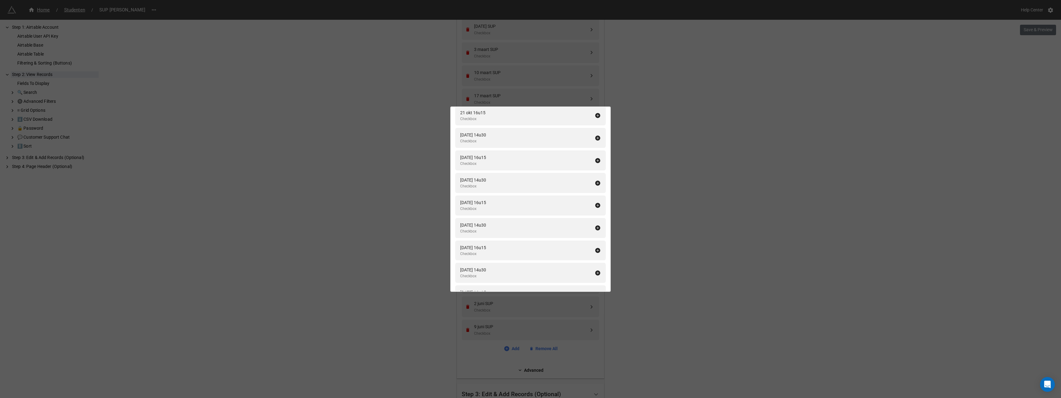
scroll to position [1923, 0]
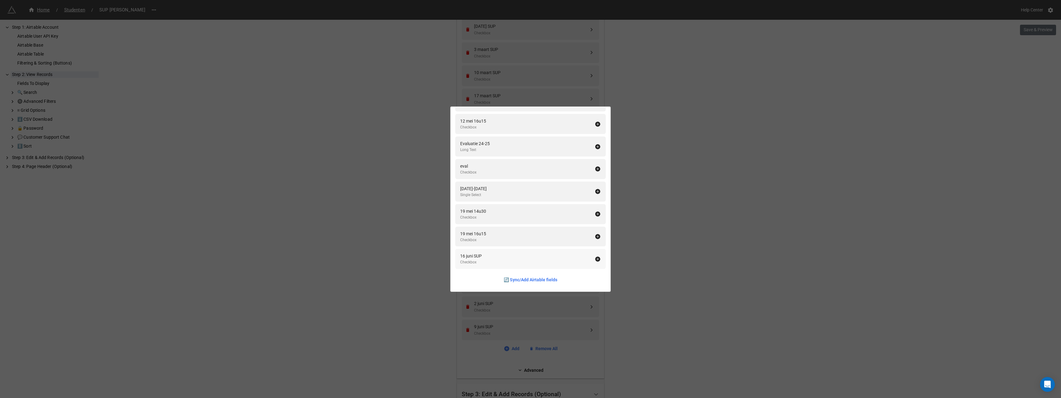
click at [596, 259] on icon at bounding box center [598, 258] width 5 height 5
click at [595, 213] on icon at bounding box center [598, 213] width 6 height 6
click at [670, 209] on div "Fields To Display Add All Naam Single Line Text Voornaam Single Line Text Email…" at bounding box center [530, 199] width 1061 height 398
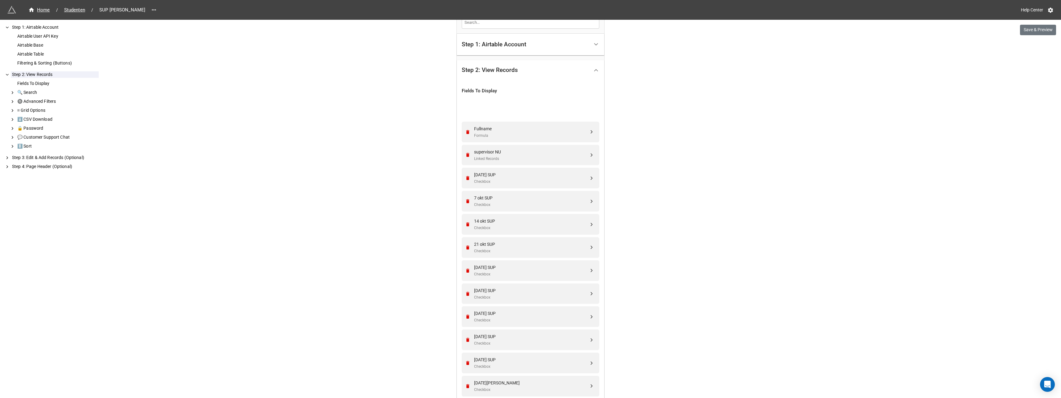
scroll to position [0, 0]
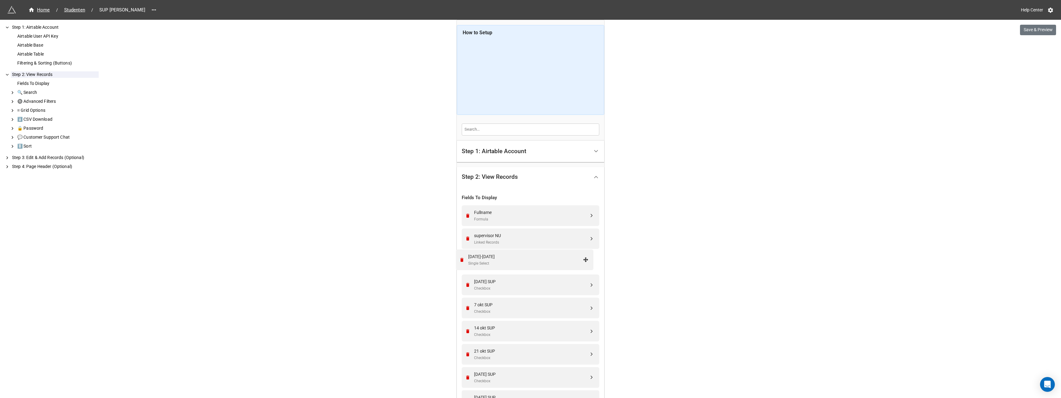
drag, startPoint x: 590, startPoint y: 284, endPoint x: 586, endPoint y: 260, distance: 24.5
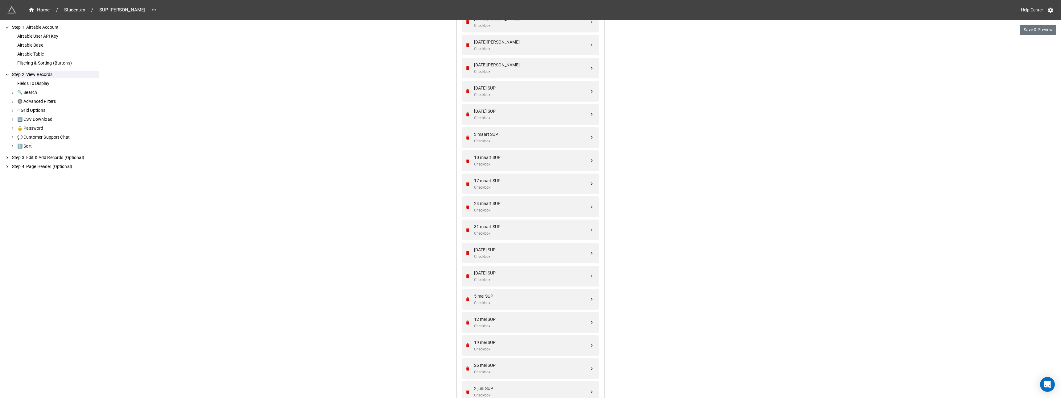
scroll to position [694, 0]
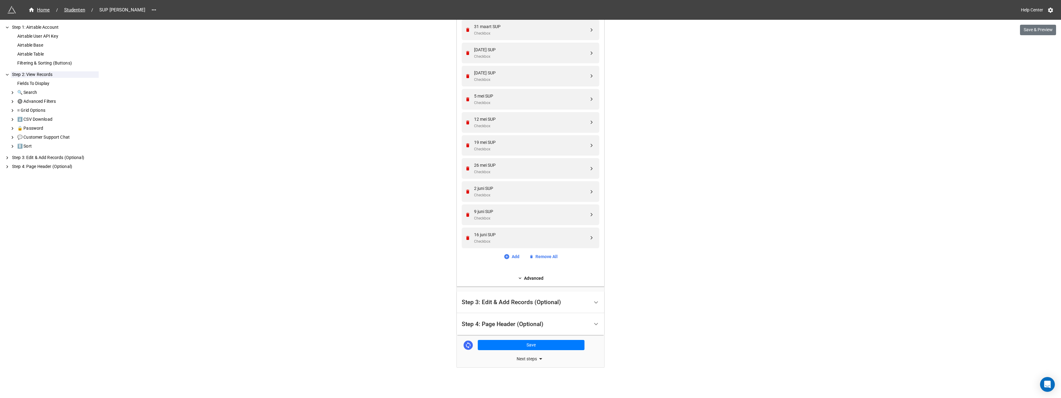
click at [515, 303] on div "Step 3: Edit & Add Records (Optional)" at bounding box center [511, 302] width 99 height 6
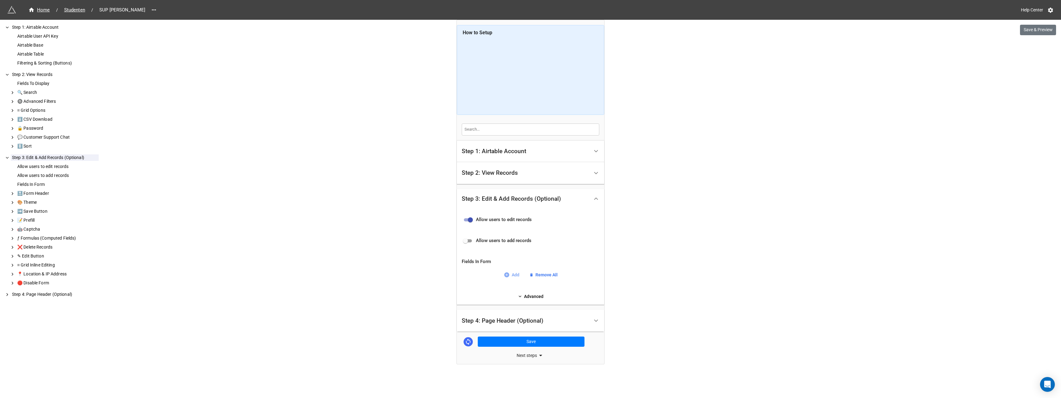
click at [515, 275] on link "Add" at bounding box center [512, 274] width 16 height 7
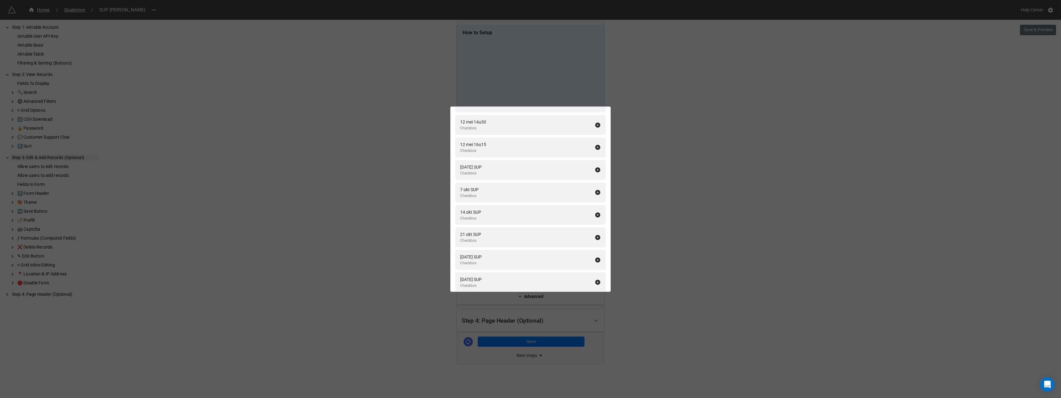
scroll to position [1949, 0]
click at [596, 164] on icon at bounding box center [598, 164] width 5 height 5
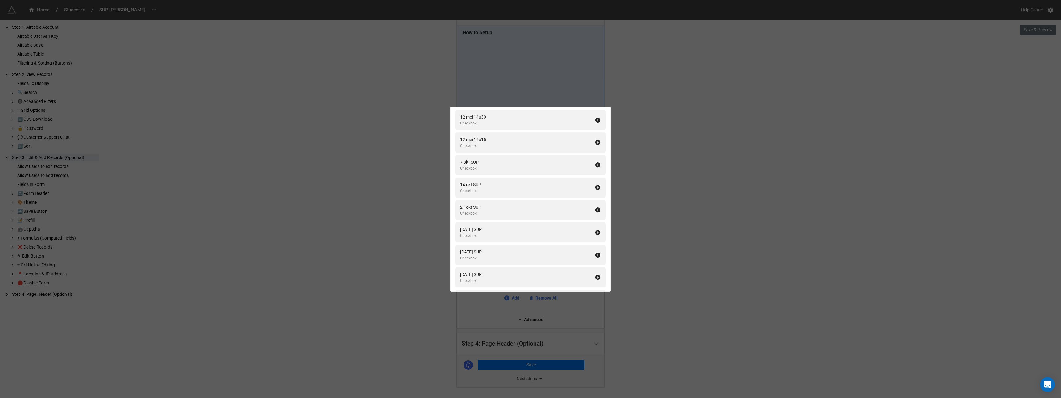
click at [596, 164] on icon at bounding box center [598, 164] width 5 height 5
click at [596, 185] on icon at bounding box center [598, 187] width 5 height 5
click at [596, 164] on icon at bounding box center [598, 164] width 5 height 5
click at [596, 185] on icon at bounding box center [598, 187] width 5 height 5
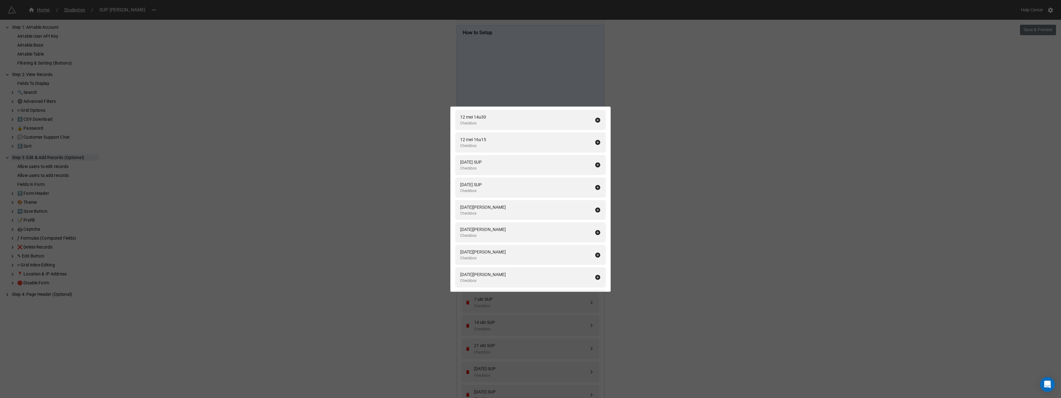
click at [596, 164] on icon at bounding box center [598, 164] width 5 height 5
click at [596, 185] on icon at bounding box center [598, 187] width 5 height 5
click at [596, 164] on icon at bounding box center [598, 164] width 5 height 5
click at [596, 185] on icon at bounding box center [598, 187] width 5 height 5
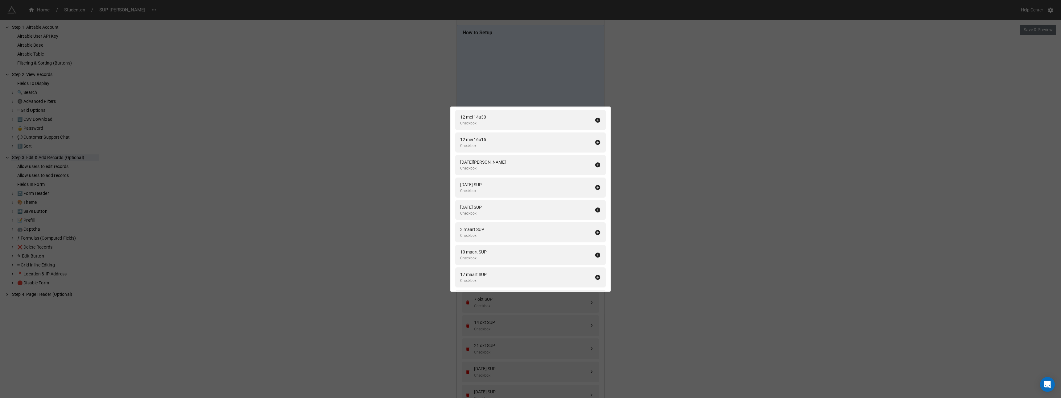
click at [596, 164] on icon at bounding box center [598, 164] width 5 height 5
click at [596, 185] on icon at bounding box center [598, 187] width 5 height 5
click at [596, 164] on icon at bounding box center [598, 164] width 5 height 5
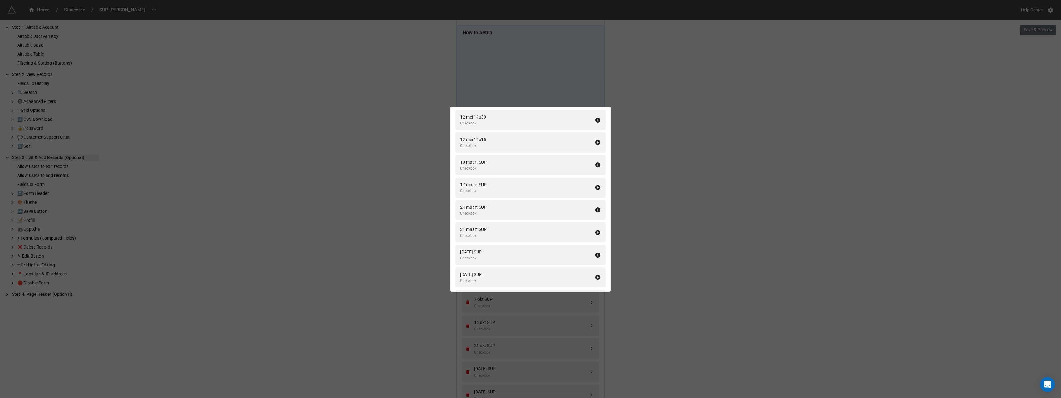
click at [596, 185] on icon at bounding box center [598, 187] width 5 height 5
click at [596, 164] on icon at bounding box center [598, 164] width 5 height 5
click at [596, 185] on icon at bounding box center [598, 187] width 5 height 5
click at [596, 164] on icon at bounding box center [598, 164] width 5 height 5
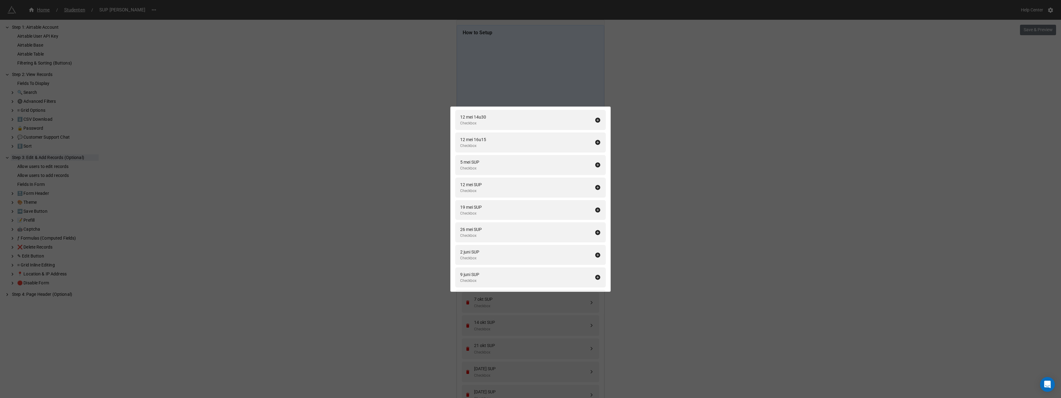
click at [596, 164] on icon at bounding box center [598, 164] width 5 height 5
click at [596, 185] on icon at bounding box center [598, 187] width 5 height 5
click at [596, 164] on icon at bounding box center [598, 164] width 5 height 5
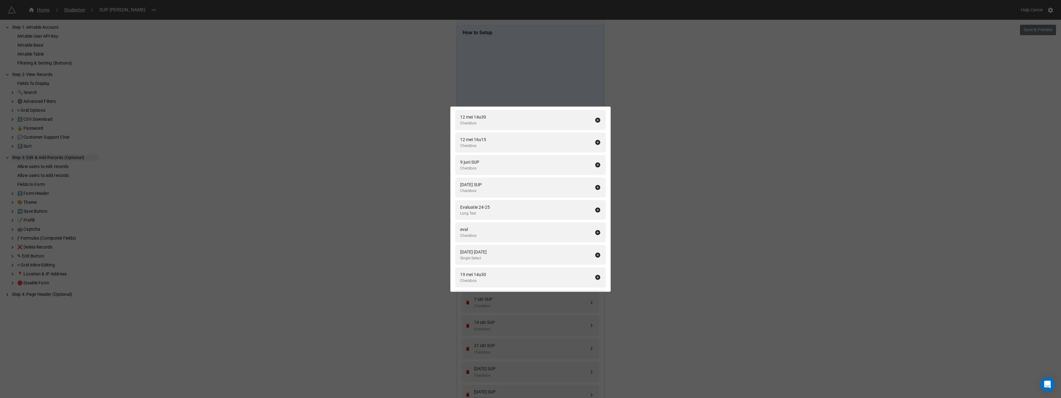
click at [596, 164] on icon at bounding box center [598, 164] width 5 height 5
click at [596, 276] on icon at bounding box center [598, 277] width 5 height 5
click at [669, 261] on div "Fields In Form Add All Fullname Formula Naam Single Line Text Voornaam Single L…" at bounding box center [530, 199] width 1061 height 398
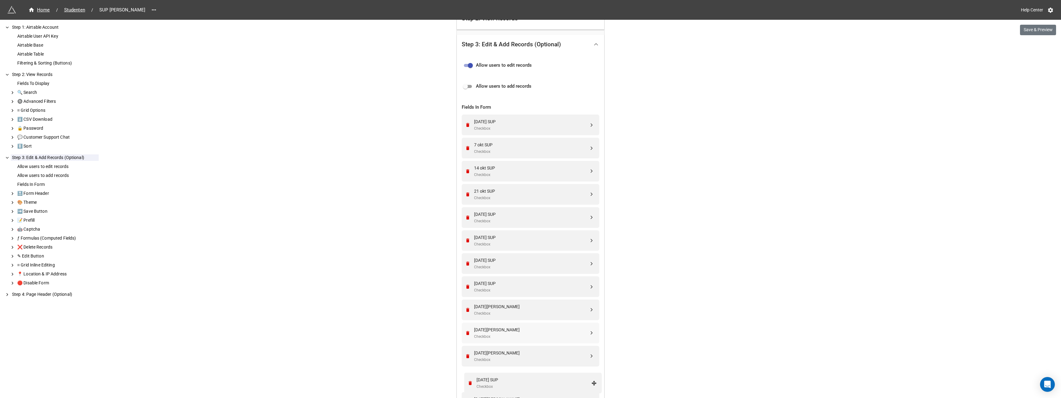
scroll to position [155, 0]
drag, startPoint x: 590, startPoint y: 237, endPoint x: 591, endPoint y: 242, distance: 5.1
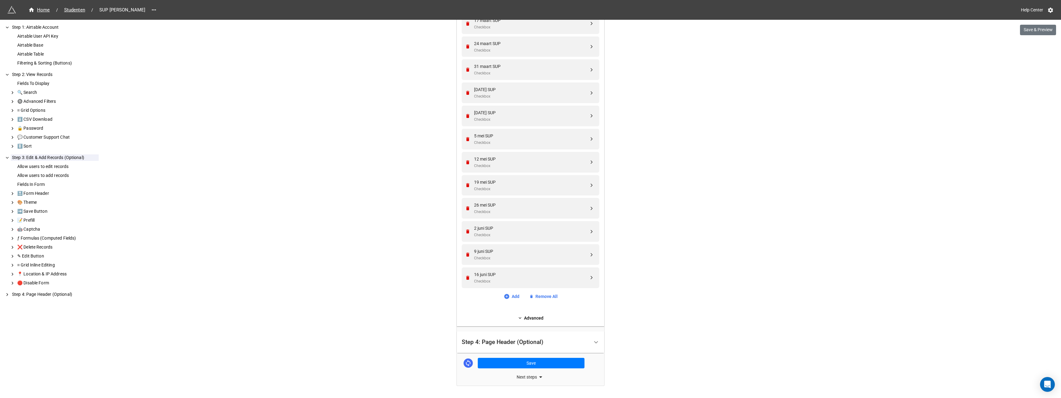
scroll to position [666, 0]
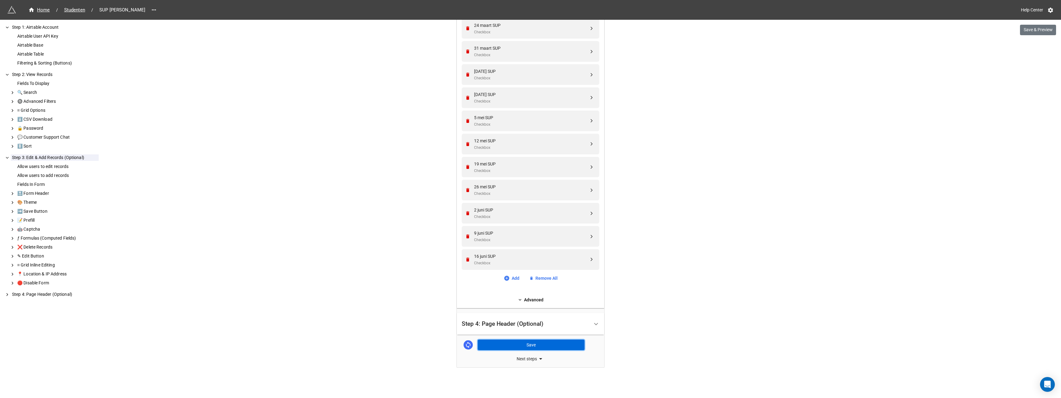
click at [529, 345] on button "Save" at bounding box center [531, 344] width 107 height 10
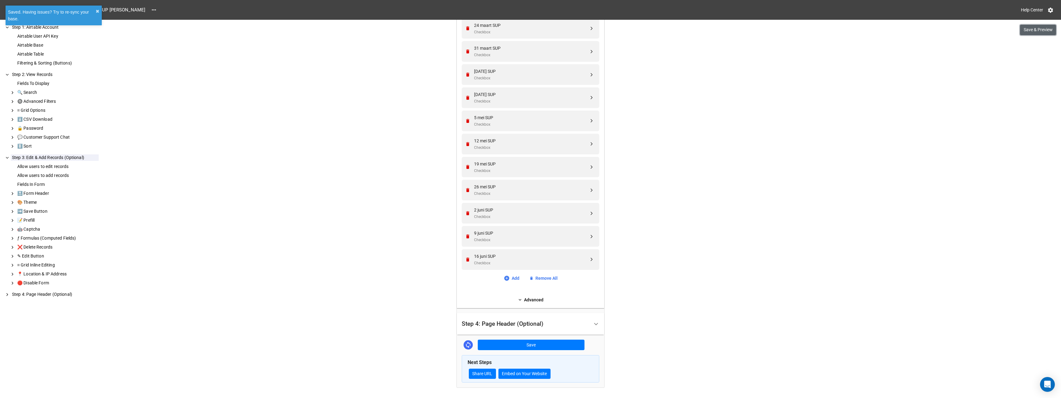
click at [1034, 29] on button "Save & Preview" at bounding box center [1038, 30] width 36 height 10
click at [77, 10] on span "Studenten" at bounding box center [74, 9] width 28 height 7
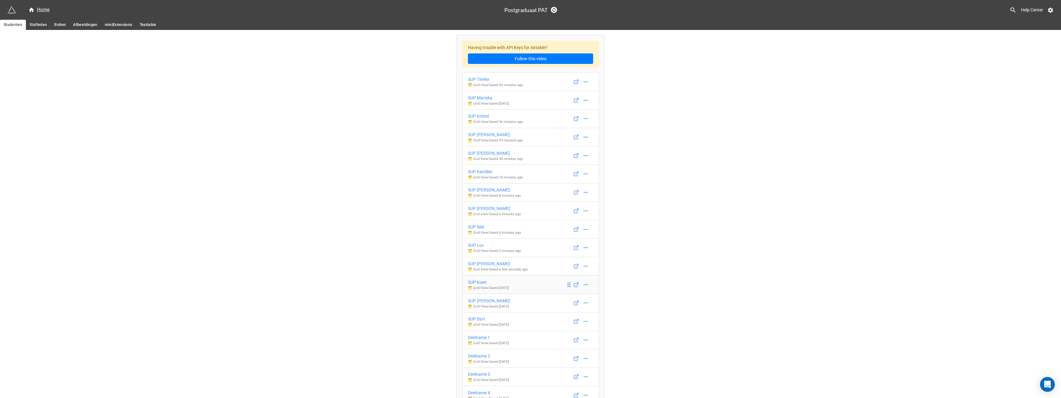
click at [477, 282] on div "SUP Koen" at bounding box center [488, 282] width 41 height 7
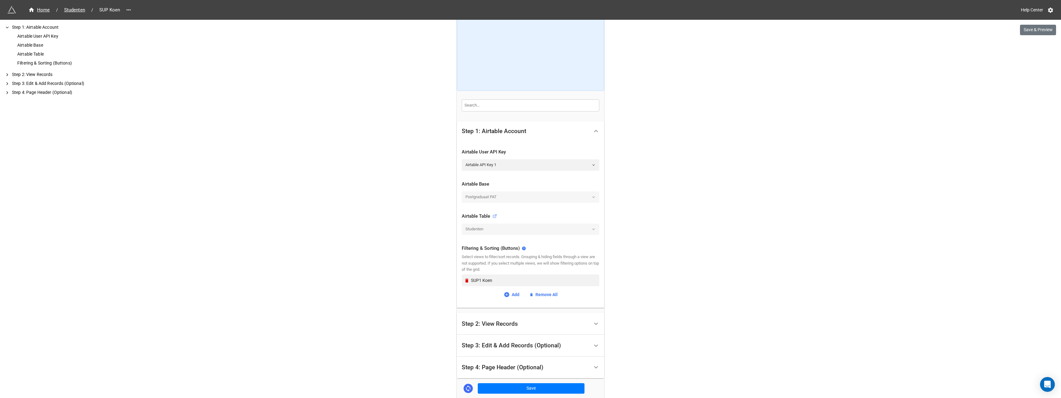
scroll to position [68, 0]
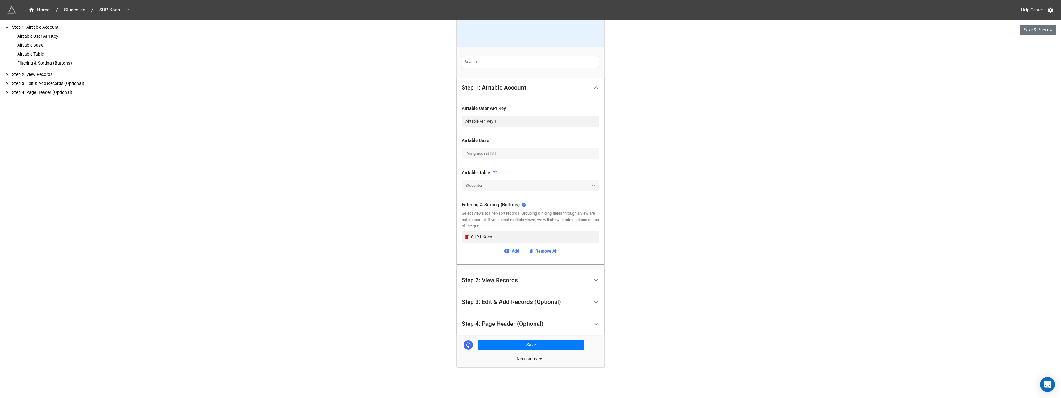
click at [492, 279] on div "Step 2: View Records" at bounding box center [490, 280] width 56 height 6
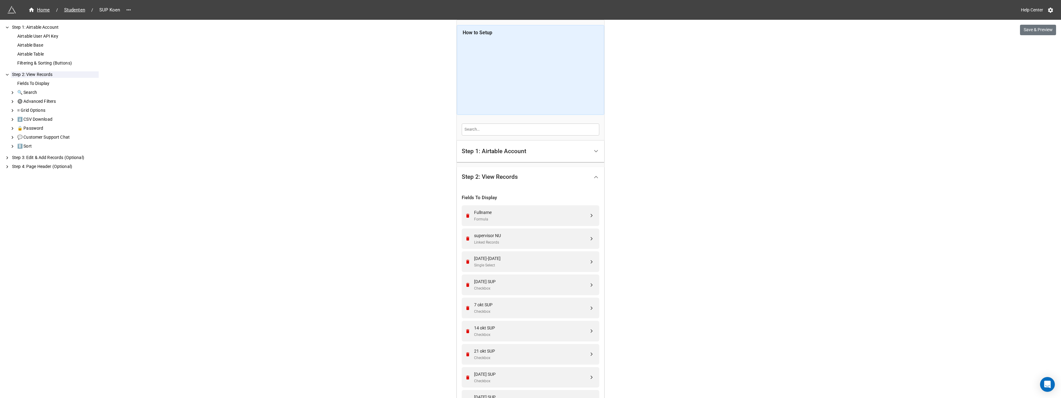
scroll to position [123, 0]
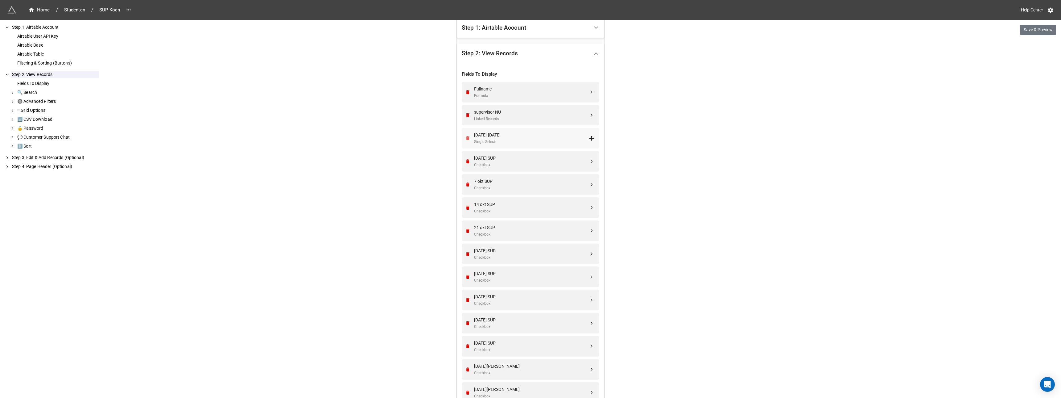
click at [467, 139] on icon "Remove" at bounding box center [467, 138] width 3 height 4
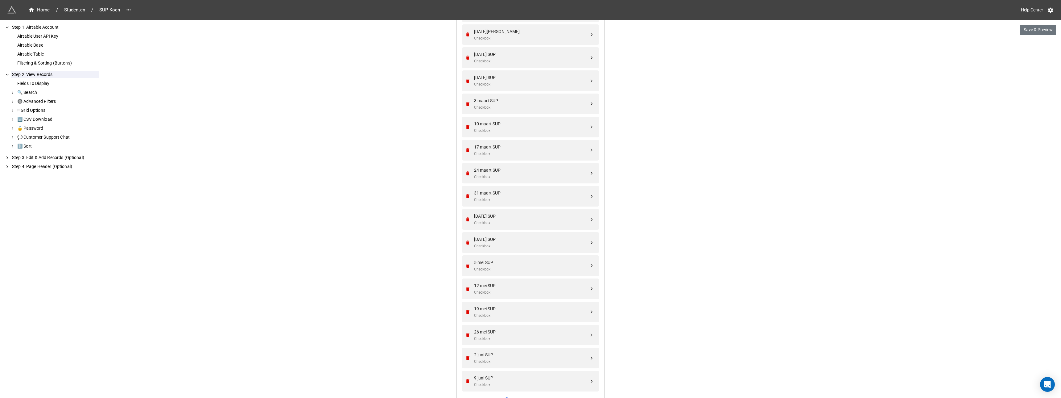
scroll to position [555, 0]
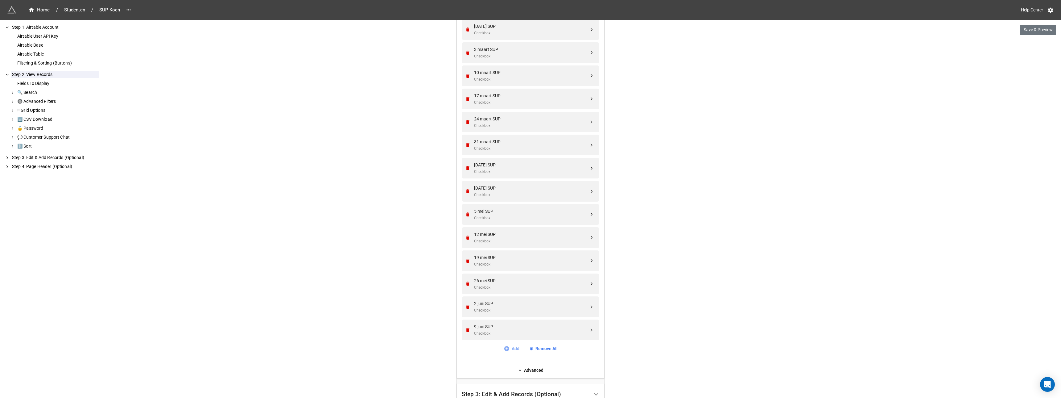
click at [515, 349] on link "Add" at bounding box center [512, 348] width 16 height 7
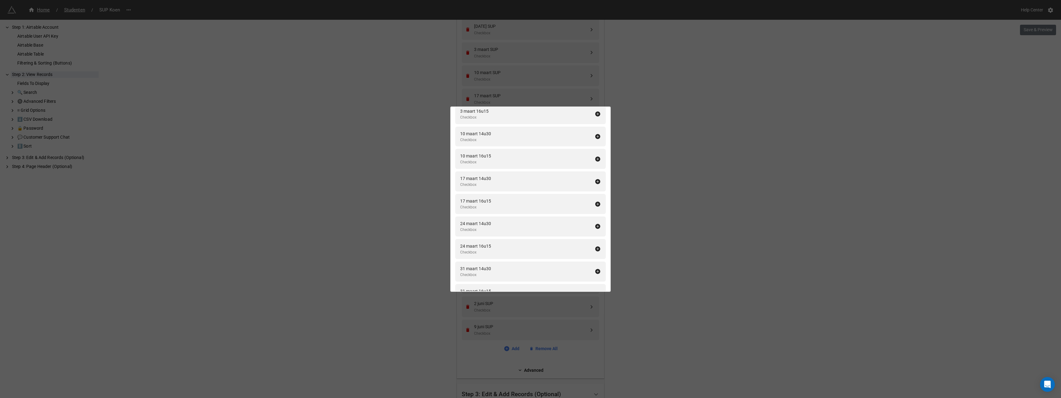
scroll to position [1923, 0]
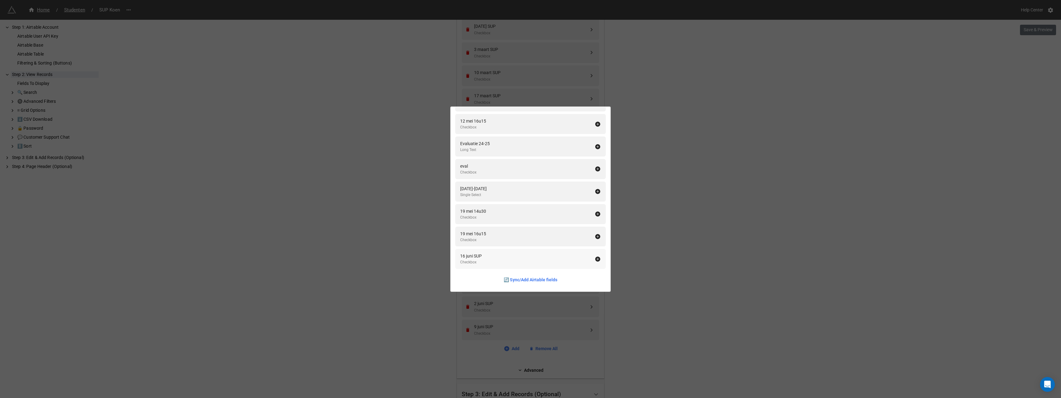
click at [596, 259] on icon at bounding box center [598, 258] width 5 height 5
click at [595, 214] on icon at bounding box center [598, 213] width 6 height 6
click at [654, 217] on div "Fields To Display Add All Naam Single Line Text Voornaam Single Line Text Email…" at bounding box center [530, 199] width 1061 height 398
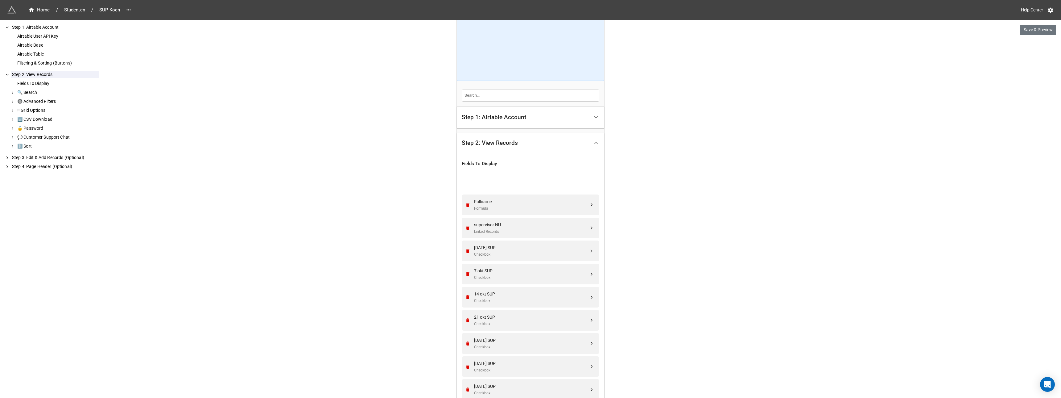
scroll to position [28, 0]
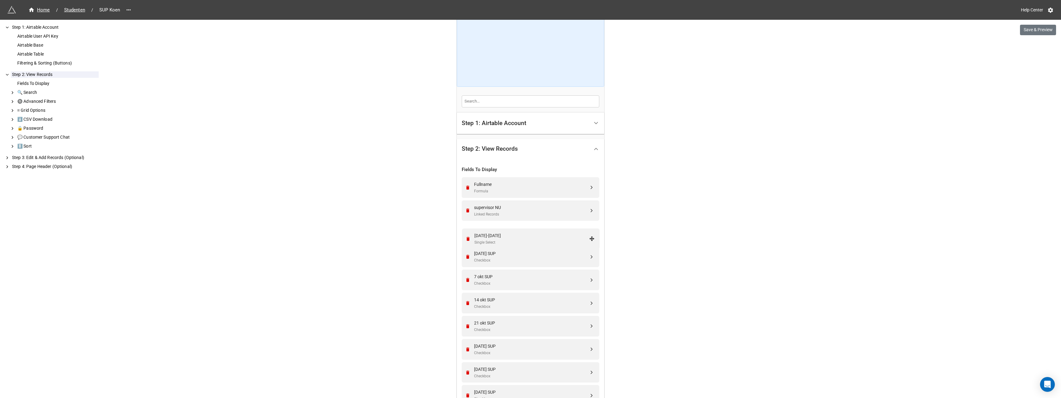
drag, startPoint x: 590, startPoint y: 377, endPoint x: 592, endPoint y: 239, distance: 137.6
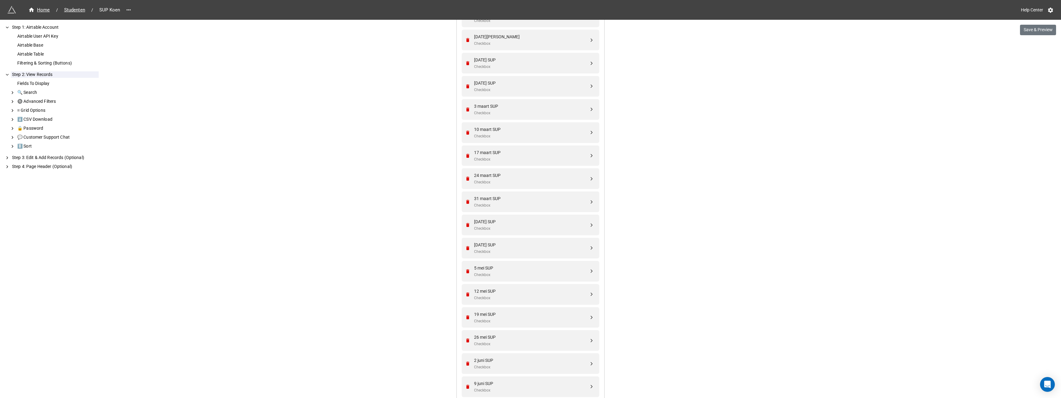
scroll to position [694, 0]
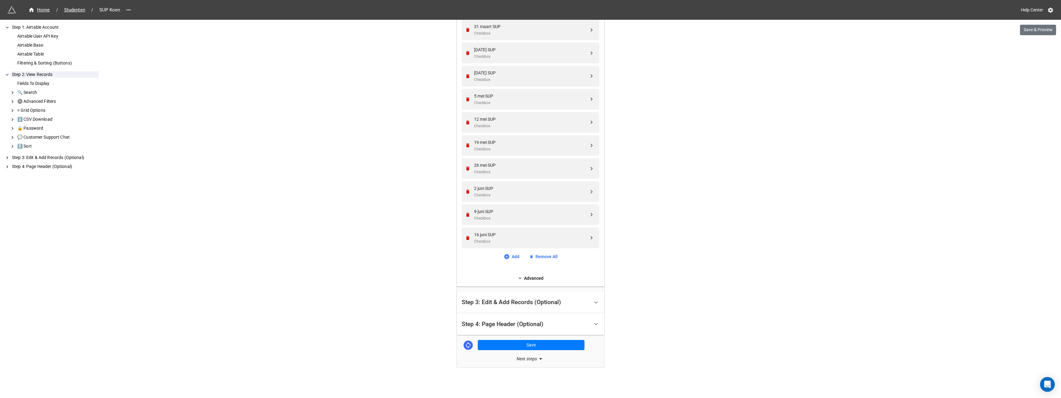
click at [521, 303] on div "Step 3: Edit & Add Records (Optional)" at bounding box center [511, 302] width 99 height 6
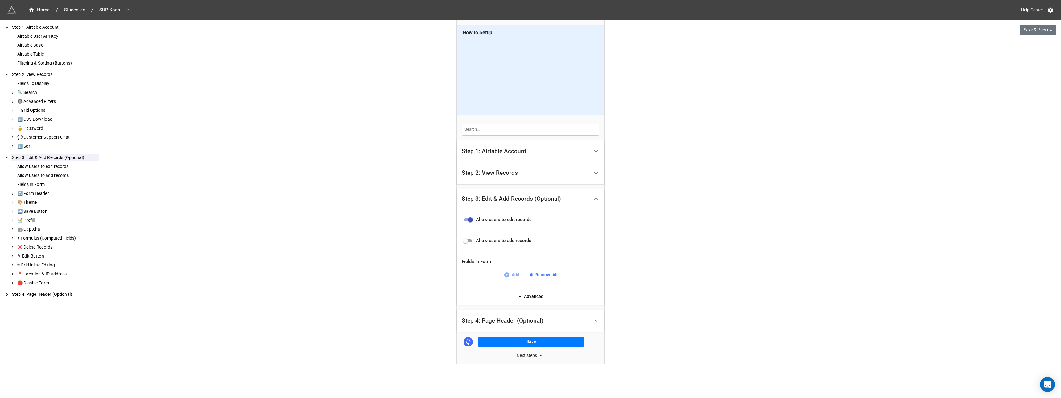
click at [515, 274] on link "Add" at bounding box center [512, 274] width 16 height 7
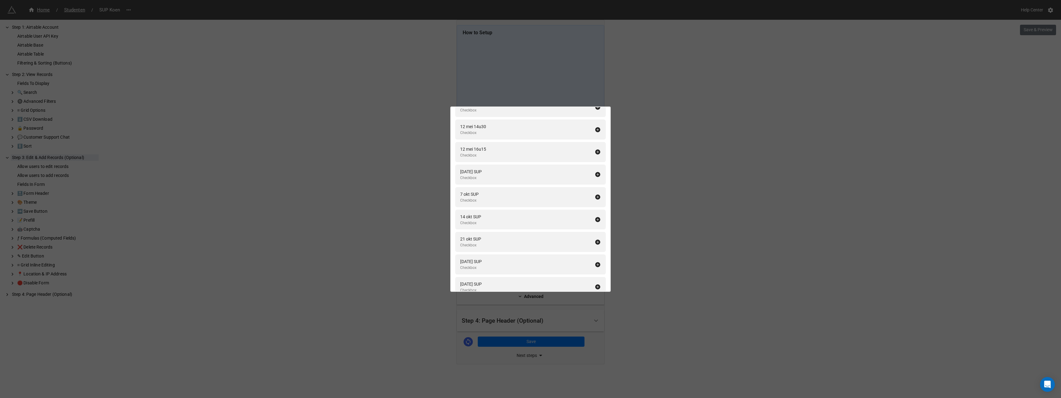
scroll to position [1944, 0]
click at [595, 169] on icon at bounding box center [598, 169] width 6 height 6
click at [595, 189] on icon at bounding box center [598, 192] width 6 height 6
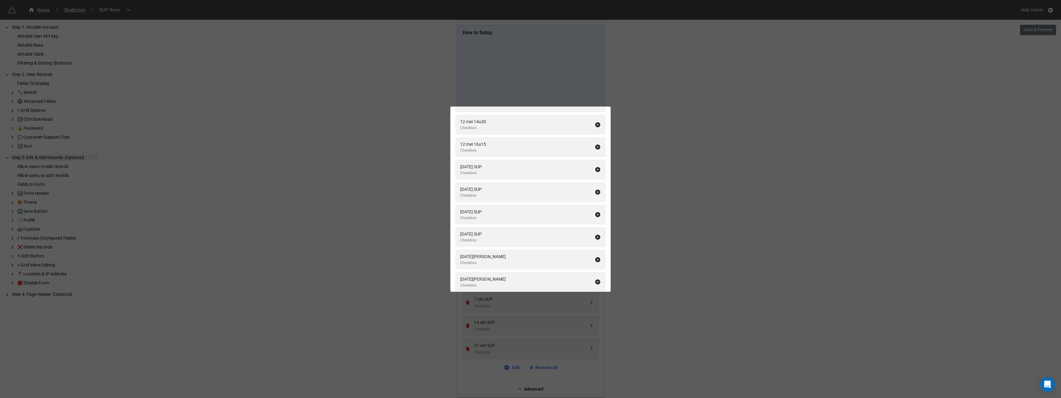
click at [595, 169] on icon at bounding box center [598, 169] width 6 height 6
click at [595, 189] on icon at bounding box center [598, 192] width 6 height 6
click at [595, 169] on icon at bounding box center [598, 169] width 6 height 6
click at [595, 189] on icon at bounding box center [598, 192] width 6 height 6
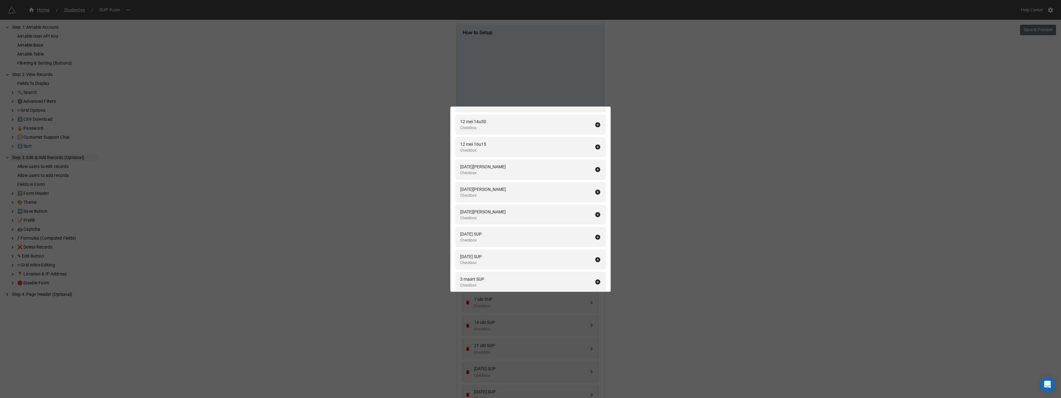
click at [595, 169] on icon at bounding box center [598, 169] width 6 height 6
click at [595, 189] on icon at bounding box center [598, 192] width 6 height 6
click at [595, 169] on icon at bounding box center [598, 169] width 6 height 6
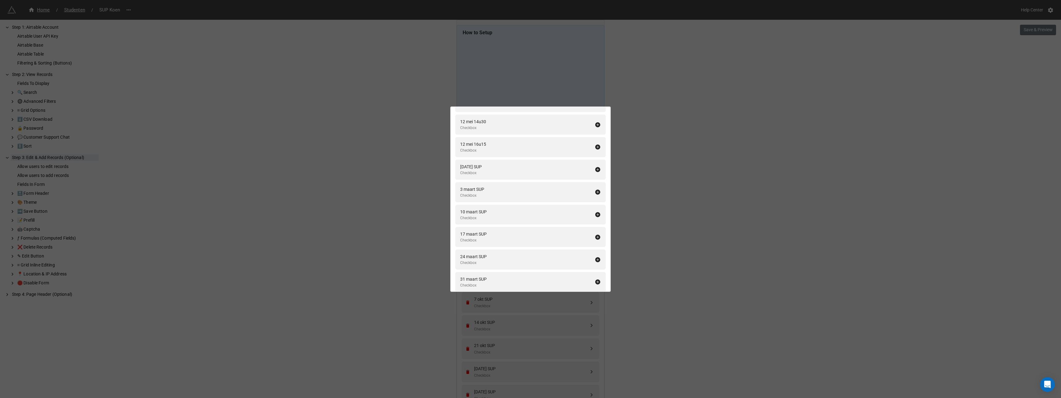
click at [595, 189] on icon at bounding box center [598, 192] width 6 height 6
click at [595, 169] on icon at bounding box center [598, 169] width 6 height 6
click at [595, 189] on icon at bounding box center [598, 192] width 6 height 6
click at [595, 169] on icon at bounding box center [598, 169] width 6 height 6
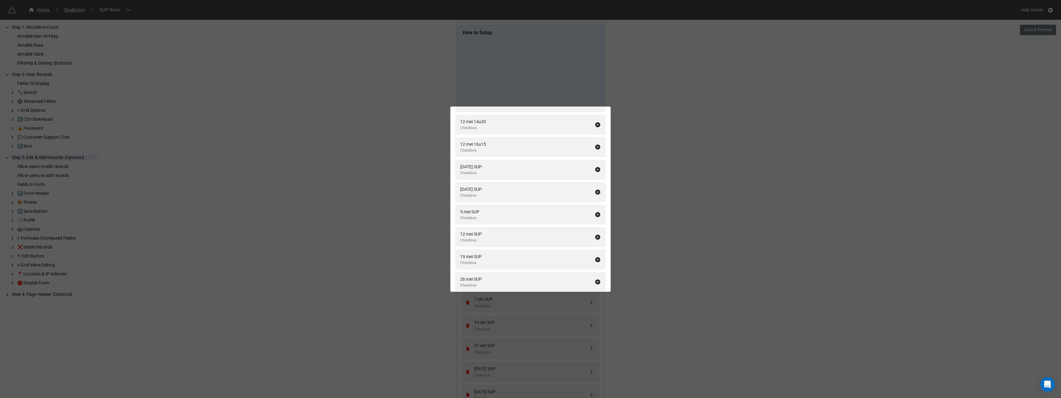
click at [595, 169] on icon at bounding box center [598, 169] width 6 height 6
click at [595, 189] on icon at bounding box center [598, 192] width 6 height 6
click at [595, 169] on icon at bounding box center [598, 169] width 6 height 6
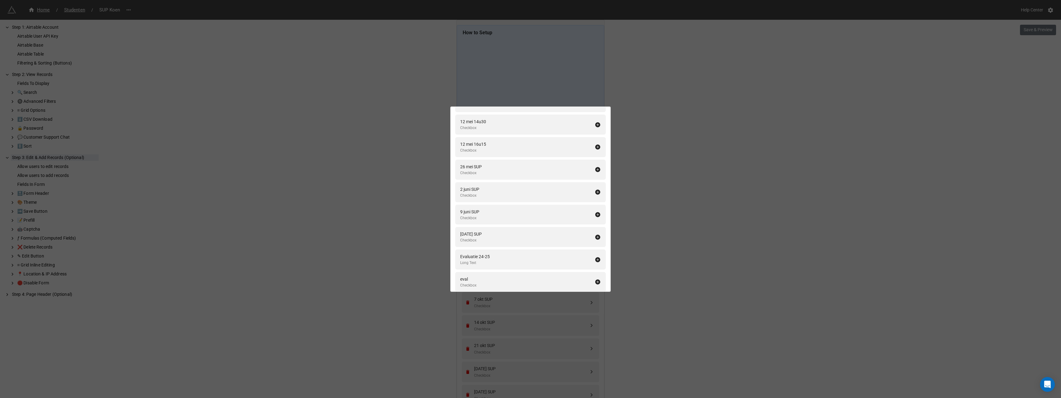
click at [595, 169] on icon at bounding box center [598, 169] width 6 height 6
click at [595, 282] on icon at bounding box center [598, 282] width 6 height 6
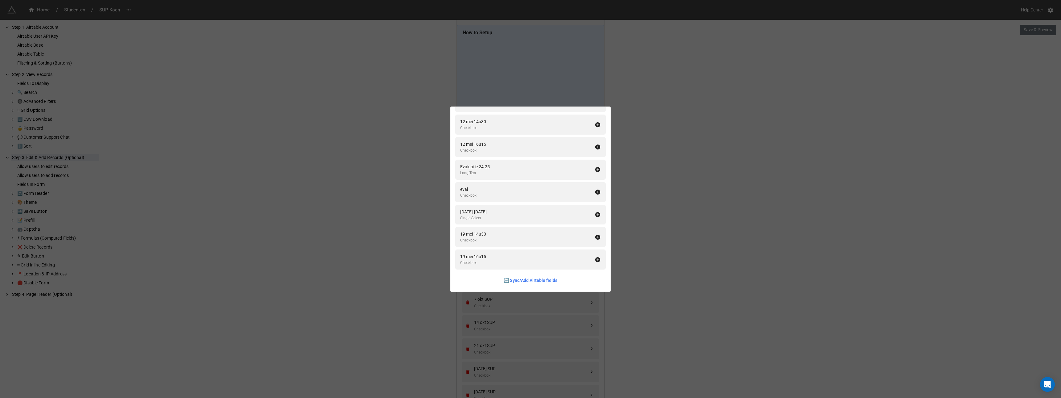
click at [668, 264] on div "Fields In Form Add All Fullname Formula Naam Single Line Text Voornaam Single L…" at bounding box center [530, 199] width 1061 height 398
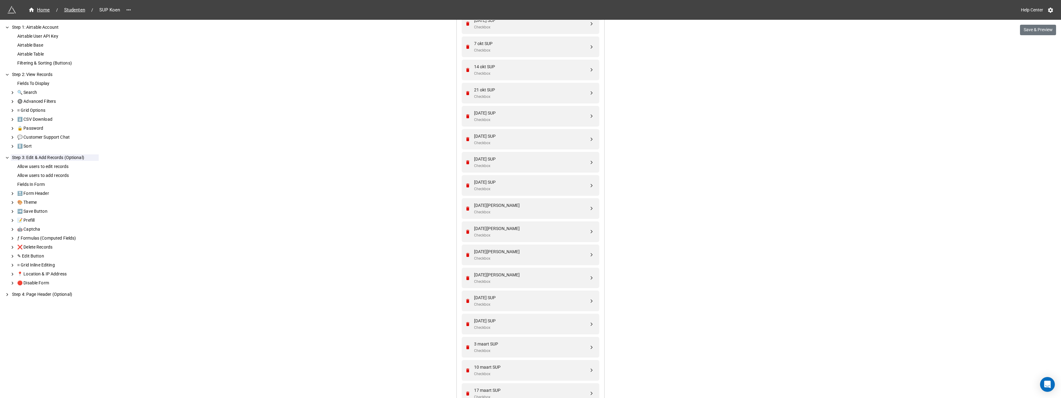
scroll to position [273, 0]
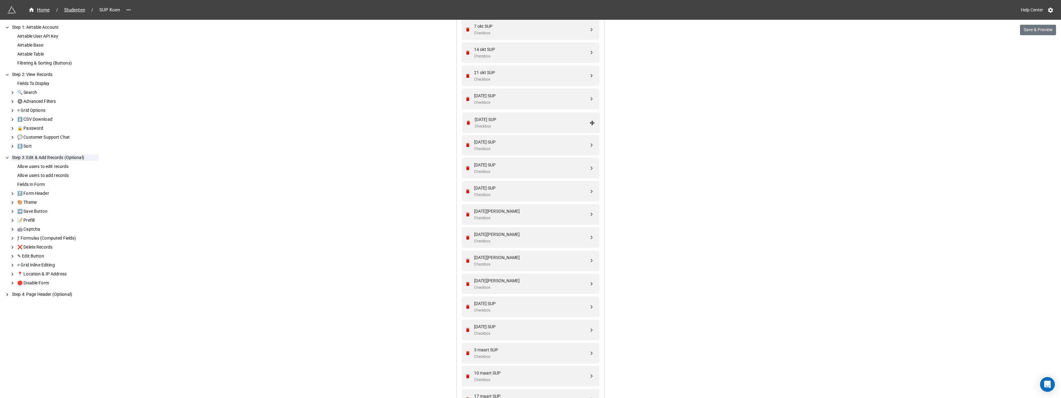
drag, startPoint x: 591, startPoint y: 237, endPoint x: 593, endPoint y: 123, distance: 113.9
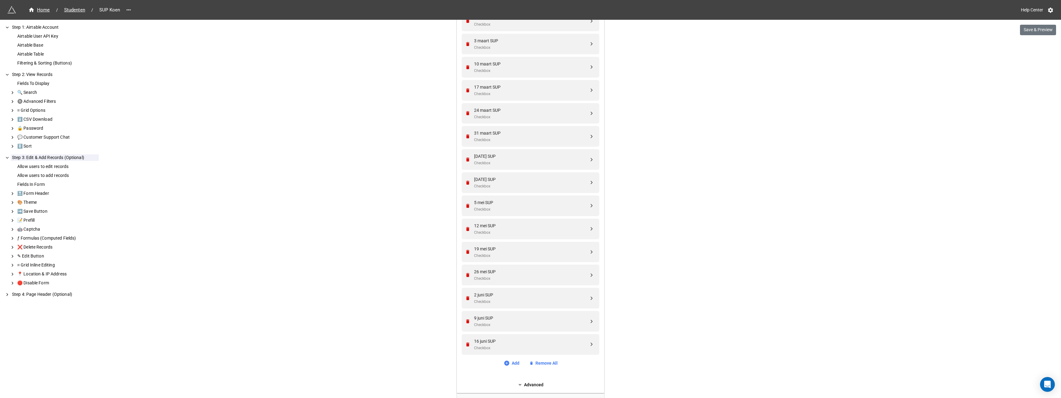
scroll to position [666, 0]
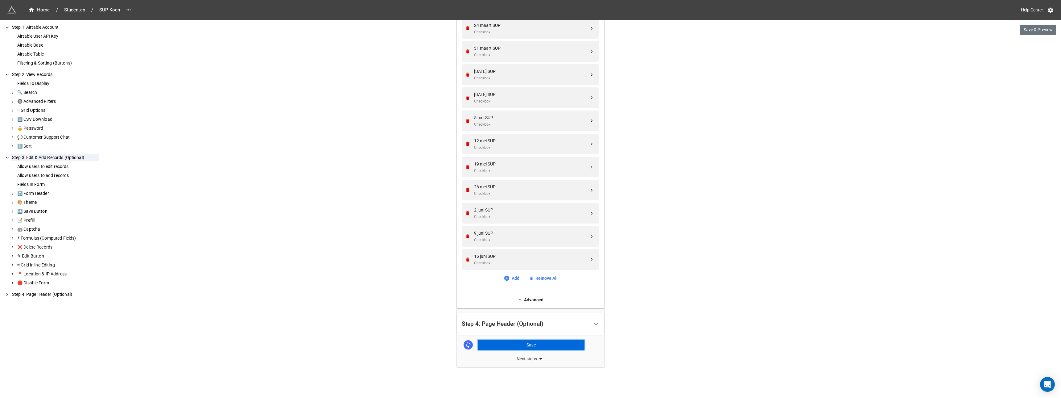
click at [528, 344] on button "Save" at bounding box center [531, 344] width 107 height 10
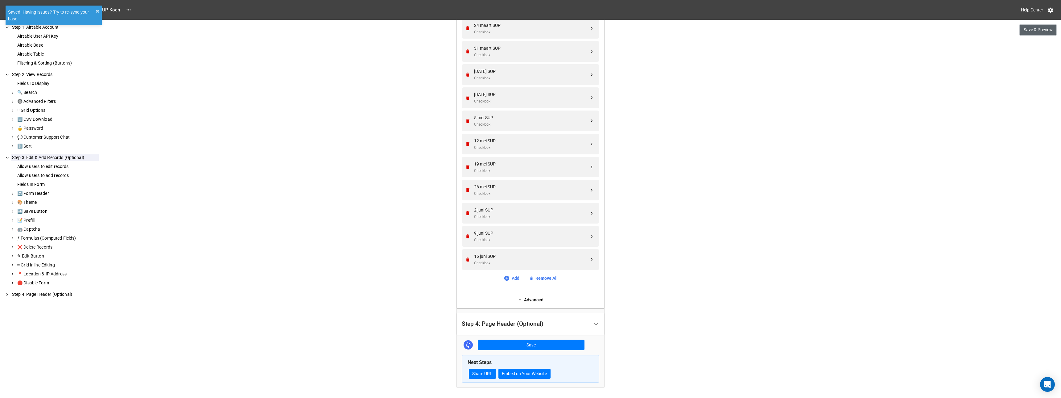
click at [1041, 28] on button "Save & Preview" at bounding box center [1038, 30] width 36 height 10
click at [72, 10] on span "Studenten" at bounding box center [74, 9] width 28 height 7
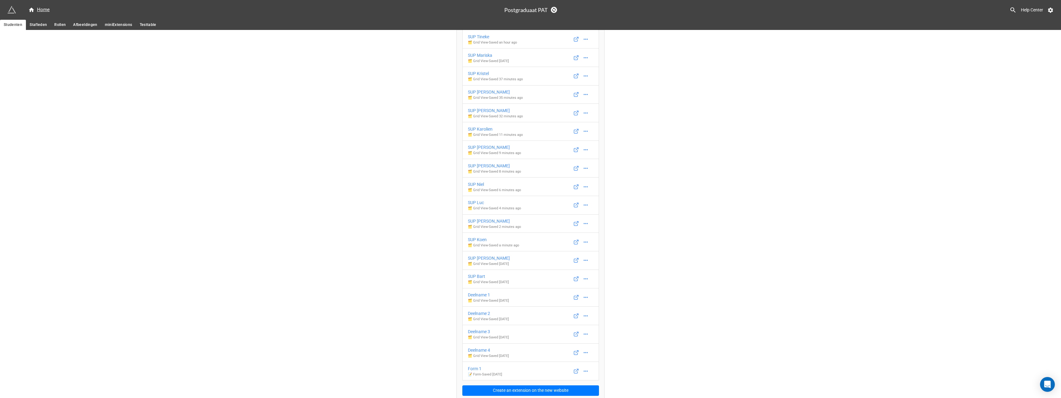
scroll to position [46, 0]
click at [482, 255] on div "SUP Karoline" at bounding box center [489, 254] width 42 height 7
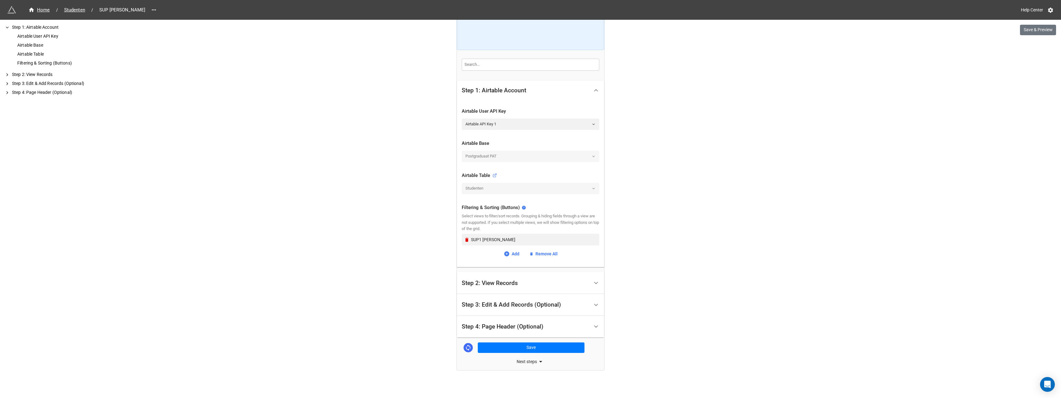
scroll to position [68, 0]
click at [489, 281] on div "Step 2: View Records" at bounding box center [490, 280] width 56 height 6
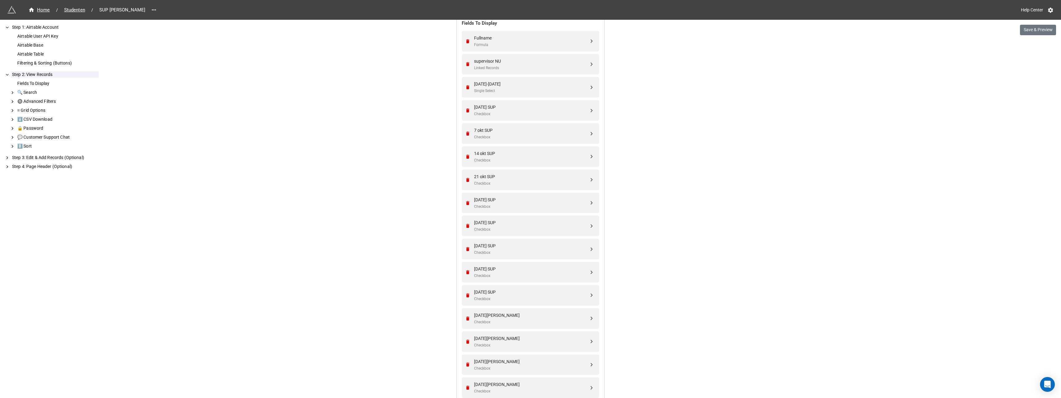
scroll to position [154, 0]
click at [466, 108] on icon "Remove" at bounding box center [467, 107] width 3 height 4
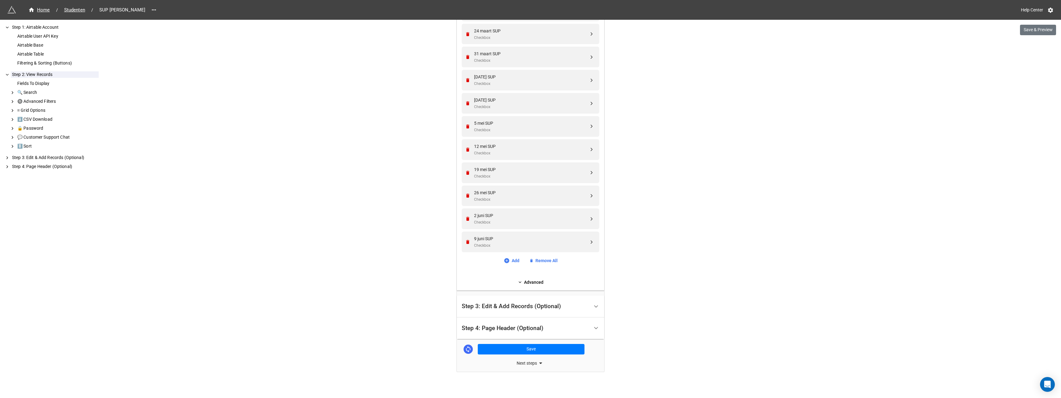
scroll to position [648, 0]
click at [514, 256] on link "Add" at bounding box center [512, 256] width 16 height 7
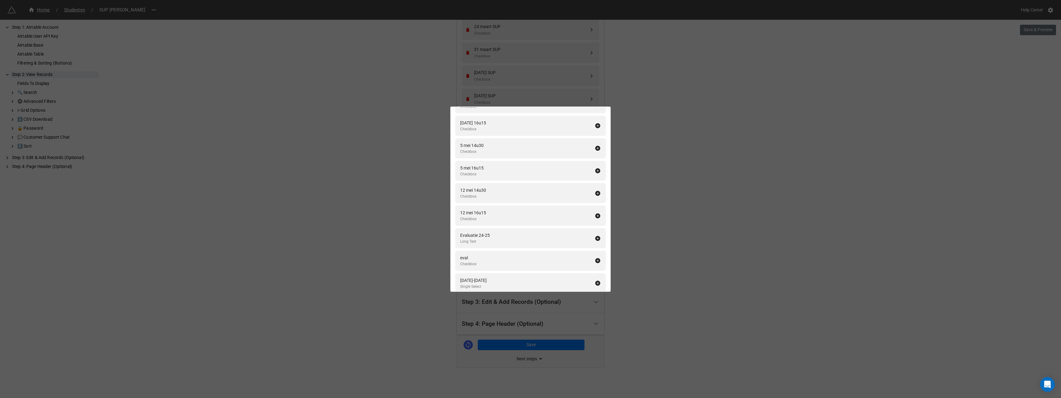
scroll to position [1923, 0]
click at [595, 259] on icon at bounding box center [598, 259] width 6 height 6
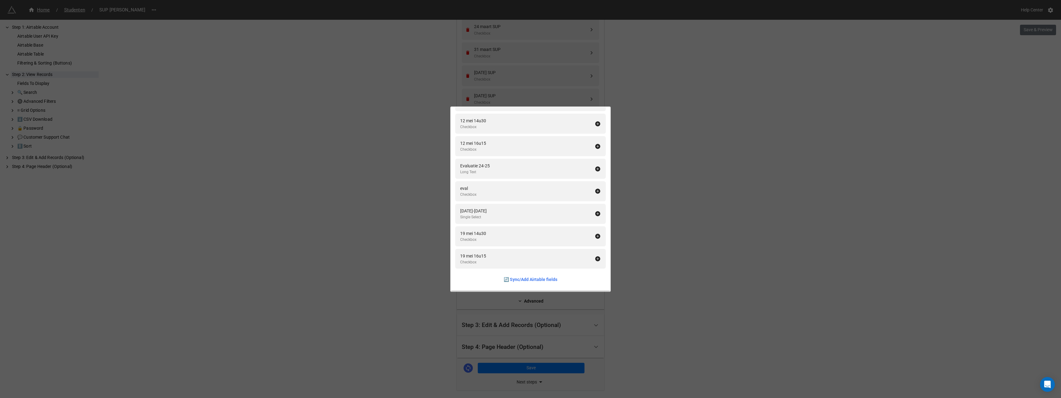
scroll to position [1900, 0]
click at [596, 213] on icon at bounding box center [598, 213] width 5 height 5
click at [665, 181] on div "Fields To Display Add All Naam Single Line Text Voornaam Single Line Text Email…" at bounding box center [530, 199] width 1061 height 398
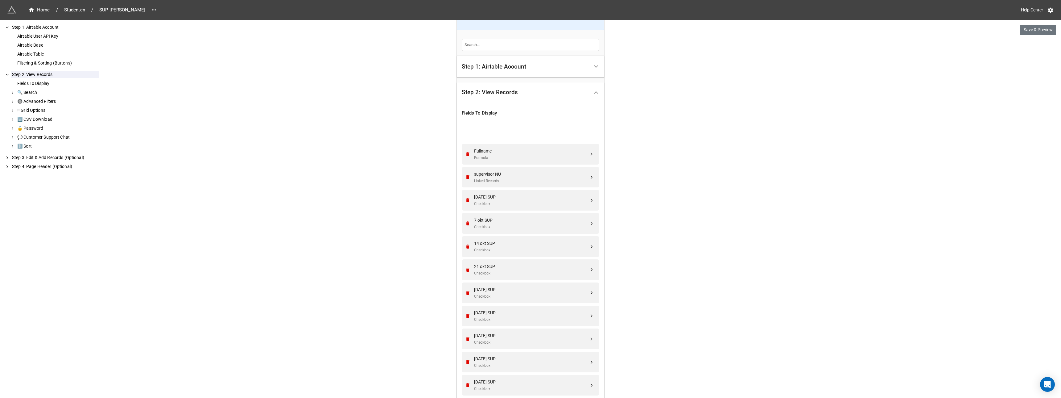
scroll to position [32, 0]
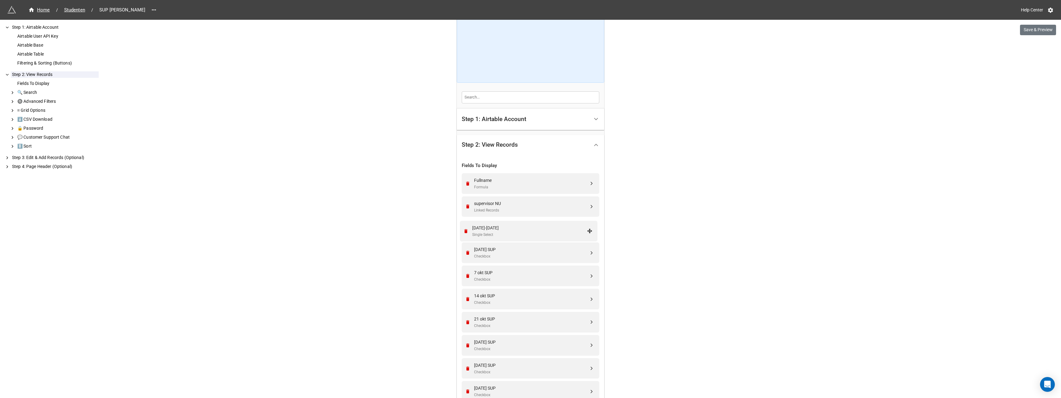
drag, startPoint x: 590, startPoint y: 284, endPoint x: 590, endPoint y: 231, distance: 53.1
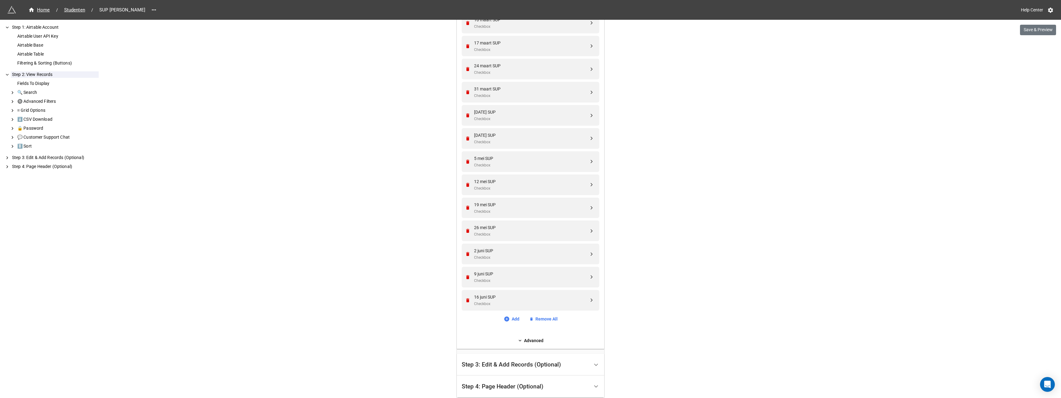
scroll to position [694, 0]
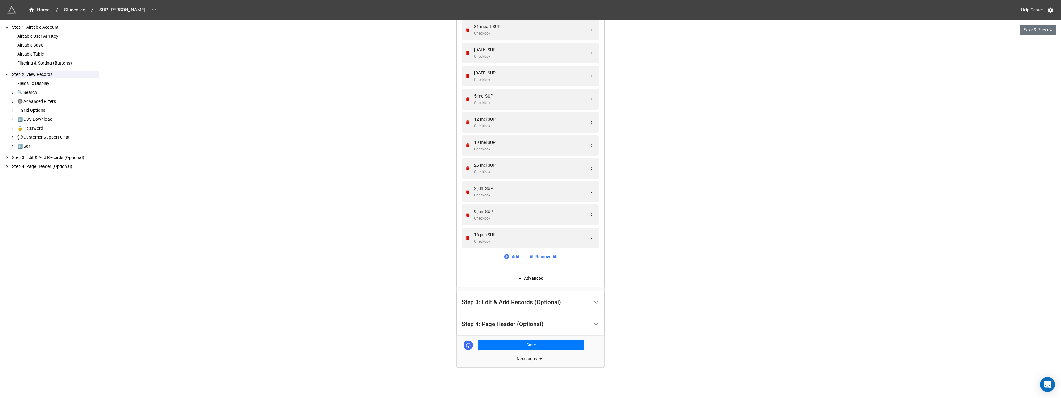
click at [506, 301] on div "Step 3: Edit & Add Records (Optional)" at bounding box center [511, 302] width 99 height 6
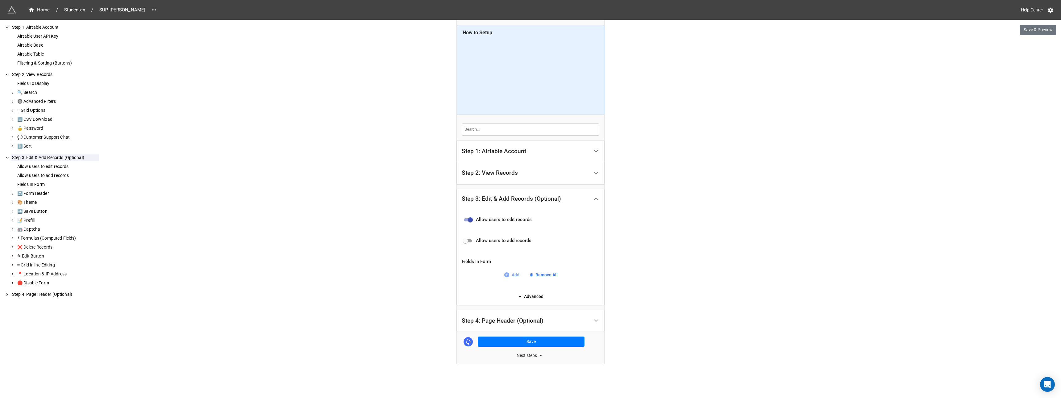
click at [516, 276] on link "Add" at bounding box center [512, 274] width 16 height 7
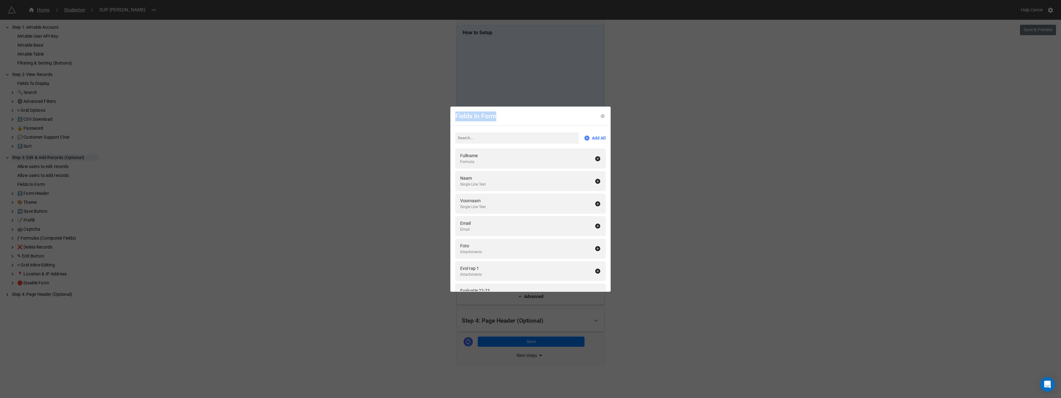
drag, startPoint x: 610, startPoint y: 113, endPoint x: 611, endPoint y: 199, distance: 85.5
click at [611, 199] on div "Fields In Form Add All Fullname Formula Naam Single Line Text Voornaam Single L…" at bounding box center [530, 199] width 1061 height 398
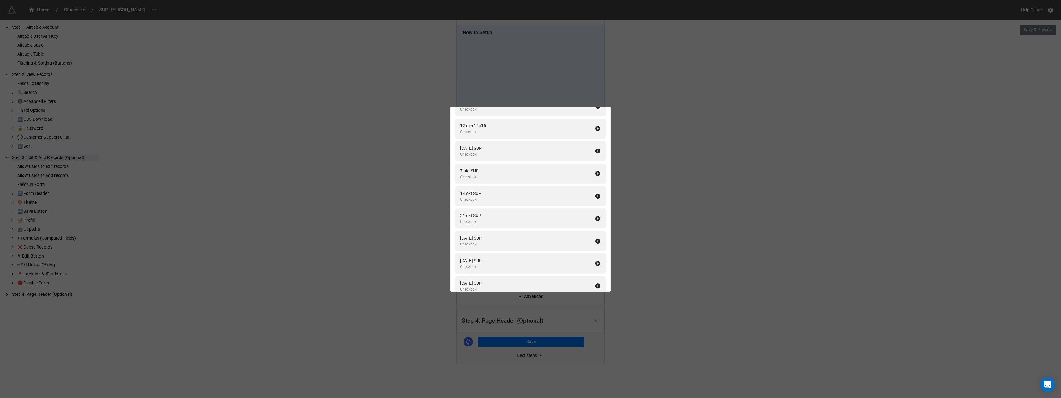
scroll to position [1972, 0]
click at [595, 142] on icon at bounding box center [598, 142] width 6 height 6
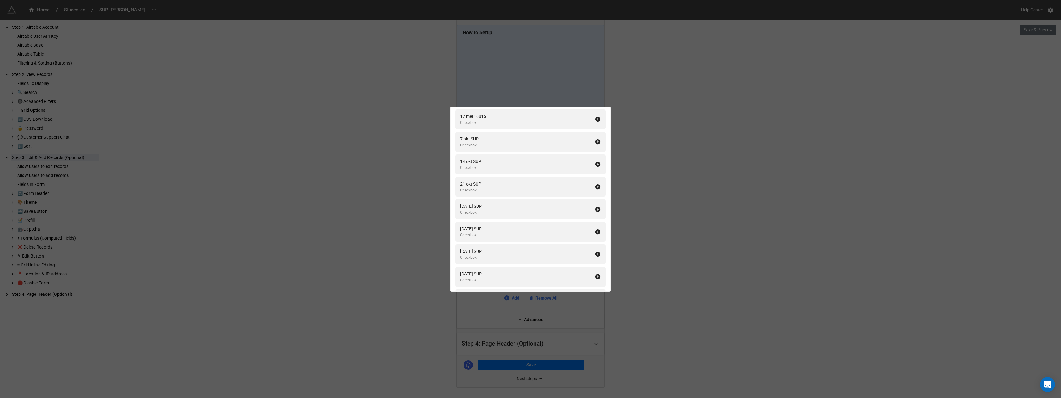
click at [595, 142] on icon at bounding box center [598, 142] width 6 height 6
click at [595, 161] on icon at bounding box center [598, 164] width 6 height 6
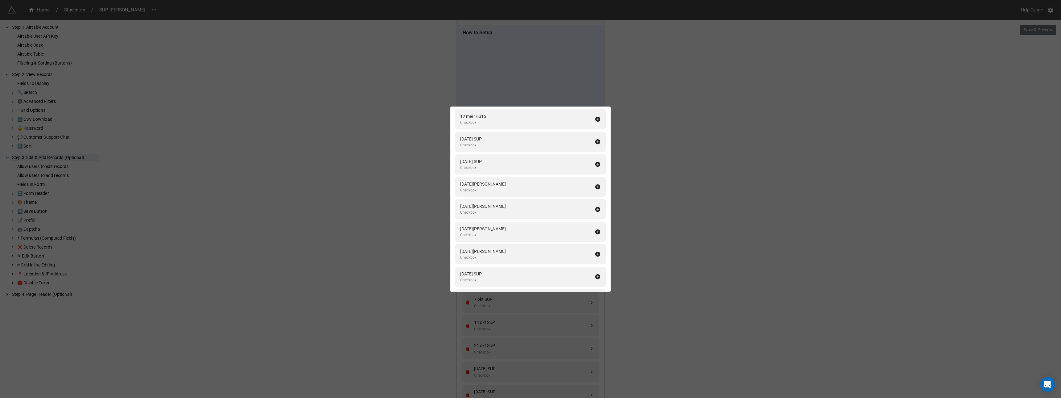
click at [595, 142] on icon at bounding box center [598, 142] width 6 height 6
click at [595, 161] on icon at bounding box center [598, 164] width 6 height 6
click at [595, 142] on icon at bounding box center [598, 142] width 6 height 6
click at [595, 161] on icon at bounding box center [598, 164] width 6 height 6
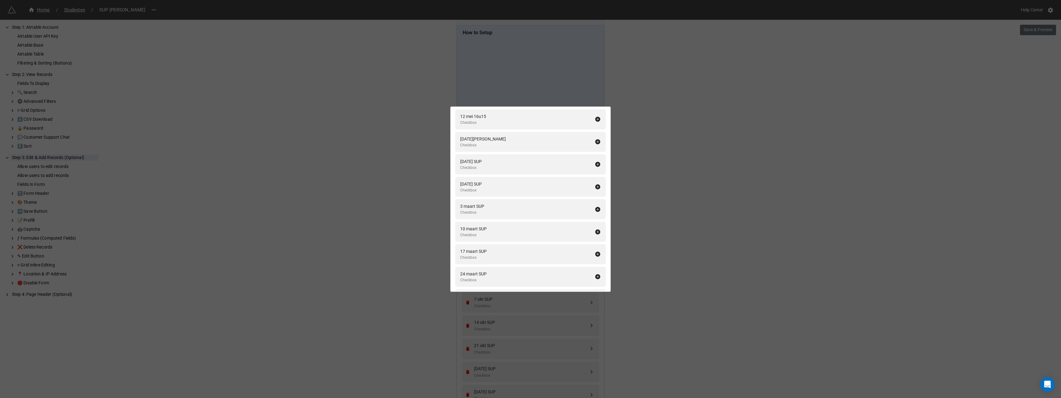
click at [595, 142] on icon at bounding box center [598, 142] width 6 height 6
click at [595, 161] on icon at bounding box center [598, 164] width 6 height 6
click at [595, 142] on icon at bounding box center [598, 142] width 6 height 6
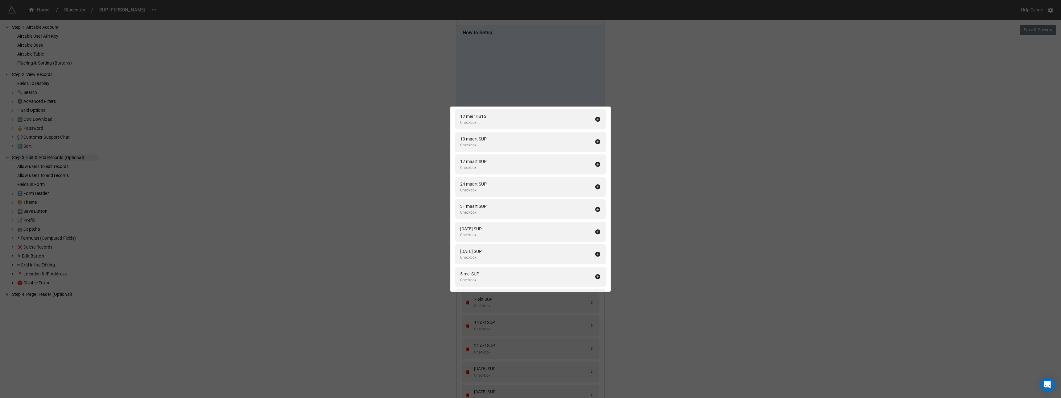
click at [595, 161] on icon at bounding box center [598, 164] width 6 height 6
click at [595, 142] on icon at bounding box center [598, 142] width 6 height 6
click at [595, 161] on icon at bounding box center [598, 164] width 6 height 6
click at [595, 142] on icon at bounding box center [598, 142] width 6 height 6
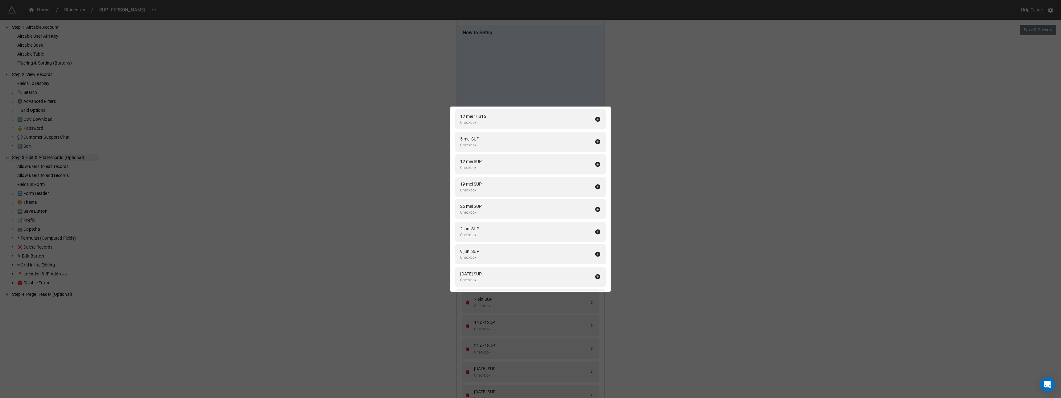
click at [595, 142] on icon at bounding box center [598, 142] width 6 height 6
click at [595, 161] on icon at bounding box center [598, 164] width 6 height 6
click at [595, 142] on icon at bounding box center [598, 142] width 6 height 6
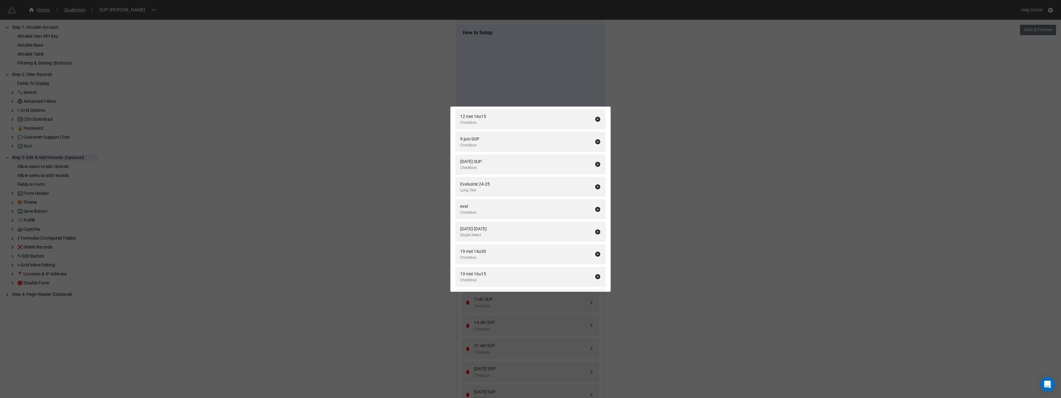
click at [595, 142] on icon at bounding box center [598, 142] width 6 height 6
click at [595, 259] on icon at bounding box center [598, 258] width 6 height 6
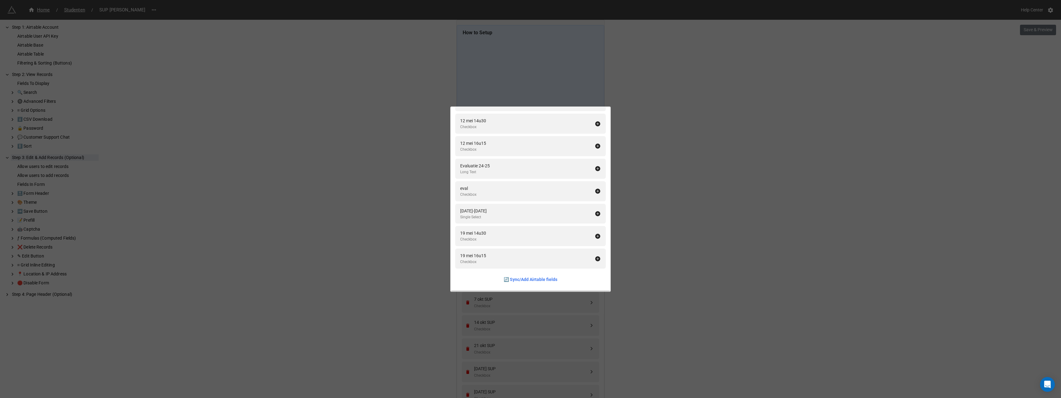
click at [667, 217] on div "Fields In Form Add All Fullname Formula Naam Single Line Text Voornaam Single L…" at bounding box center [530, 199] width 1061 height 398
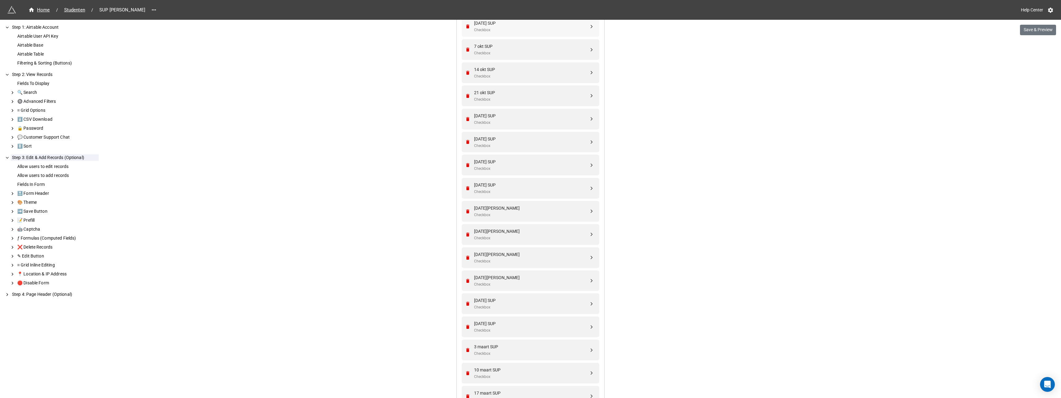
scroll to position [273, 0]
drag, startPoint x: 590, startPoint y: 237, endPoint x: 588, endPoint y: 118, distance: 118.5
click at [656, 147] on div "Home / Studenten / SUP Karoline Help Center Save & Preview How to Setup Step 1:…" at bounding box center [530, 259] width 1061 height 1064
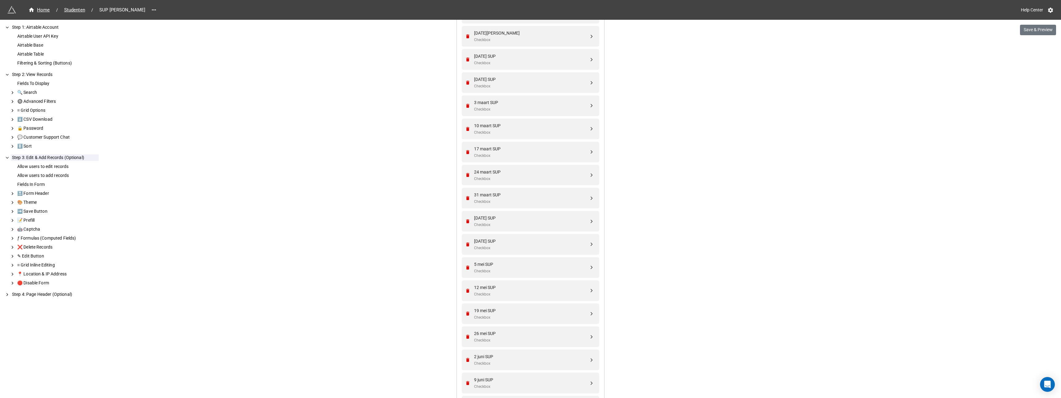
scroll to position [666, 0]
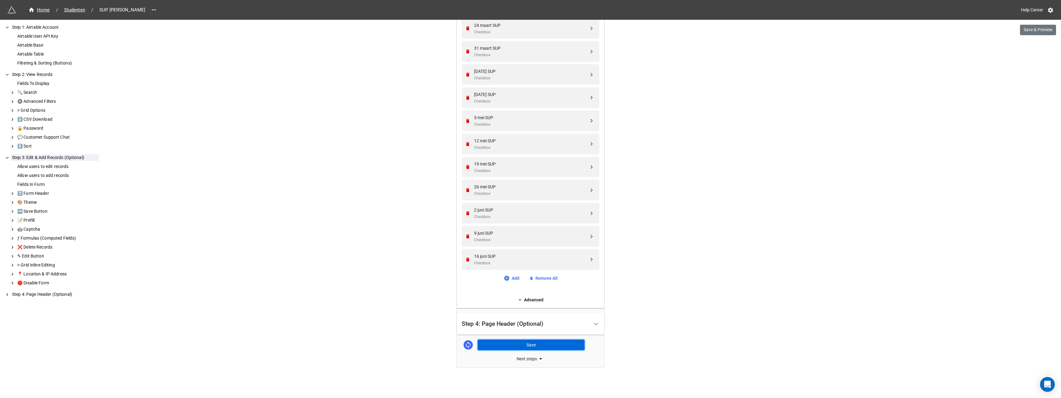
click at [527, 344] on button "Save" at bounding box center [531, 344] width 107 height 10
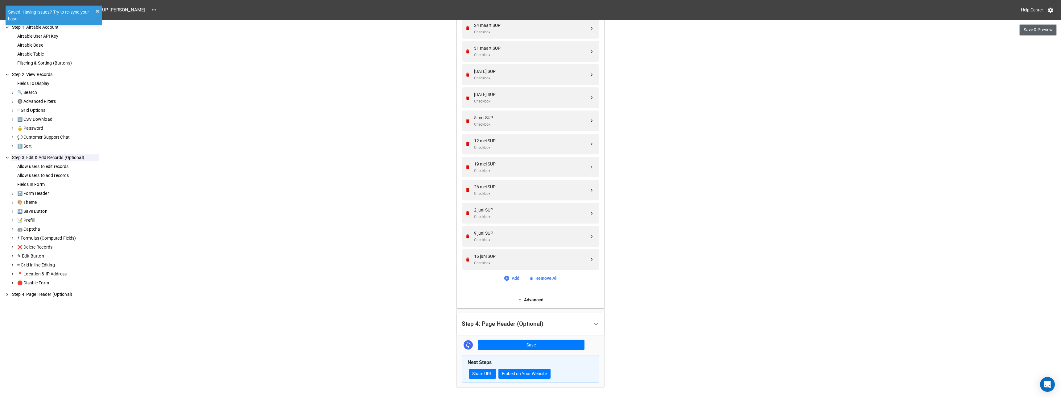
click at [1036, 31] on button "Save & Preview" at bounding box center [1038, 30] width 36 height 10
click at [81, 10] on span "Studenten" at bounding box center [74, 9] width 28 height 7
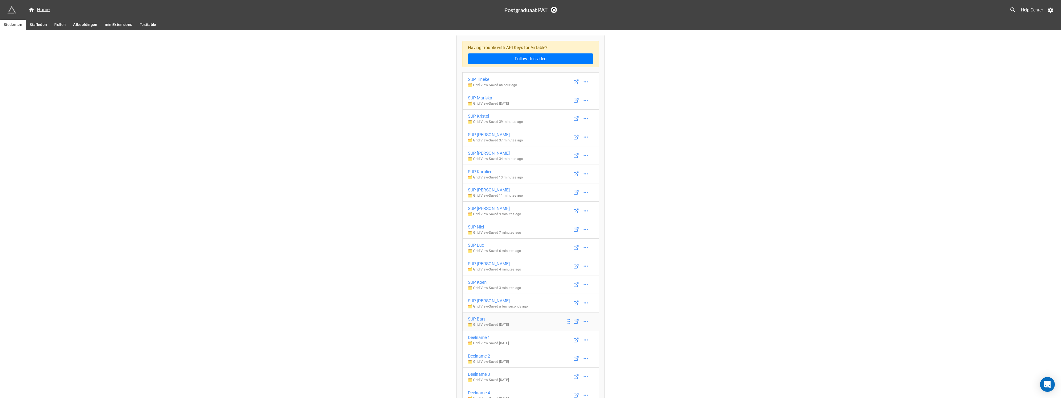
click at [479, 319] on div "SUP Bart" at bounding box center [488, 318] width 41 height 7
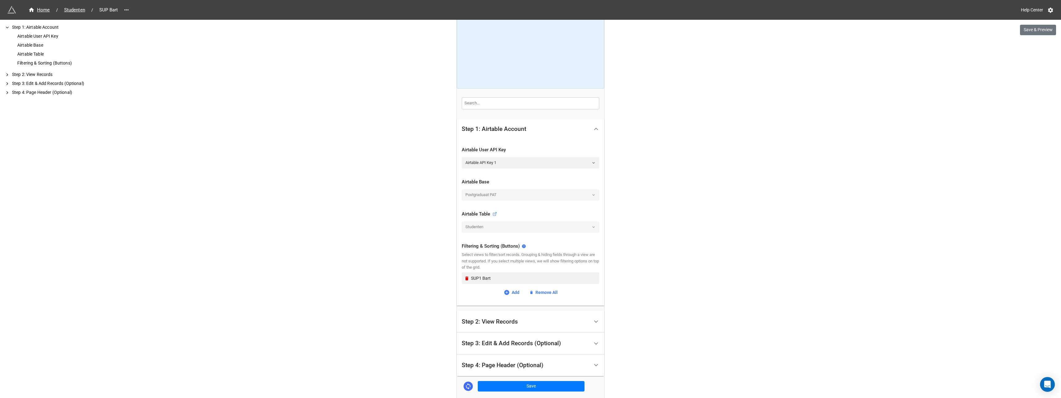
scroll to position [68, 0]
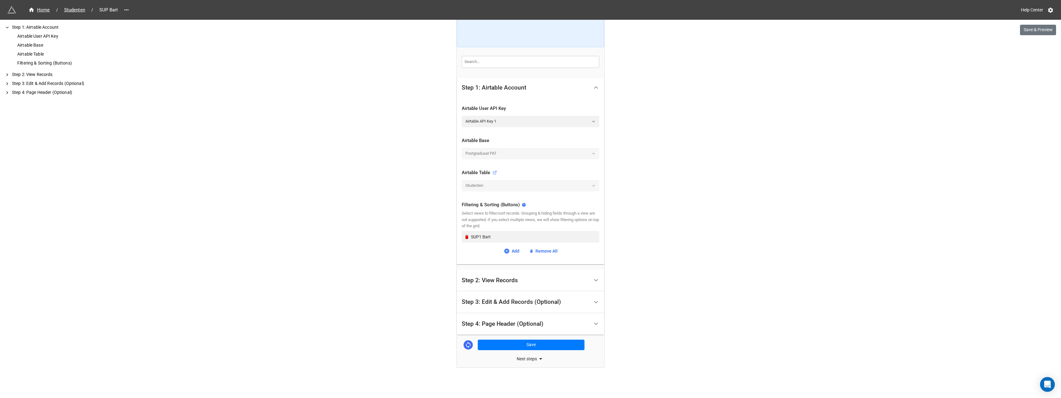
click at [502, 281] on div "Step 2: View Records" at bounding box center [490, 280] width 56 height 6
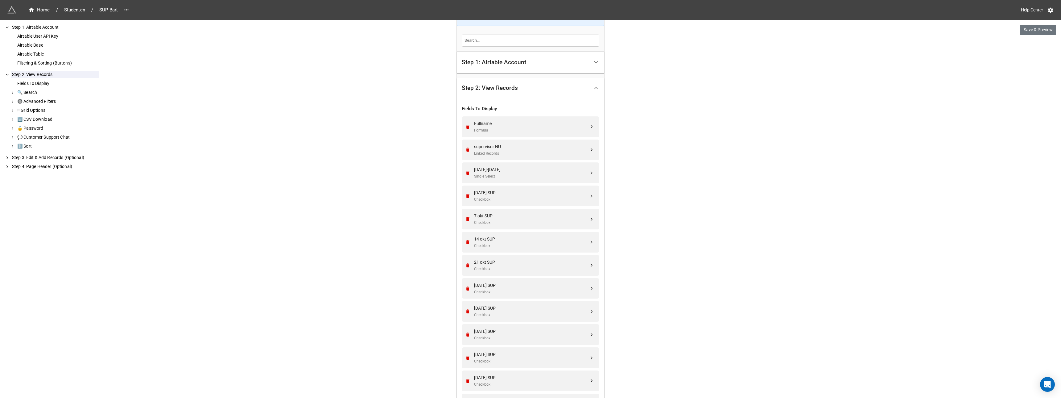
scroll to position [123, 0]
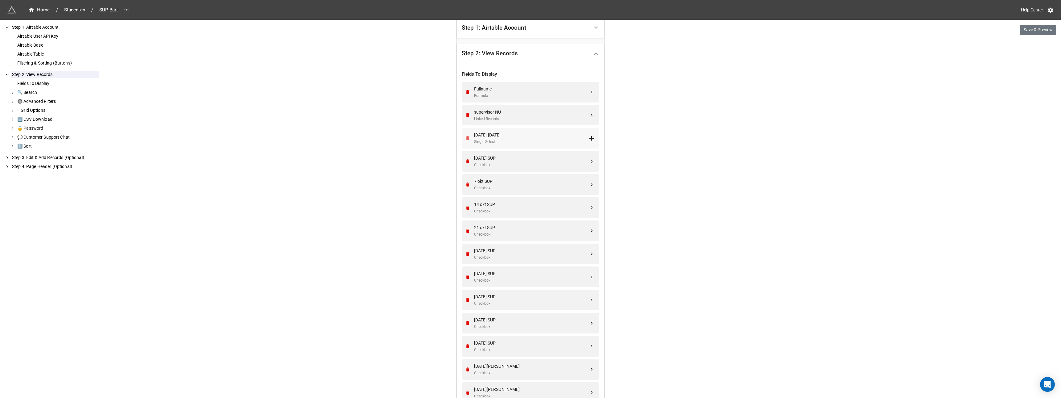
click at [467, 138] on icon "Remove" at bounding box center [467, 138] width 3 height 4
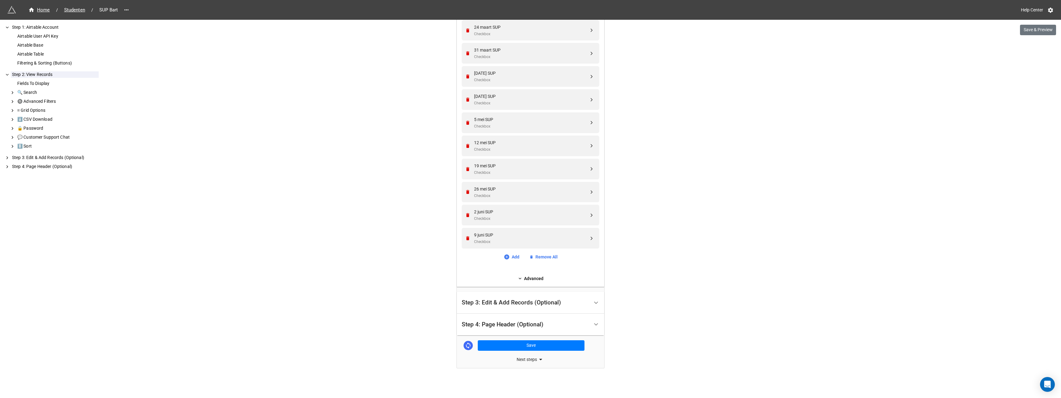
scroll to position [648, 0]
click at [515, 257] on link "Add" at bounding box center [512, 256] width 16 height 7
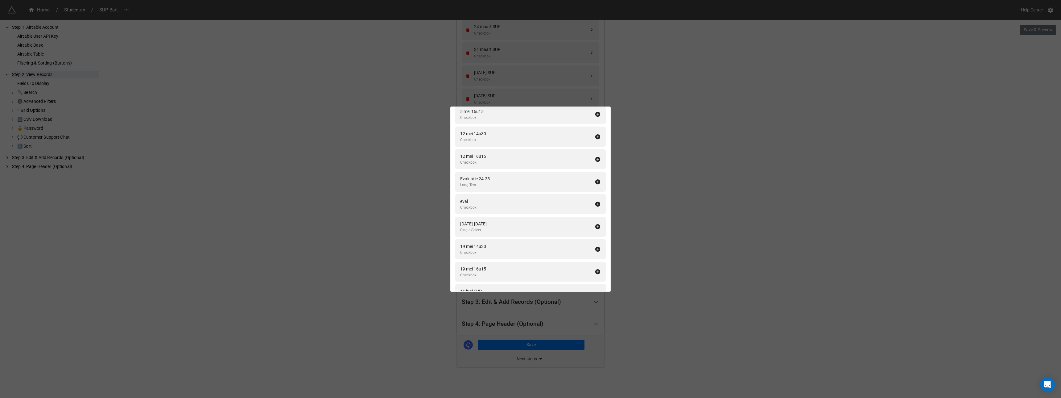
scroll to position [1923, 0]
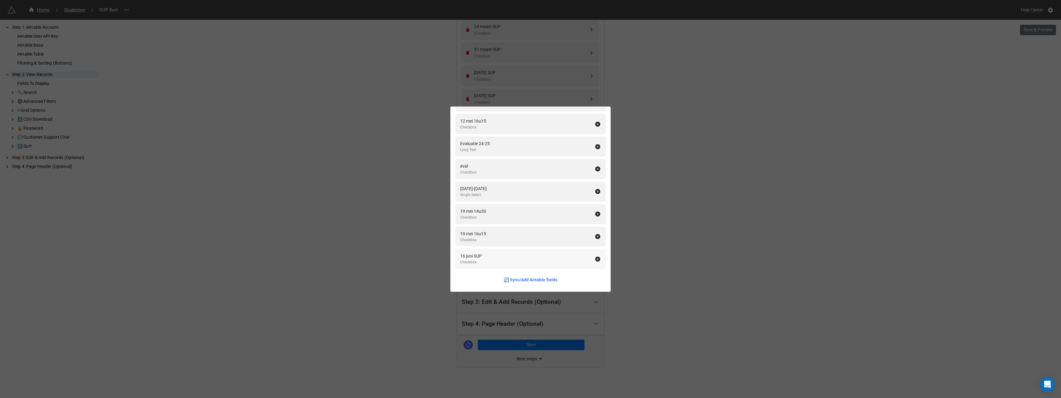
click at [595, 259] on icon at bounding box center [598, 259] width 6 height 6
click at [595, 214] on icon at bounding box center [598, 213] width 6 height 6
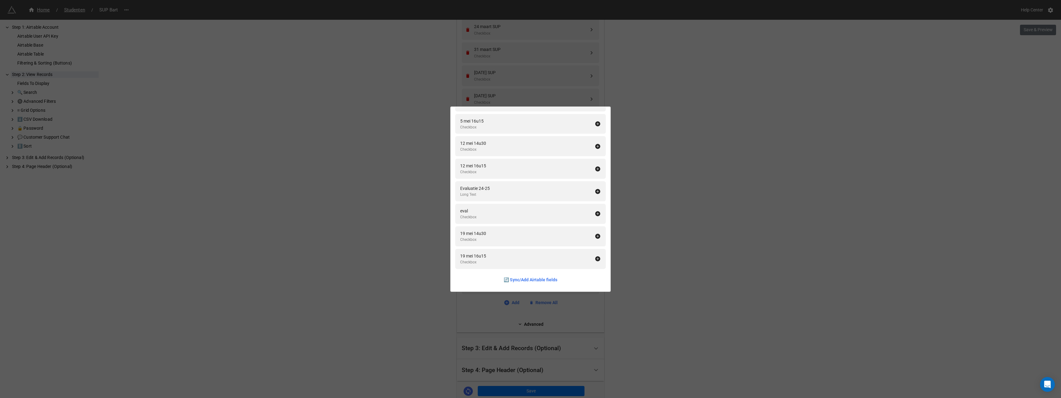
scroll to position [1878, 0]
click at [636, 214] on div "Fields To Display Add All Naam Single Line Text Voornaam Single Line Text Email…" at bounding box center [530, 199] width 1061 height 398
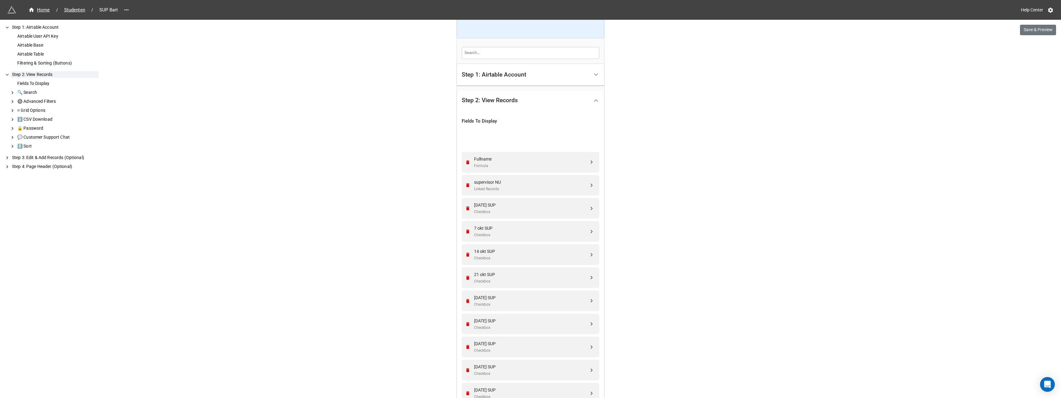
scroll to position [76, 0]
drag, startPoint x: 590, startPoint y: 285, endPoint x: 588, endPoint y: 186, distance: 98.8
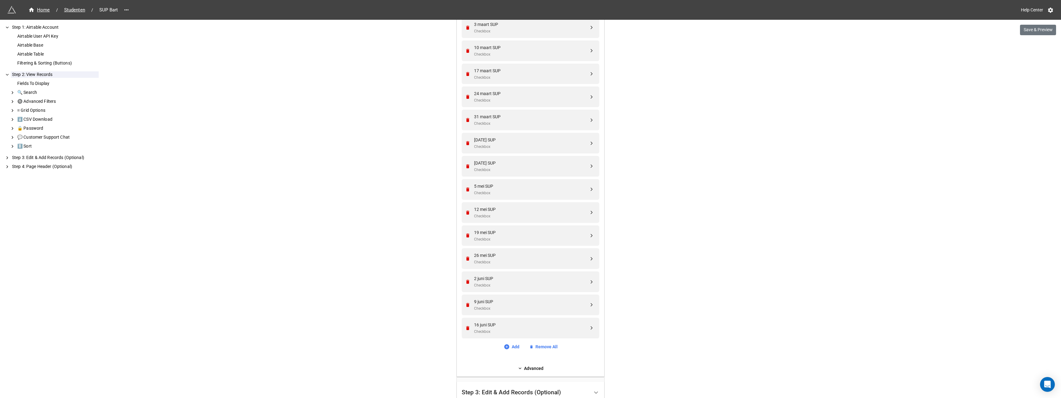
scroll to position [694, 0]
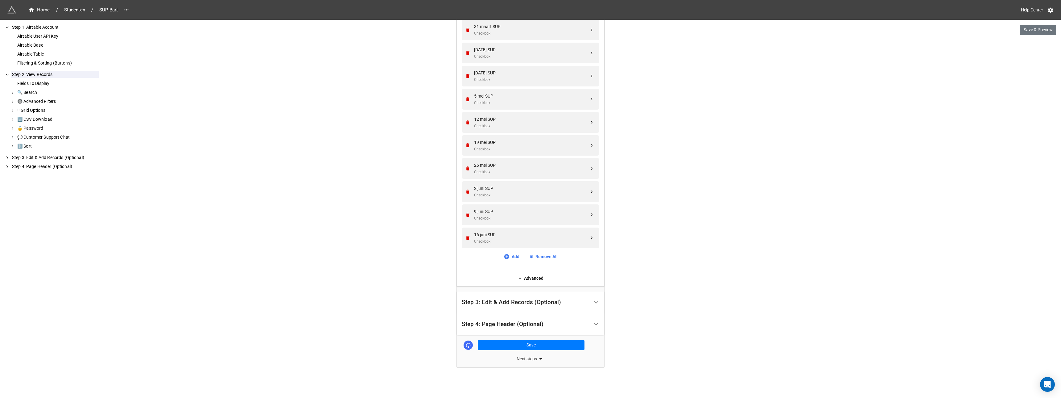
click at [489, 301] on div "Step 3: Edit & Add Records (Optional)" at bounding box center [511, 302] width 99 height 6
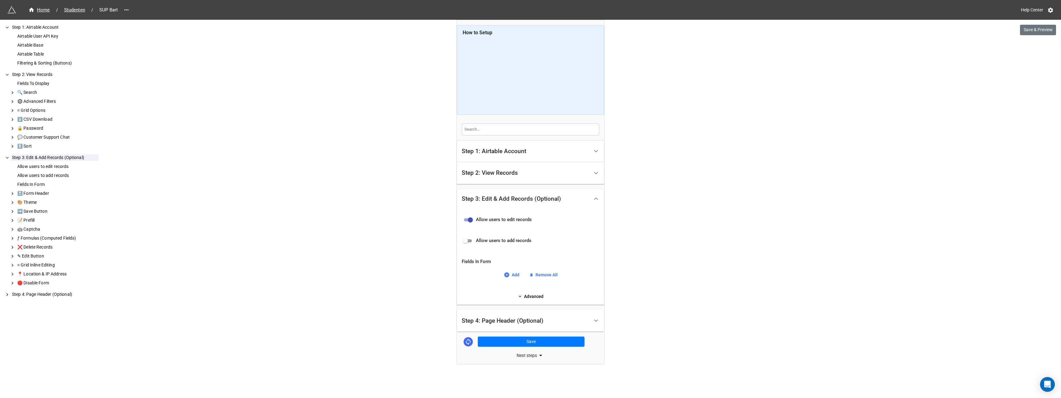
scroll to position [0, 0]
click at [514, 275] on link "Add" at bounding box center [512, 274] width 16 height 7
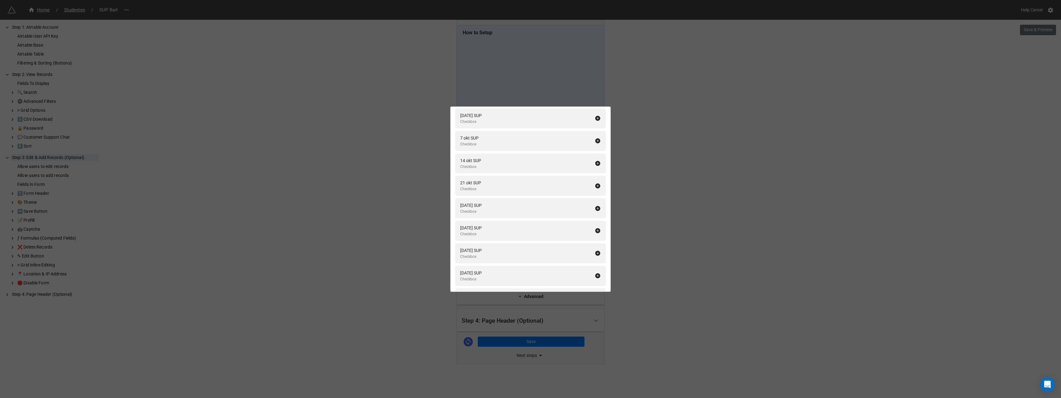
scroll to position [1977, 0]
click at [596, 136] on icon at bounding box center [598, 137] width 5 height 5
click at [596, 157] on icon at bounding box center [598, 159] width 5 height 5
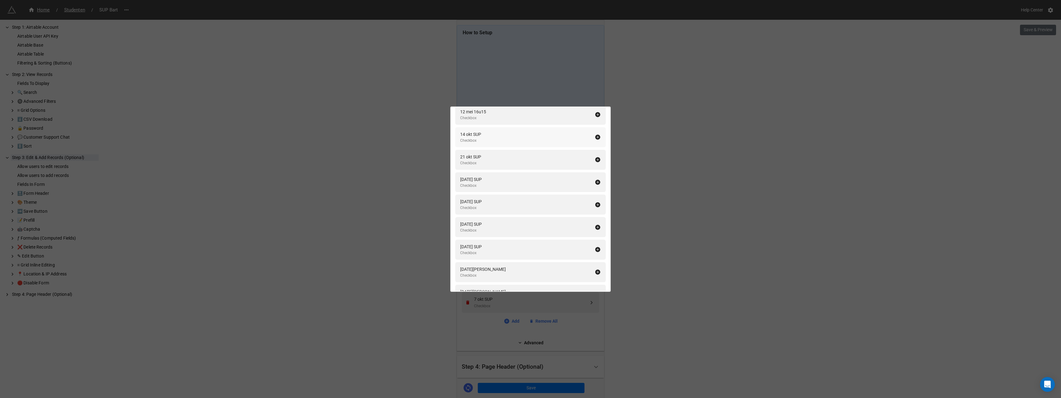
click at [595, 136] on icon at bounding box center [598, 137] width 6 height 6
click at [595, 156] on icon at bounding box center [598, 159] width 6 height 6
click at [595, 136] on icon at bounding box center [598, 137] width 6 height 6
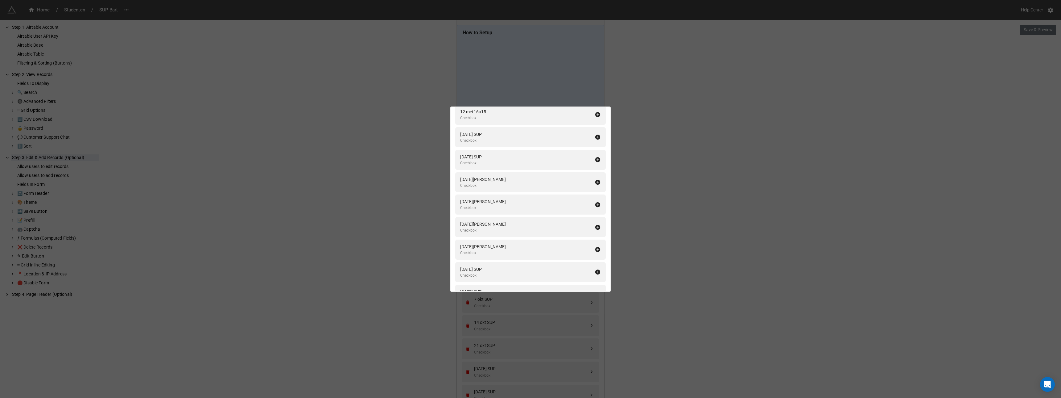
click at [595, 156] on icon at bounding box center [598, 159] width 6 height 6
click at [595, 136] on icon at bounding box center [598, 137] width 6 height 6
click at [595, 156] on icon at bounding box center [598, 159] width 6 height 6
click at [595, 136] on icon at bounding box center [598, 137] width 6 height 6
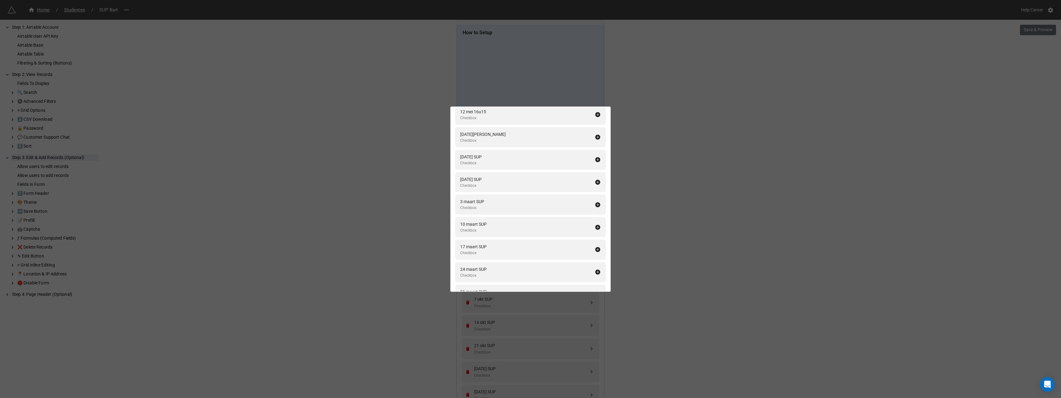
click at [595, 156] on icon at bounding box center [598, 159] width 6 height 6
click at [595, 136] on icon at bounding box center [598, 137] width 6 height 6
click at [595, 156] on icon at bounding box center [598, 159] width 6 height 6
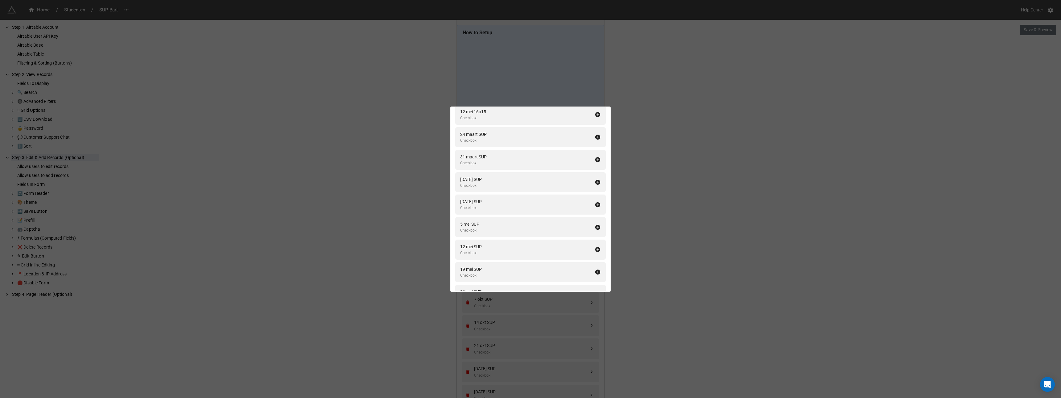
click at [595, 136] on icon at bounding box center [598, 137] width 6 height 6
click at [595, 156] on icon at bounding box center [598, 159] width 6 height 6
click at [595, 136] on icon at bounding box center [598, 137] width 6 height 6
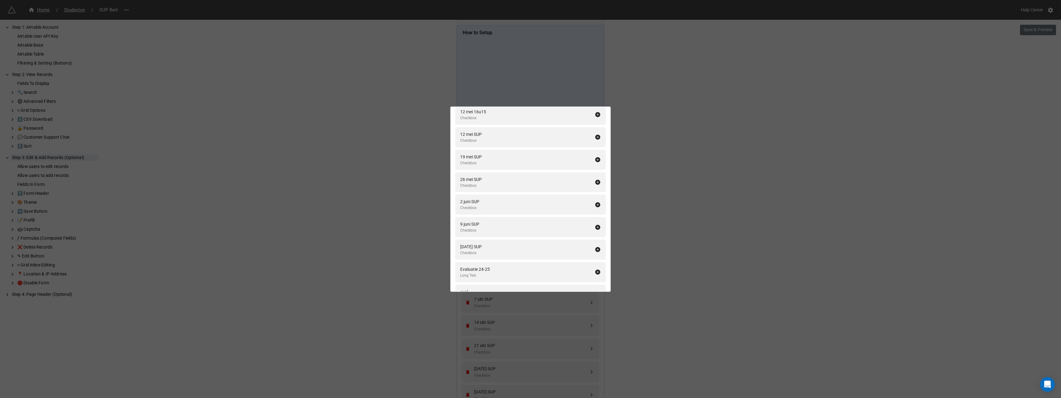
click at [595, 136] on icon at bounding box center [598, 137] width 6 height 6
click at [595, 137] on icon at bounding box center [598, 137] width 6 height 6
click at [595, 139] on icon at bounding box center [598, 137] width 6 height 6
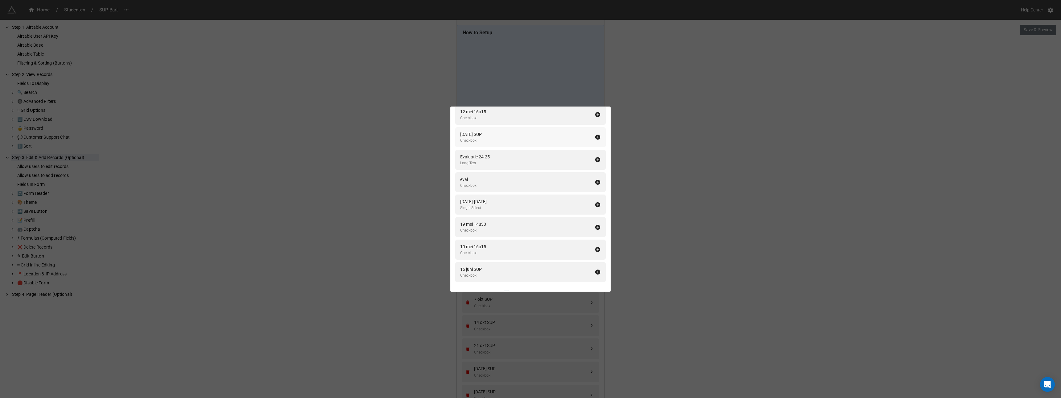
click at [595, 139] on icon at bounding box center [598, 137] width 6 height 6
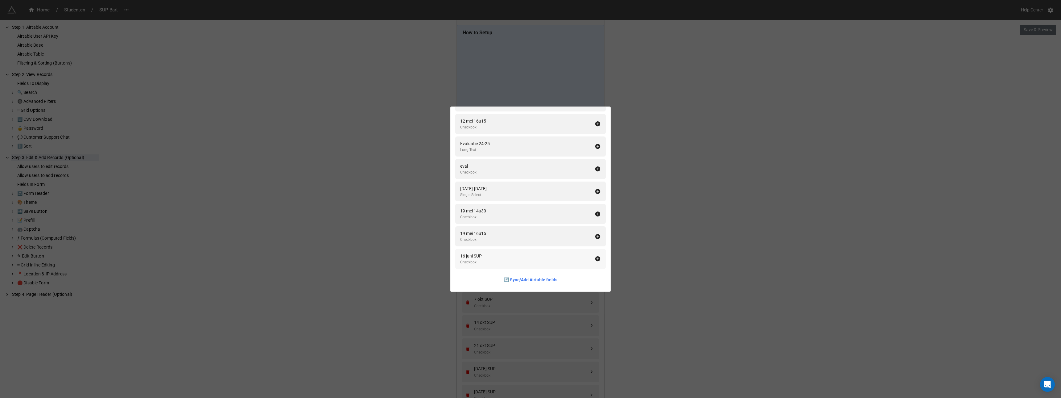
click at [595, 258] on icon at bounding box center [598, 258] width 6 height 6
click at [643, 242] on div "Fields In Form Add All Fullname Formula Naam Single Line Text Voornaam Single L…" at bounding box center [530, 199] width 1061 height 398
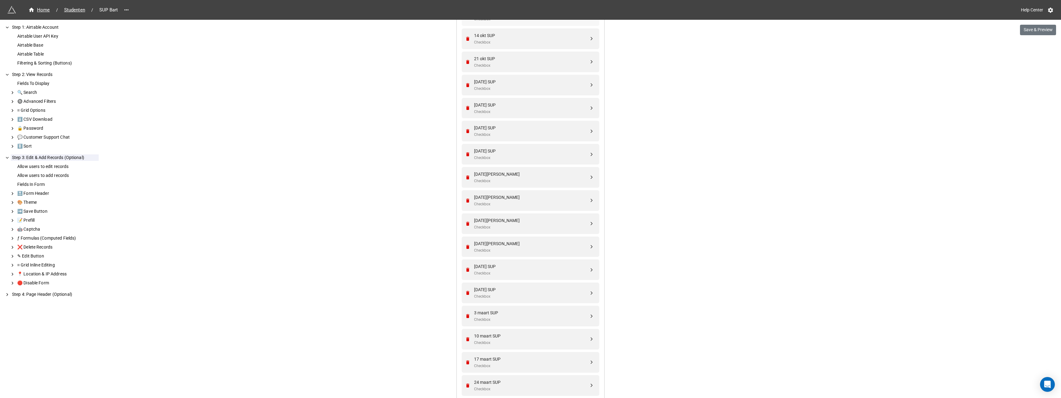
scroll to position [286, 0]
drag, startPoint x: 588, startPoint y: 238, endPoint x: 590, endPoint y: 105, distance: 133.3
click at [645, 122] on div "Home / Studenten / SUP Bart Help Center Save & Preview How to Setup Step 1: Air…" at bounding box center [530, 246] width 1061 height 1064
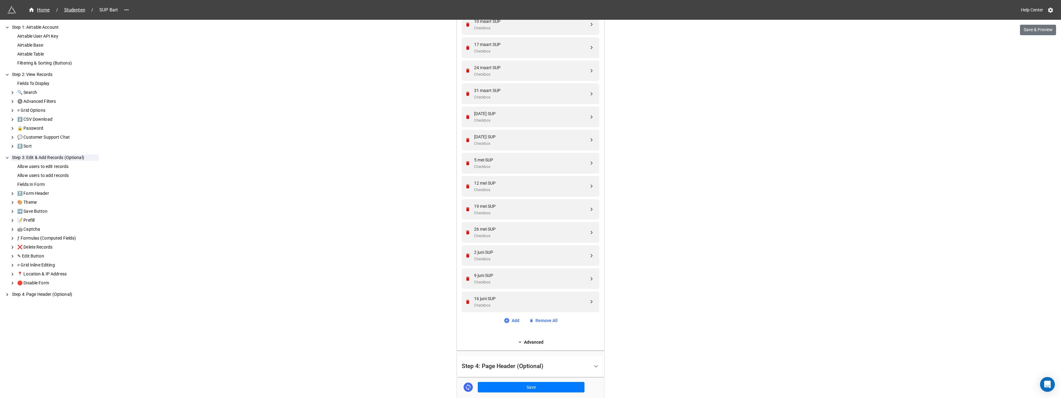
scroll to position [666, 0]
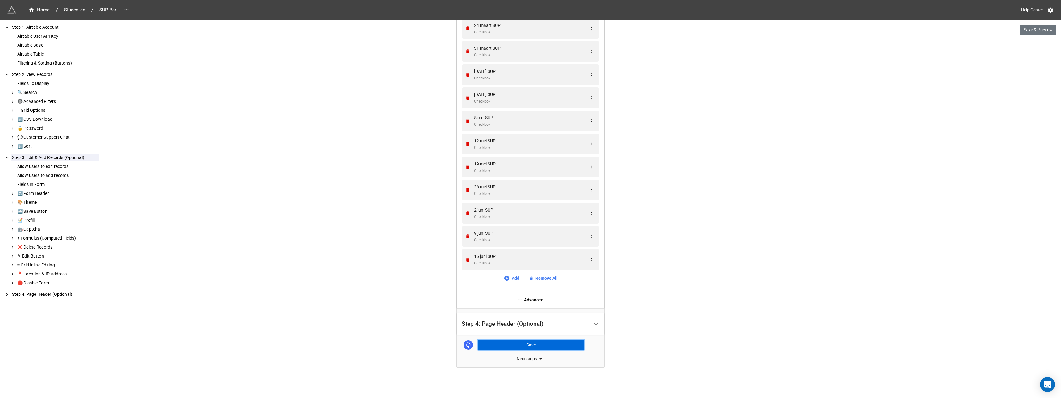
click at [523, 344] on button "Save" at bounding box center [531, 344] width 107 height 10
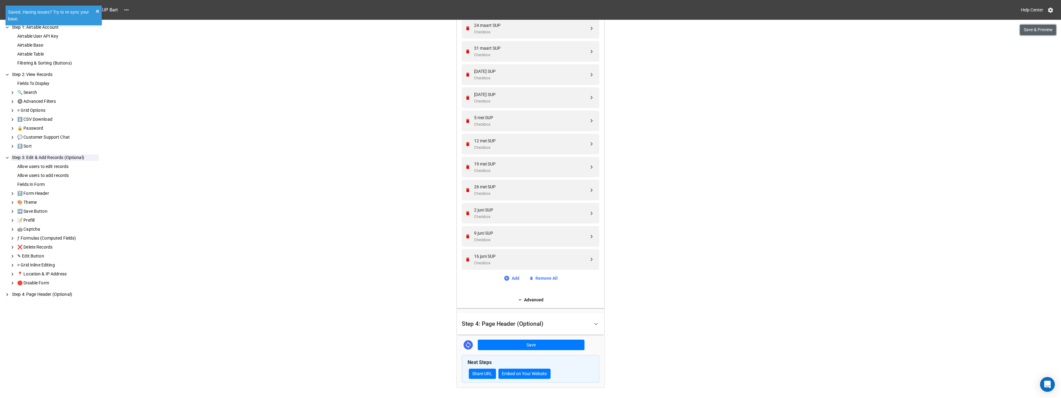
click at [1035, 30] on button "Save & Preview" at bounding box center [1038, 30] width 36 height 10
click at [75, 10] on span "Studenten" at bounding box center [74, 9] width 28 height 7
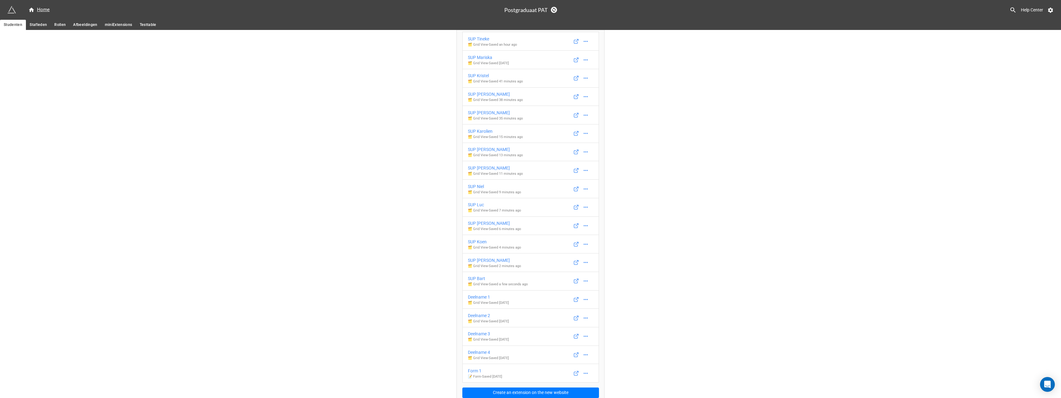
scroll to position [46, 0]
click at [480, 291] on div "Deelname 1" at bounding box center [488, 291] width 41 height 7
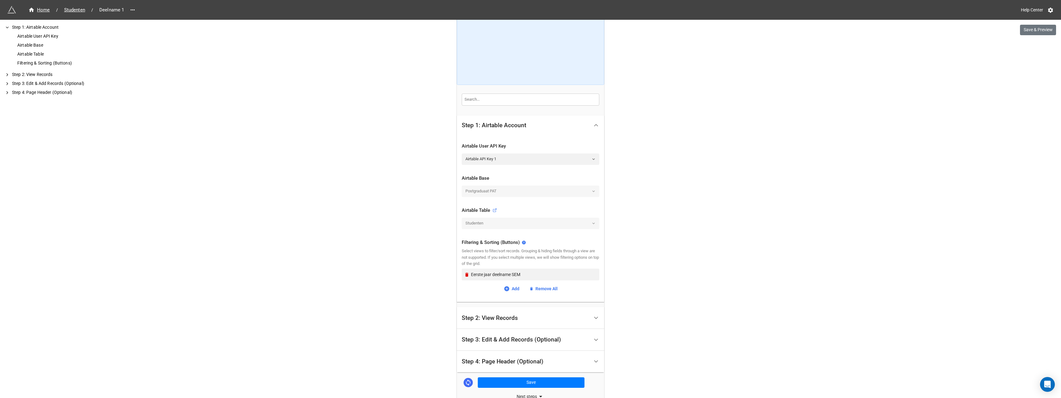
scroll to position [68, 0]
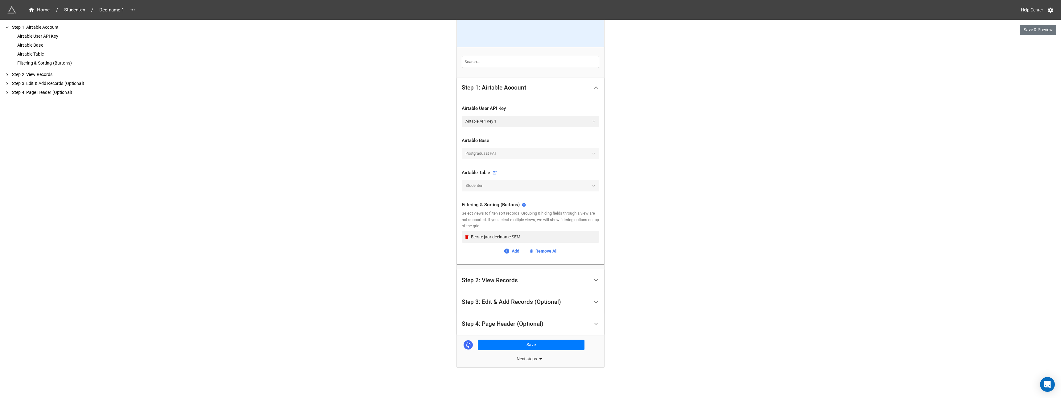
click at [496, 280] on div "Step 2: View Records" at bounding box center [490, 280] width 56 height 6
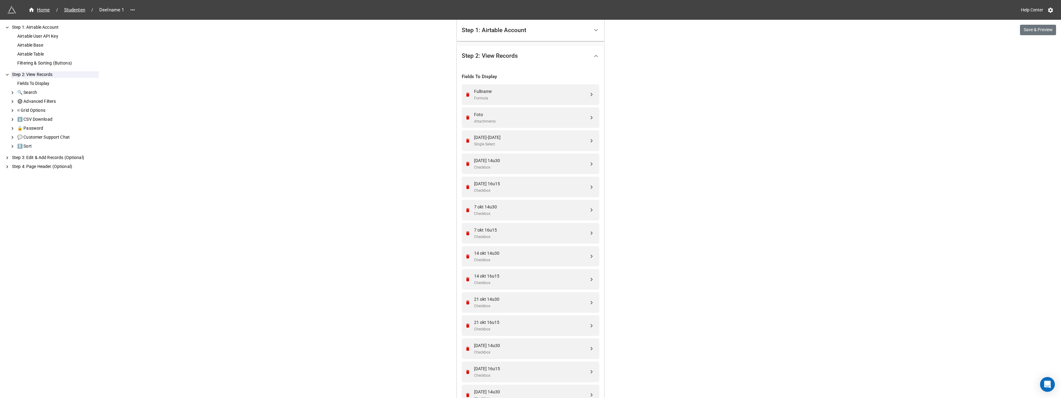
scroll to position [123, 0]
click at [466, 138] on icon "Remove" at bounding box center [467, 138] width 3 height 4
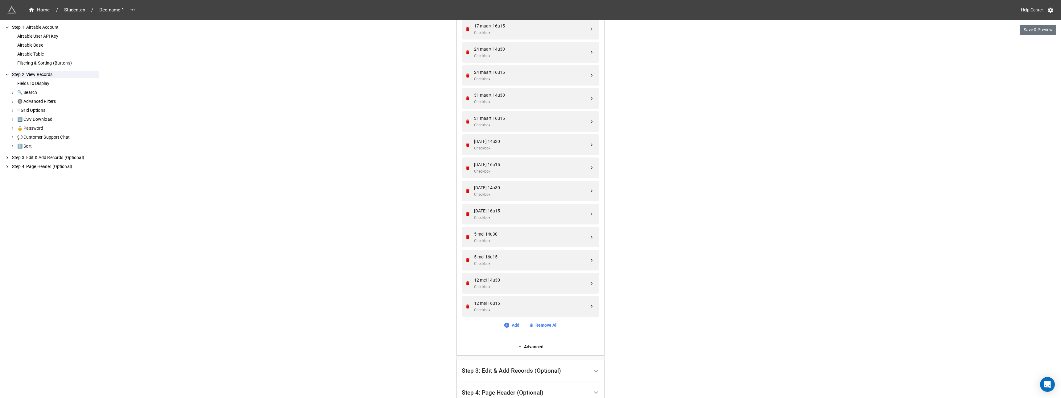
scroll to position [1049, 0]
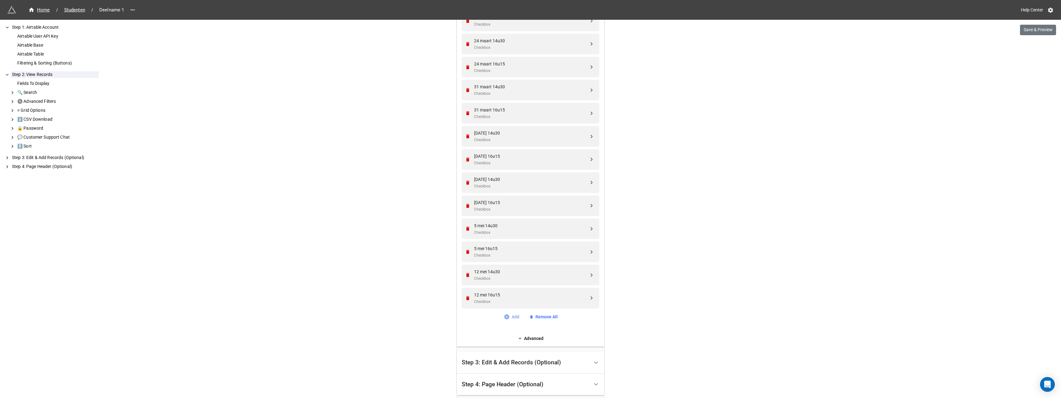
click at [514, 316] on link "Add" at bounding box center [512, 316] width 16 height 7
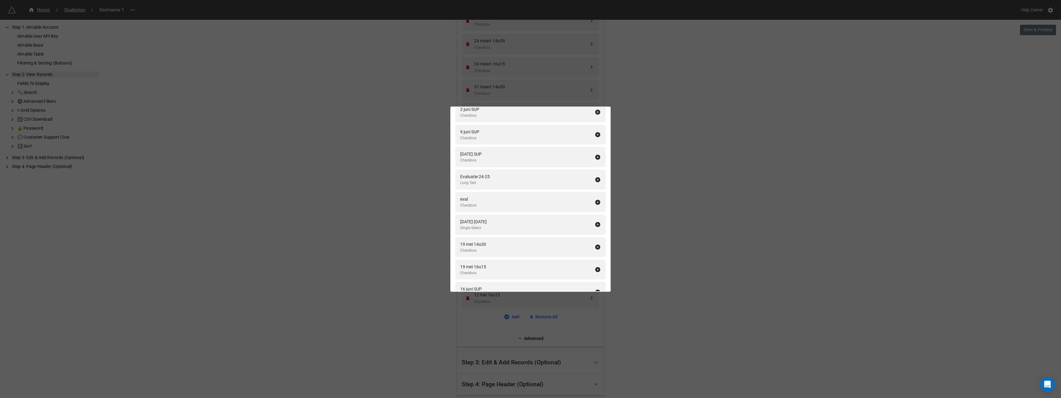
scroll to position [1473, 0]
click at [595, 214] on icon at bounding box center [598, 214] width 6 height 6
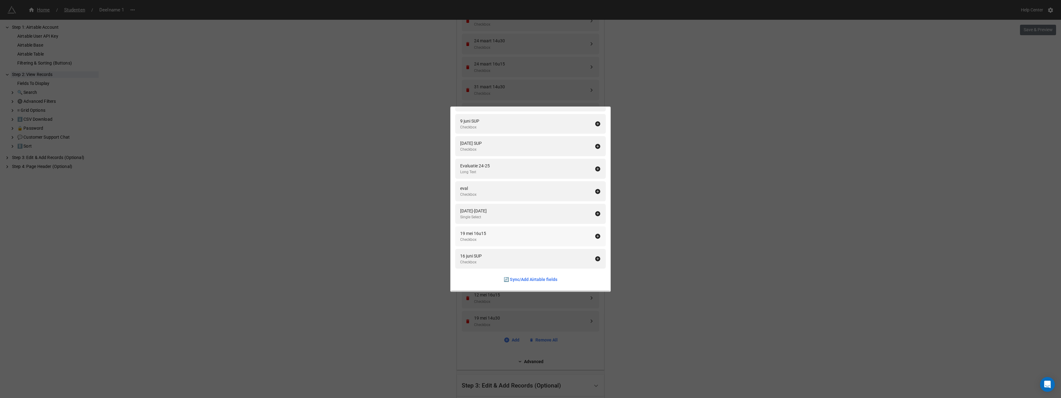
click at [595, 236] on icon at bounding box center [598, 236] width 6 height 6
click at [644, 229] on div "Fields To Display Add All Naam Single Line Text Voornaam Single Line Text Email…" at bounding box center [530, 199] width 1061 height 398
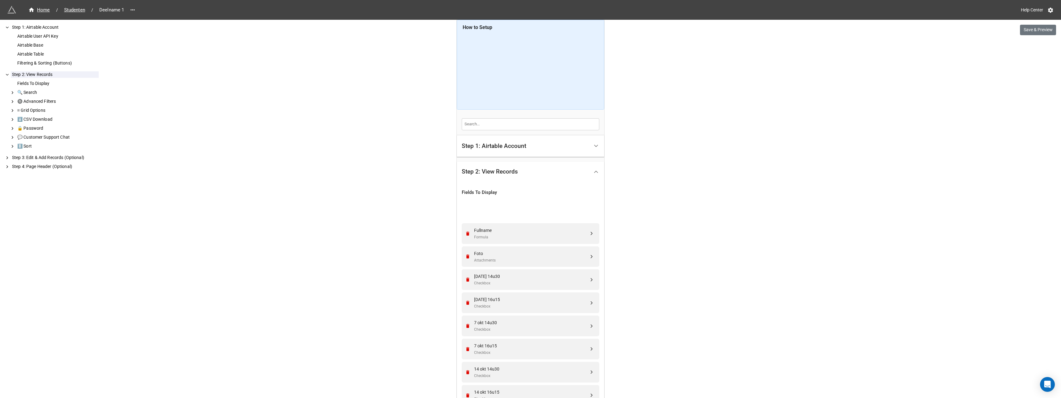
scroll to position [0, 0]
drag, startPoint x: 590, startPoint y: 366, endPoint x: 590, endPoint y: 260, distance: 105.8
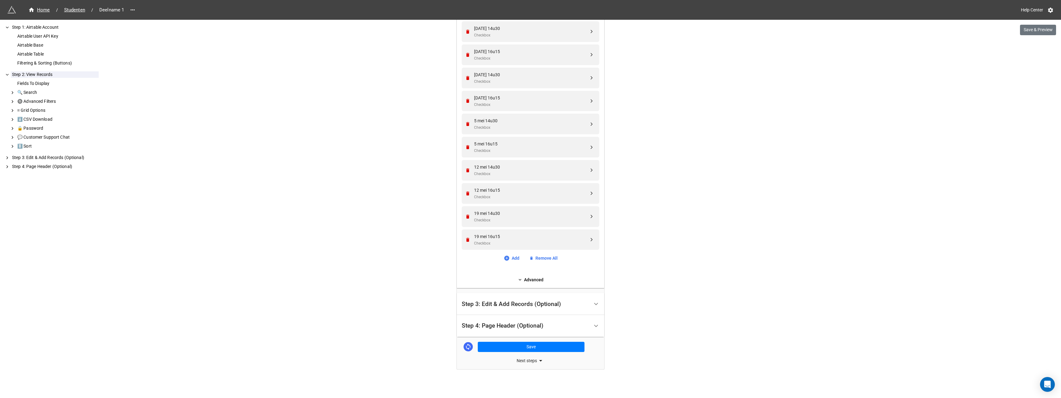
scroll to position [1179, 0]
click at [504, 303] on div "Step 3: Edit & Add Records (Optional)" at bounding box center [511, 302] width 99 height 6
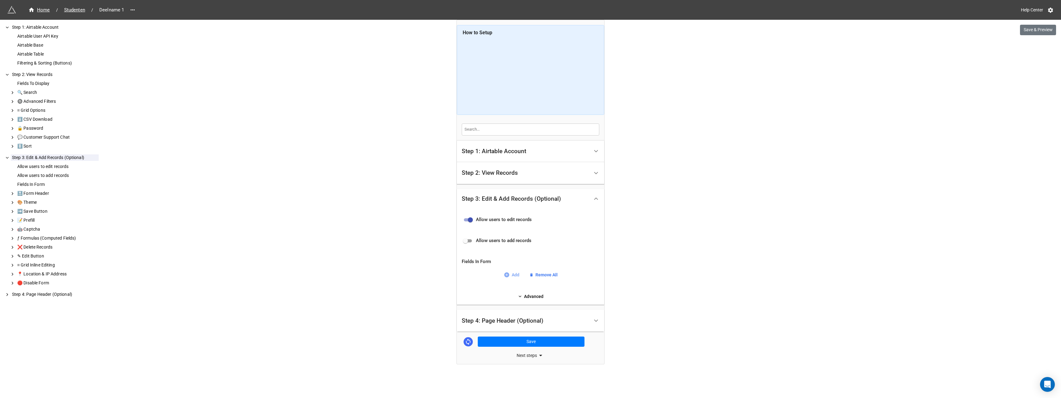
click at [512, 273] on link "Add" at bounding box center [512, 274] width 16 height 7
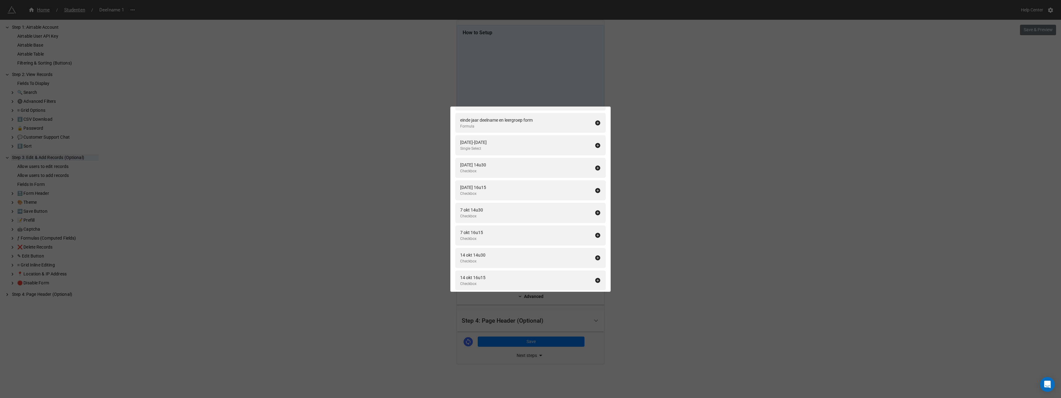
scroll to position [872, 0]
click at [596, 163] on icon at bounding box center [598, 163] width 5 height 5
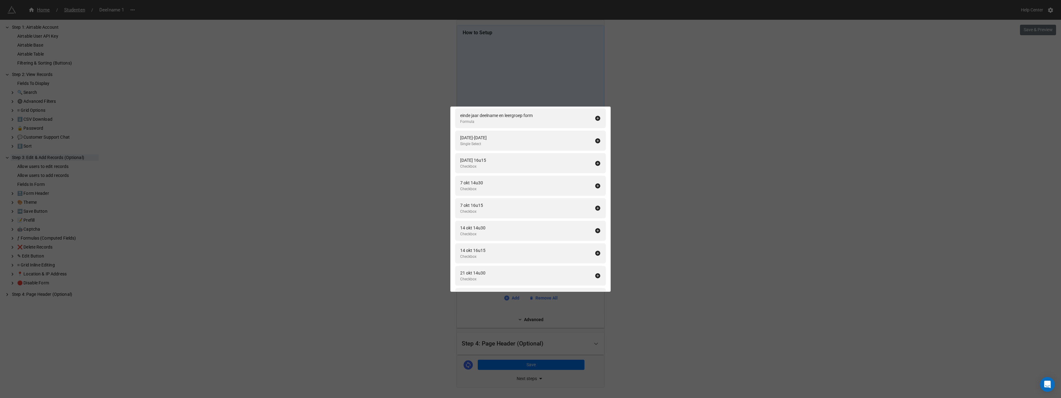
click at [596, 163] on icon at bounding box center [598, 163] width 5 height 5
click at [595, 163] on icon at bounding box center [598, 163] width 6 height 6
click at [595, 183] on icon at bounding box center [598, 186] width 6 height 6
click at [596, 164] on icon at bounding box center [598, 163] width 5 height 5
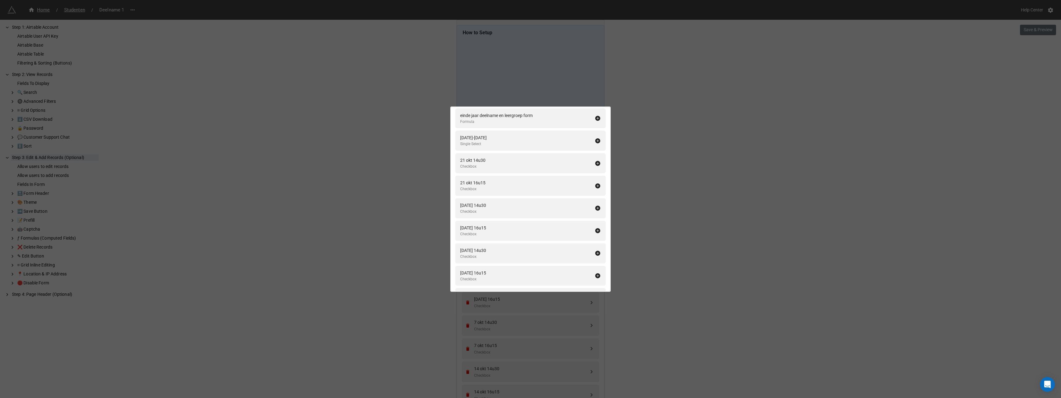
click at [596, 164] on icon at bounding box center [598, 163] width 5 height 5
click at [596, 183] on icon at bounding box center [598, 185] width 5 height 5
click at [596, 164] on icon at bounding box center [598, 163] width 5 height 5
click at [596, 183] on icon at bounding box center [598, 185] width 5 height 5
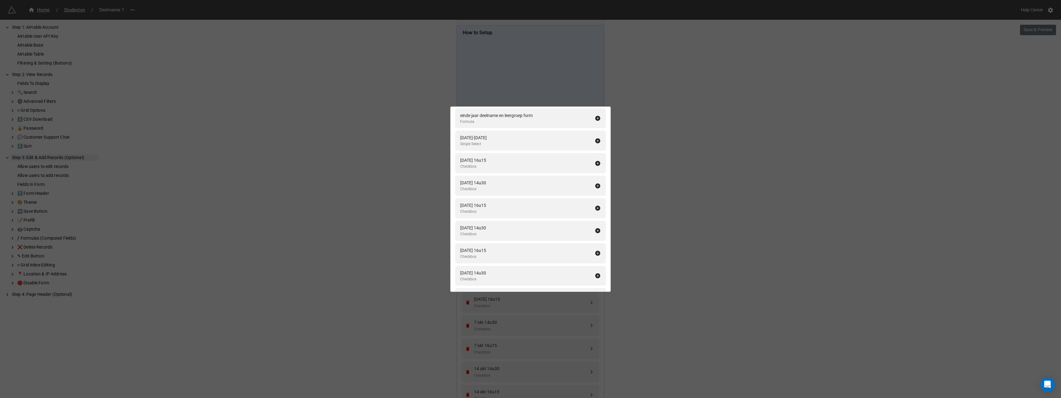
click at [596, 164] on icon at bounding box center [598, 163] width 5 height 5
click at [596, 183] on icon at bounding box center [598, 185] width 5 height 5
click at [596, 164] on icon at bounding box center [598, 163] width 5 height 5
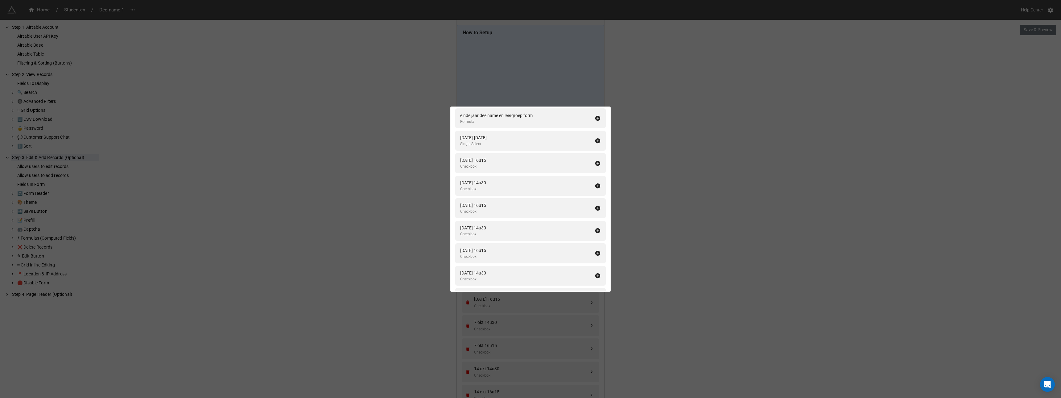
click at [596, 183] on icon at bounding box center [598, 185] width 5 height 5
click at [596, 164] on icon at bounding box center [598, 163] width 5 height 5
click at [596, 183] on icon at bounding box center [598, 185] width 5 height 5
click at [596, 164] on icon at bounding box center [598, 163] width 5 height 5
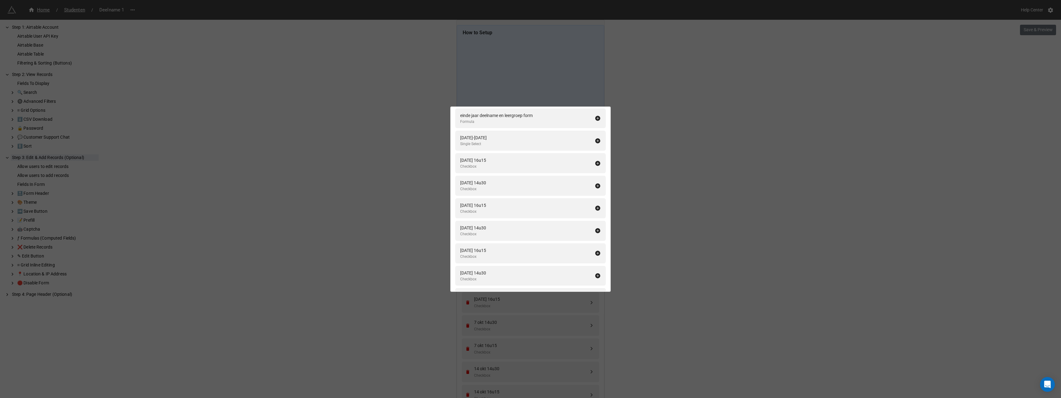
click at [596, 164] on icon at bounding box center [598, 163] width 5 height 5
click at [596, 183] on icon at bounding box center [598, 185] width 5 height 5
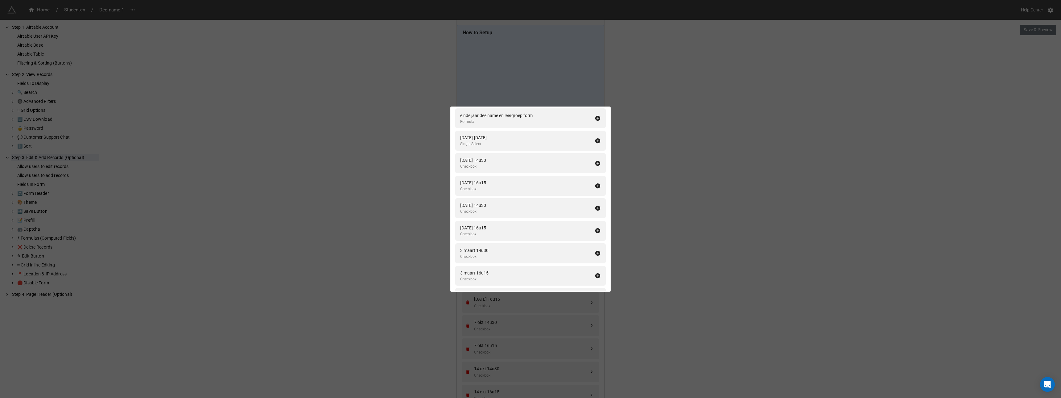
click at [596, 164] on icon at bounding box center [598, 163] width 5 height 5
click at [596, 183] on icon at bounding box center [598, 185] width 5 height 5
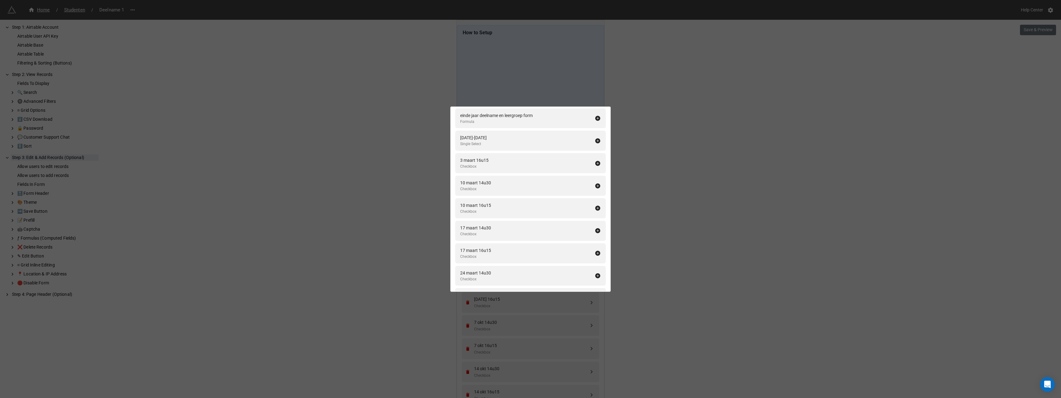
click at [596, 164] on icon at bounding box center [598, 163] width 5 height 5
click at [596, 183] on icon at bounding box center [598, 185] width 5 height 5
click at [596, 164] on icon at bounding box center [598, 163] width 5 height 5
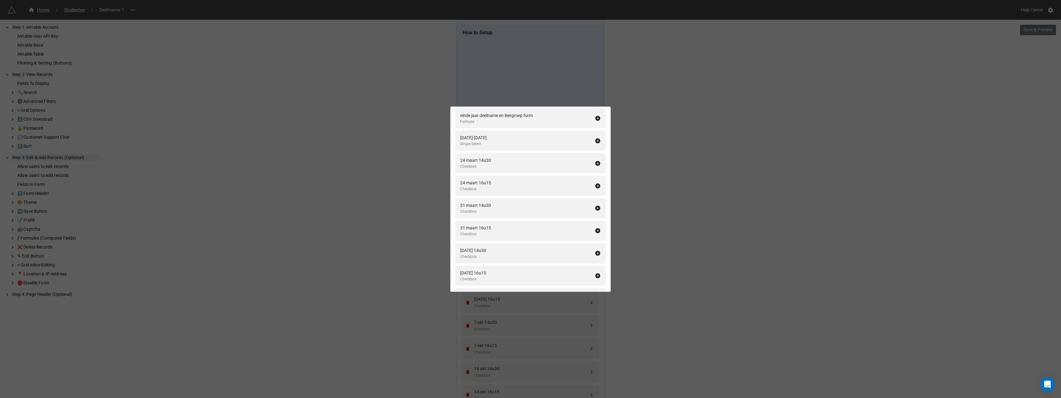
click at [596, 164] on icon at bounding box center [598, 163] width 5 height 5
click at [596, 183] on icon at bounding box center [598, 185] width 5 height 5
click at [596, 164] on icon at bounding box center [598, 163] width 5 height 5
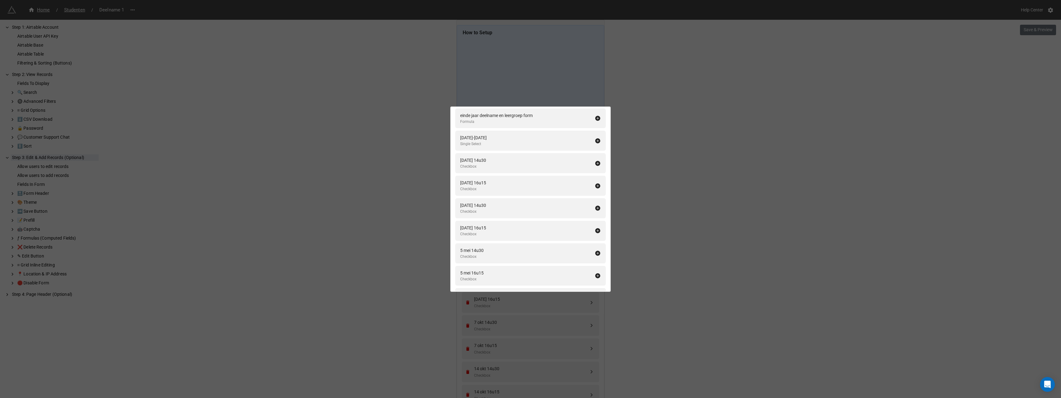
click at [596, 183] on icon at bounding box center [598, 185] width 5 height 5
click at [596, 164] on icon at bounding box center [598, 163] width 5 height 5
click at [596, 183] on icon at bounding box center [598, 185] width 5 height 5
click at [596, 164] on icon at bounding box center [598, 163] width 5 height 5
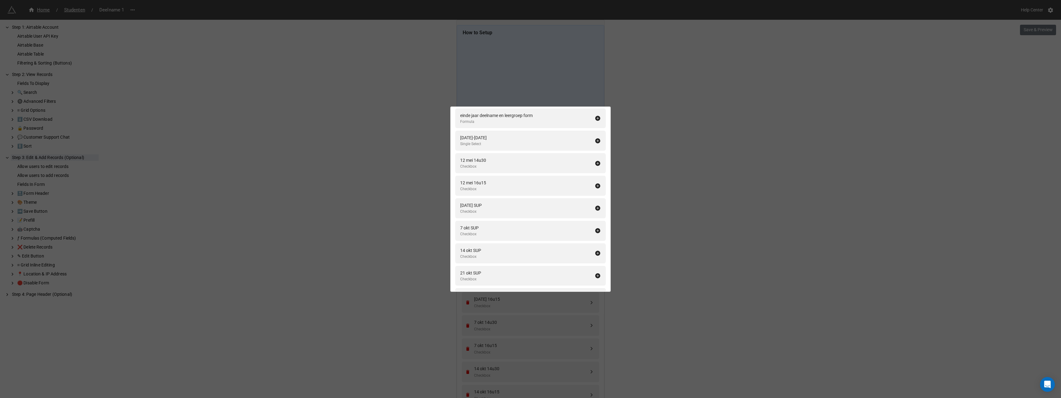
click at [596, 164] on icon at bounding box center [598, 163] width 5 height 5
click at [656, 180] on div "Fields In Form Add All Fullname Formula Naam Single Line Text Voornaam Single L…" at bounding box center [530, 199] width 1061 height 398
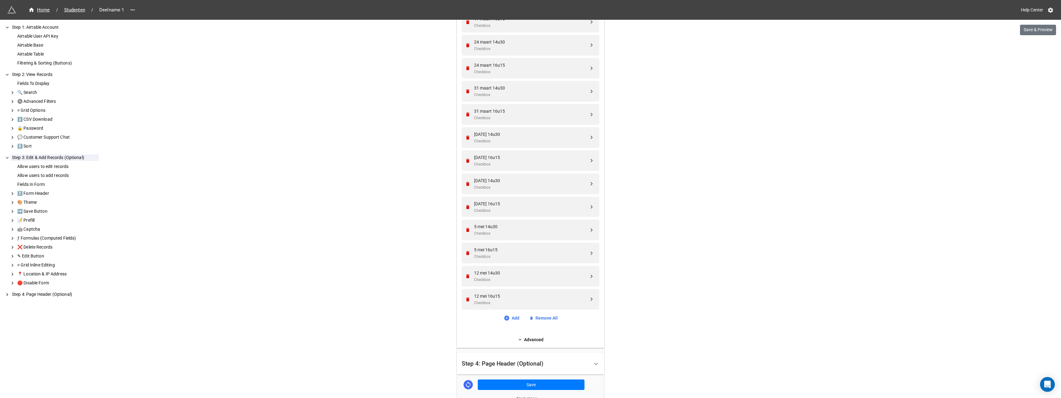
scroll to position [1105, 0]
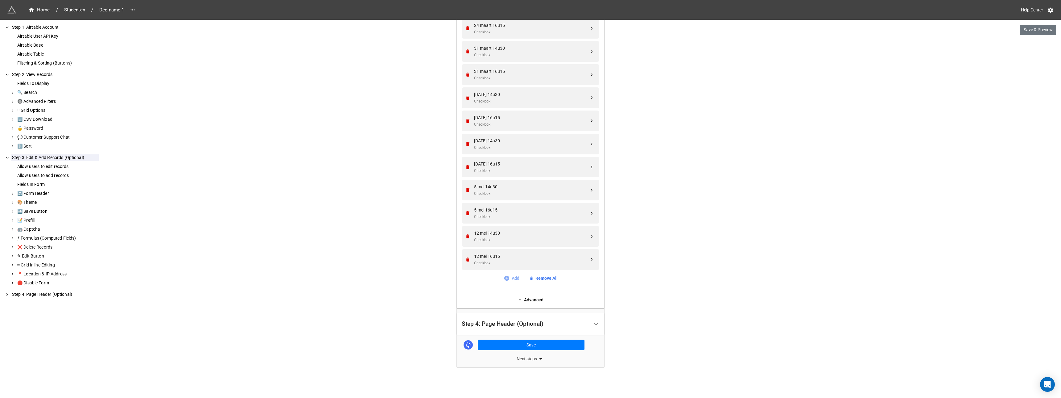
click at [513, 279] on link "Add" at bounding box center [512, 278] width 16 height 7
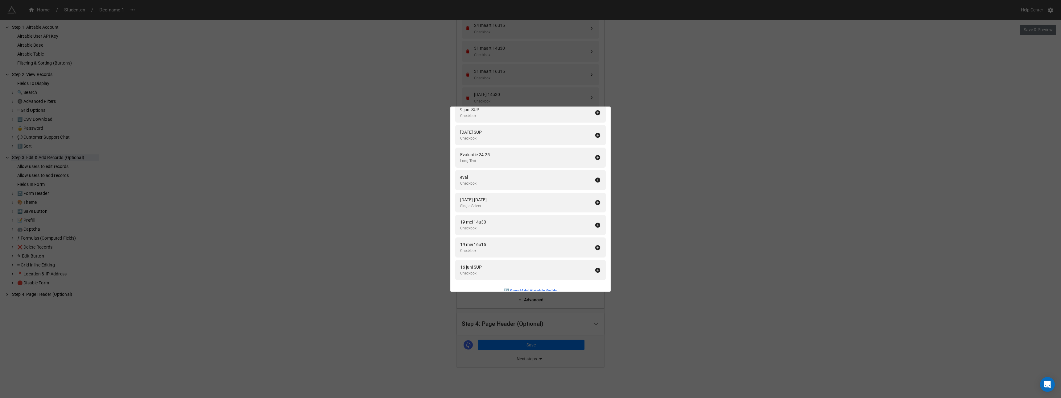
scroll to position [1518, 0]
click at [595, 213] on icon at bounding box center [598, 214] width 6 height 6
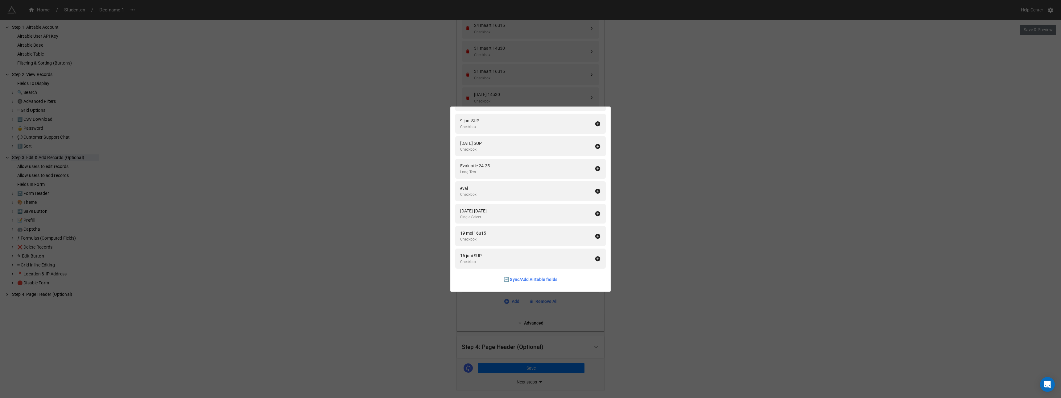
scroll to position [1496, 0]
click at [596, 235] on icon at bounding box center [598, 236] width 5 height 5
click at [642, 229] on div "Fields In Form Add All Fullname Formula Naam Single Line Text Voornaam Single L…" at bounding box center [530, 199] width 1061 height 398
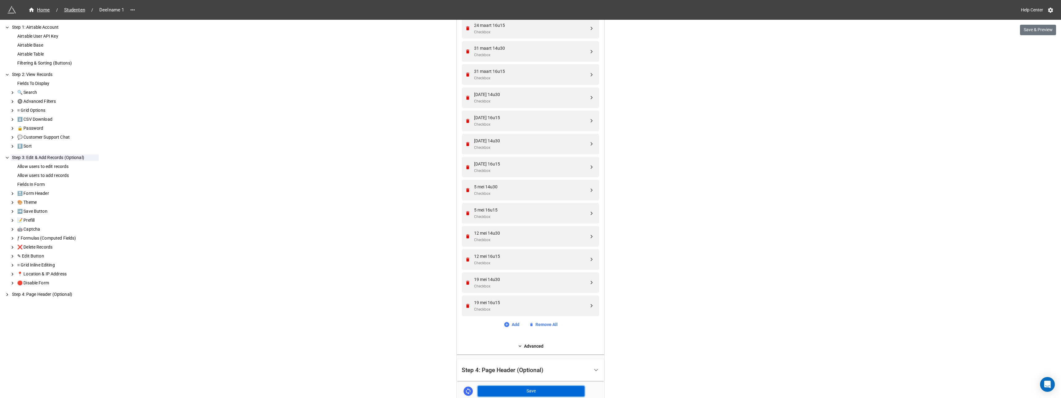
click at [518, 391] on button "Save" at bounding box center [531, 391] width 107 height 10
click at [1039, 30] on button "Save & Preview" at bounding box center [1038, 30] width 36 height 10
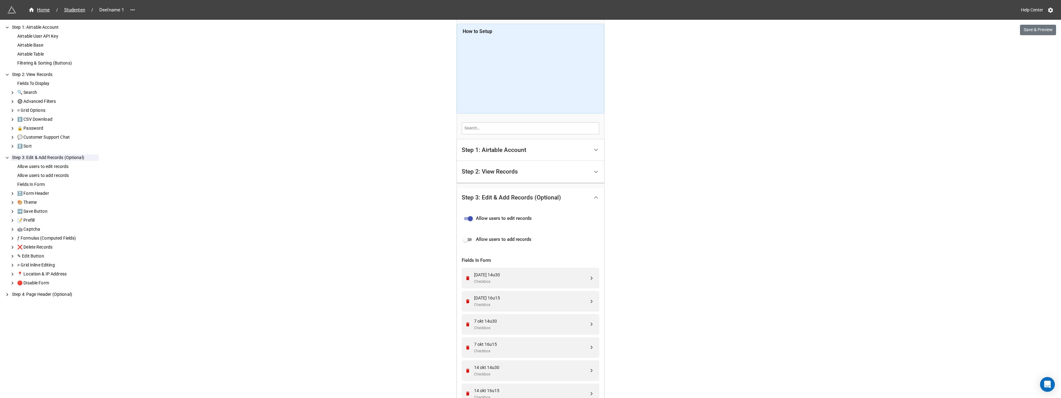
scroll to position [0, 0]
click at [74, 9] on span "Studenten" at bounding box center [74, 9] width 28 height 7
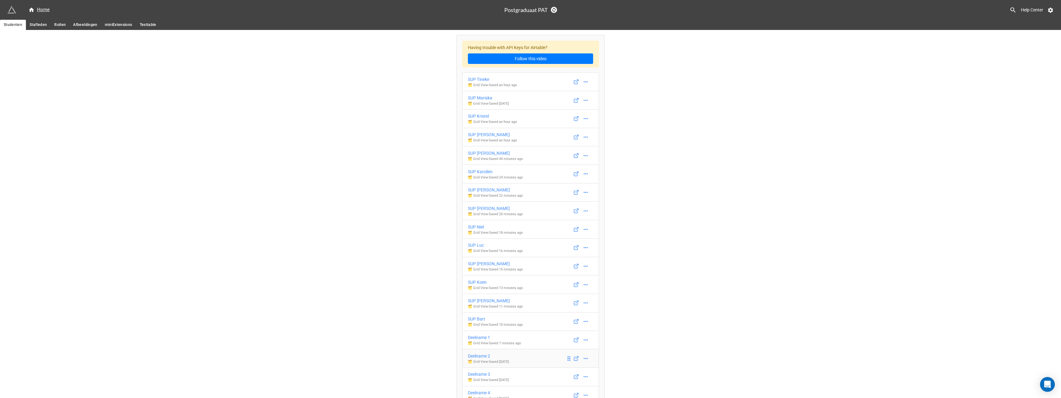
click at [480, 355] on div "Deelname 2" at bounding box center [488, 355] width 41 height 7
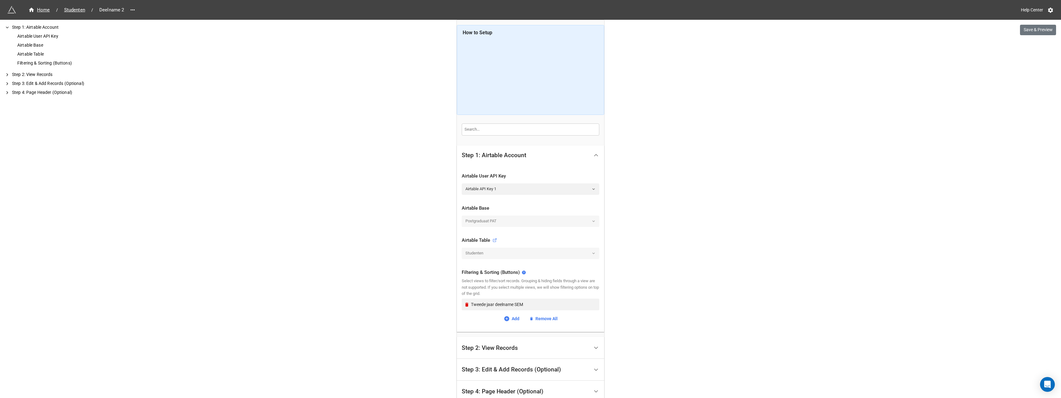
click at [496, 347] on div "Step 2: View Records" at bounding box center [490, 348] width 56 height 6
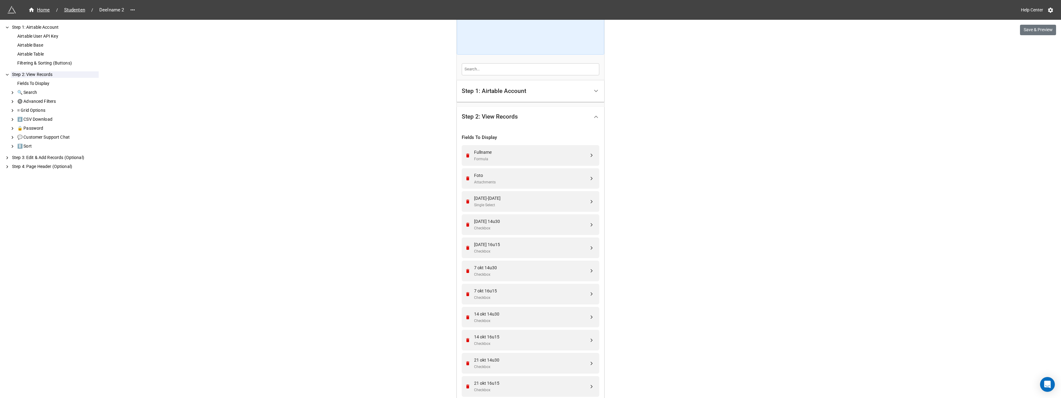
scroll to position [62, 0]
click at [467, 200] on icon "Remove" at bounding box center [467, 200] width 3 height 4
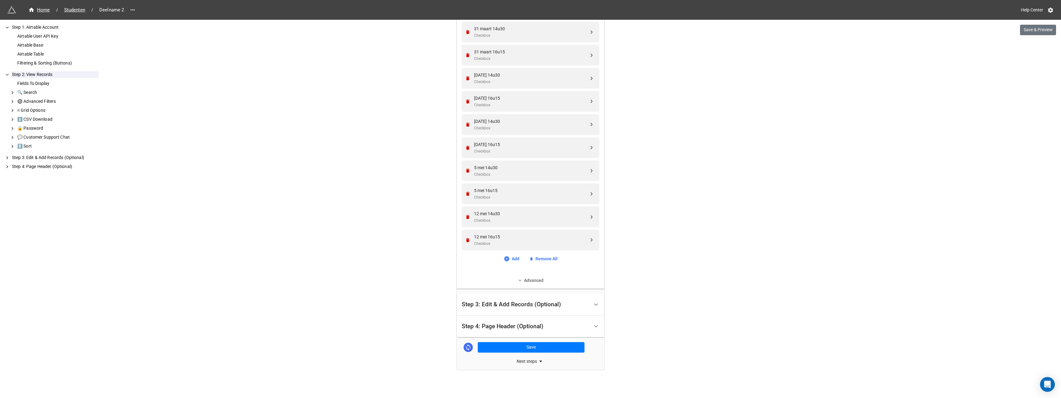
scroll to position [1110, 0]
click at [515, 258] on link "Add" at bounding box center [512, 256] width 16 height 7
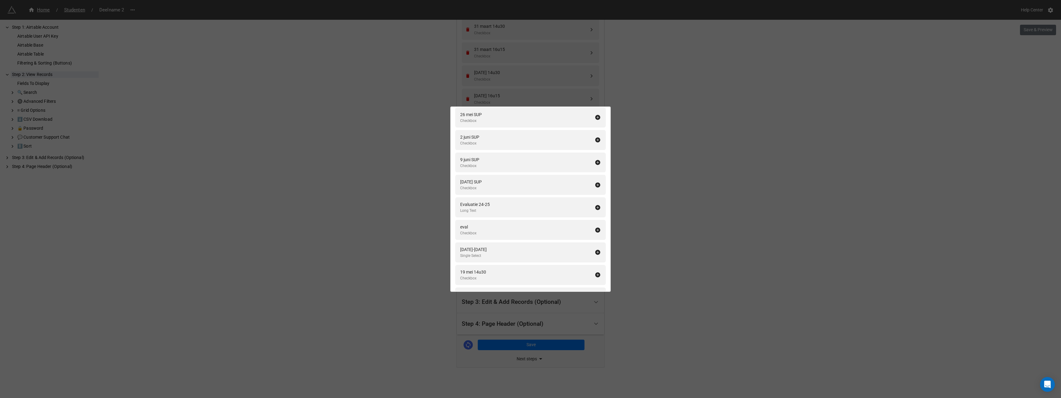
scroll to position [1473, 0]
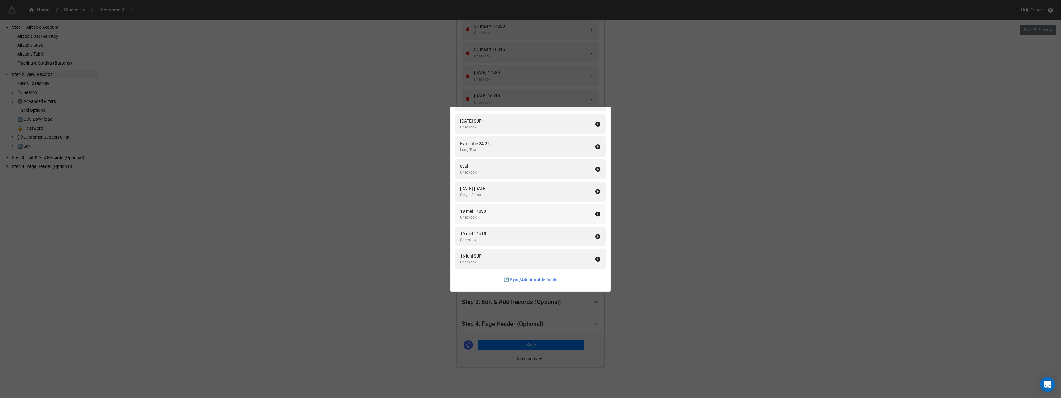
click at [595, 213] on icon at bounding box center [598, 214] width 6 height 6
click at [596, 236] on icon at bounding box center [598, 236] width 5 height 5
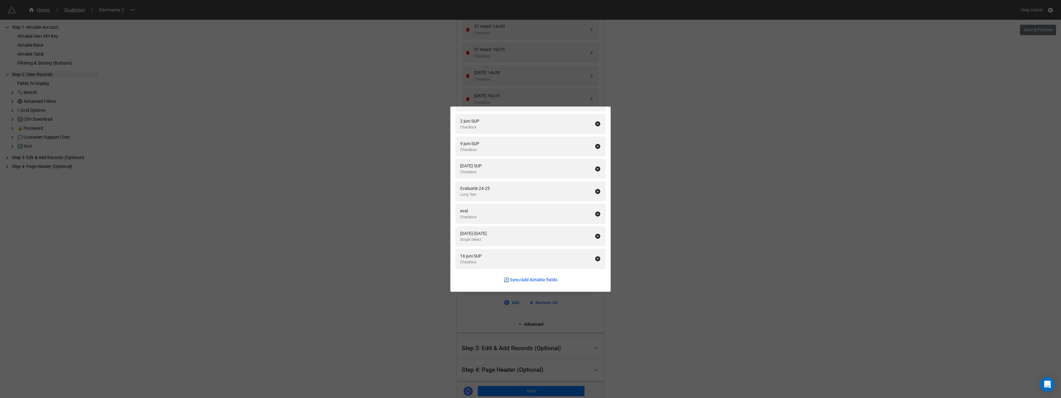
scroll to position [1428, 0]
click at [596, 236] on icon at bounding box center [598, 236] width 5 height 5
click at [651, 241] on div "Fields To Display Add All Naam Single Line Text Voornaam Single Line Text Email…" at bounding box center [530, 199] width 1061 height 398
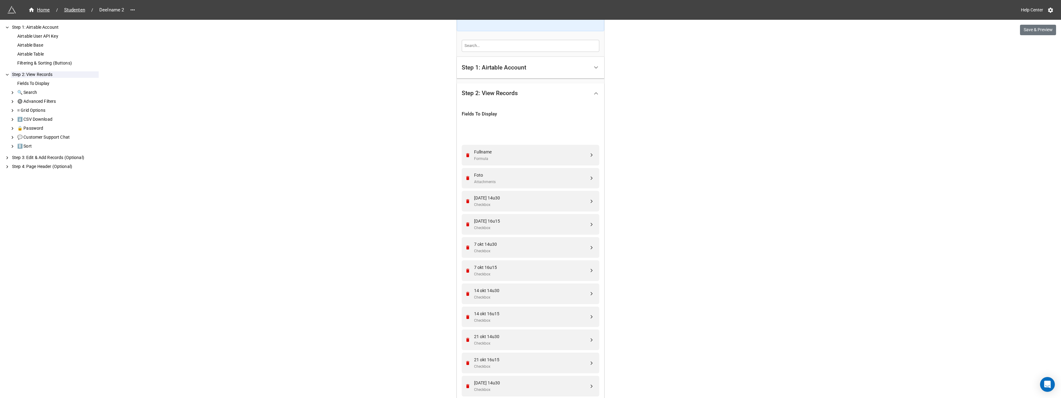
scroll to position [0, 0]
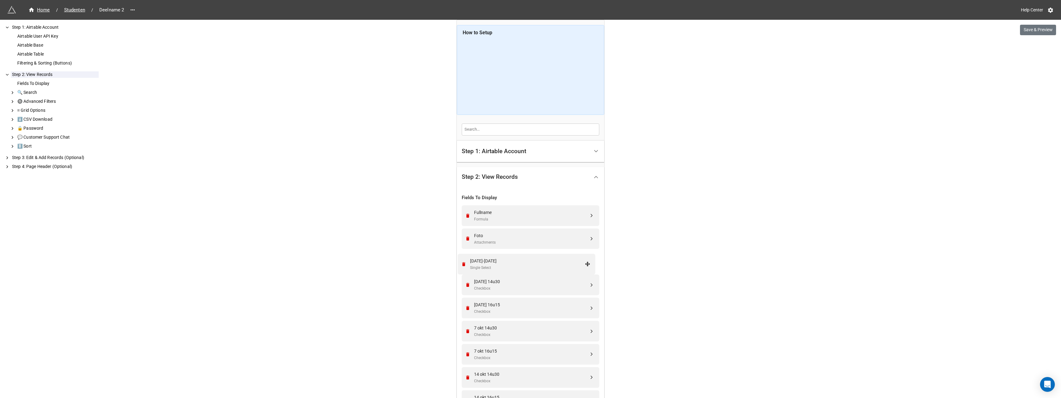
drag, startPoint x: 590, startPoint y: 306, endPoint x: 588, endPoint y: 263, distance: 43.3
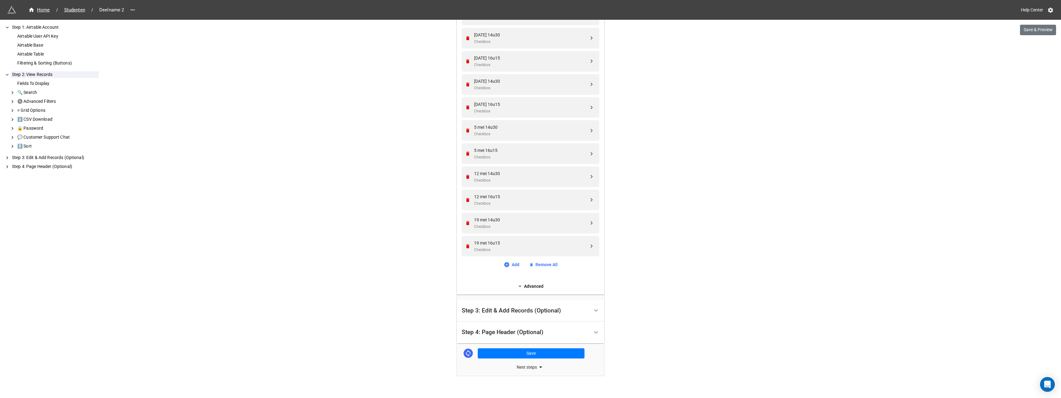
scroll to position [1179, 0]
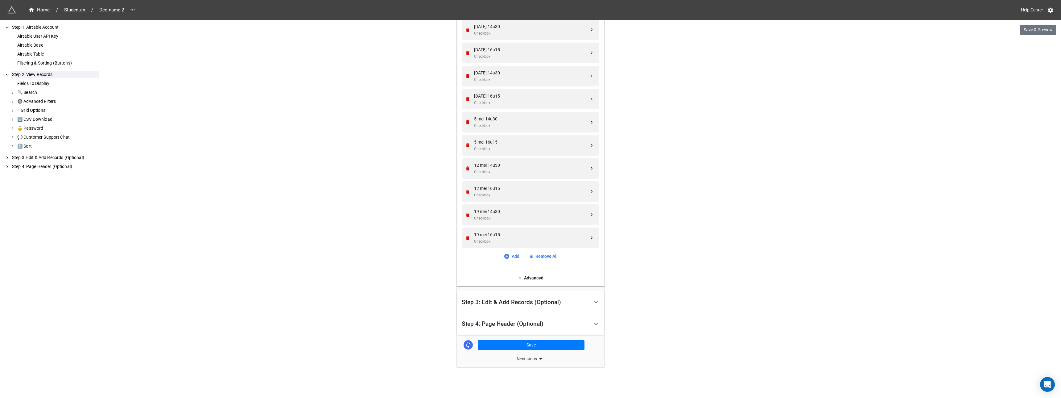
click at [508, 303] on div "Step 3: Edit & Add Records (Optional)" at bounding box center [511, 302] width 99 height 6
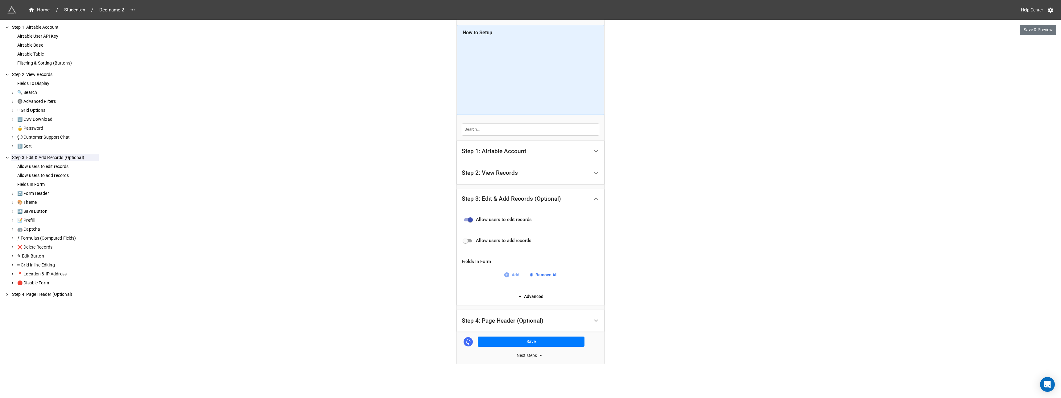
click at [511, 276] on link "Add" at bounding box center [512, 274] width 16 height 7
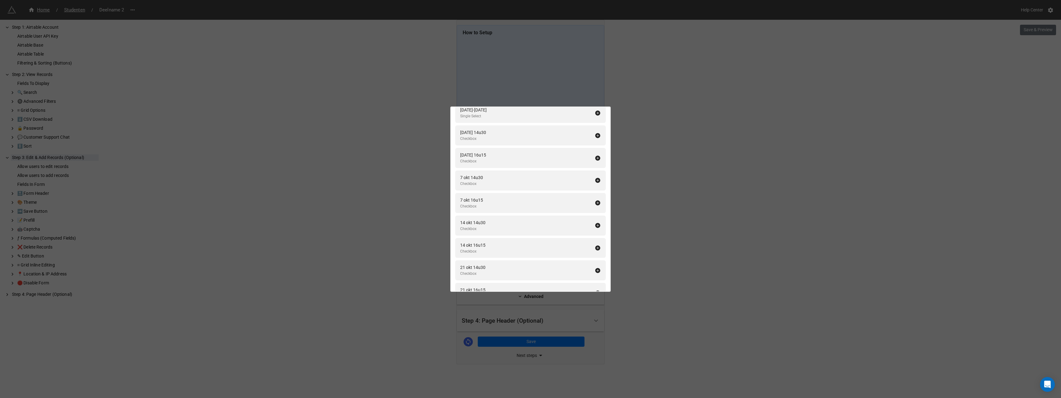
scroll to position [886, 0]
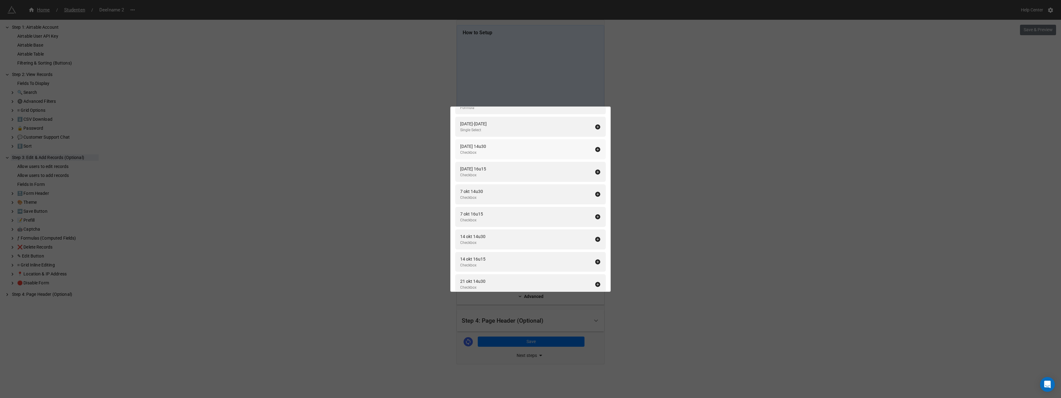
click at [595, 149] on icon at bounding box center [598, 149] width 6 height 6
click at [595, 169] on icon at bounding box center [598, 172] width 6 height 6
click at [595, 149] on icon at bounding box center [598, 149] width 6 height 6
click at [595, 169] on icon at bounding box center [598, 172] width 6 height 6
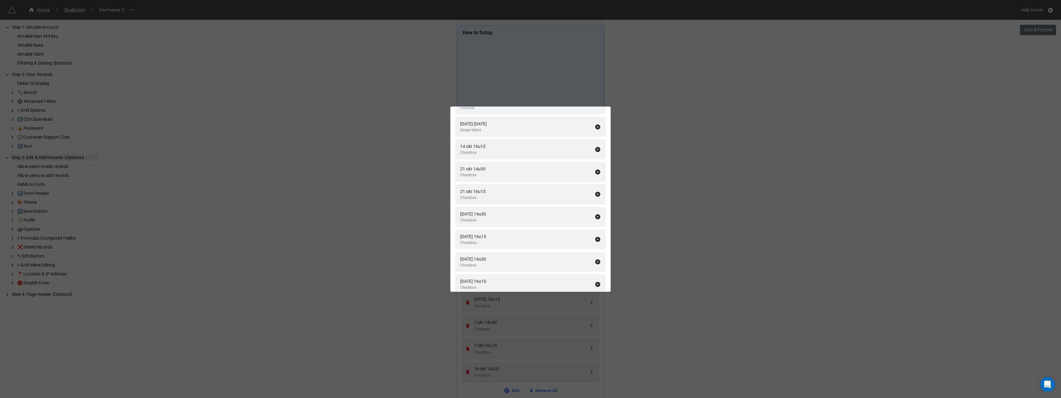
click at [595, 149] on icon at bounding box center [598, 149] width 6 height 6
click at [595, 169] on icon at bounding box center [598, 172] width 6 height 6
click at [595, 149] on icon at bounding box center [598, 149] width 6 height 6
click at [595, 169] on icon at bounding box center [598, 172] width 6 height 6
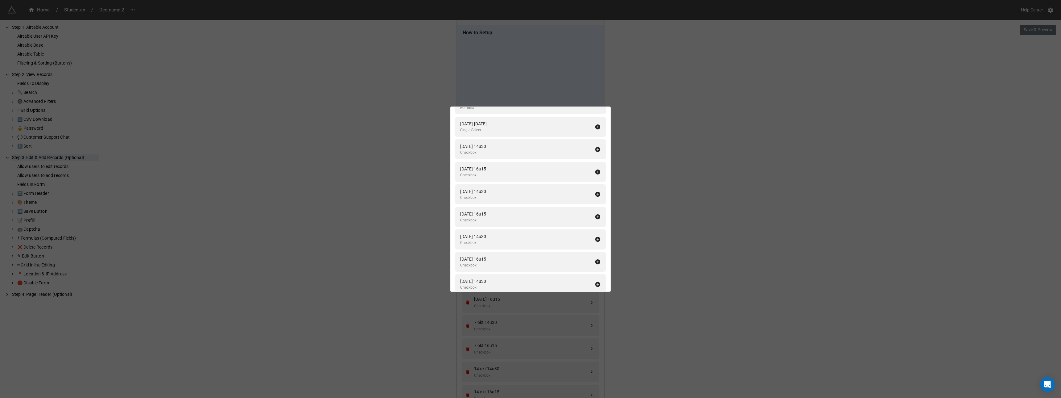
click at [595, 149] on icon at bounding box center [598, 149] width 6 height 6
click at [595, 169] on icon at bounding box center [598, 172] width 6 height 6
click at [595, 149] on icon at bounding box center [598, 149] width 6 height 6
click at [595, 169] on icon at bounding box center [598, 172] width 6 height 6
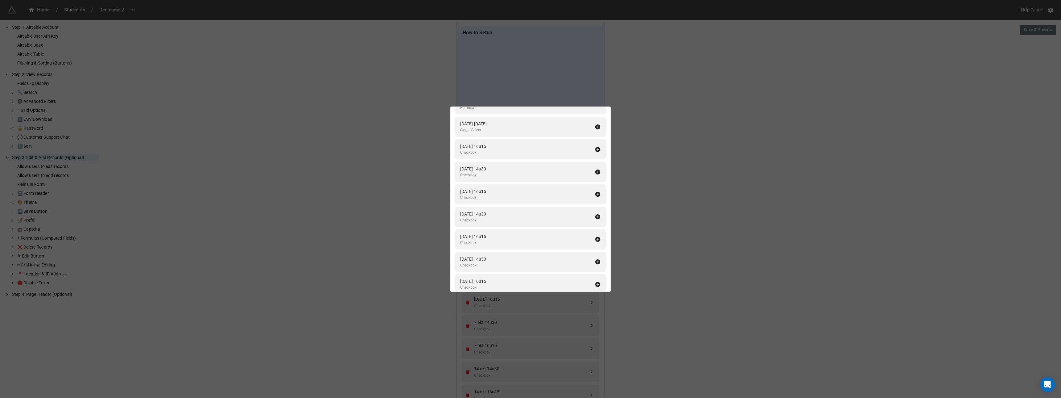
click at [595, 149] on icon at bounding box center [598, 149] width 6 height 6
click at [595, 169] on icon at bounding box center [598, 172] width 6 height 6
click at [595, 149] on icon at bounding box center [598, 149] width 6 height 6
click at [595, 169] on icon at bounding box center [598, 172] width 6 height 6
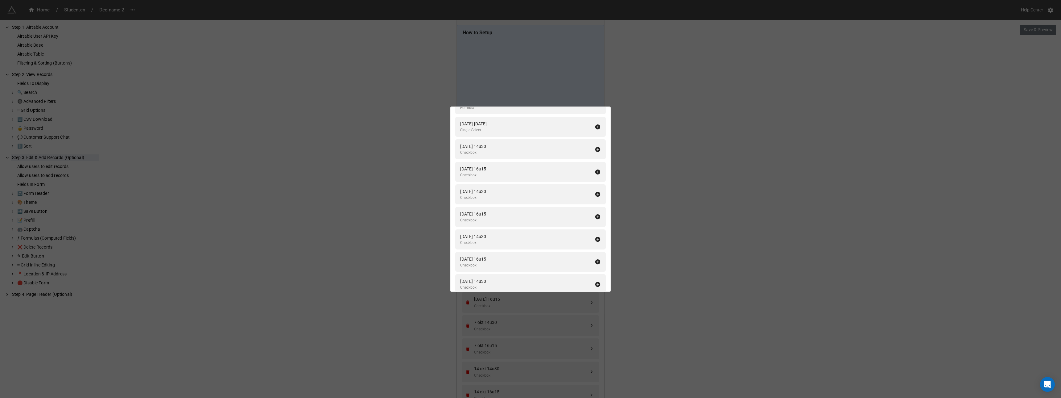
click at [595, 149] on icon at bounding box center [598, 149] width 6 height 6
click at [595, 169] on icon at bounding box center [598, 172] width 6 height 6
click at [595, 149] on icon at bounding box center [598, 149] width 6 height 6
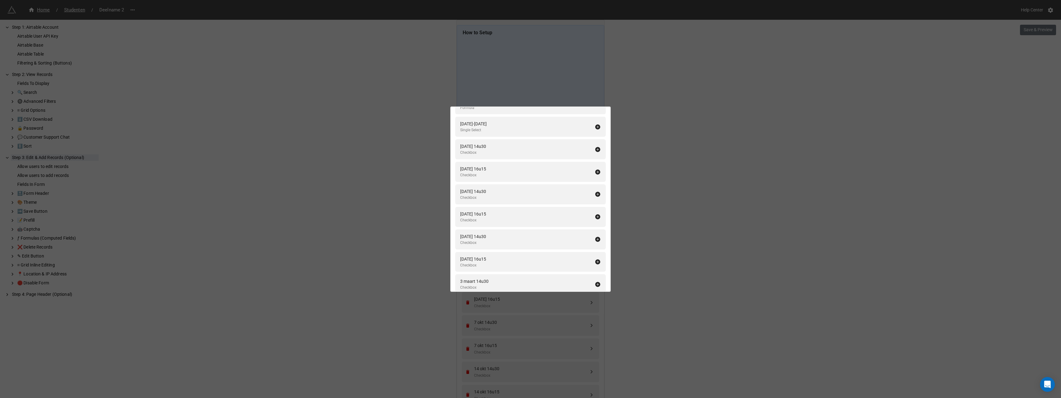
click at [595, 169] on icon at bounding box center [598, 172] width 6 height 6
click at [595, 149] on icon at bounding box center [598, 149] width 6 height 6
click at [595, 169] on icon at bounding box center [598, 172] width 6 height 6
click at [595, 149] on icon at bounding box center [598, 149] width 6 height 6
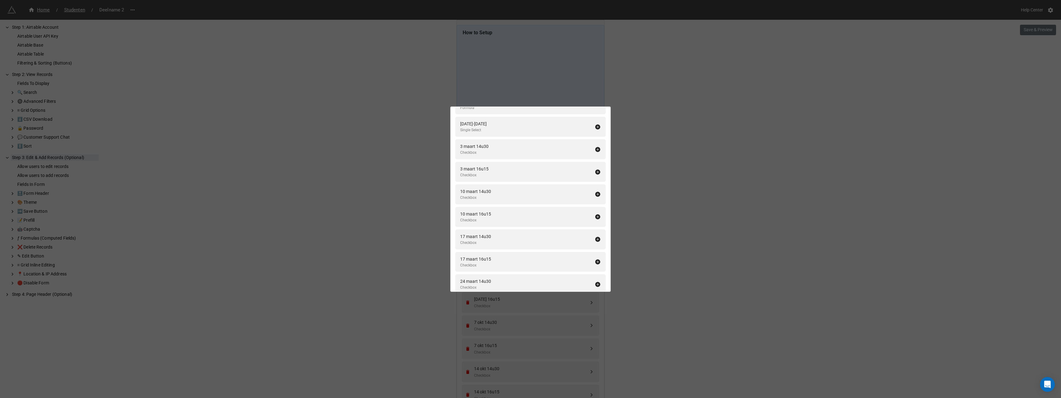
click at [595, 149] on icon at bounding box center [598, 149] width 6 height 6
click at [595, 169] on icon at bounding box center [598, 172] width 6 height 6
click at [595, 149] on icon at bounding box center [598, 149] width 6 height 6
click at [595, 169] on icon at bounding box center [598, 172] width 6 height 6
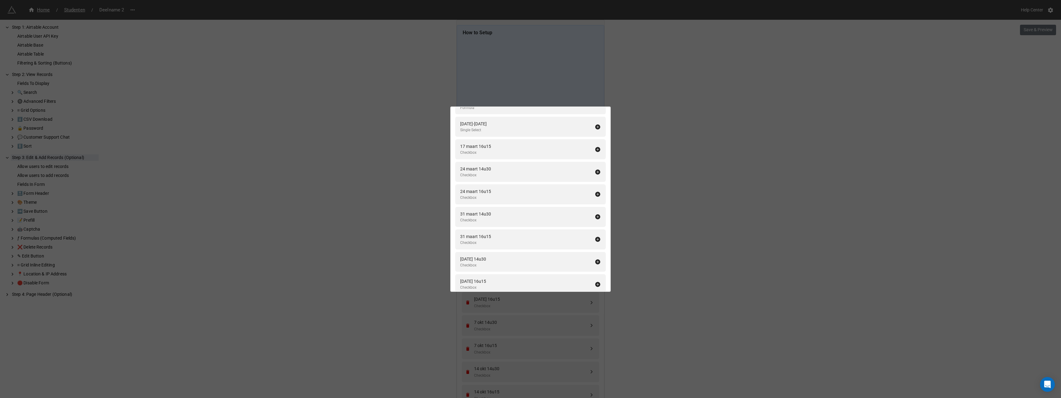
click at [595, 149] on icon at bounding box center [598, 149] width 6 height 6
click at [595, 169] on icon at bounding box center [598, 172] width 6 height 6
click at [595, 149] on icon at bounding box center [598, 149] width 6 height 6
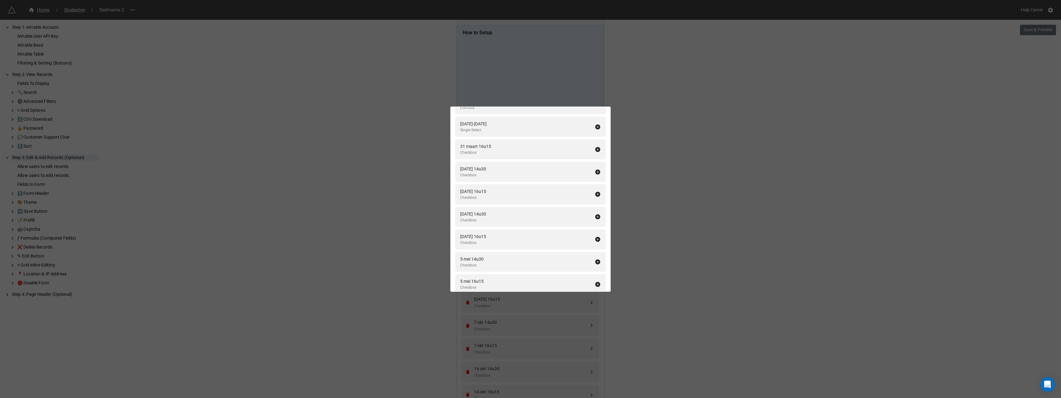
click at [595, 169] on icon at bounding box center [598, 172] width 6 height 6
click at [595, 149] on icon at bounding box center [598, 149] width 6 height 6
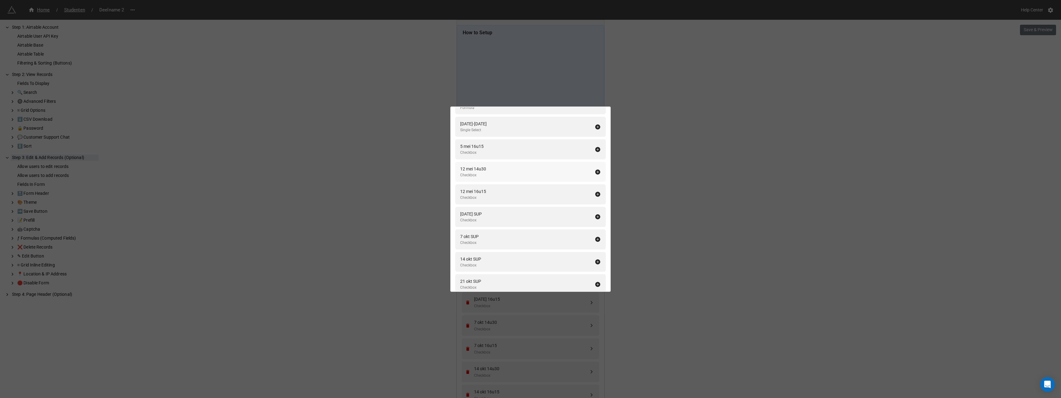
click at [595, 150] on icon at bounding box center [598, 149] width 6 height 6
click at [596, 150] on icon at bounding box center [598, 149] width 5 height 5
click at [595, 213] on icon at bounding box center [598, 214] width 6 height 6
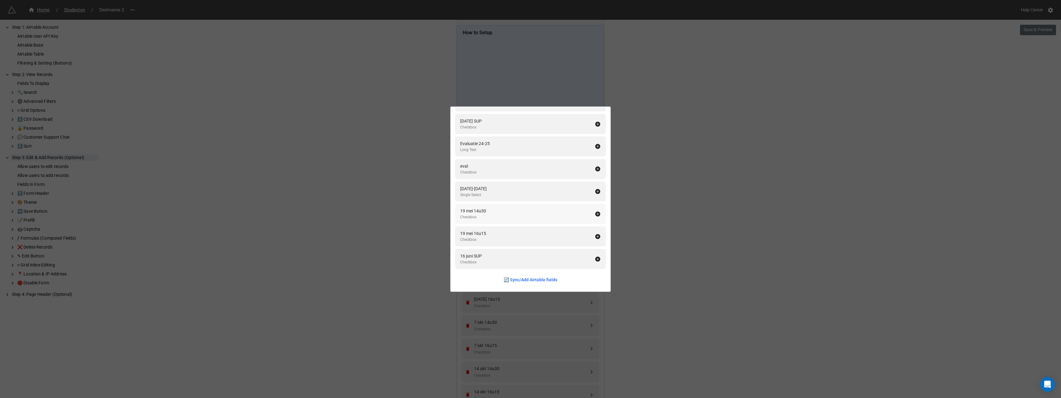
scroll to position [1496, 0]
click at [596, 236] on icon at bounding box center [598, 236] width 5 height 5
click at [595, 236] on icon at bounding box center [598, 236] width 6 height 6
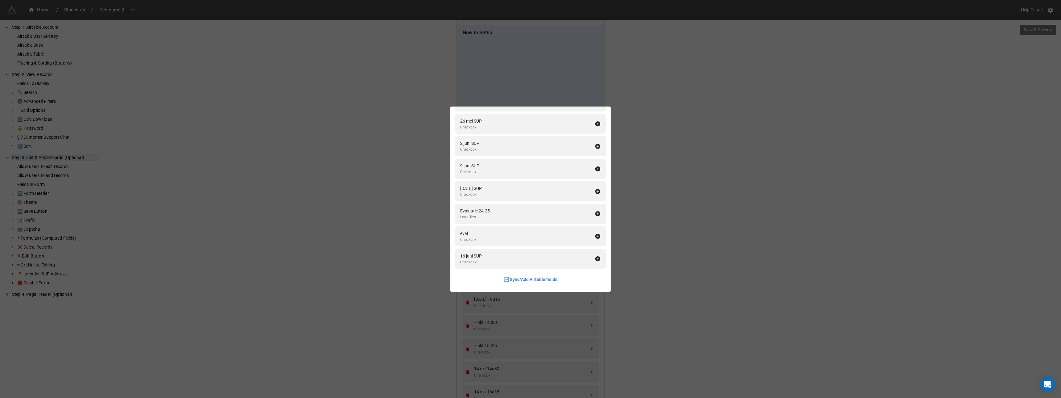
click at [647, 231] on div "Fields In Form Add All Fullname Formula Naam Single Line Text Voornaam Single L…" at bounding box center [530, 199] width 1061 height 398
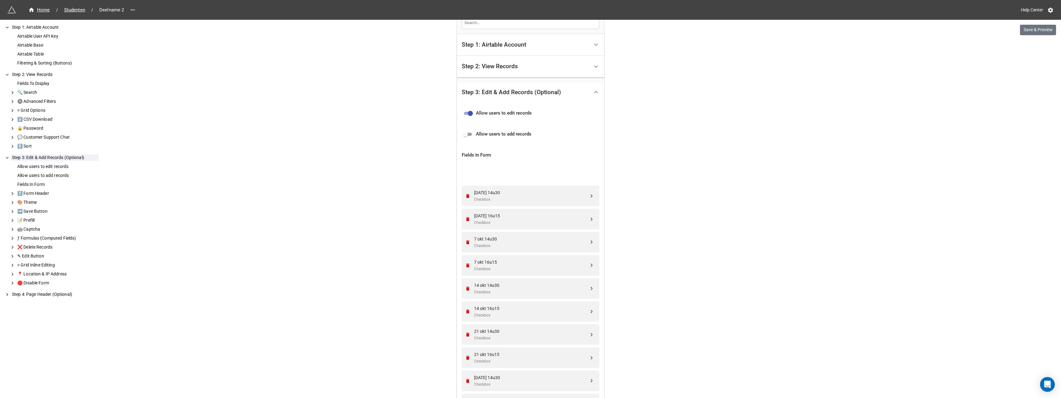
scroll to position [104, 0]
drag, startPoint x: 591, startPoint y: 260, endPoint x: 590, endPoint y: 174, distance: 86.1
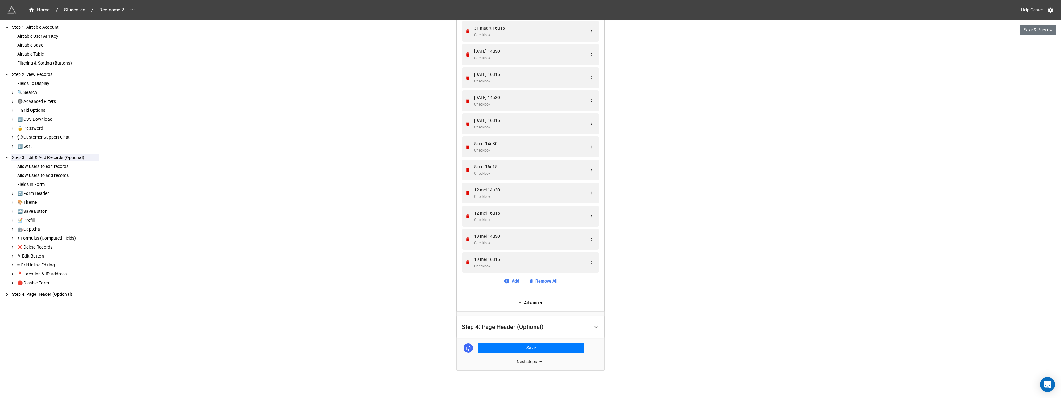
scroll to position [1174, 0]
click at [528, 343] on button "Save" at bounding box center [531, 345] width 107 height 10
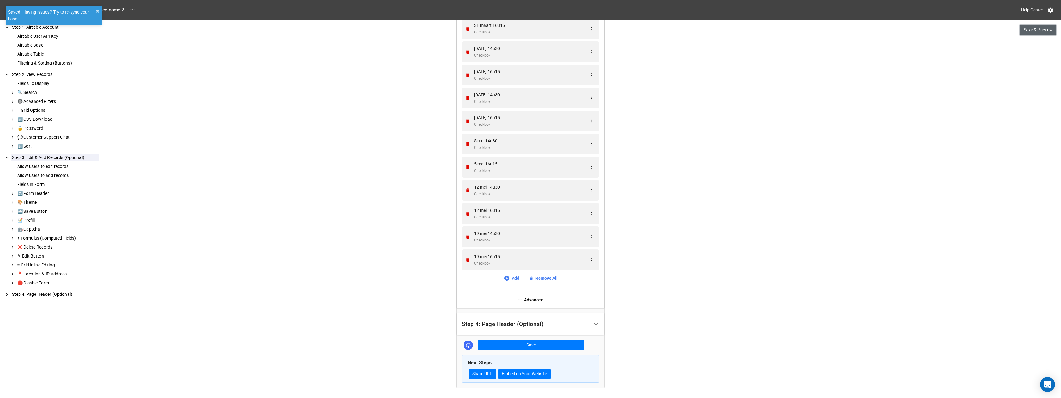
click at [1033, 29] on button "Save & Preview" at bounding box center [1038, 30] width 36 height 10
click at [81, 8] on span "Studenten" at bounding box center [74, 9] width 28 height 7
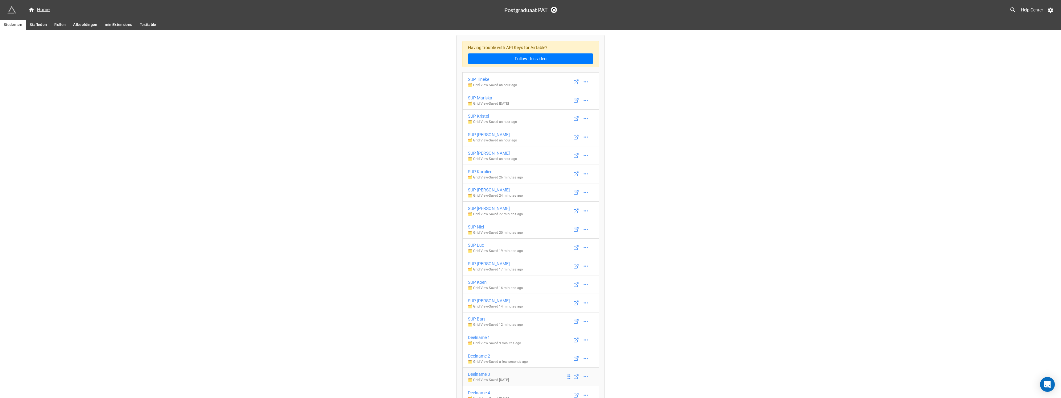
click at [482, 374] on div "Deelname 3" at bounding box center [488, 374] width 41 height 7
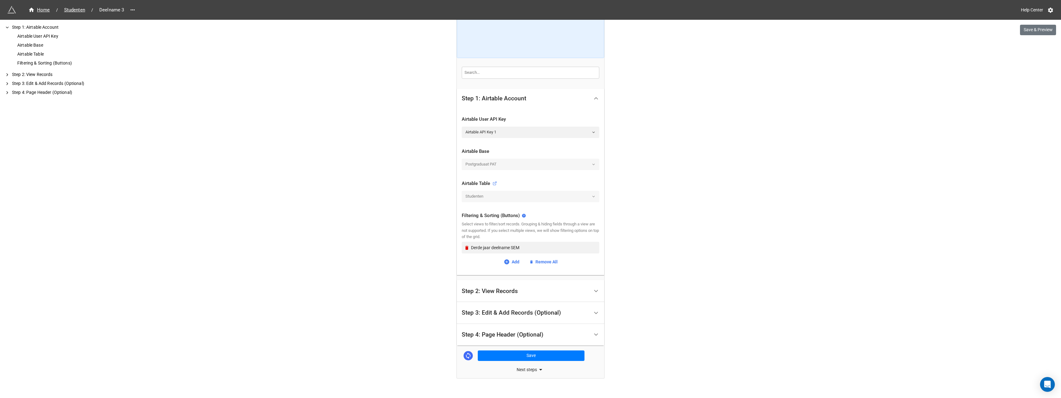
scroll to position [68, 0]
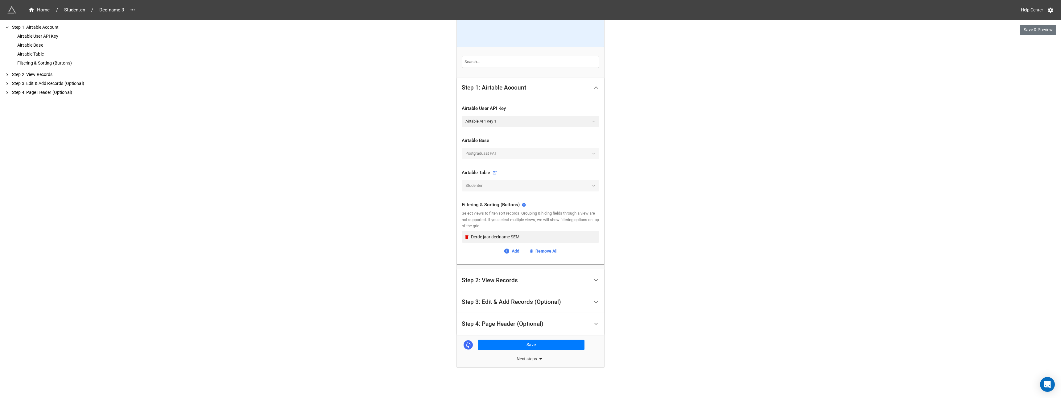
click at [496, 280] on div "Step 2: View Records" at bounding box center [490, 280] width 56 height 6
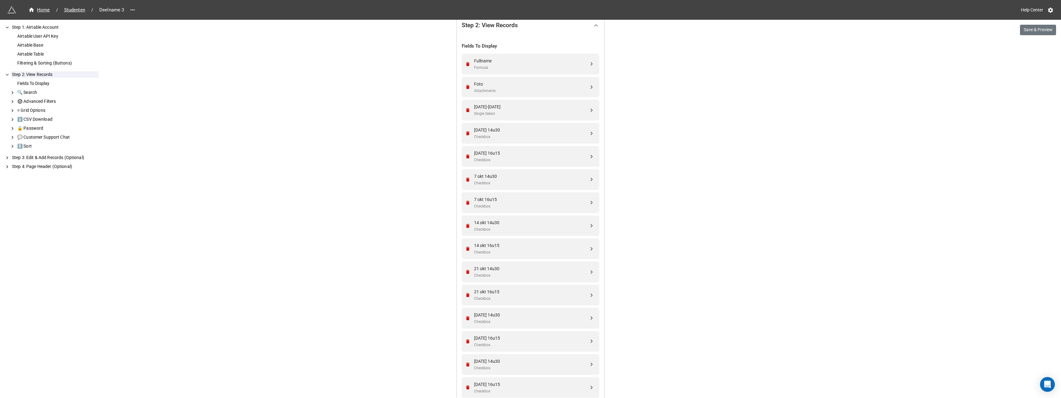
scroll to position [154, 0]
click at [466, 106] on icon "Remove" at bounding box center [467, 107] width 5 height 5
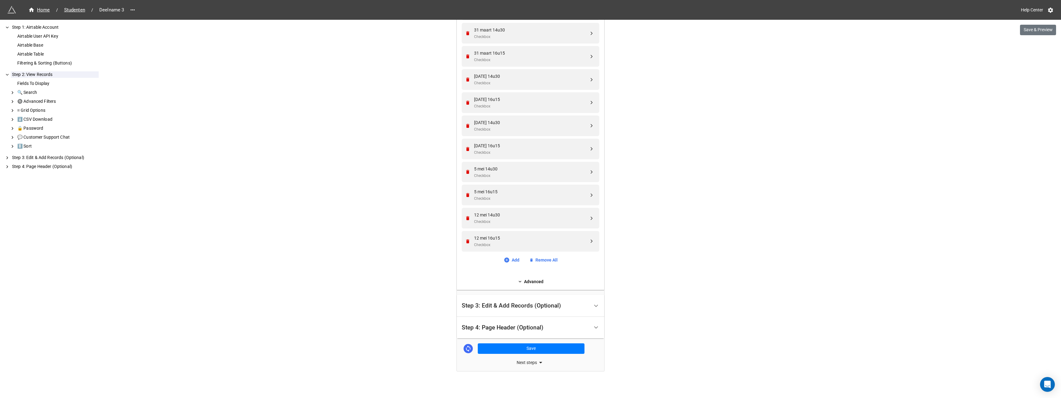
scroll to position [1110, 0]
click at [514, 257] on link "Add" at bounding box center [512, 256] width 16 height 7
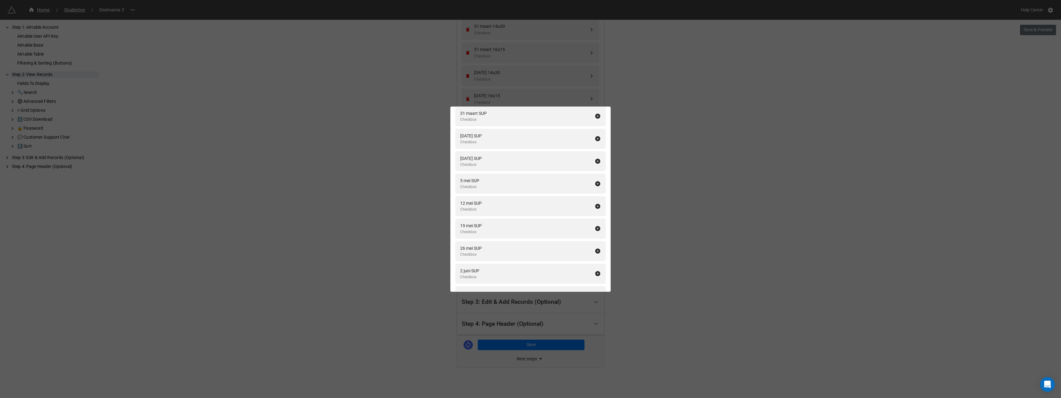
scroll to position [1473, 0]
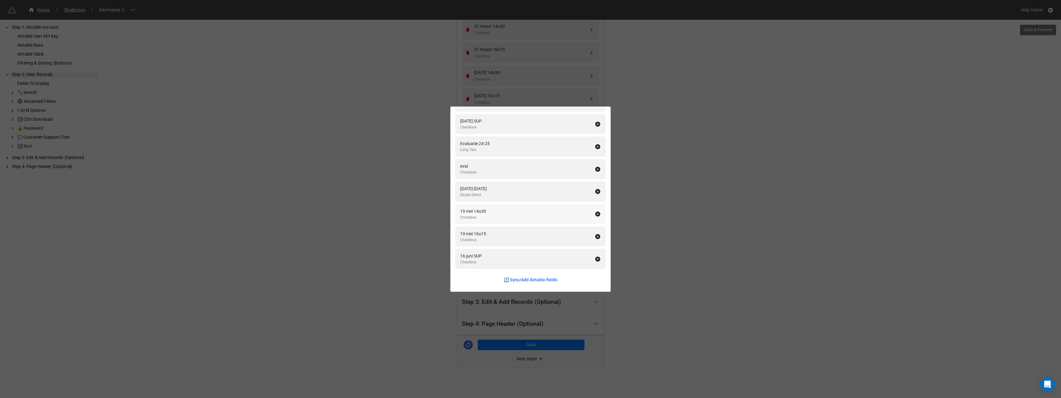
click at [596, 214] on icon at bounding box center [598, 213] width 5 height 5
click at [596, 235] on icon at bounding box center [598, 236] width 5 height 5
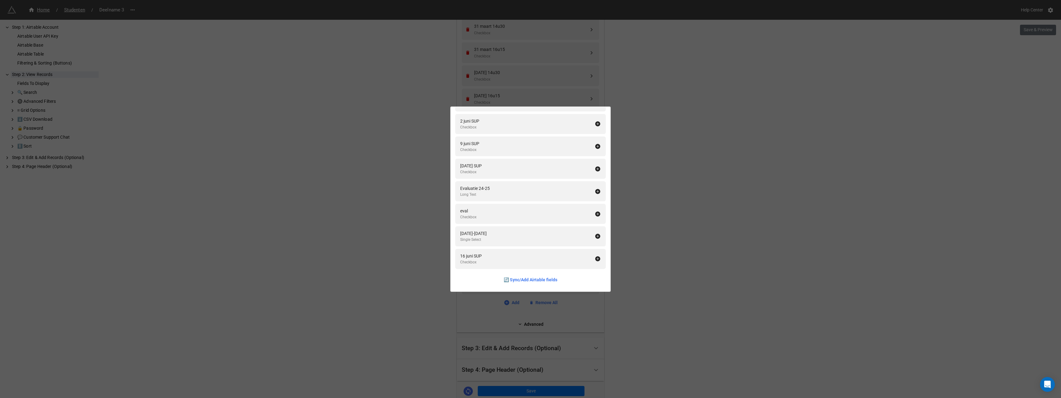
scroll to position [1428, 0]
click at [595, 235] on icon at bounding box center [598, 236] width 6 height 6
click at [644, 229] on div "Fields To Display Add All Naam Single Line Text Voornaam Single Line Text Email…" at bounding box center [530, 199] width 1061 height 398
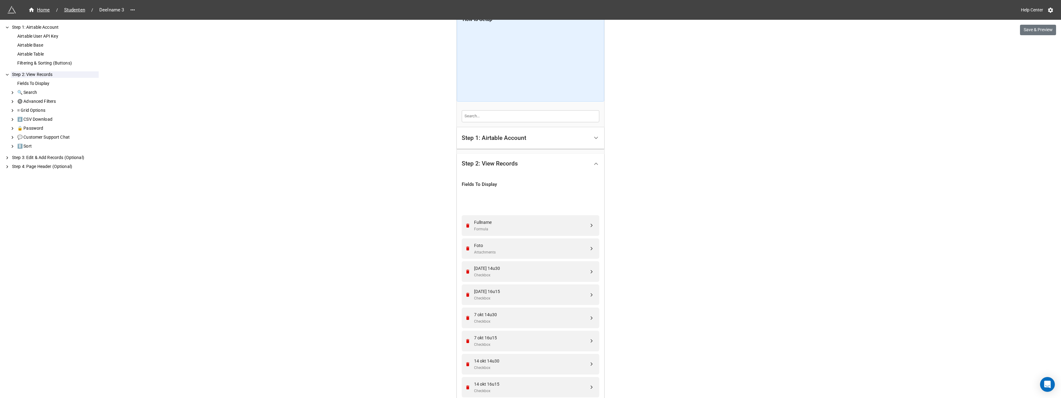
scroll to position [0, 0]
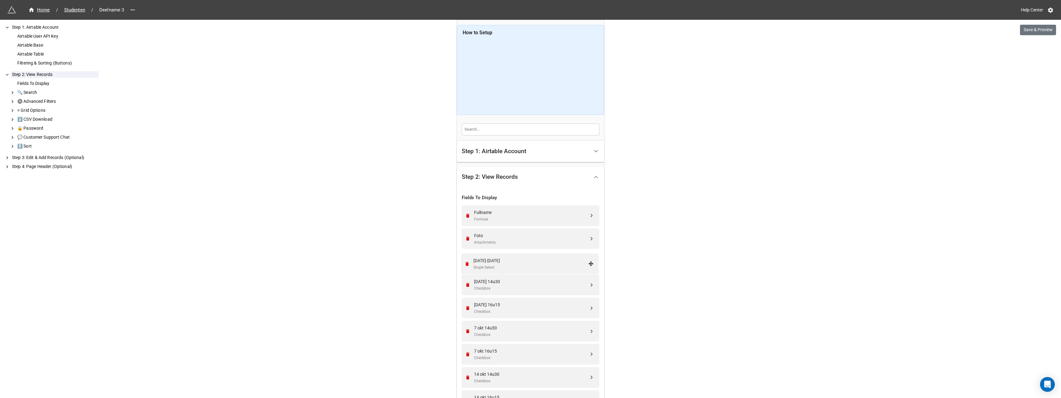
drag, startPoint x: 591, startPoint y: 308, endPoint x: 591, endPoint y: 264, distance: 43.8
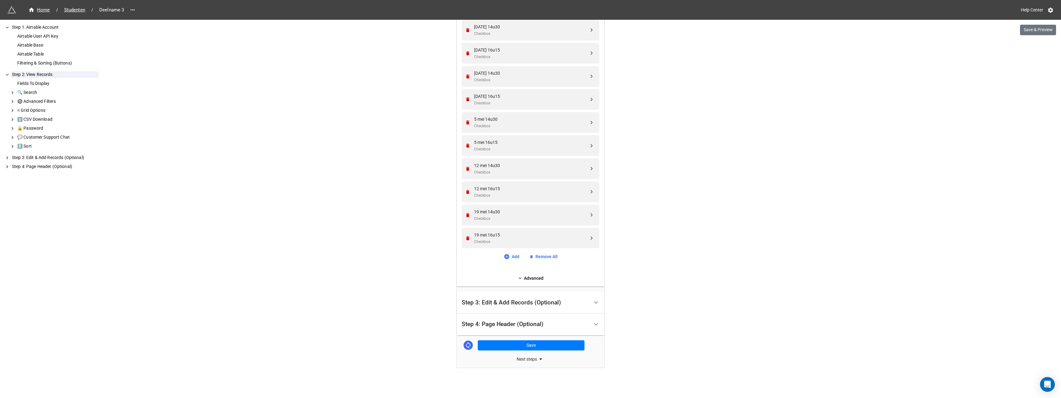
scroll to position [1179, 0]
click at [528, 345] on button "Save" at bounding box center [531, 345] width 107 height 10
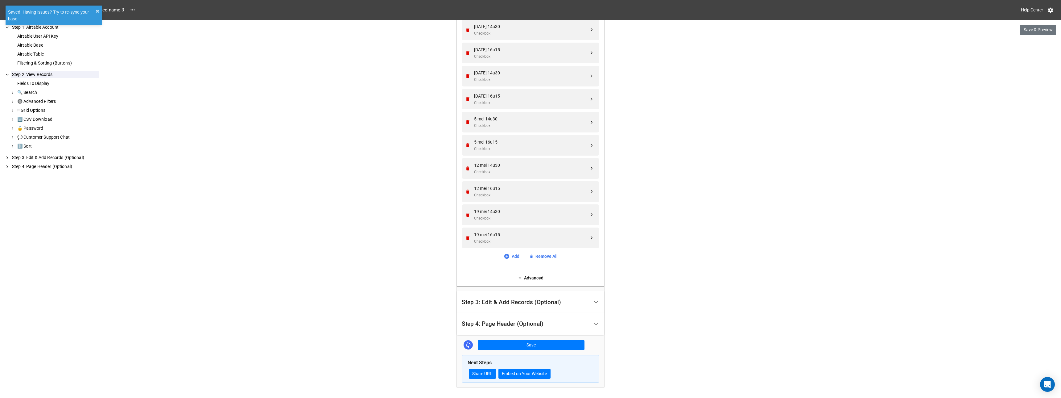
click at [513, 302] on div "Step 3: Edit & Add Records (Optional)" at bounding box center [511, 302] width 99 height 6
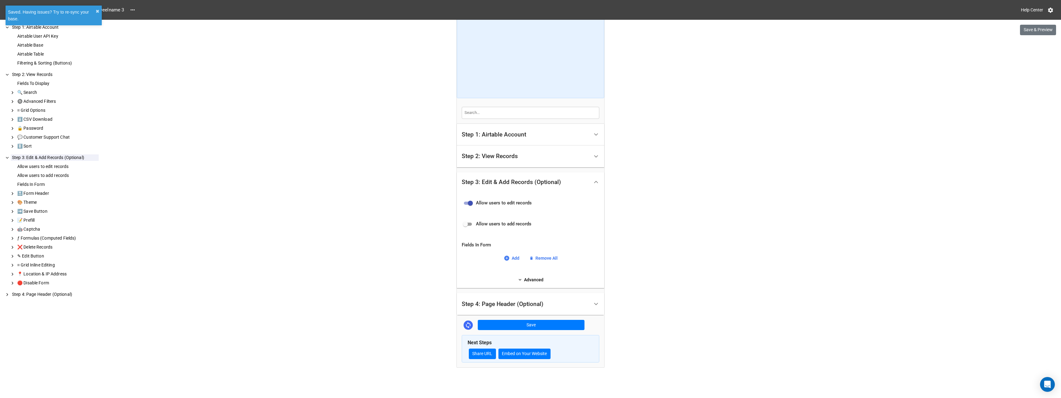
scroll to position [0, 0]
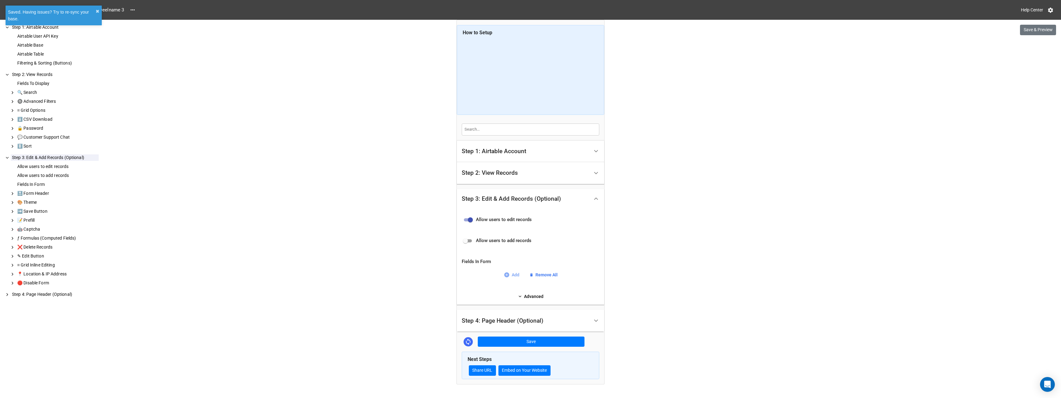
click at [508, 276] on icon at bounding box center [507, 275] width 6 height 6
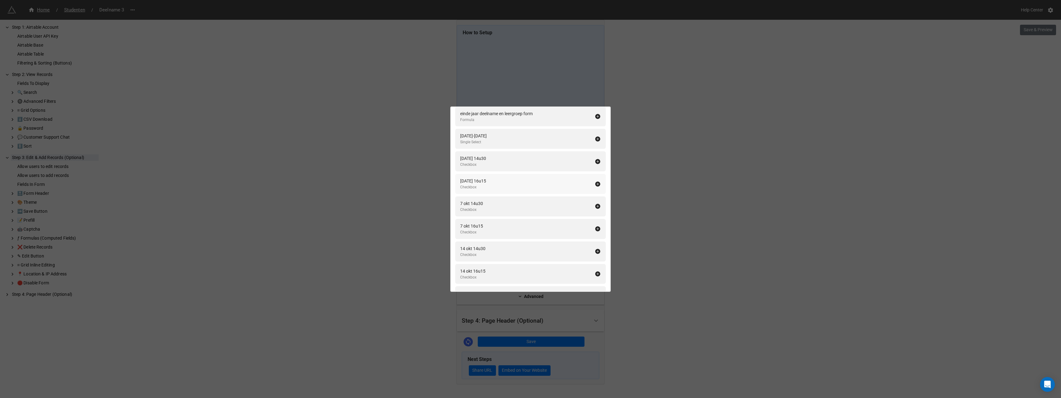
scroll to position [874, 0]
click at [596, 161] on icon at bounding box center [598, 161] width 5 height 5
click at [596, 181] on icon at bounding box center [598, 183] width 5 height 5
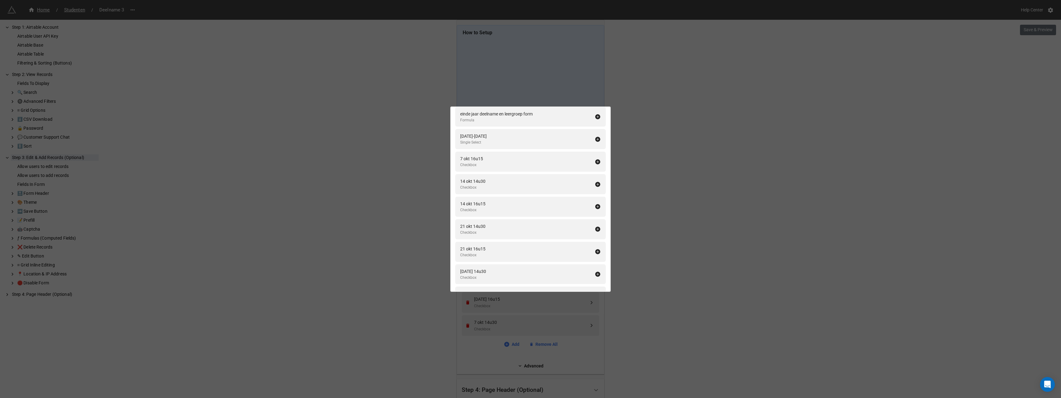
click at [596, 161] on icon at bounding box center [598, 161] width 5 height 5
click at [596, 181] on icon at bounding box center [598, 183] width 5 height 5
click at [596, 161] on icon at bounding box center [598, 161] width 5 height 5
click at [596, 181] on icon at bounding box center [598, 183] width 5 height 5
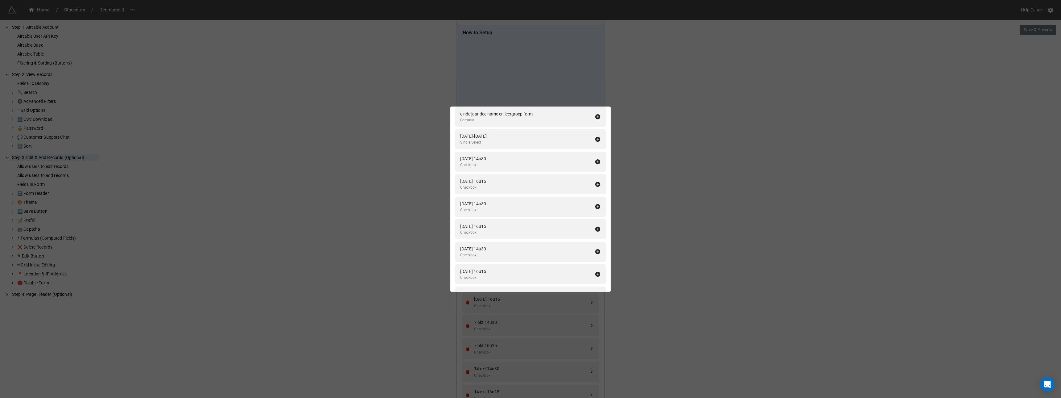
click at [596, 161] on icon at bounding box center [598, 161] width 5 height 5
click at [596, 181] on icon at bounding box center [598, 183] width 5 height 5
click at [596, 161] on icon at bounding box center [598, 161] width 5 height 5
click at [596, 181] on icon at bounding box center [598, 183] width 5 height 5
click at [596, 161] on icon at bounding box center [598, 161] width 5 height 5
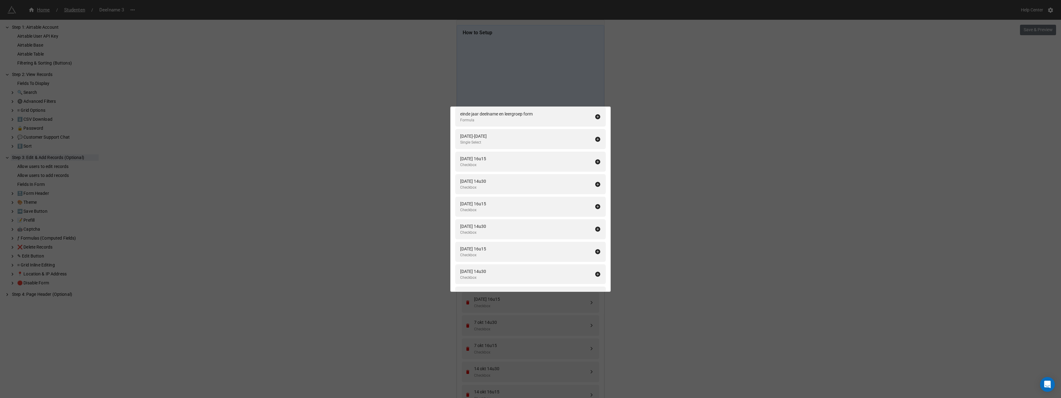
click at [596, 161] on icon at bounding box center [598, 161] width 5 height 5
click at [596, 181] on icon at bounding box center [598, 183] width 5 height 5
click at [596, 161] on icon at bounding box center [598, 161] width 5 height 5
click at [596, 181] on icon at bounding box center [598, 183] width 5 height 5
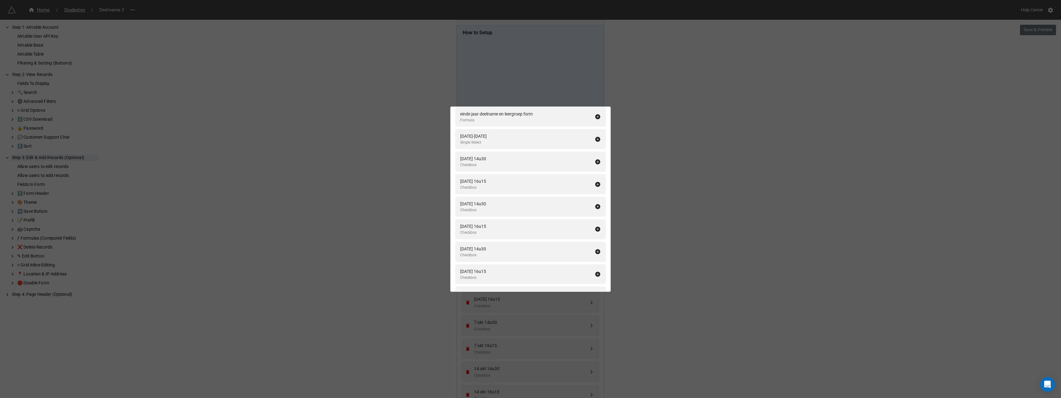
click at [596, 161] on icon at bounding box center [598, 161] width 5 height 5
click at [596, 181] on icon at bounding box center [598, 183] width 5 height 5
click at [596, 161] on icon at bounding box center [598, 161] width 5 height 5
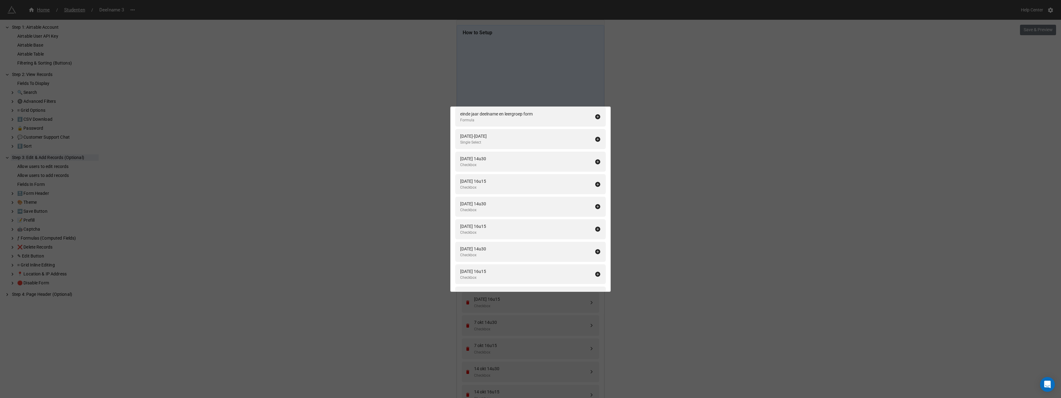
click at [596, 181] on icon at bounding box center [598, 183] width 5 height 5
click at [596, 161] on icon at bounding box center [598, 161] width 5 height 5
click at [596, 181] on icon at bounding box center [598, 183] width 5 height 5
click at [596, 161] on icon at bounding box center [598, 161] width 5 height 5
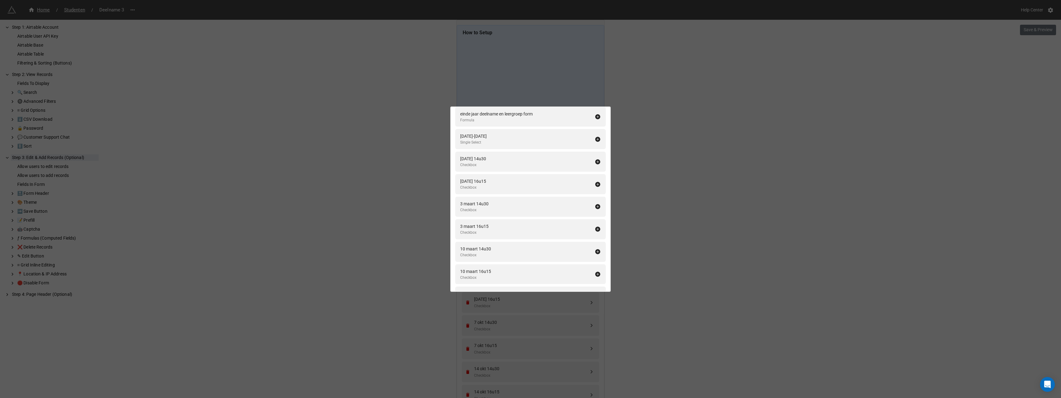
click at [596, 161] on icon at bounding box center [598, 161] width 5 height 5
click at [596, 181] on icon at bounding box center [598, 183] width 5 height 5
click at [596, 161] on icon at bounding box center [598, 161] width 5 height 5
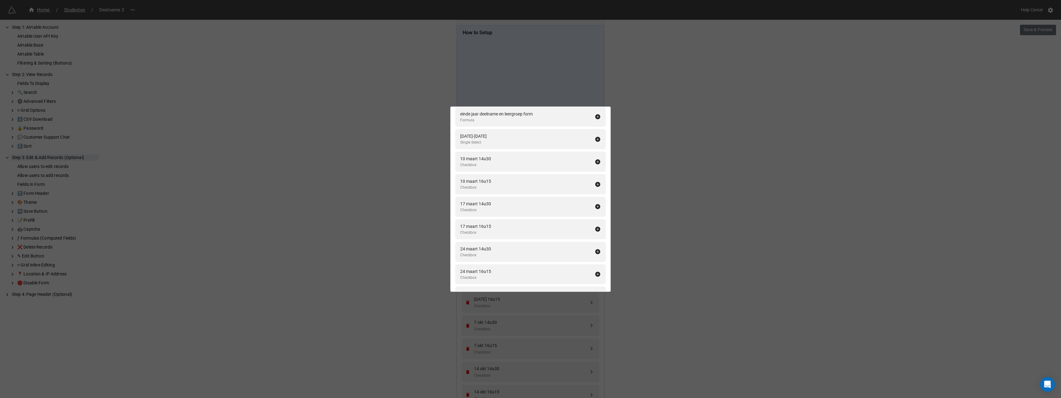
click at [596, 181] on icon at bounding box center [598, 183] width 5 height 5
click at [596, 161] on icon at bounding box center [598, 161] width 5 height 5
click at [596, 181] on icon at bounding box center [598, 183] width 5 height 5
click at [596, 161] on icon at bounding box center [598, 161] width 5 height 5
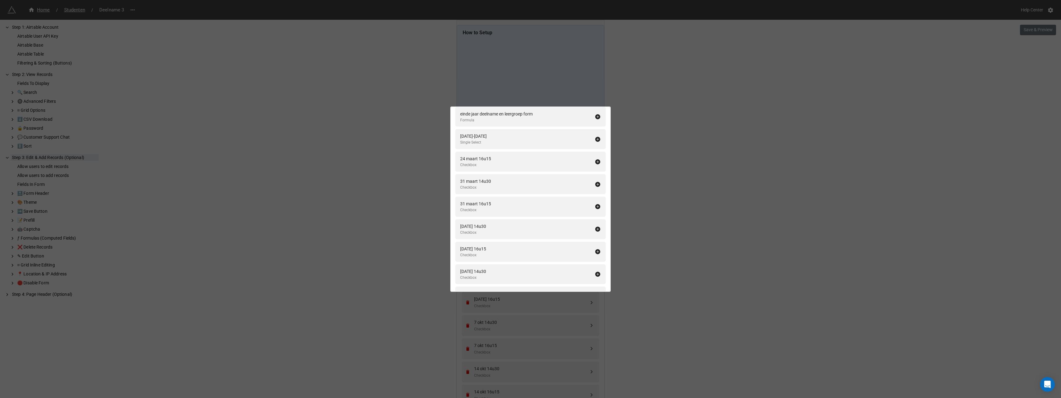
click at [596, 181] on icon at bounding box center [598, 183] width 5 height 5
click at [596, 161] on icon at bounding box center [598, 161] width 5 height 5
click at [596, 181] on icon at bounding box center [598, 183] width 5 height 5
click at [596, 161] on icon at bounding box center [598, 161] width 5 height 5
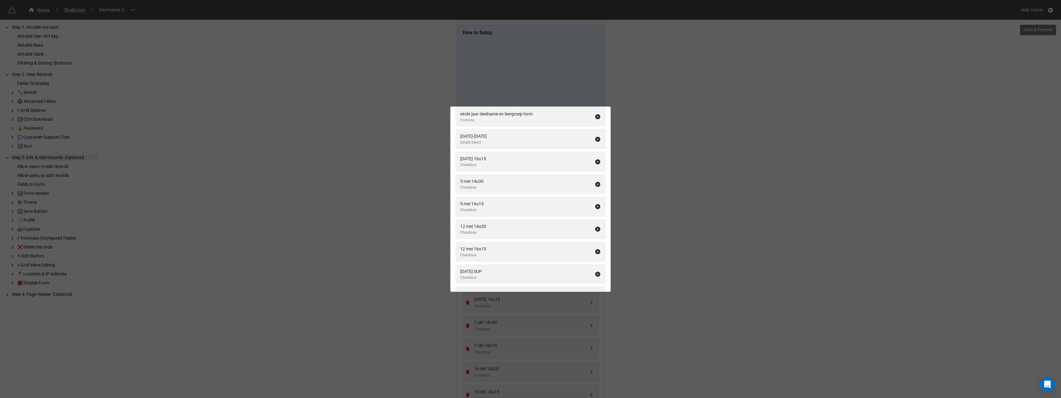
click at [596, 161] on icon at bounding box center [598, 161] width 5 height 5
click at [596, 181] on icon at bounding box center [598, 183] width 5 height 5
click at [596, 161] on icon at bounding box center [598, 161] width 5 height 5
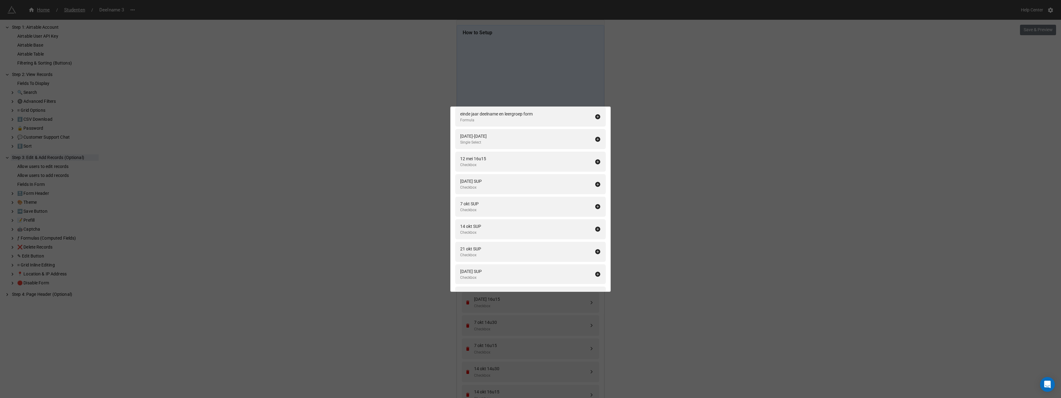
click at [596, 181] on icon at bounding box center [598, 183] width 5 height 5
click at [596, 161] on icon at bounding box center [598, 161] width 5 height 5
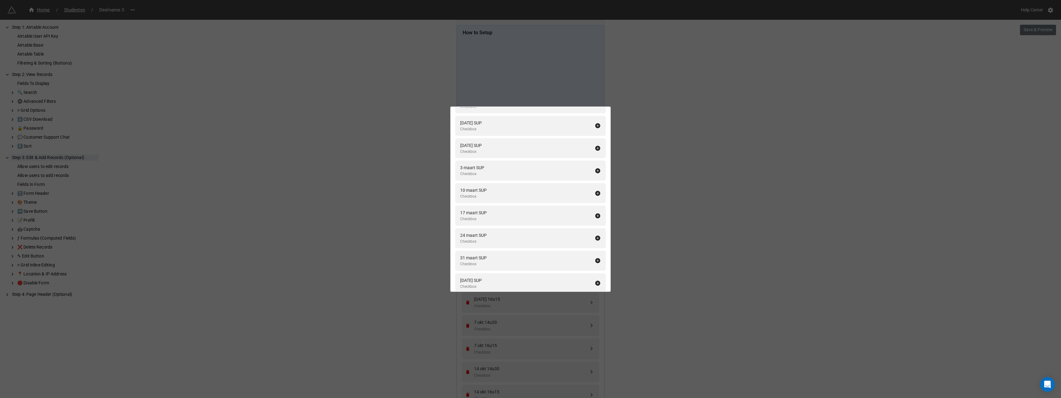
scroll to position [1473, 0]
click at [595, 214] on icon at bounding box center [598, 214] width 6 height 6
click at [595, 236] on icon at bounding box center [598, 236] width 6 height 6
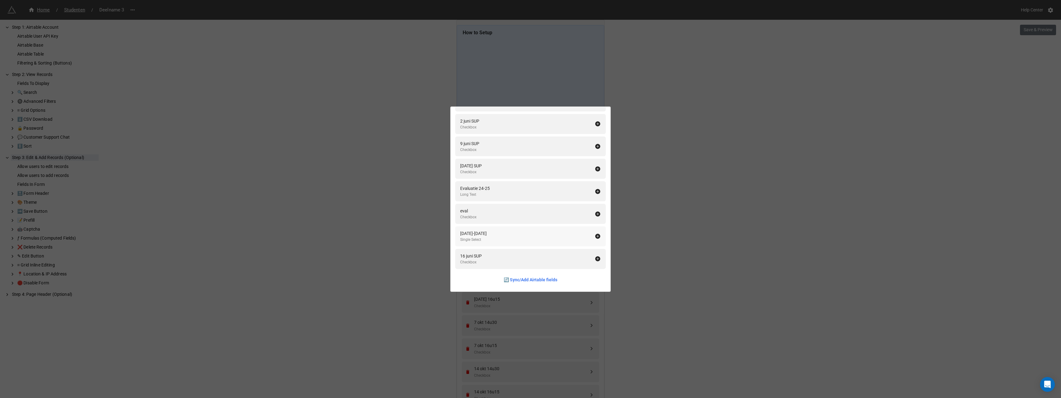
click at [596, 236] on icon at bounding box center [598, 236] width 5 height 5
click at [656, 230] on div "Fields In Form Add All Fullname Formula Naam Single Line Text Voornaam Single L…" at bounding box center [530, 199] width 1061 height 398
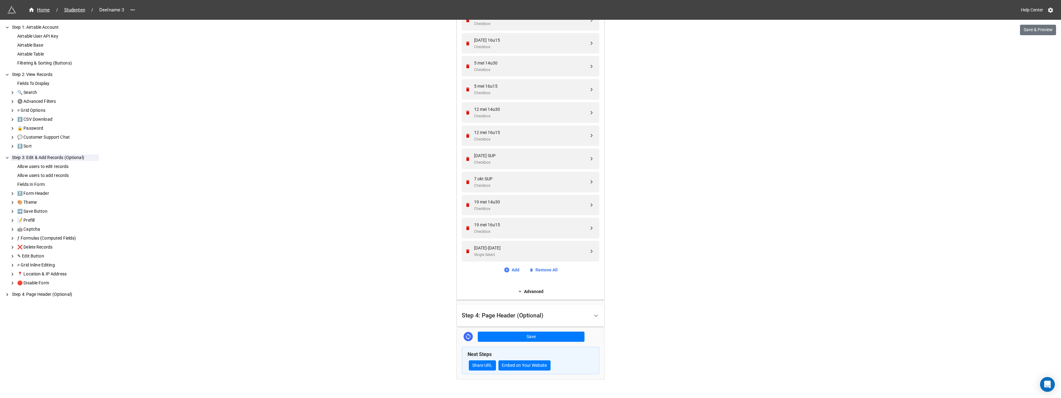
scroll to position [1234, 0]
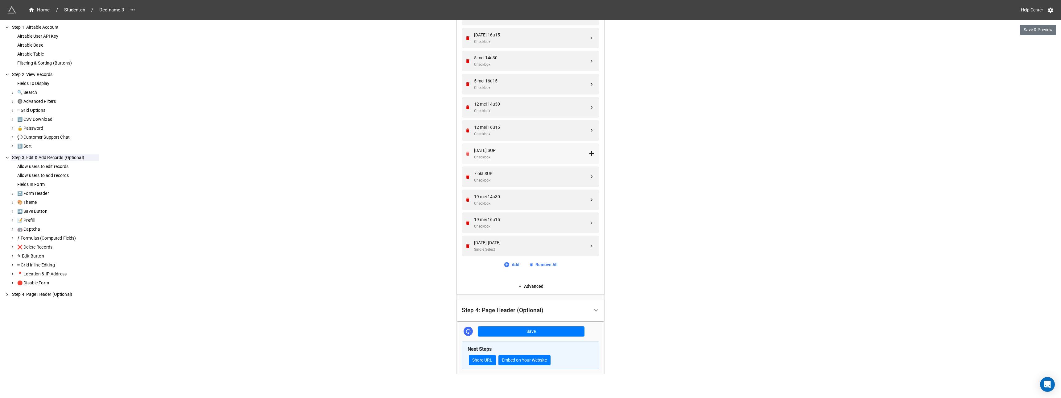
click at [467, 153] on icon "Remove" at bounding box center [467, 153] width 3 height 4
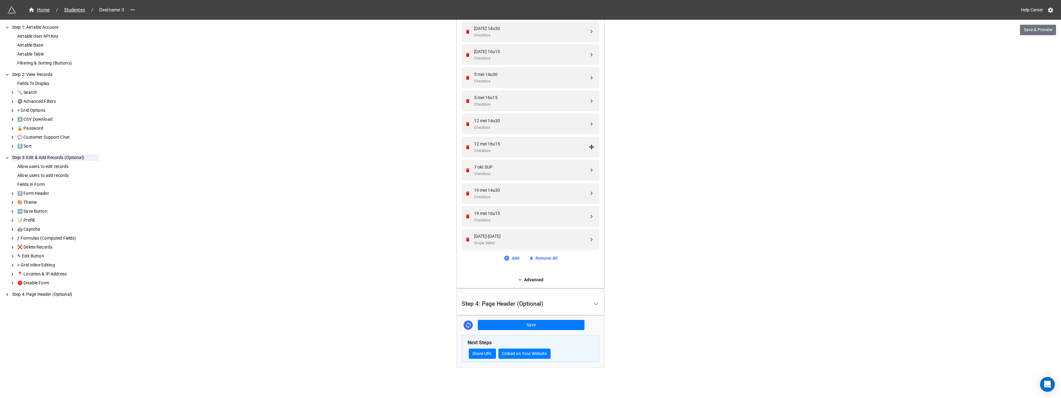
scroll to position [1218, 0]
click at [467, 171] on icon "Remove" at bounding box center [467, 170] width 3 height 4
drag, startPoint x: 590, startPoint y: 241, endPoint x: 594, endPoint y: 247, distance: 6.9
click at [526, 324] on button "Save" at bounding box center [531, 325] width 107 height 10
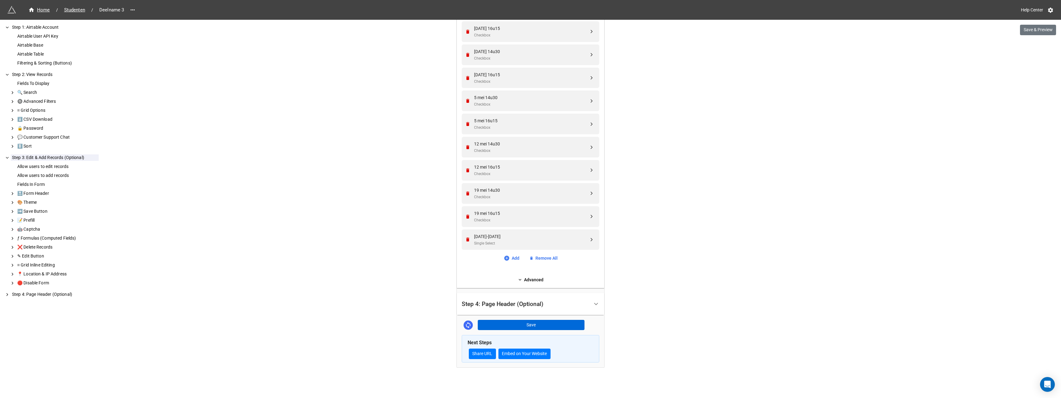
scroll to position [1194, 0]
click at [1031, 29] on button "Save & Preview" at bounding box center [1038, 30] width 36 height 10
click at [72, 9] on span "Studenten" at bounding box center [74, 9] width 28 height 7
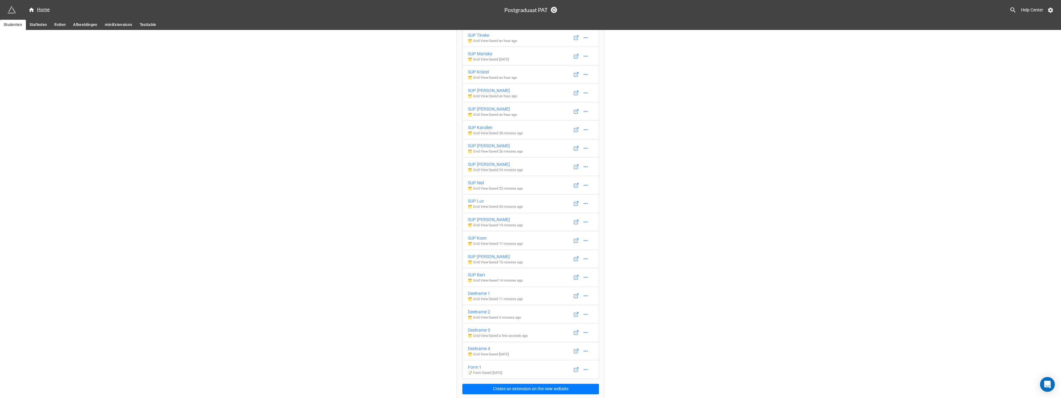
scroll to position [46, 0]
click at [477, 346] on div "Deelname 4" at bounding box center [488, 346] width 41 height 7
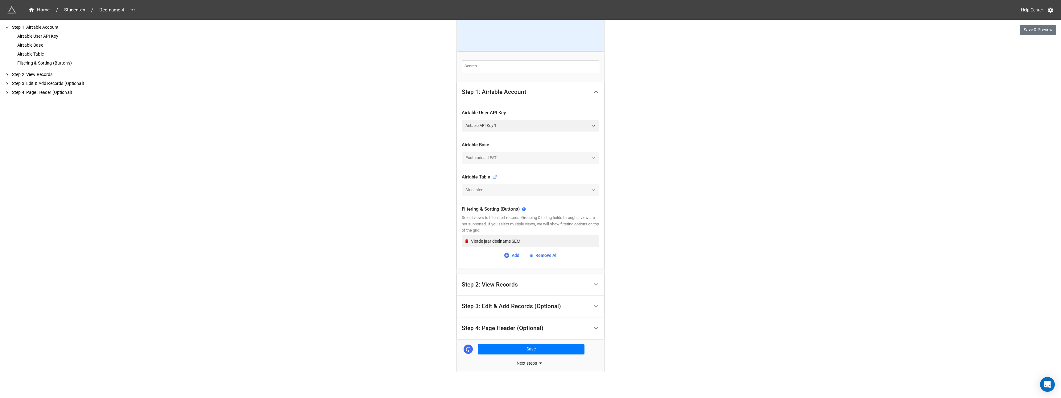
scroll to position [68, 0]
click at [495, 282] on div "Step 2: View Records" at bounding box center [490, 280] width 56 height 6
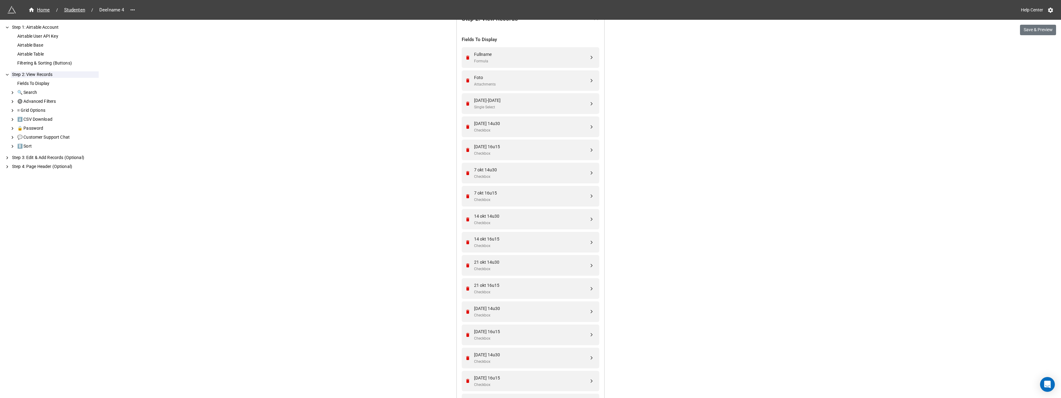
scroll to position [185, 0]
click at [466, 76] on icon "Remove" at bounding box center [467, 76] width 3 height 4
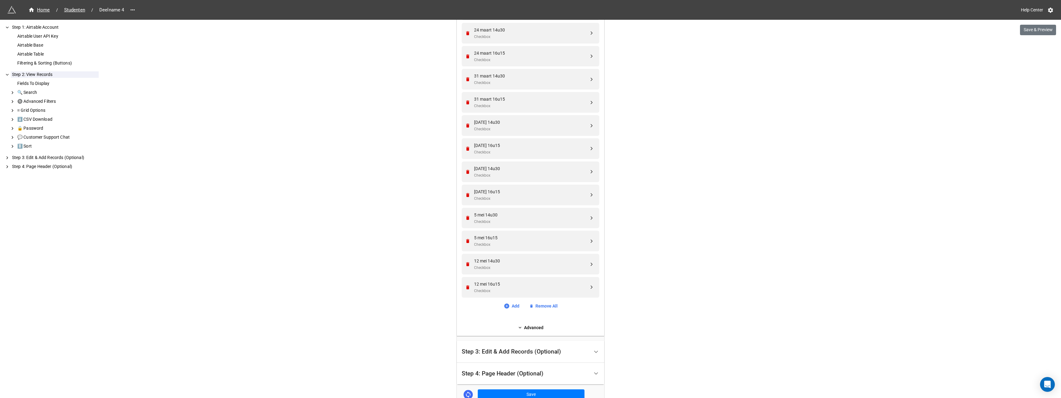
scroll to position [1110, 0]
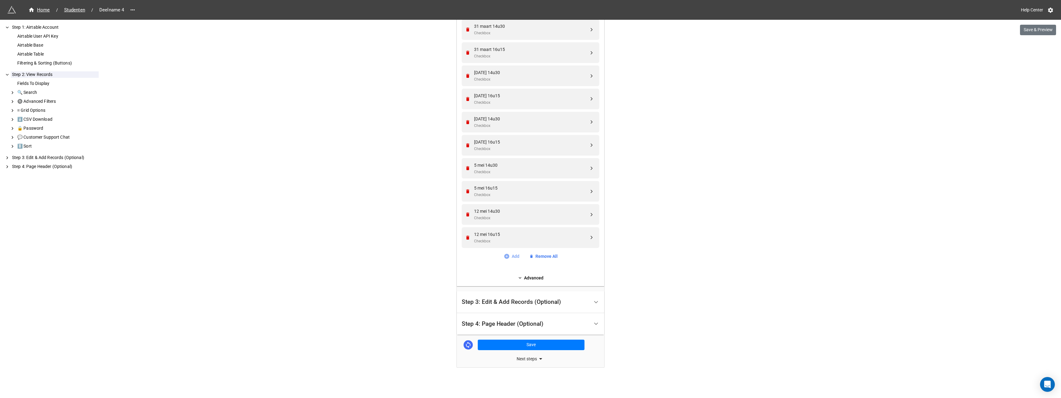
click at [515, 256] on link "Add" at bounding box center [512, 256] width 16 height 7
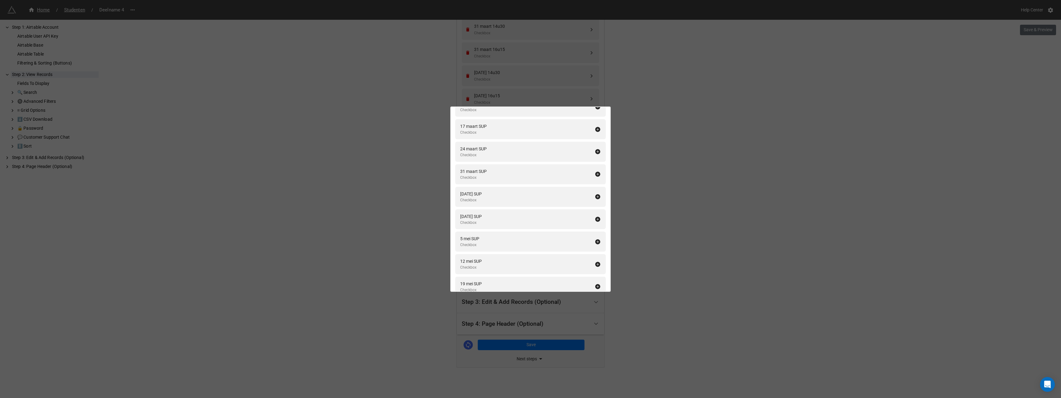
scroll to position [1473, 0]
click at [596, 214] on icon at bounding box center [598, 214] width 6 height 6
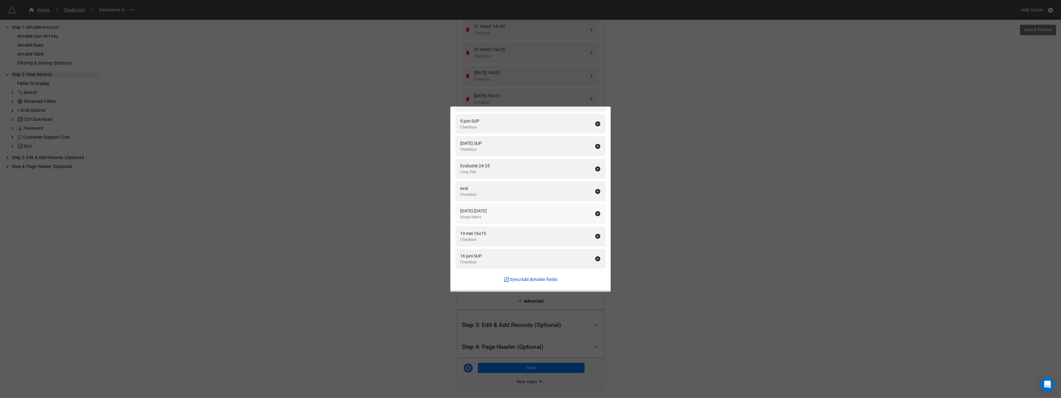
scroll to position [1451, 0]
click at [596, 235] on icon at bounding box center [598, 236] width 5 height 5
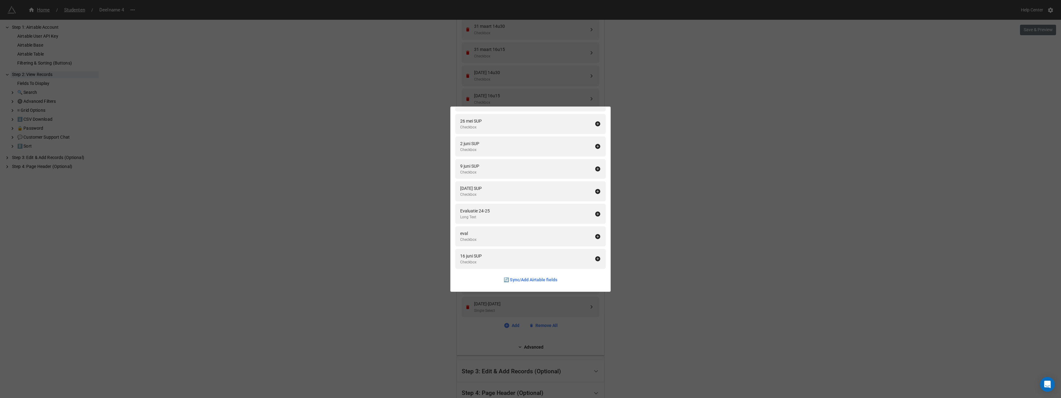
click at [657, 231] on div "Fields To Display Add All Naam Single Line Text Voornaam Single Line Text Email…" at bounding box center [530, 199] width 1061 height 398
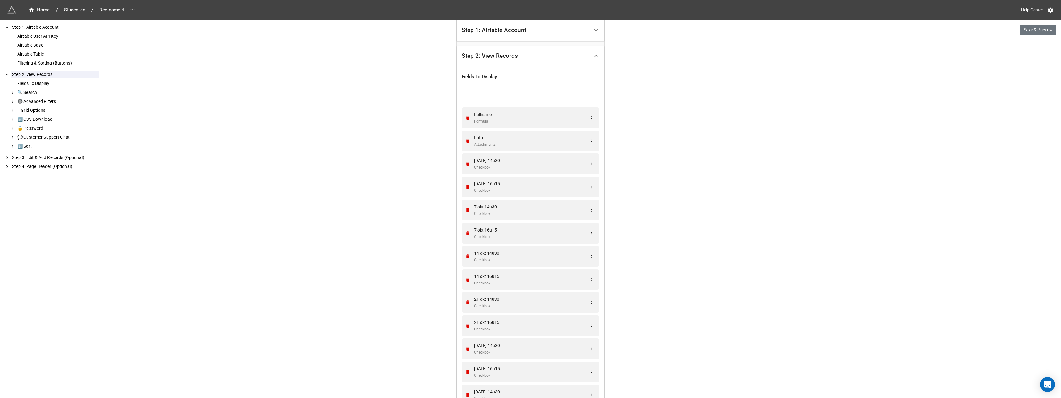
scroll to position [103, 0]
drag, startPoint x: 590, startPoint y: 307, endPoint x: 591, endPoint y: 159, distance: 148.1
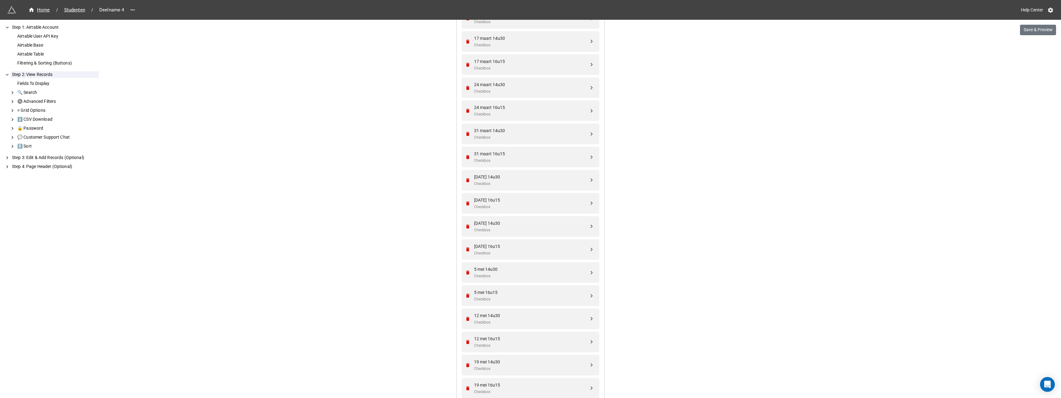
scroll to position [1179, 0]
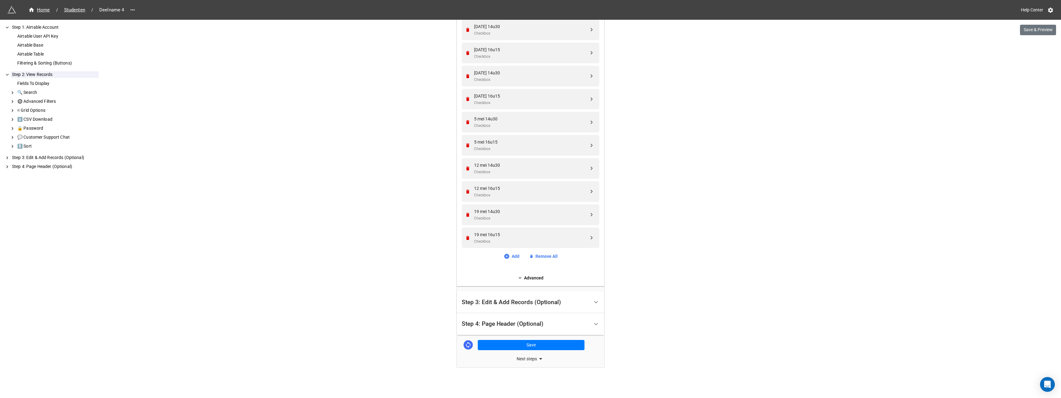
click at [513, 304] on div "Step 3: Edit & Add Records (Optional)" at bounding box center [511, 302] width 99 height 6
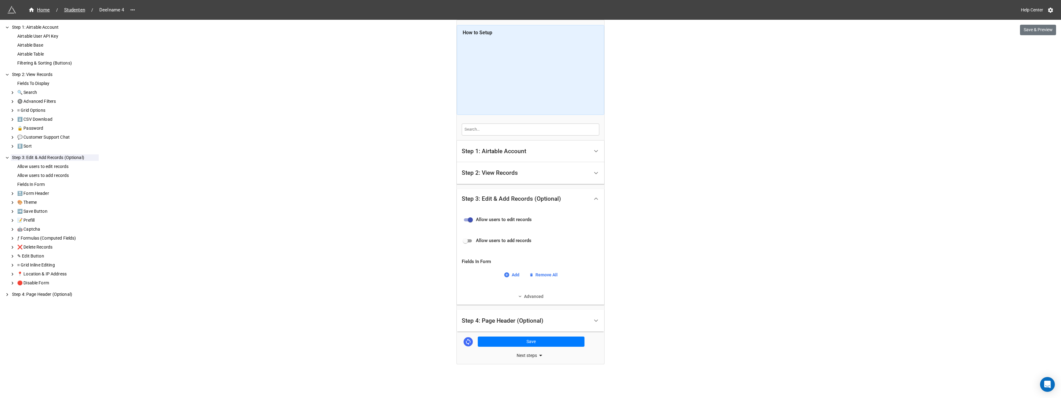
scroll to position [0, 0]
click at [517, 273] on link "Add" at bounding box center [512, 274] width 16 height 7
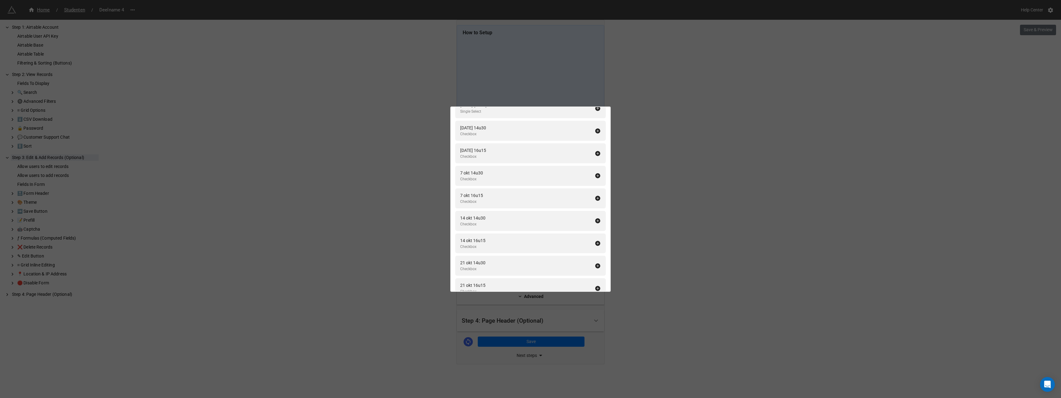
scroll to position [886, 0]
click at [596, 149] on icon at bounding box center [598, 149] width 5 height 5
click at [596, 169] on icon at bounding box center [598, 171] width 5 height 5
click at [596, 149] on icon at bounding box center [598, 149] width 5 height 5
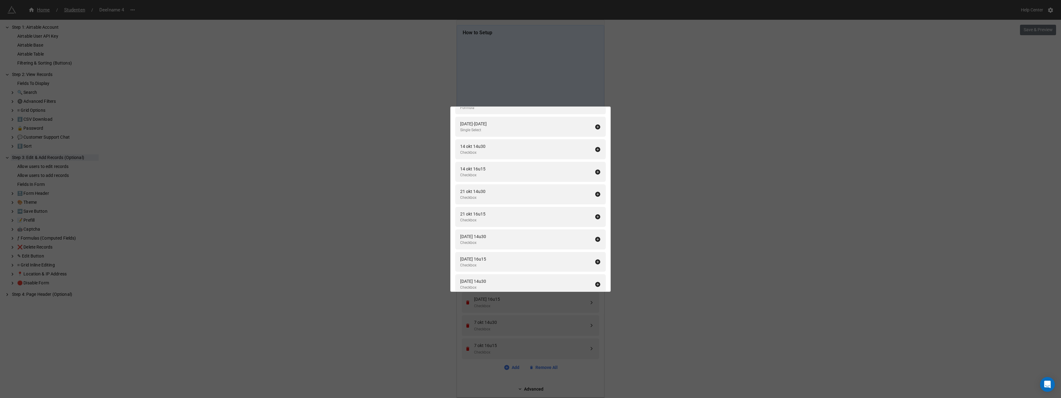
click at [596, 149] on icon at bounding box center [598, 149] width 5 height 5
click at [596, 169] on icon at bounding box center [598, 171] width 5 height 5
click at [596, 149] on icon at bounding box center [598, 149] width 5 height 5
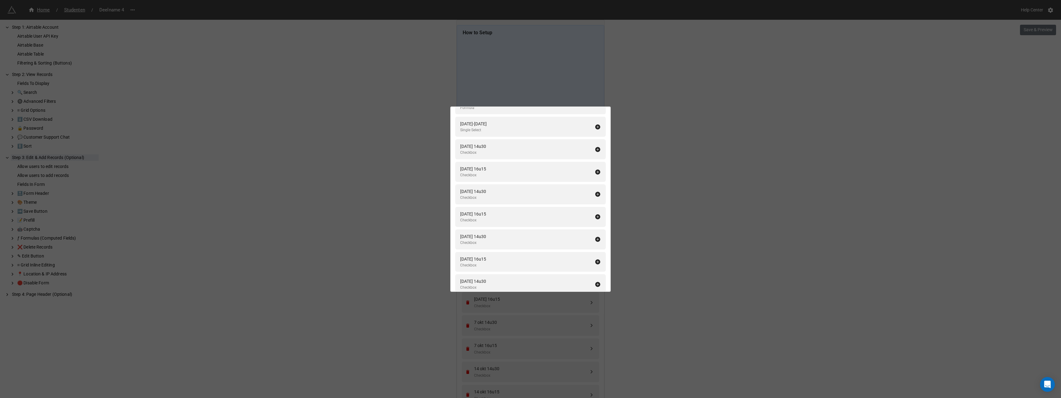
click at [596, 169] on icon at bounding box center [598, 171] width 5 height 5
click at [596, 149] on icon at bounding box center [598, 149] width 5 height 5
click at [596, 169] on icon at bounding box center [598, 171] width 5 height 5
click at [596, 149] on icon at bounding box center [598, 149] width 5 height 5
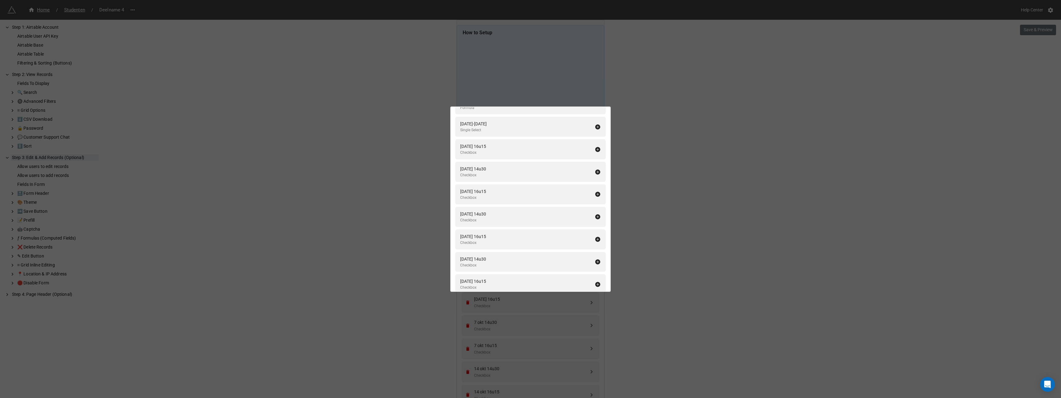
click at [596, 169] on icon at bounding box center [598, 171] width 5 height 5
click at [596, 149] on icon at bounding box center [598, 149] width 5 height 5
click at [596, 169] on icon at bounding box center [598, 171] width 5 height 5
click at [596, 149] on icon at bounding box center [598, 149] width 5 height 5
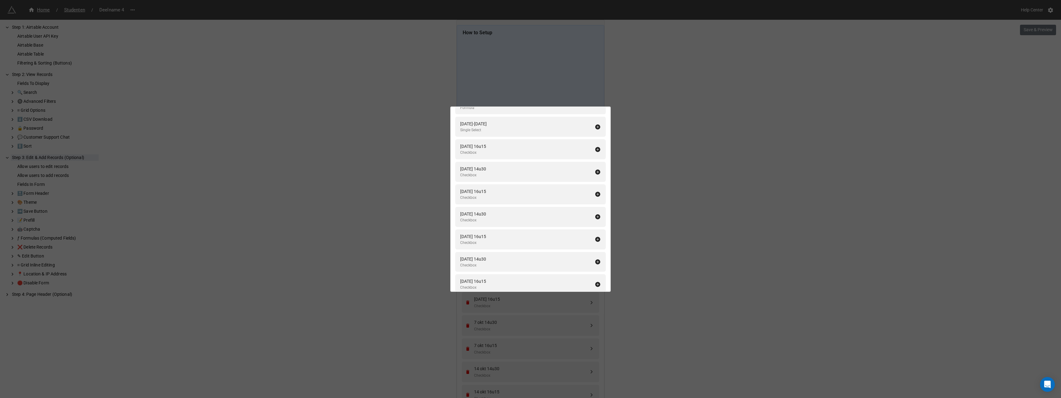
click at [596, 149] on icon at bounding box center [598, 149] width 5 height 5
click at [596, 169] on icon at bounding box center [598, 171] width 5 height 5
click at [596, 149] on icon at bounding box center [598, 149] width 5 height 5
click at [596, 169] on icon at bounding box center [598, 171] width 5 height 5
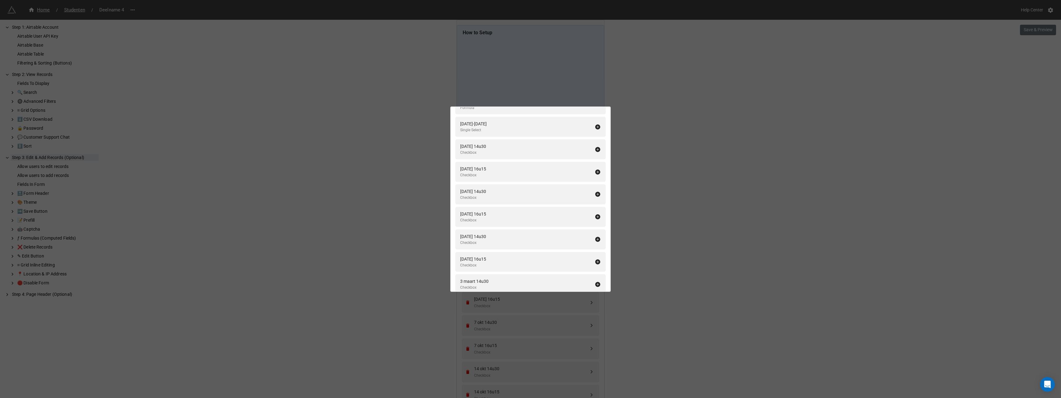
click at [596, 149] on icon at bounding box center [598, 149] width 5 height 5
click at [596, 169] on icon at bounding box center [598, 171] width 5 height 5
click at [596, 149] on icon at bounding box center [598, 149] width 5 height 5
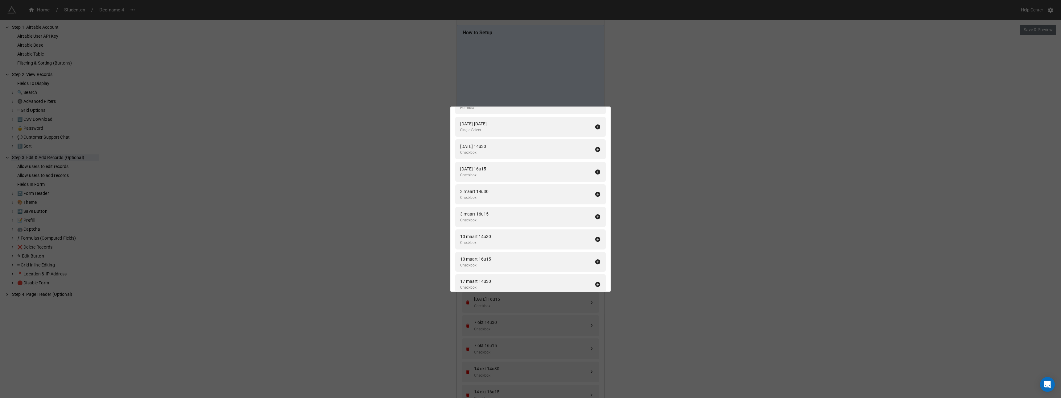
click at [596, 169] on icon at bounding box center [598, 171] width 5 height 5
click at [596, 149] on icon at bounding box center [598, 149] width 5 height 5
click at [596, 169] on icon at bounding box center [598, 171] width 5 height 5
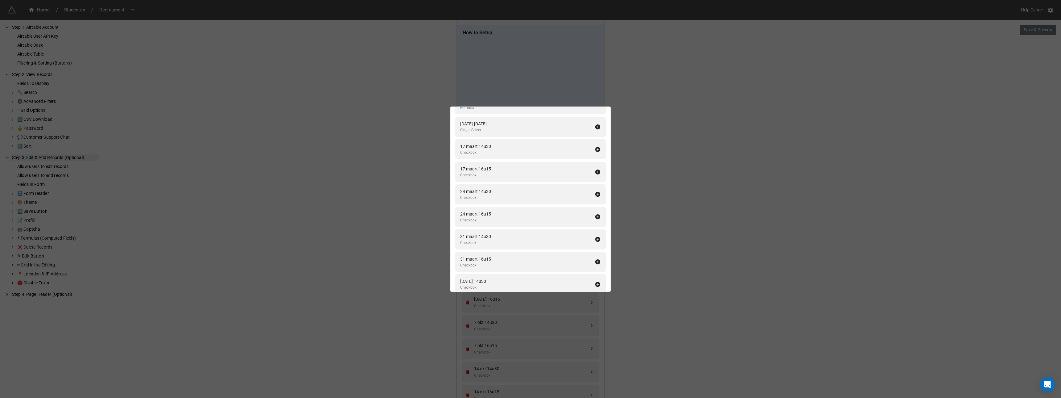
click at [596, 149] on icon at bounding box center [598, 149] width 5 height 5
click at [596, 169] on icon at bounding box center [598, 171] width 5 height 5
click at [596, 149] on icon at bounding box center [598, 149] width 5 height 5
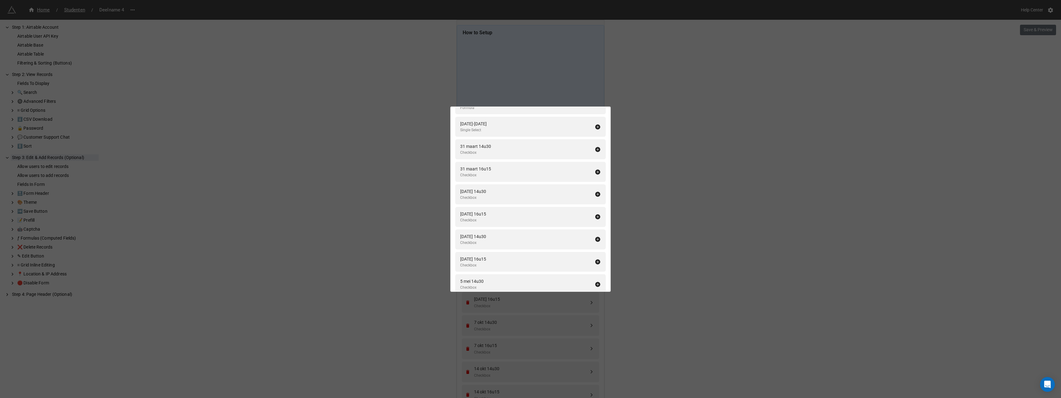
click at [596, 169] on icon at bounding box center [598, 171] width 5 height 5
click at [596, 149] on icon at bounding box center [598, 149] width 5 height 5
click at [596, 169] on icon at bounding box center [598, 171] width 5 height 5
click at [596, 149] on icon at bounding box center [598, 149] width 5 height 5
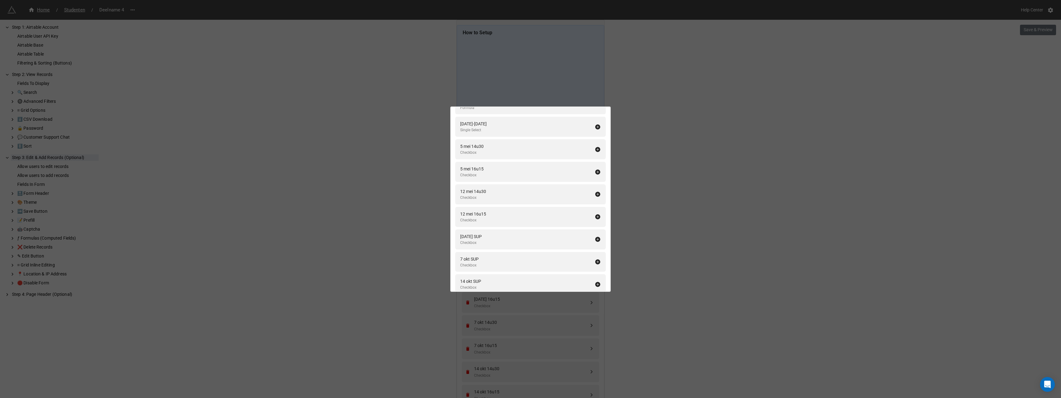
click at [596, 149] on icon at bounding box center [598, 149] width 5 height 5
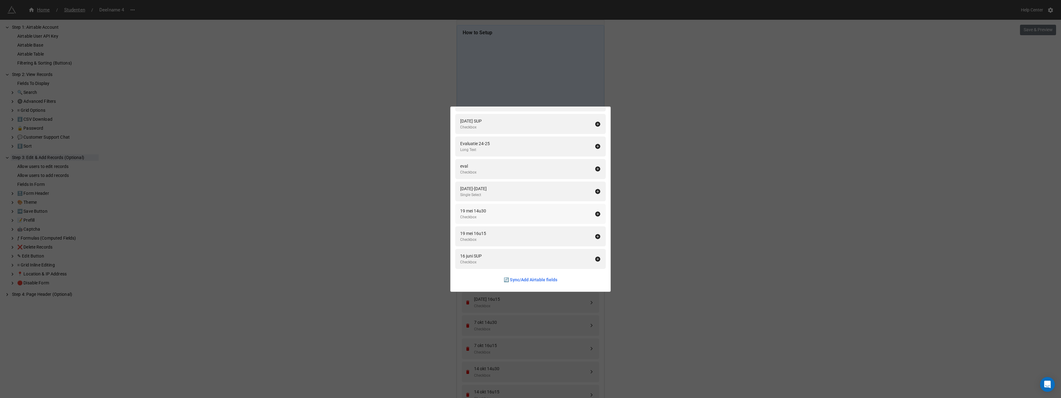
click at [596, 213] on icon at bounding box center [598, 213] width 5 height 5
click at [595, 235] on icon at bounding box center [598, 236] width 6 height 6
click at [643, 234] on div "Fields In Form Add All Fullname Formula Naam Single Line Text Voornaam Single L…" at bounding box center [530, 199] width 1061 height 398
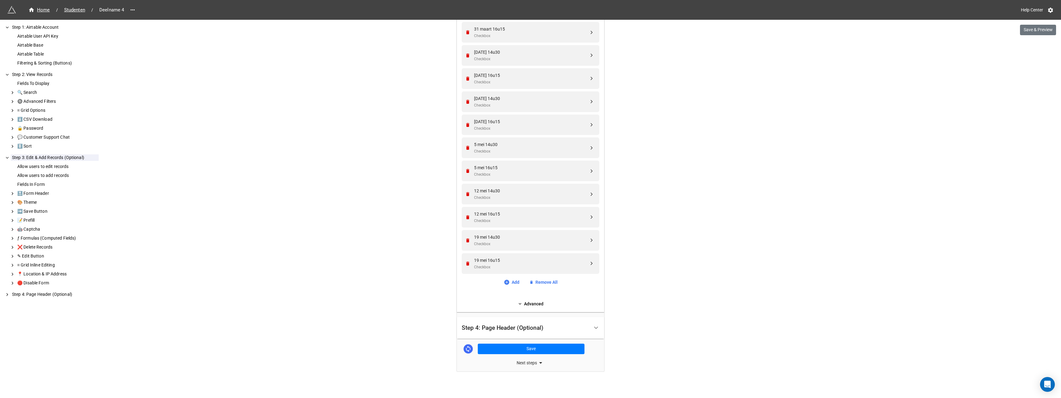
scroll to position [1152, 0]
click at [518, 342] on button "Save" at bounding box center [531, 344] width 107 height 10
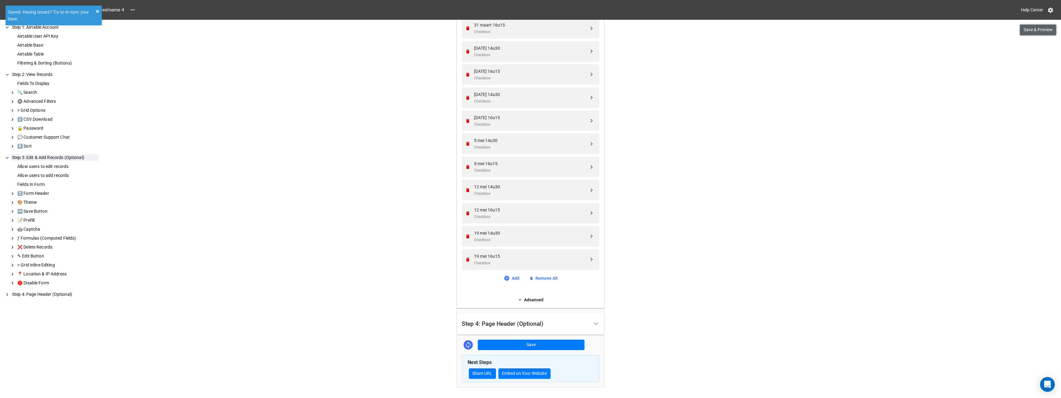
click at [1035, 30] on button "Save & Preview" at bounding box center [1038, 30] width 36 height 10
click at [71, 9] on span "Studenten" at bounding box center [74, 9] width 28 height 7
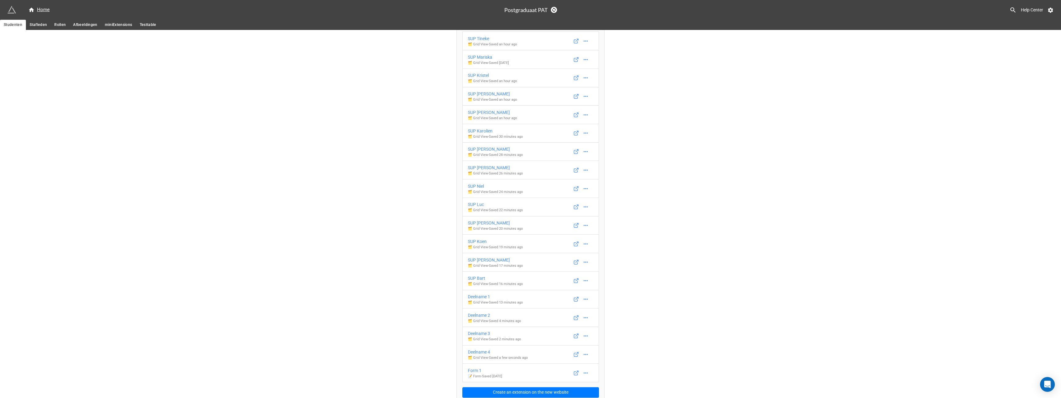
scroll to position [46, 0]
click at [481, 291] on div "Deelname 1" at bounding box center [495, 291] width 55 height 7
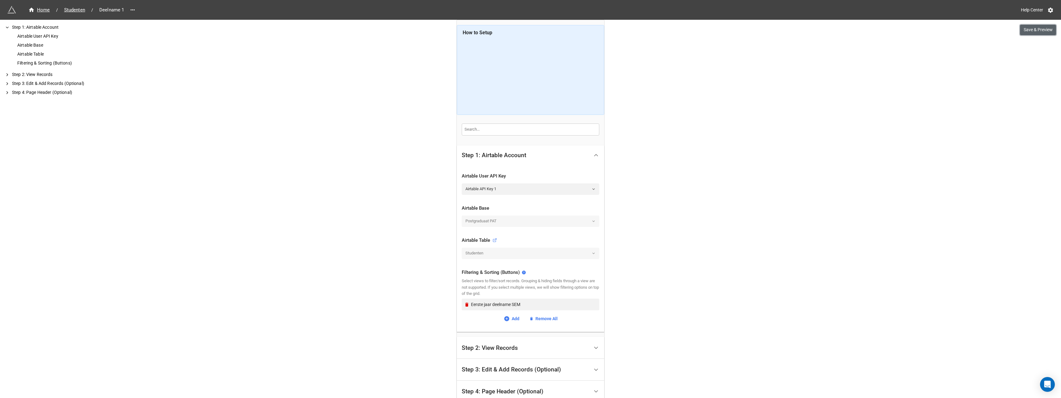
click at [1030, 30] on button "Save & Preview" at bounding box center [1038, 30] width 36 height 10
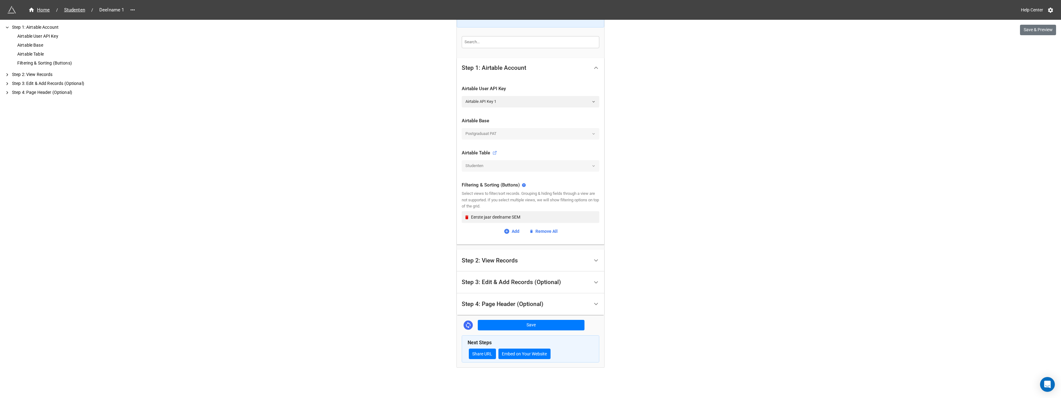
click at [500, 283] on div "Step 3: Edit & Add Records (Optional)" at bounding box center [511, 282] width 99 height 6
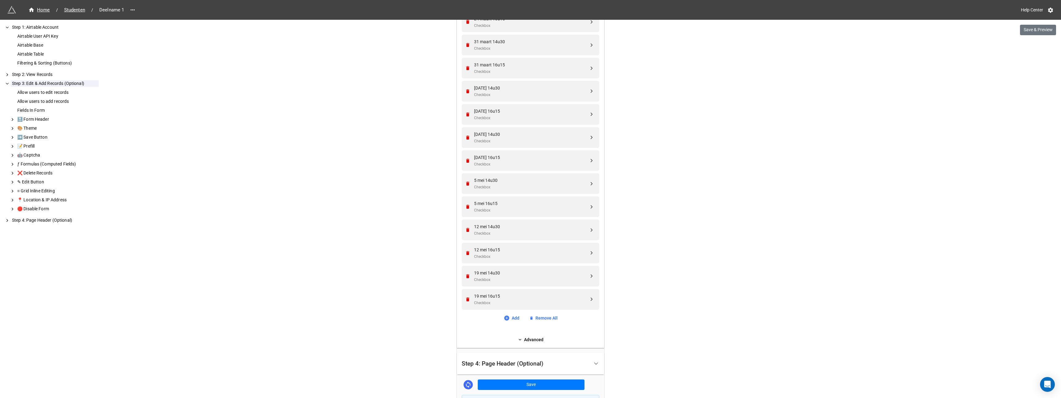
scroll to position [1171, 0]
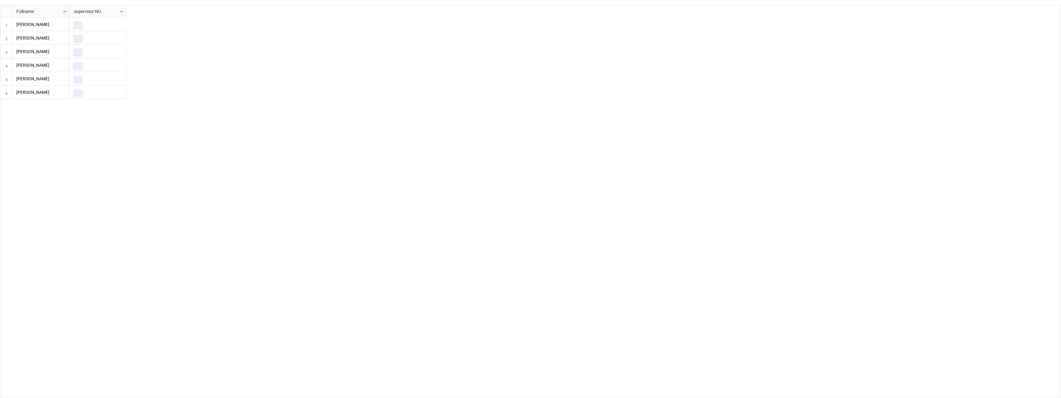
scroll to position [389, 1058]
click at [480, 154] on div "Tineke Stuyven Tineke Stuyven Tineke Stuyven Tineke Stuyven Tineke Stuyven Tine…" at bounding box center [565, 208] width 992 height 380
drag, startPoint x: 182, startPoint y: 11, endPoint x: 164, endPoint y: 10, distance: 17.3
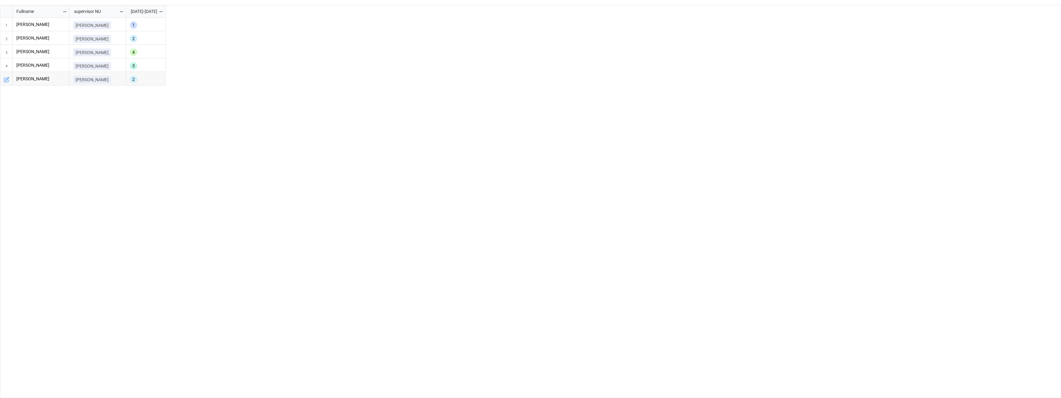
click at [164, 10] on div "grid" at bounding box center [164, 11] width 1 height 12
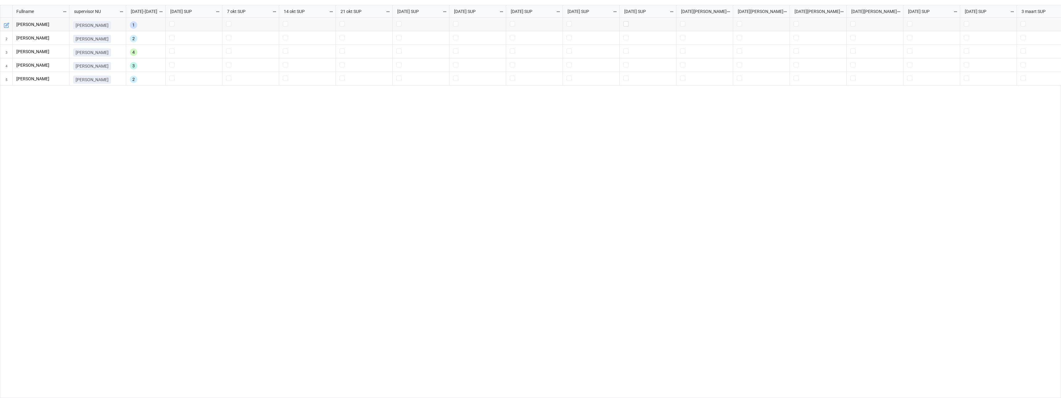
click at [627, 21] on label "grid" at bounding box center [648, 21] width 49 height 0
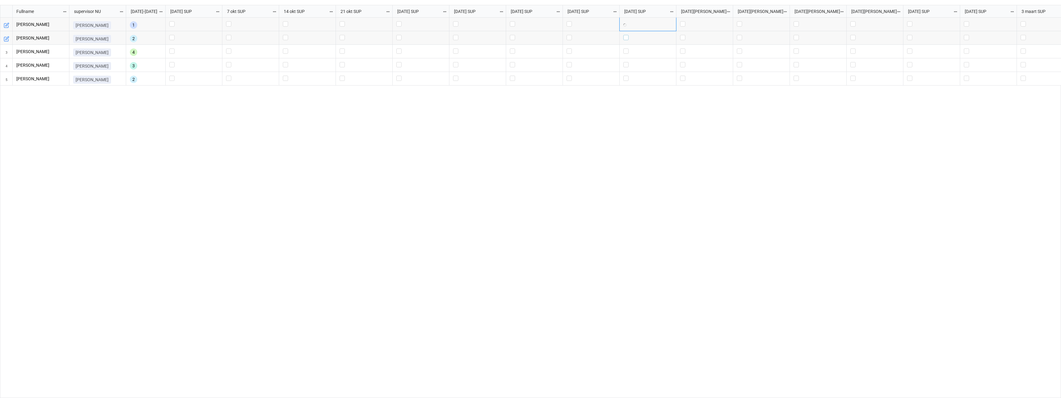
click at [627, 35] on label "grid" at bounding box center [648, 35] width 49 height 0
click at [627, 48] on label "grid" at bounding box center [648, 48] width 49 height 0
click at [627, 62] on label "grid" at bounding box center [648, 62] width 49 height 0
click at [626, 76] on label "grid" at bounding box center [648, 76] width 49 height 0
click at [628, 21] on label "grid" at bounding box center [648, 21] width 49 height 0
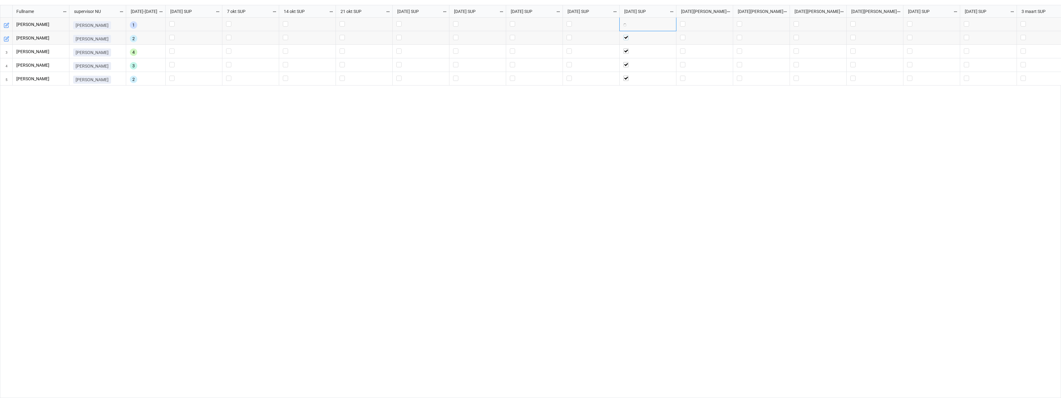
click at [628, 35] on label "grid" at bounding box center [648, 35] width 49 height 0
click at [626, 48] on label "grid" at bounding box center [648, 48] width 49 height 0
drag, startPoint x: 625, startPoint y: 64, endPoint x: 626, endPoint y: 74, distance: 10.2
click at [626, 62] on label "grid" at bounding box center [648, 62] width 49 height 0
click at [625, 76] on label "grid" at bounding box center [648, 76] width 49 height 0
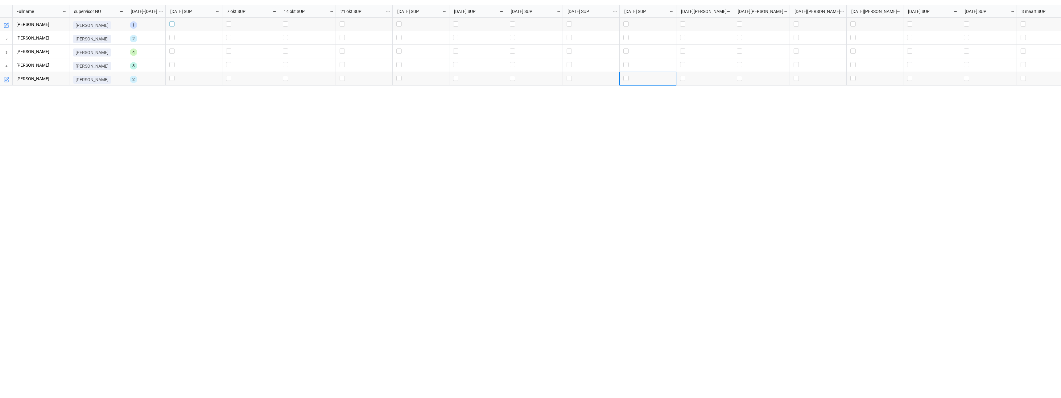
click at [172, 21] on label "grid" at bounding box center [193, 21] width 49 height 0
click at [418, 21] on label "grid" at bounding box center [438, 21] width 49 height 0
click at [415, 21] on label "grid" at bounding box center [438, 21] width 49 height 0
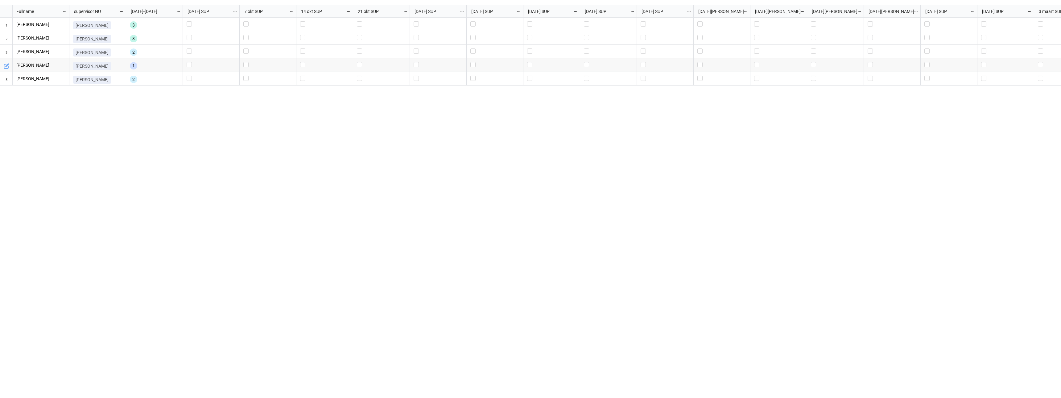
click at [657, 183] on div "[PERSON_NAME] 3 [PERSON_NAME] 3 [PERSON_NAME] 2 [PERSON_NAME] 1 [PERSON_NAME] 2" at bounding box center [565, 208] width 992 height 380
click at [189, 21] on label "grid" at bounding box center [211, 21] width 49 height 0
drag, startPoint x: 645, startPoint y: 129, endPoint x: 649, endPoint y: 129, distance: 4.1
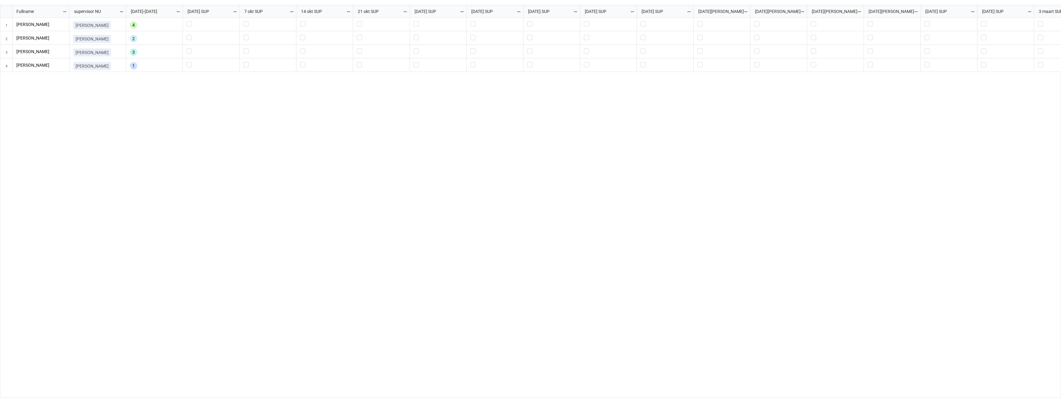
click at [645, 129] on div "[PERSON_NAME] 4 [PERSON_NAME] 2 [PERSON_NAME] 3 [PERSON_NAME] 1" at bounding box center [565, 208] width 992 height 380
click at [189, 21] on label "grid" at bounding box center [211, 21] width 49 height 0
click at [189, 62] on label "grid" at bounding box center [211, 62] width 49 height 0
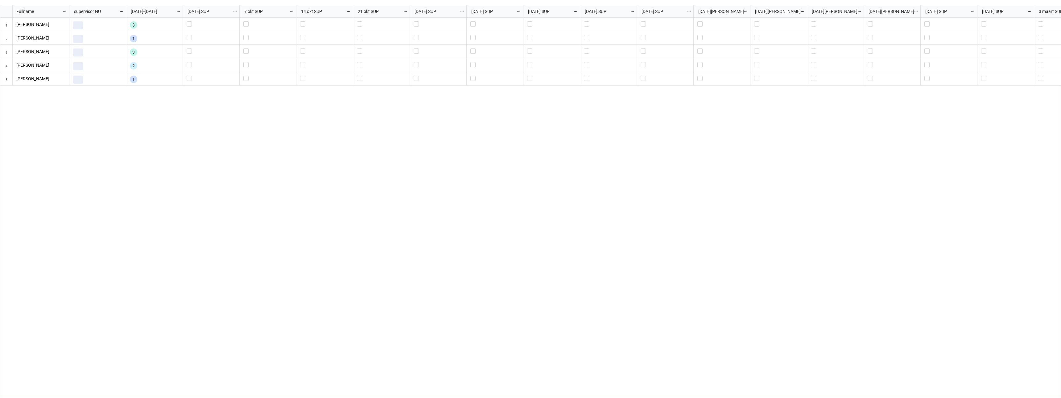
scroll to position [389, 1058]
click at [192, 21] on label "grid" at bounding box center [211, 21] width 49 height 0
click at [189, 21] on label "grid" at bounding box center [211, 21] width 49 height 0
drag, startPoint x: 434, startPoint y: 265, endPoint x: 433, endPoint y: 256, distance: 9.3
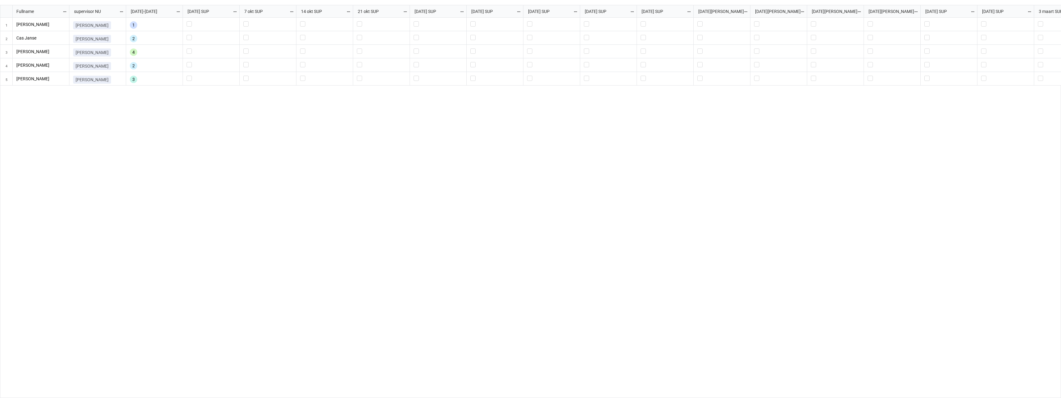
click at [434, 265] on div "[PERSON_NAME] 1 [PERSON_NAME] 2 [PERSON_NAME] 4 [PERSON_NAME] 2 [PERSON_NAME] 3" at bounding box center [565, 208] width 992 height 380
click at [189, 21] on label "grid" at bounding box center [211, 21] width 49 height 0
click at [529, 48] on label "grid" at bounding box center [551, 48] width 49 height 0
click at [188, 21] on label "grid" at bounding box center [211, 21] width 49 height 0
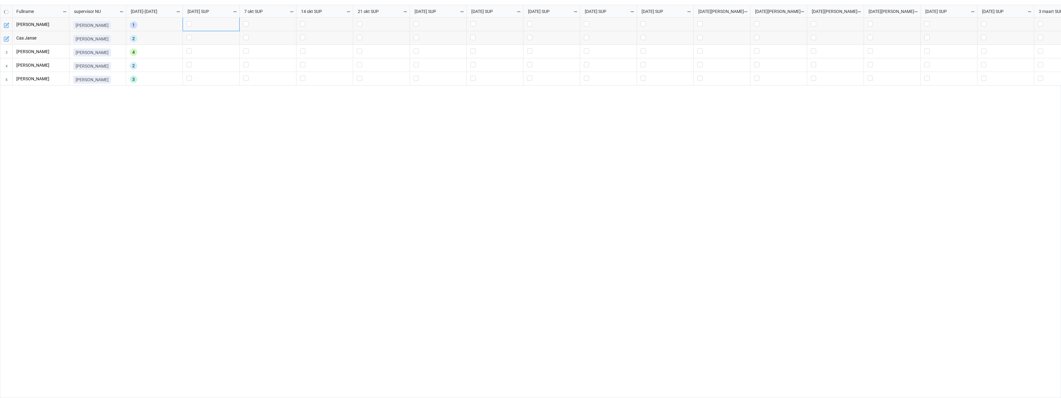
checkbox input "false"
click at [474, 21] on label "grid" at bounding box center [495, 21] width 49 height 0
click at [472, 21] on label "grid" at bounding box center [495, 21] width 49 height 0
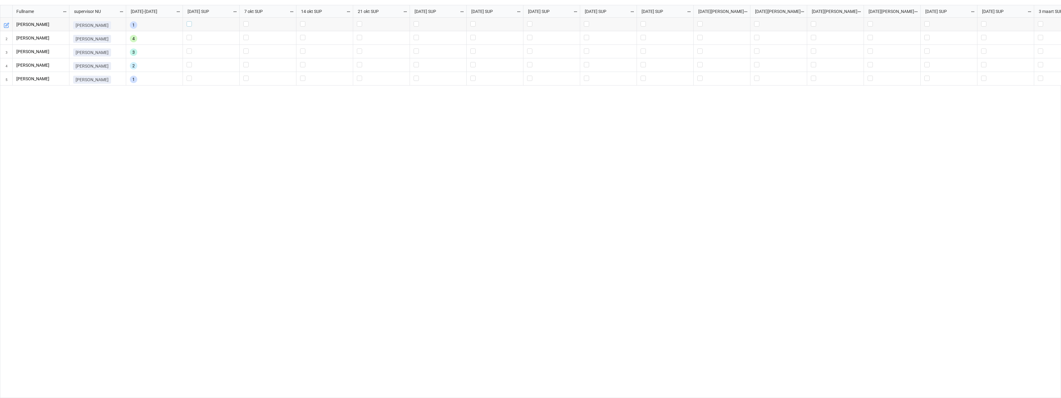
click at [190, 21] on label "grid" at bounding box center [211, 21] width 49 height 0
click at [474, 21] on label "grid" at bounding box center [495, 21] width 49 height 0
click at [190, 21] on label "grid" at bounding box center [211, 21] width 49 height 0
click at [472, 21] on label "grid" at bounding box center [495, 21] width 49 height 0
checkbox input "false"
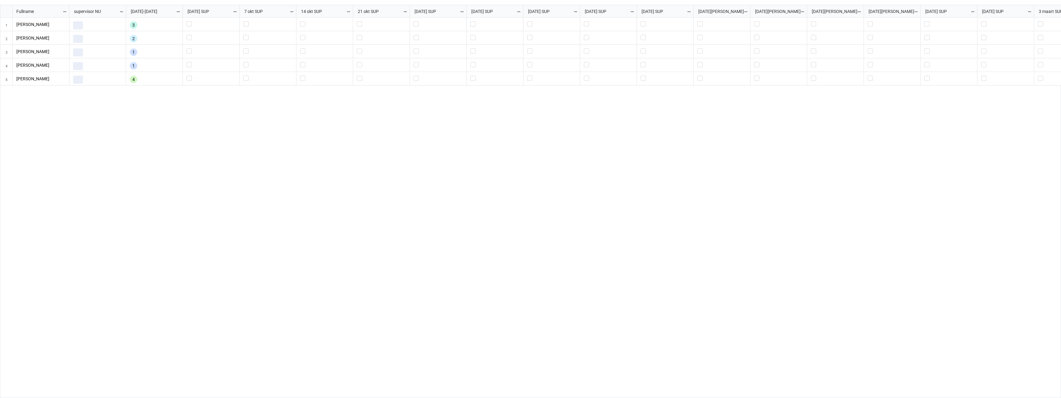
scroll to position [389, 1058]
click at [547, 199] on div "[PERSON_NAME] 3 [PERSON_NAME] 2 [PERSON_NAME] 1 [PERSON_NAME] 1 [PERSON_NAME] 4" at bounding box center [565, 208] width 992 height 380
click at [189, 48] on label "grid" at bounding box center [211, 48] width 49 height 0
click at [190, 48] on label "grid" at bounding box center [211, 48] width 49 height 0
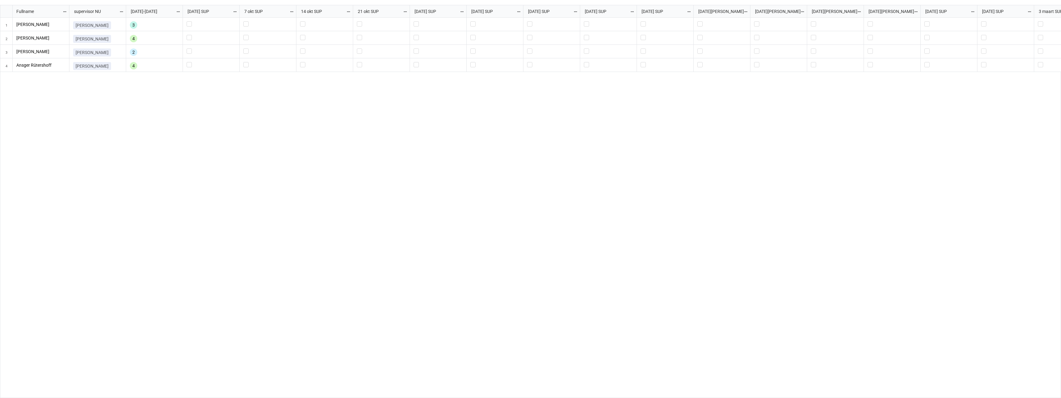
click at [681, 218] on div "[PERSON_NAME] 3 [PERSON_NAME] 4 [PERSON_NAME] 2 [PERSON_NAME] 4" at bounding box center [565, 208] width 992 height 380
click at [474, 21] on label "grid" at bounding box center [495, 21] width 49 height 0
click at [473, 21] on label "grid" at bounding box center [495, 21] width 49 height 0
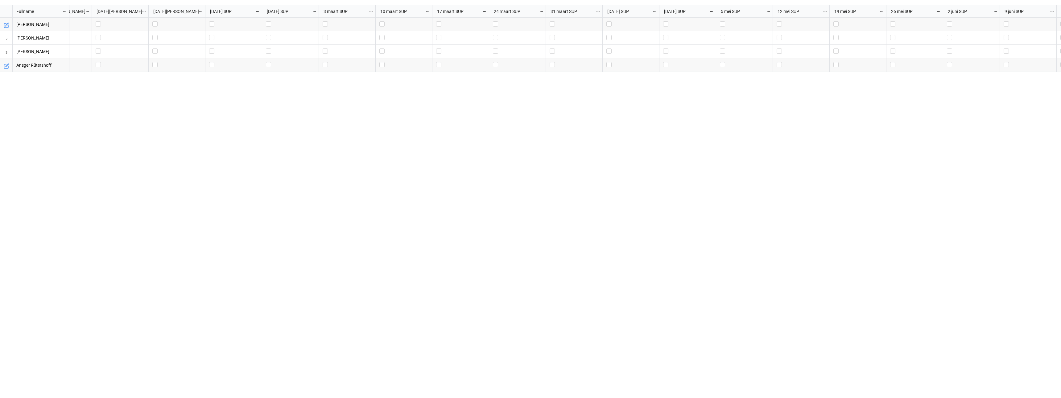
scroll to position [0, 719]
click at [1011, 21] on label "grid" at bounding box center [1033, 21] width 49 height 0
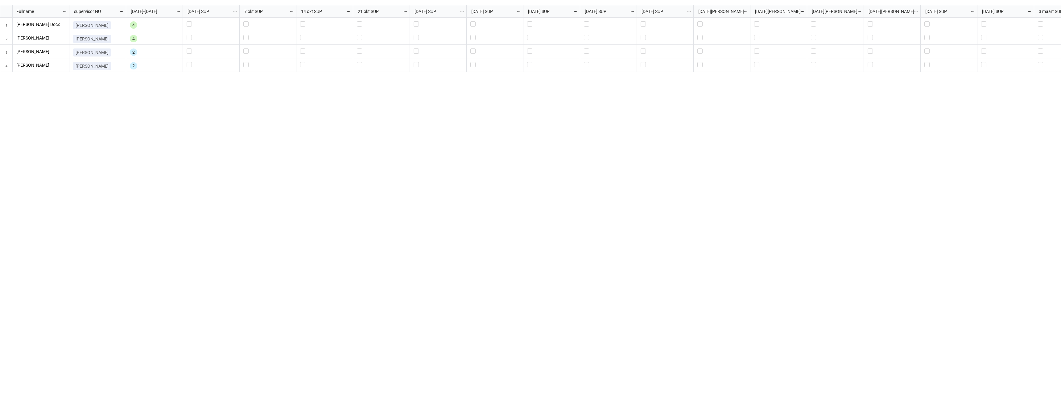
click at [675, 259] on div "Claudia de Vin 4 Claudia de Vin 4 Claudia de Vin 2 Claudia de Vin 2" at bounding box center [565, 208] width 992 height 380
click at [472, 62] on label "grid" at bounding box center [495, 62] width 49 height 0
click at [473, 62] on label "grid" at bounding box center [495, 62] width 49 height 0
click at [626, 147] on div "Koen Vandepoel 3 Koen Vandepoel 1 Koen Vandepoel 4 Koen Vandepoel 2 Koen Vandep…" at bounding box center [565, 208] width 992 height 380
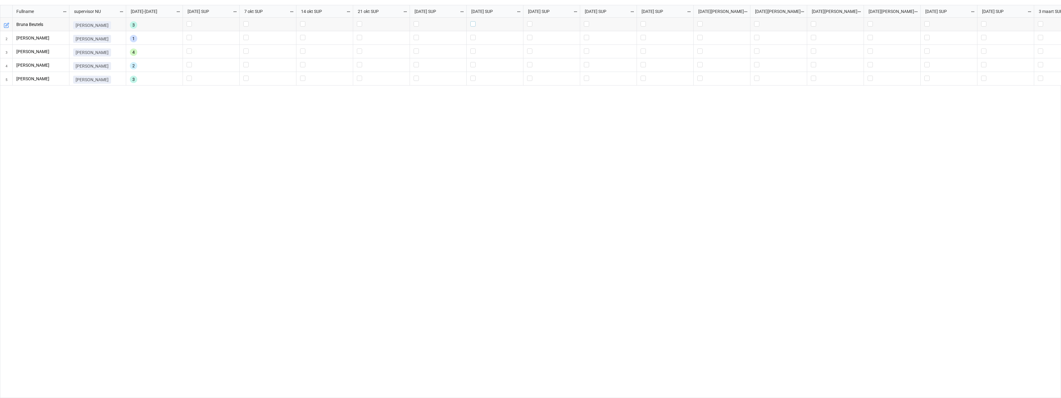
click at [473, 21] on label "grid" at bounding box center [495, 21] width 49 height 0
click at [472, 21] on label "grid" at bounding box center [495, 21] width 49 height 0
click at [545, 175] on div "[PERSON_NAME] 3 [PERSON_NAME] 1 [PERSON_NAME] 1 [PERSON_NAME] 1 [PERSON_NAME] 4" at bounding box center [565, 208] width 992 height 380
click at [473, 21] on label "grid" at bounding box center [495, 21] width 49 height 0
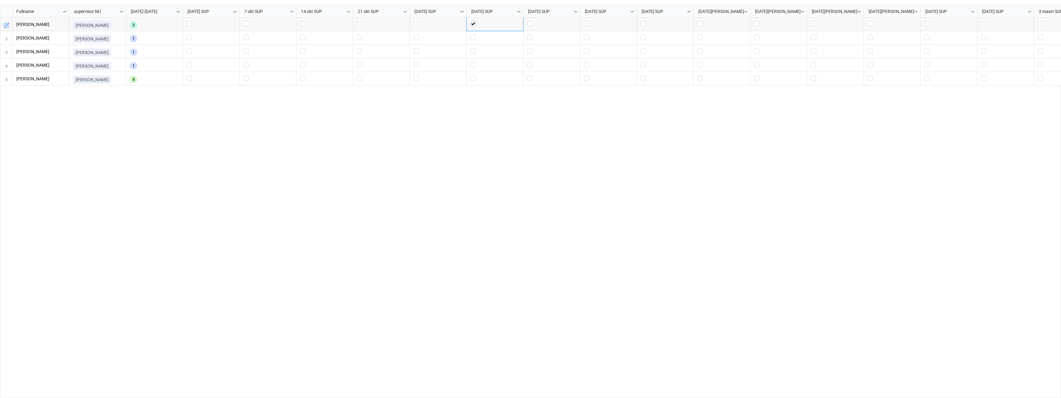
click at [474, 21] on label "grid" at bounding box center [495, 21] width 49 height 0
click at [682, 212] on div "[PERSON_NAME] 3 [PERSON_NAME] 3 [PERSON_NAME] 2 [PERSON_NAME] 2" at bounding box center [565, 208] width 992 height 380
click at [189, 21] on label "grid" at bounding box center [211, 21] width 49 height 0
click at [188, 21] on label "grid" at bounding box center [211, 21] width 49 height 0
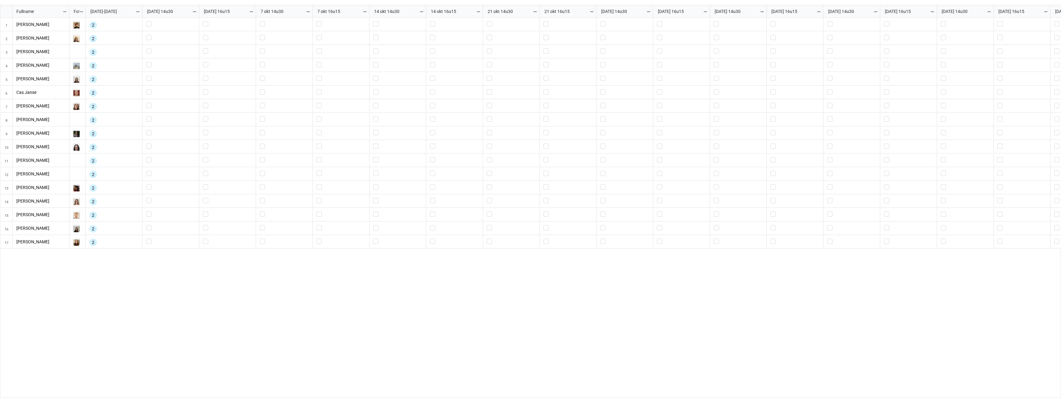
scroll to position [389, 1058]
click at [149, 116] on label "grid" at bounding box center [170, 116] width 49 height 0
click at [774, 130] on label "grid" at bounding box center [795, 130] width 49 height 0
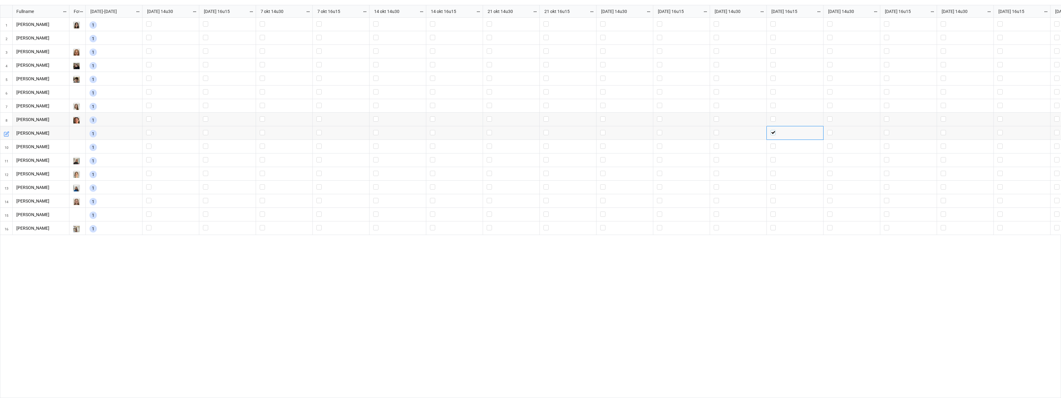
click at [773, 130] on label "grid" at bounding box center [795, 130] width 49 height 0
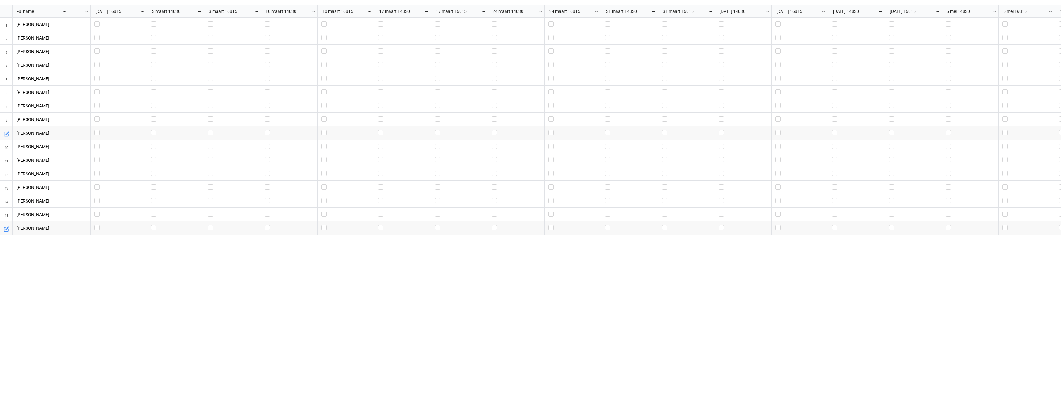
scroll to position [0, 1774]
click at [955, 21] on label "grid" at bounding box center [976, 21] width 49 height 0
click at [954, 21] on label "grid" at bounding box center [976, 21] width 49 height 0
click at [1012, 21] on label "grid" at bounding box center [1033, 21] width 49 height 0
checkbox input "true"
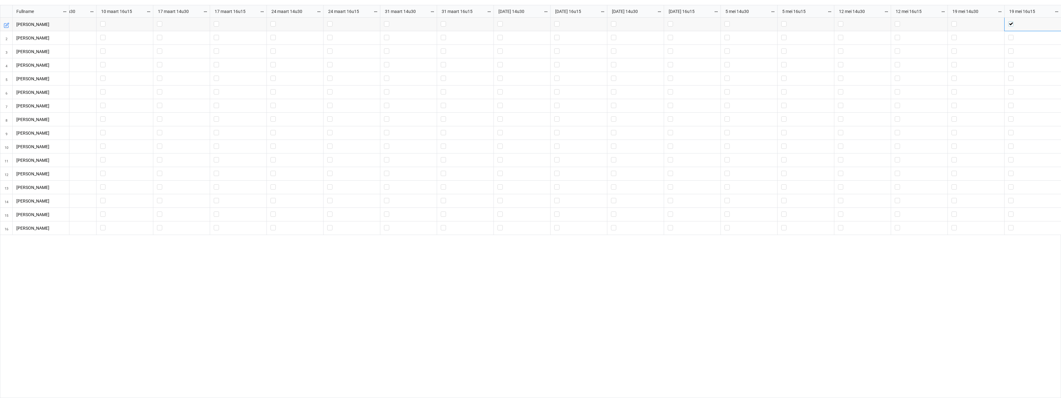
click at [1011, 21] on label "grid" at bounding box center [1033, 21] width 49 height 0
click at [387, 21] on label "grid" at bounding box center [408, 21] width 49 height 0
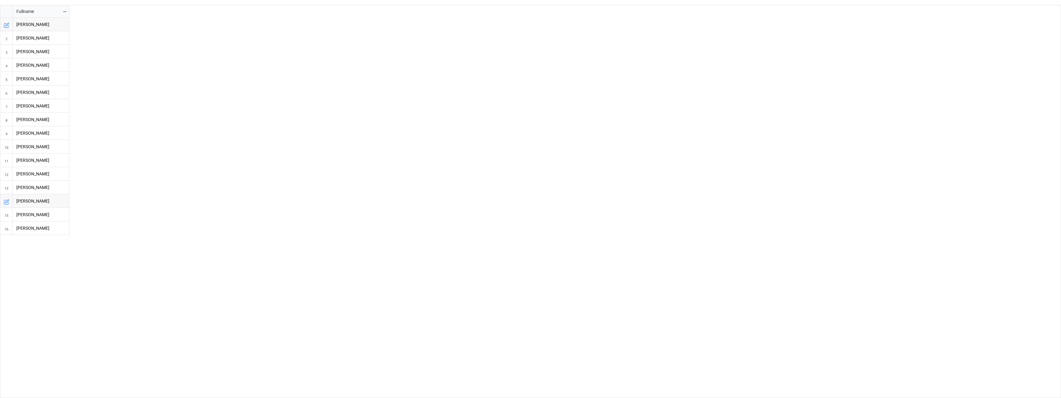
scroll to position [0, 0]
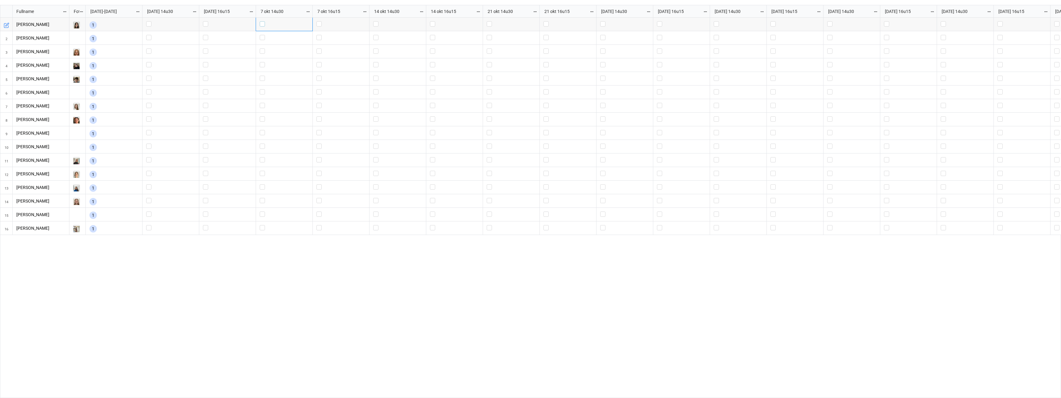
click at [263, 21] on label "grid" at bounding box center [284, 21] width 49 height 0
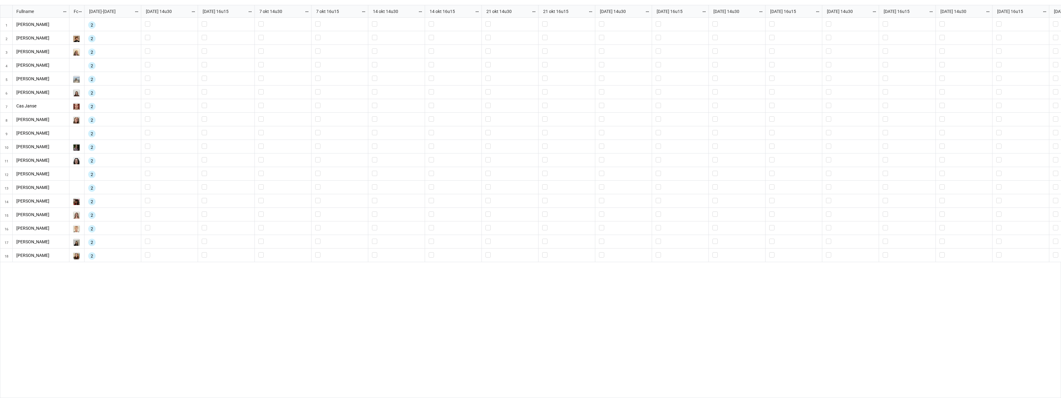
scroll to position [389, 1058]
click at [318, 21] on label "grid" at bounding box center [339, 21] width 49 height 0
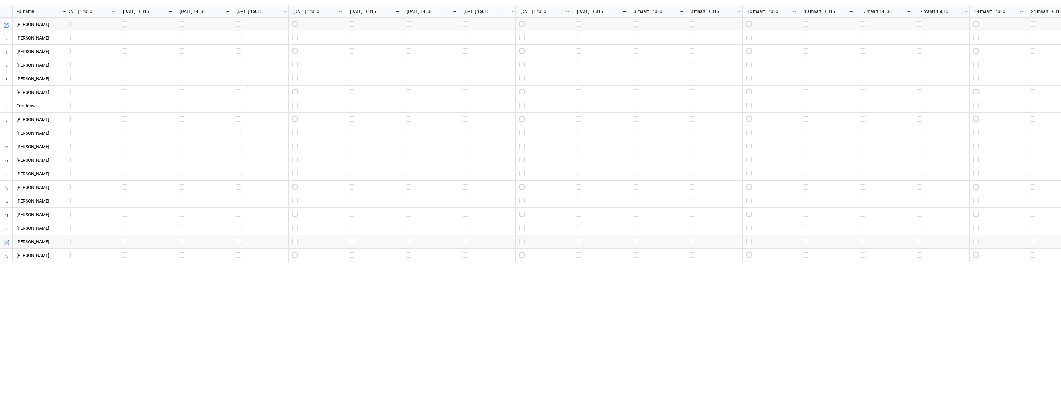
scroll to position [0, 0]
drag, startPoint x: 935, startPoint y: 395, endPoint x: 1014, endPoint y: 388, distance: 79.2
click at [1016, 392] on div "grid" at bounding box center [565, 208] width 992 height 380
click at [587, 395] on div "grid" at bounding box center [565, 208] width 992 height 380
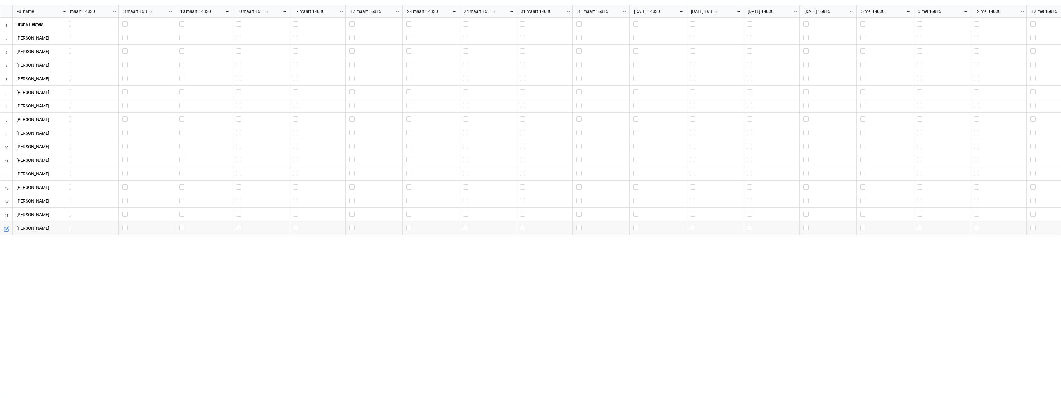
scroll to position [0, 1918]
click at [444, 21] on label "grid" at bounding box center [465, 21] width 49 height 0
click at [443, 21] on label "grid" at bounding box center [465, 21] width 49 height 0
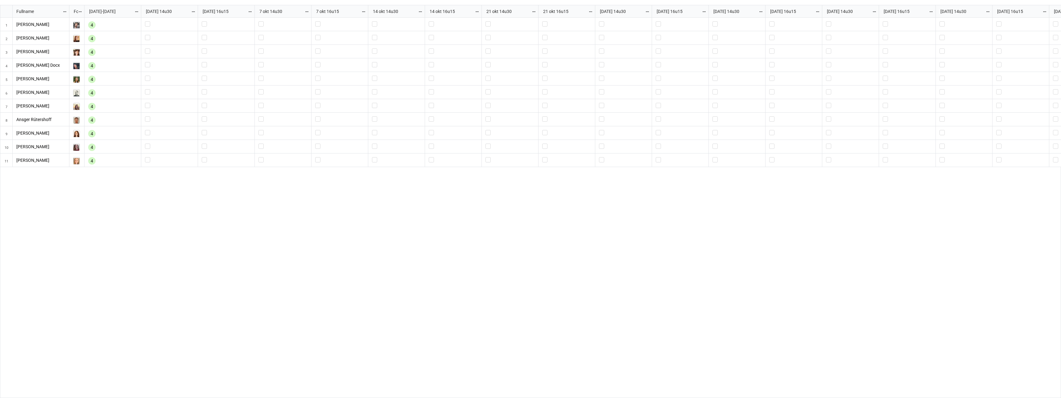
scroll to position [389, 1058]
click at [106, 24] on div "4" at bounding box center [112, 26] width 49 height 10
click at [105, 36] on div "4" at bounding box center [112, 40] width 49 height 10
click at [93, 39] on div "4" at bounding box center [91, 38] width 7 height 7
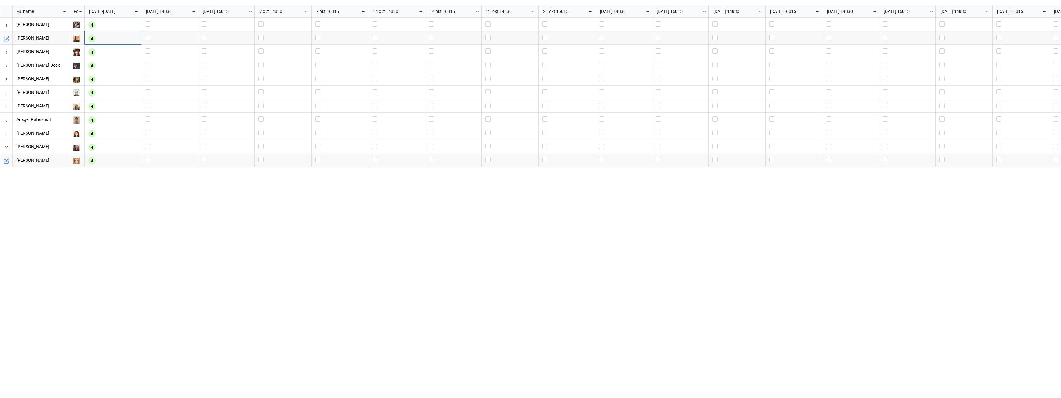
click at [219, 215] on div "4 4 4 4 4 4 4 4 4 4 4" at bounding box center [565, 208] width 992 height 380
click at [148, 21] on label "grid" at bounding box center [169, 21] width 49 height 0
click at [147, 21] on label "grid" at bounding box center [169, 21] width 49 height 0
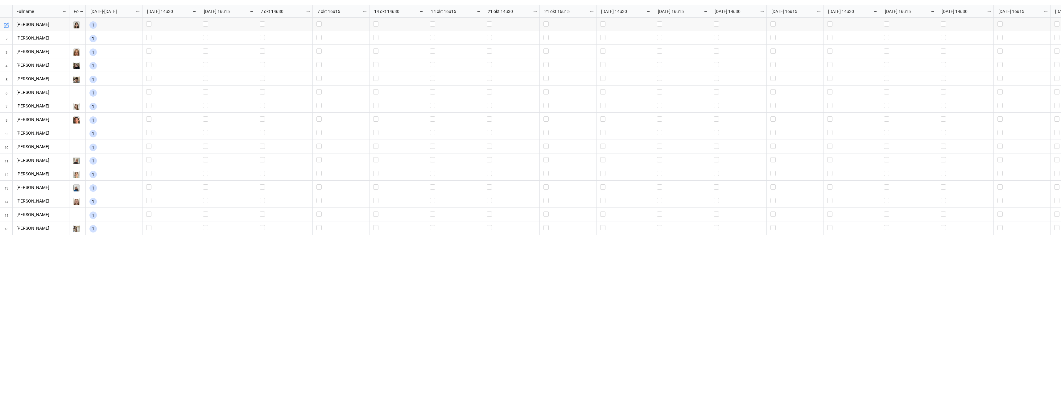
scroll to position [389, 1058]
click at [107, 23] on div "1" at bounding box center [113, 26] width 49 height 10
click at [93, 24] on div "1" at bounding box center [92, 24] width 7 height 7
click at [95, 25] on div "1" at bounding box center [92, 24] width 7 height 7
click at [110, 26] on div "1" at bounding box center [113, 26] width 49 height 10
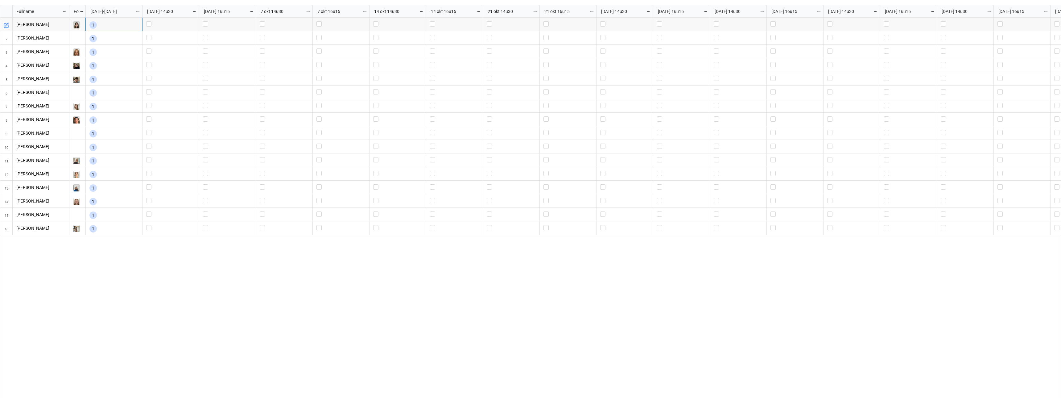
click at [110, 26] on div "1" at bounding box center [113, 26] width 49 height 10
click at [94, 25] on div "1" at bounding box center [92, 24] width 7 height 7
click at [110, 25] on div "1" at bounding box center [113, 26] width 49 height 10
click at [121, 27] on div "1" at bounding box center [113, 26] width 49 height 10
click at [119, 41] on div "1" at bounding box center [113, 40] width 49 height 10
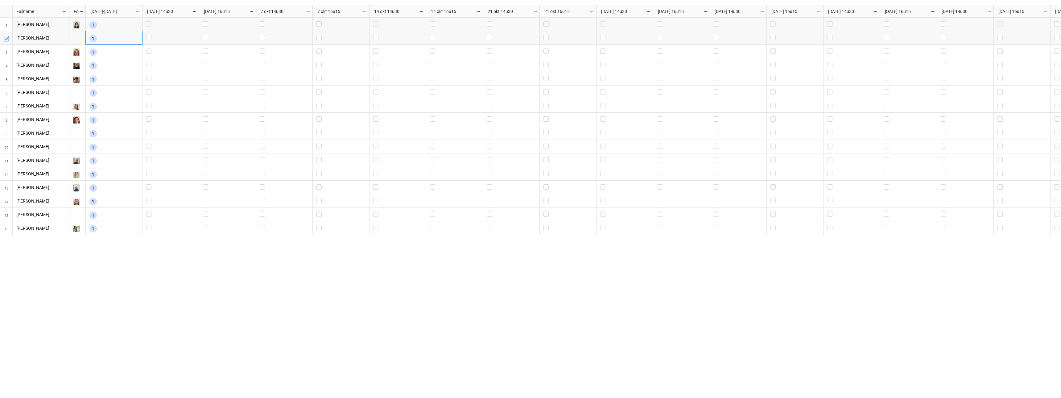
click at [93, 38] on div "1" at bounding box center [92, 38] width 7 height 7
click at [114, 38] on div "1" at bounding box center [113, 40] width 49 height 10
click at [148, 35] on label "grid" at bounding box center [170, 35] width 49 height 0
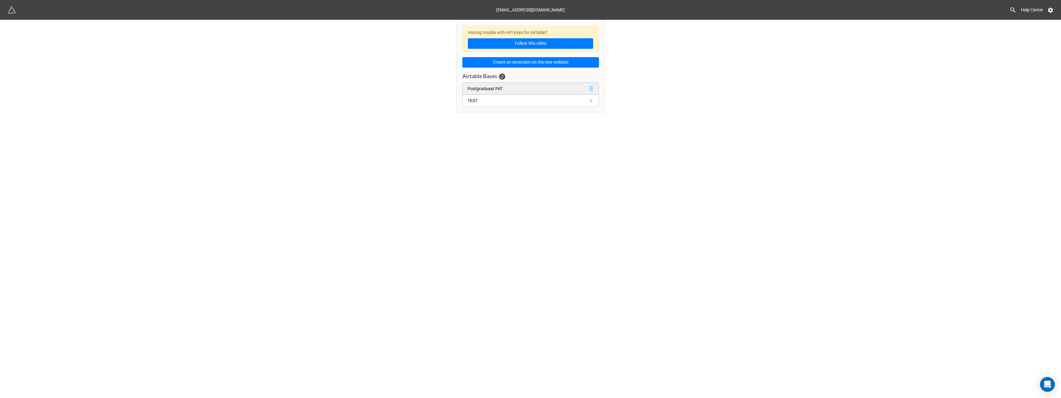
click at [483, 89] on div "Postgraduaat PAT" at bounding box center [485, 88] width 35 height 7
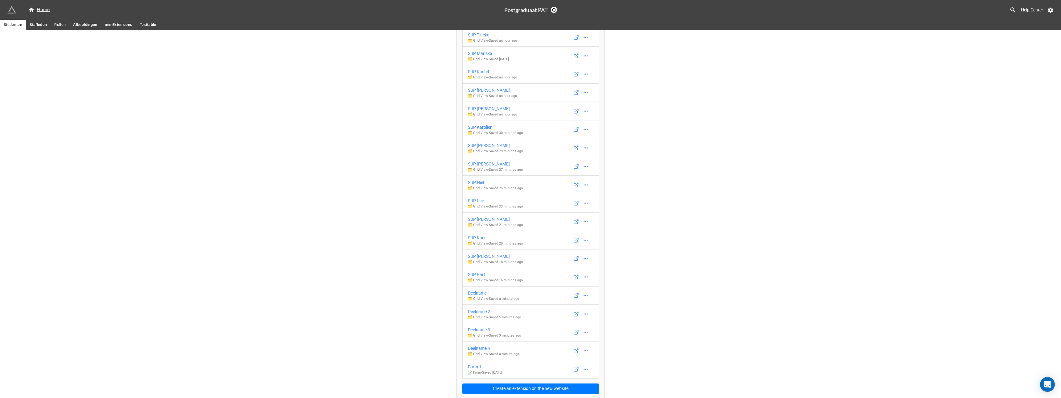
scroll to position [46, 0]
click at [480, 309] on div "Deelname 2" at bounding box center [494, 309] width 53 height 7
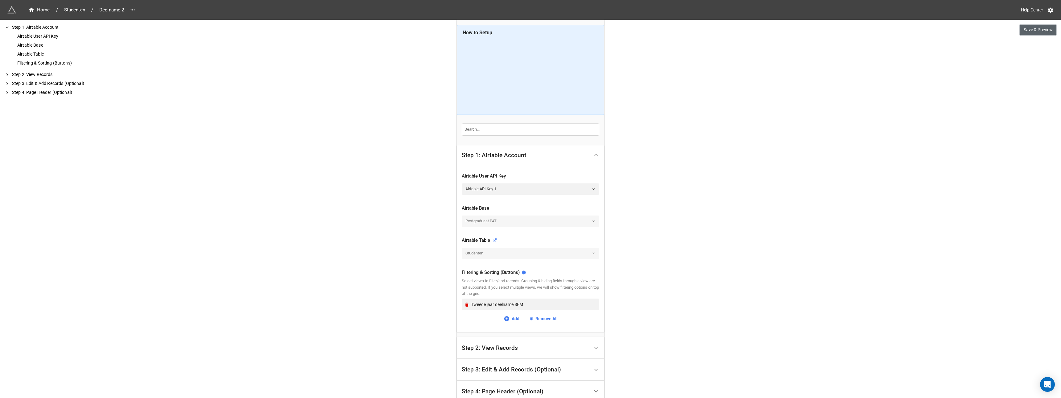
click at [1037, 28] on button "Save & Preview" at bounding box center [1038, 30] width 36 height 10
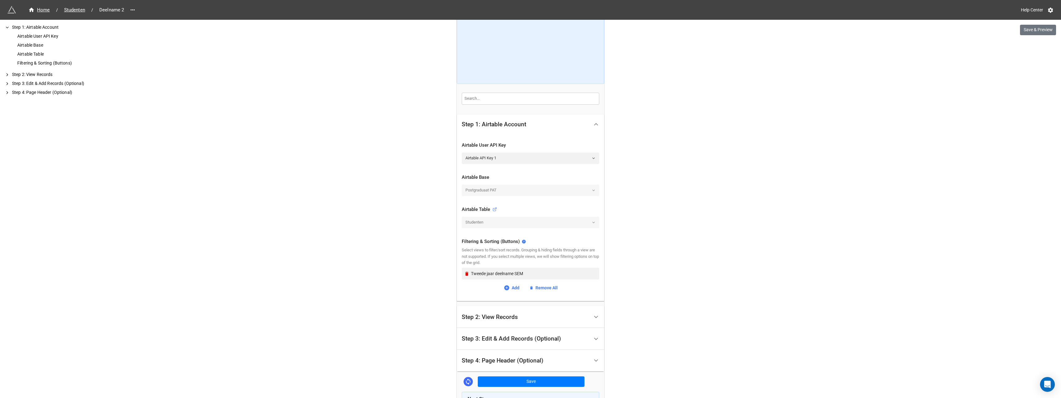
scroll to position [87, 0]
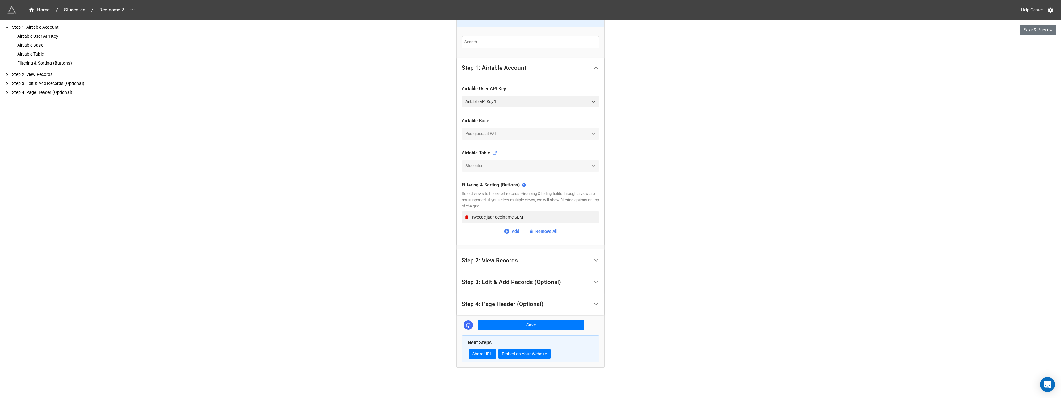
click at [495, 281] on div "Step 3: Edit & Add Records (Optional)" at bounding box center [511, 282] width 99 height 6
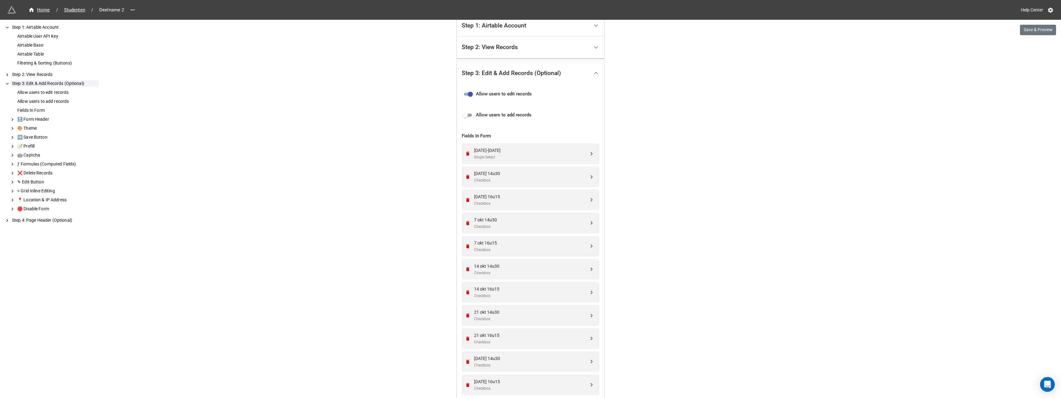
scroll to position [154, 0]
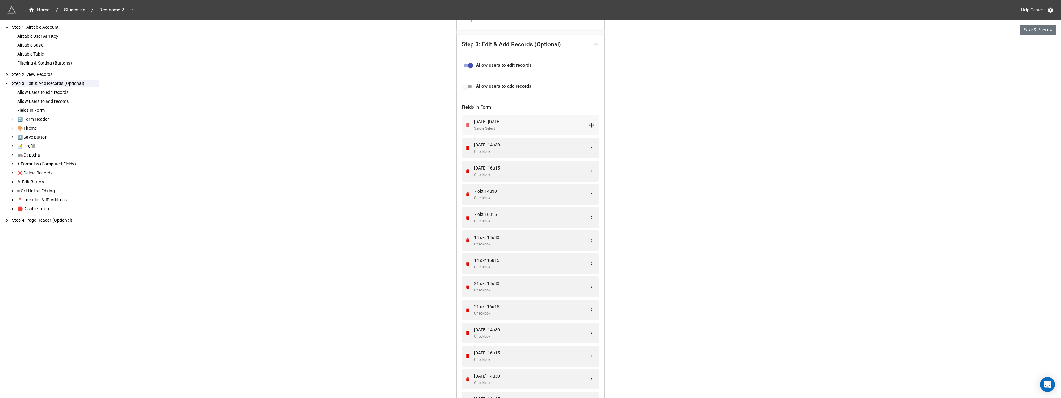
click at [467, 125] on icon "Remove" at bounding box center [467, 125] width 3 height 4
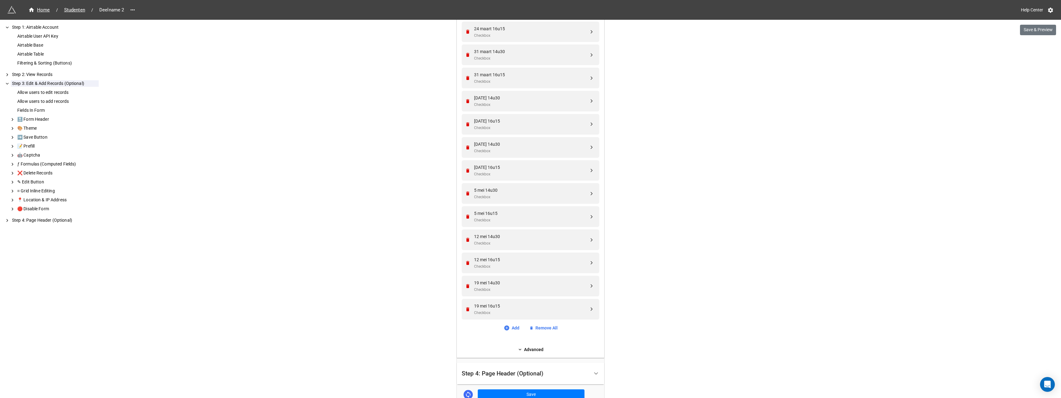
scroll to position [1171, 0]
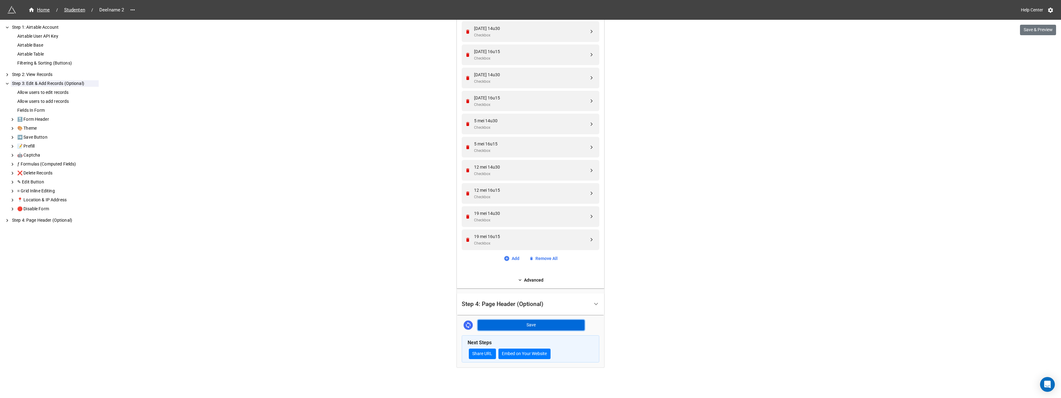
click at [526, 325] on button "Save" at bounding box center [531, 325] width 107 height 10
click at [1034, 27] on button "Save & Preview" at bounding box center [1038, 30] width 36 height 10
click at [72, 12] on span "Studenten" at bounding box center [74, 9] width 28 height 7
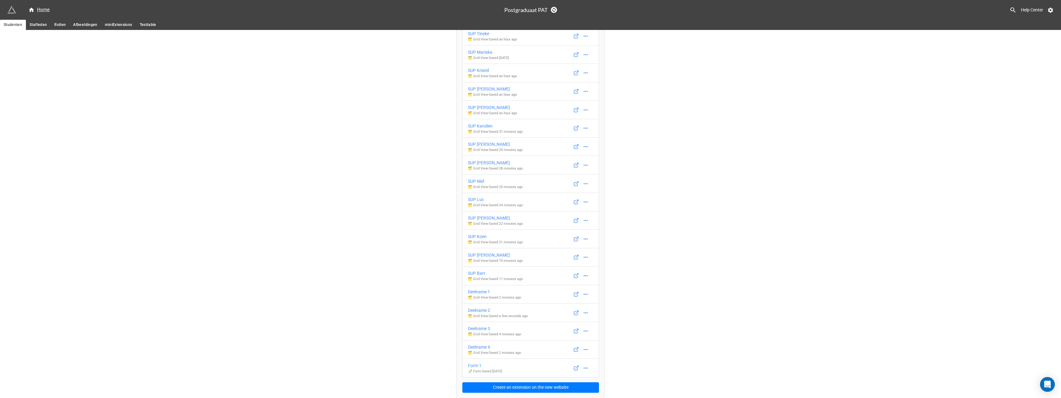
scroll to position [46, 0]
click at [482, 327] on div "Deelname 3" at bounding box center [494, 328] width 53 height 7
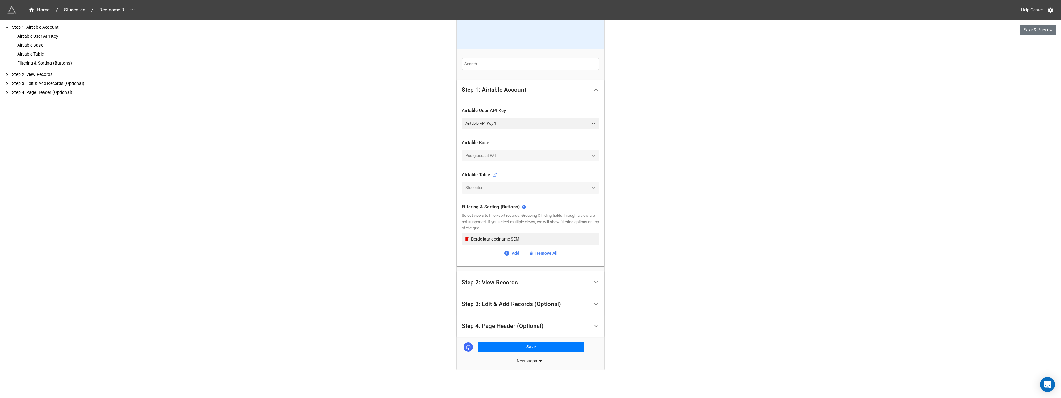
scroll to position [68, 0]
click at [497, 300] on div "Step 3: Edit & Add Records (Optional)" at bounding box center [511, 302] width 99 height 6
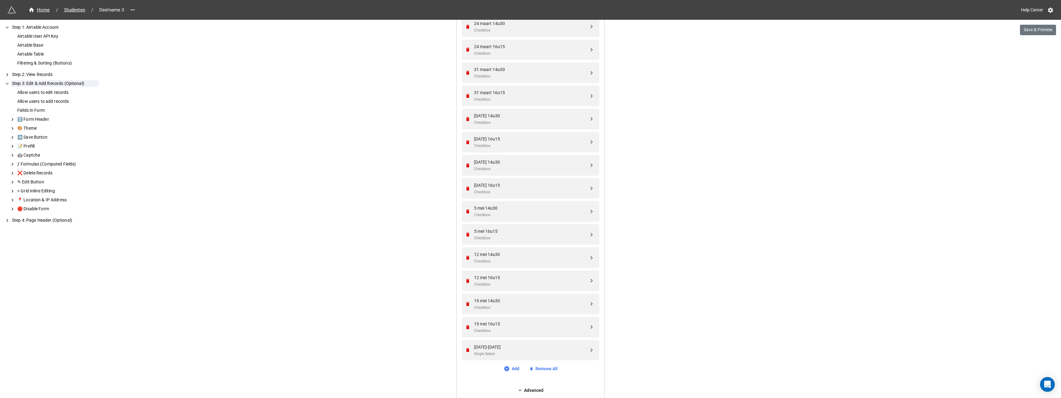
scroll to position [1142, 0]
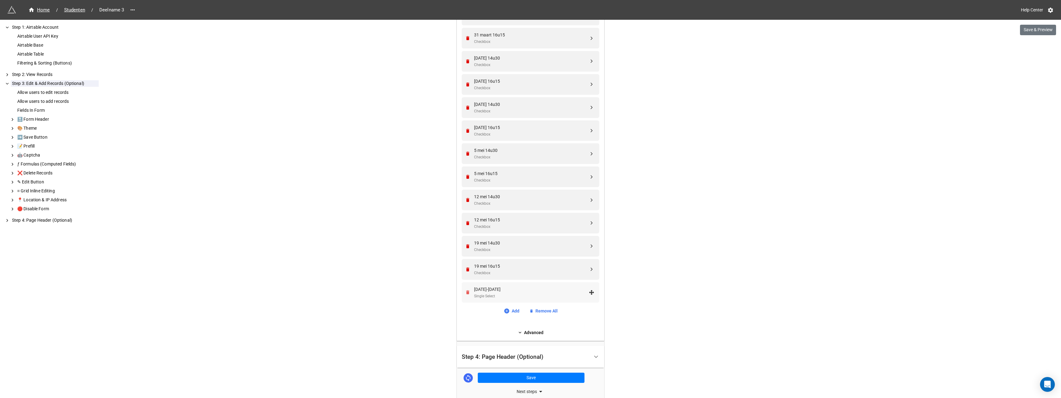
click at [467, 292] on icon "Remove" at bounding box center [467, 292] width 3 height 4
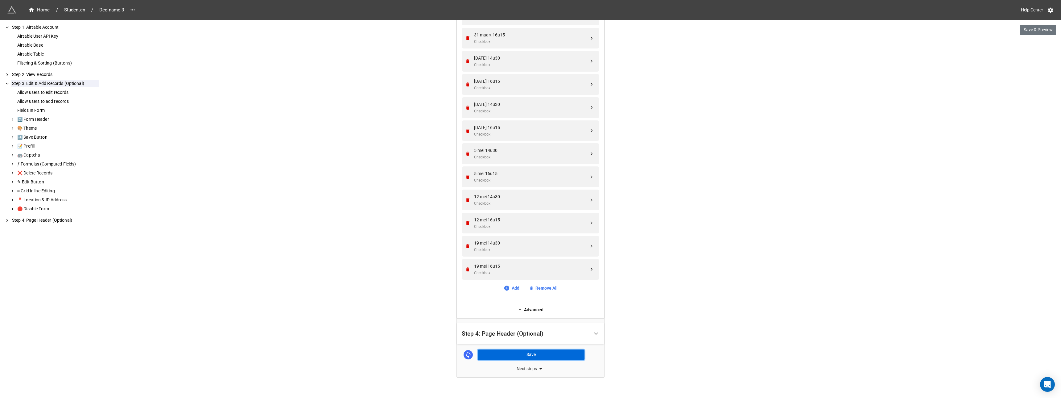
click at [519, 354] on button "Save" at bounding box center [531, 354] width 107 height 10
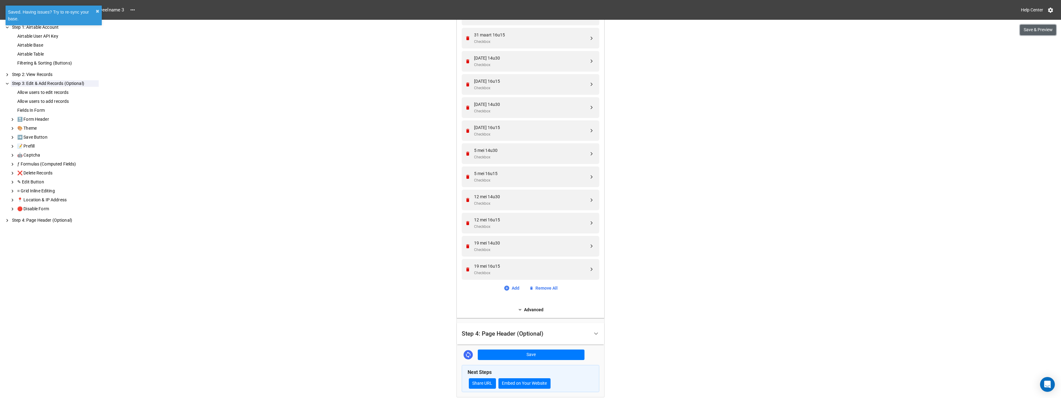
click at [1034, 30] on button "Save & Preview" at bounding box center [1038, 30] width 36 height 10
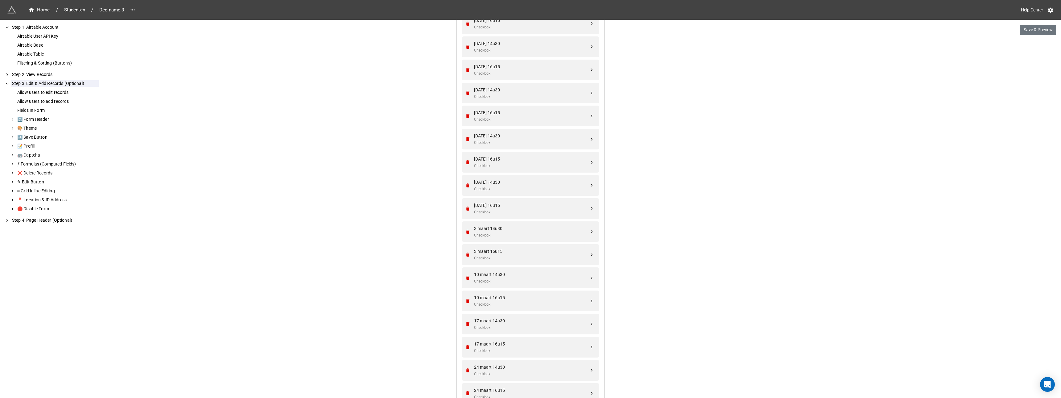
scroll to position [586, 0]
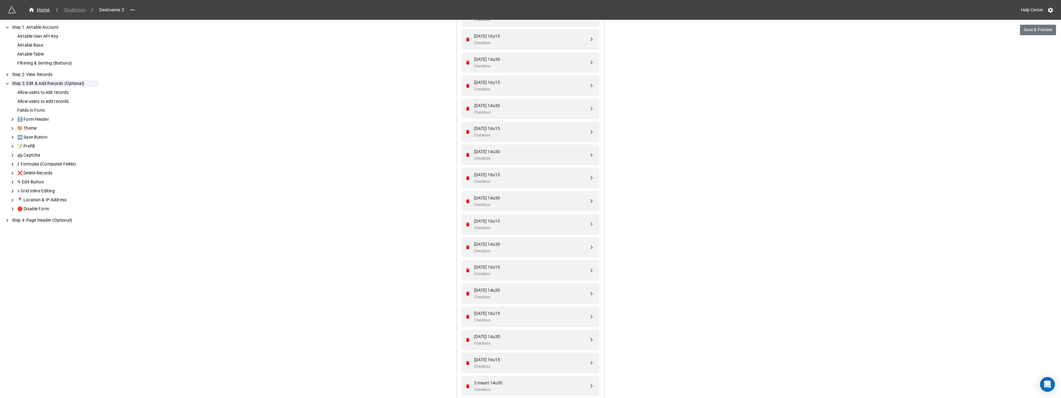
click at [76, 10] on span "Studenten" at bounding box center [74, 9] width 28 height 7
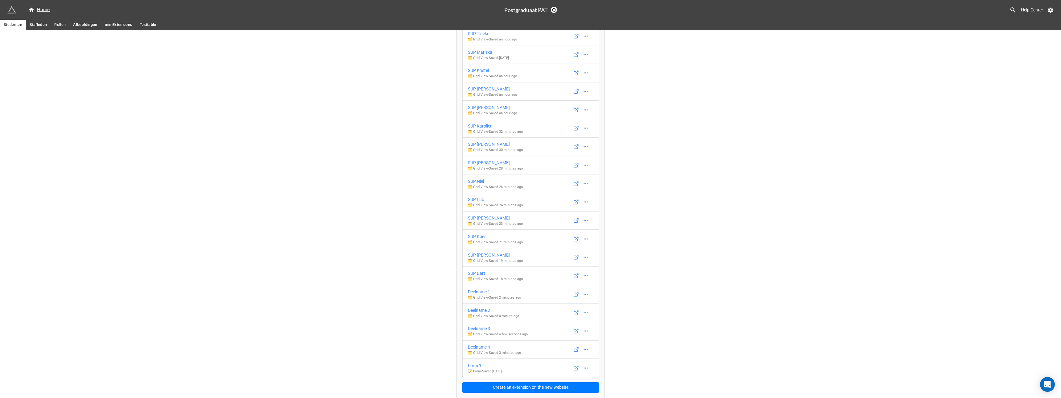
scroll to position [46, 0]
click at [479, 346] on div "Deelname 4" at bounding box center [494, 346] width 53 height 7
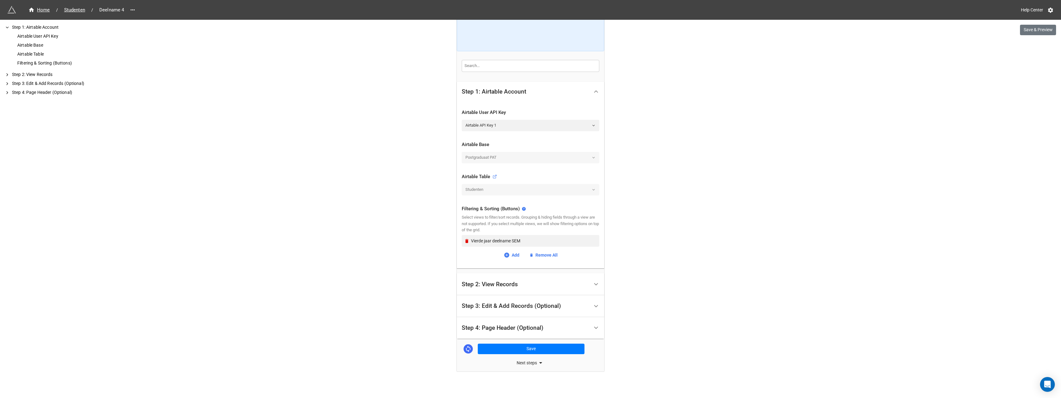
scroll to position [68, 0]
click at [1033, 29] on button "Save & Preview" at bounding box center [1038, 30] width 36 height 10
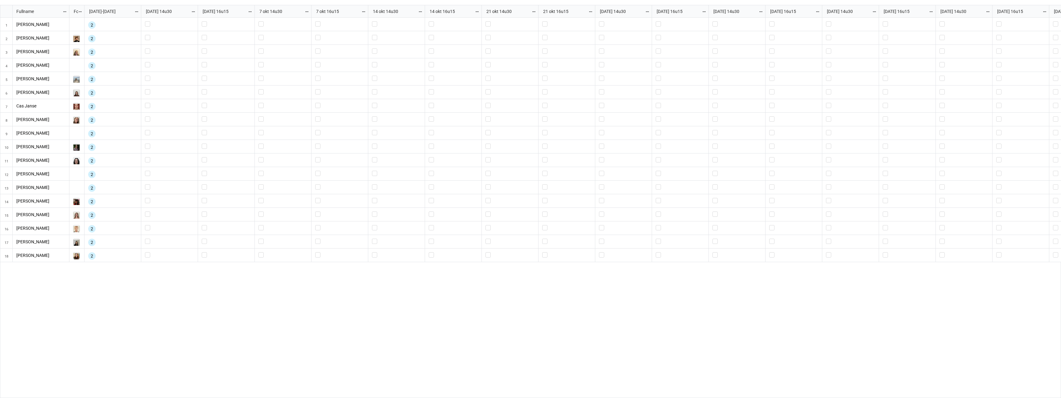
scroll to position [389, 1058]
click at [110, 25] on div "2" at bounding box center [112, 26] width 49 height 10
click at [147, 21] on label "grid" at bounding box center [169, 21] width 49 height 0
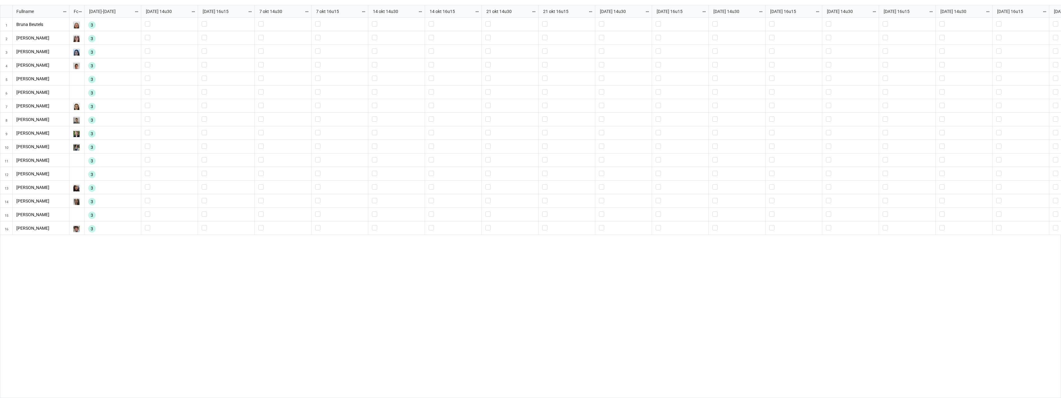
scroll to position [389, 1058]
click at [116, 25] on div "3" at bounding box center [112, 26] width 49 height 10
click at [114, 35] on div "3" at bounding box center [112, 40] width 49 height 10
click at [148, 21] on label "grid" at bounding box center [169, 21] width 49 height 0
click at [147, 21] on label "grid" at bounding box center [169, 21] width 49 height 0
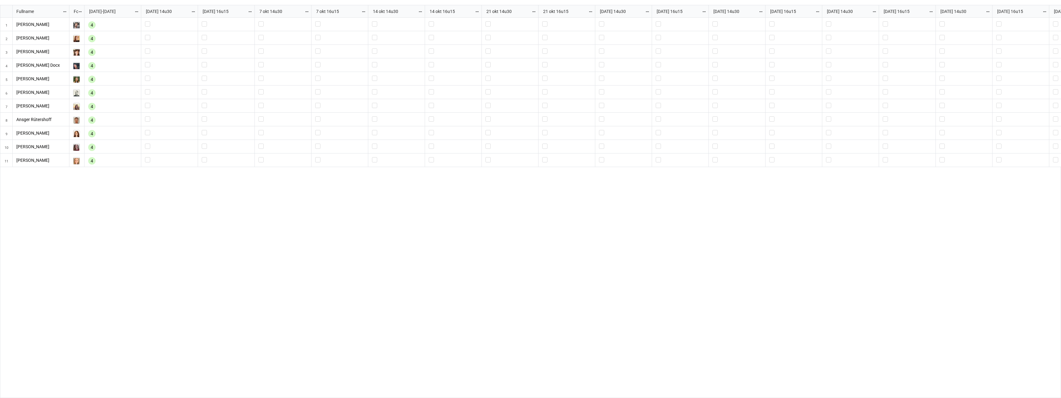
scroll to position [389, 1058]
click at [112, 24] on div "4" at bounding box center [112, 26] width 49 height 10
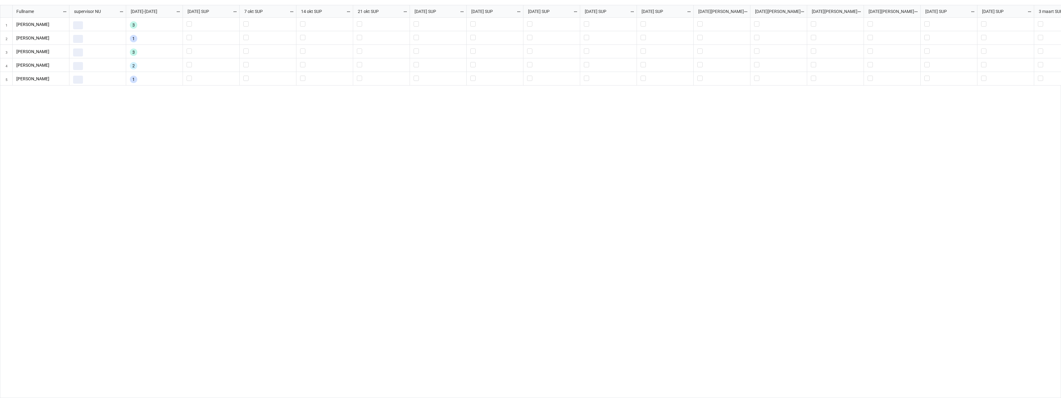
scroll to position [389, 1058]
click at [678, 135] on div "[PERSON_NAME] 3 [PERSON_NAME] 3 [PERSON_NAME] 2 [PERSON_NAME] 2" at bounding box center [565, 208] width 992 height 380
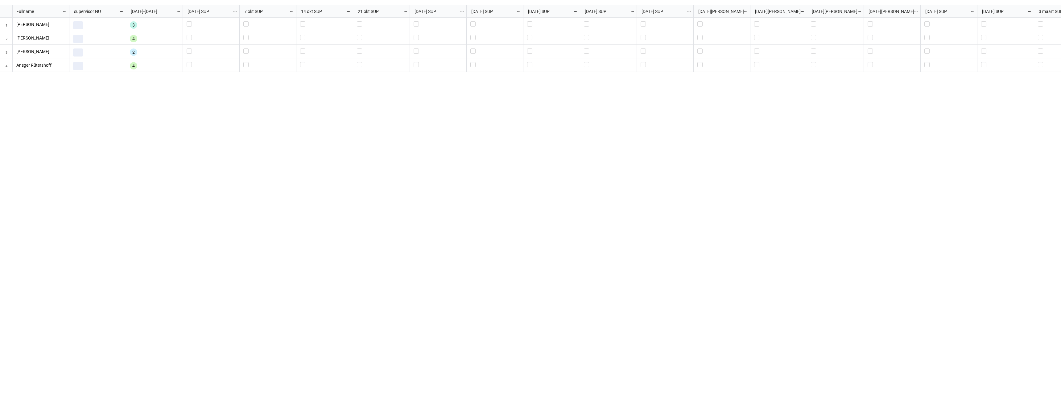
scroll to position [389, 1058]
